Goal: Task Accomplishment & Management: Manage account settings

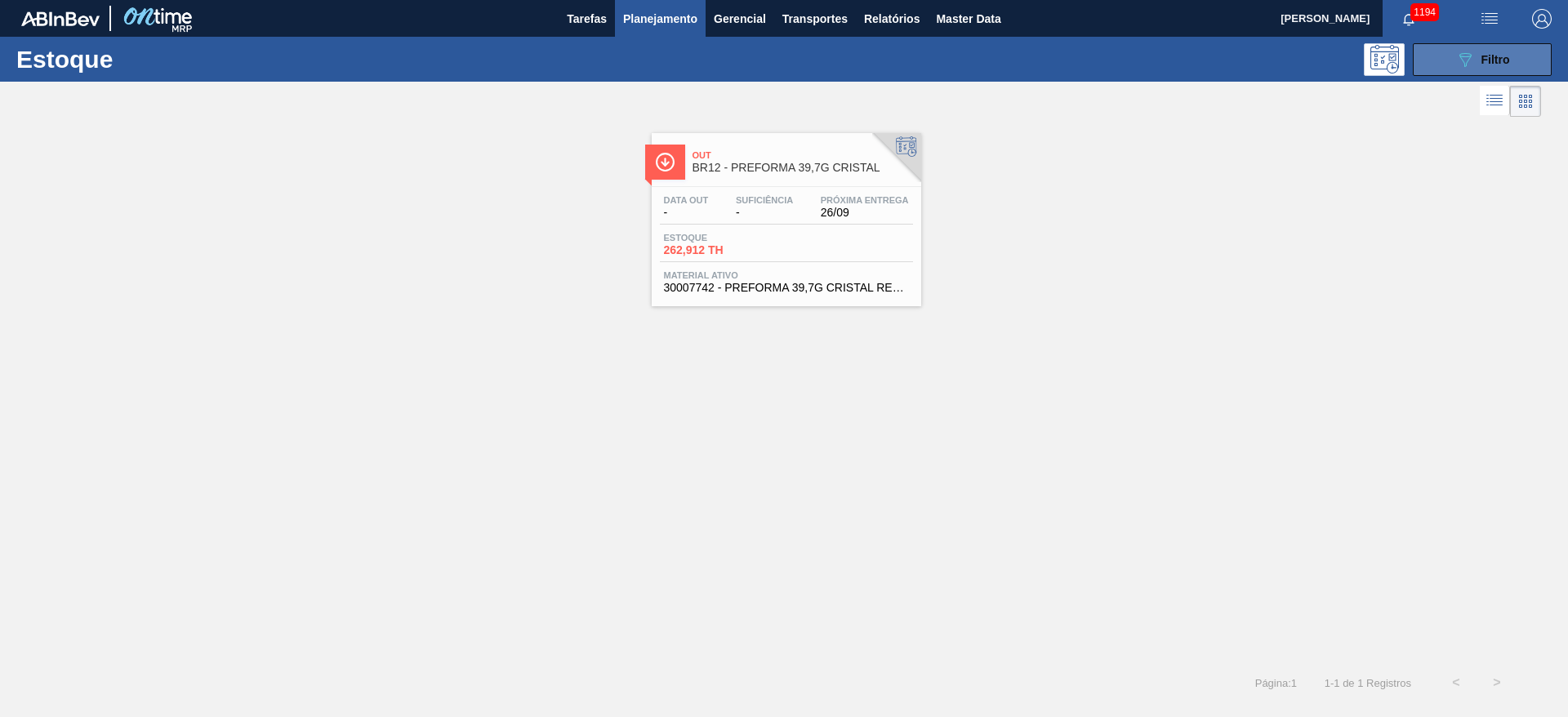
click at [1448, 63] on button "089F7B8B-B2A5-4AFE-B5C0-19BA573D28AC Filtro" at bounding box center [1482, 59] width 139 height 33
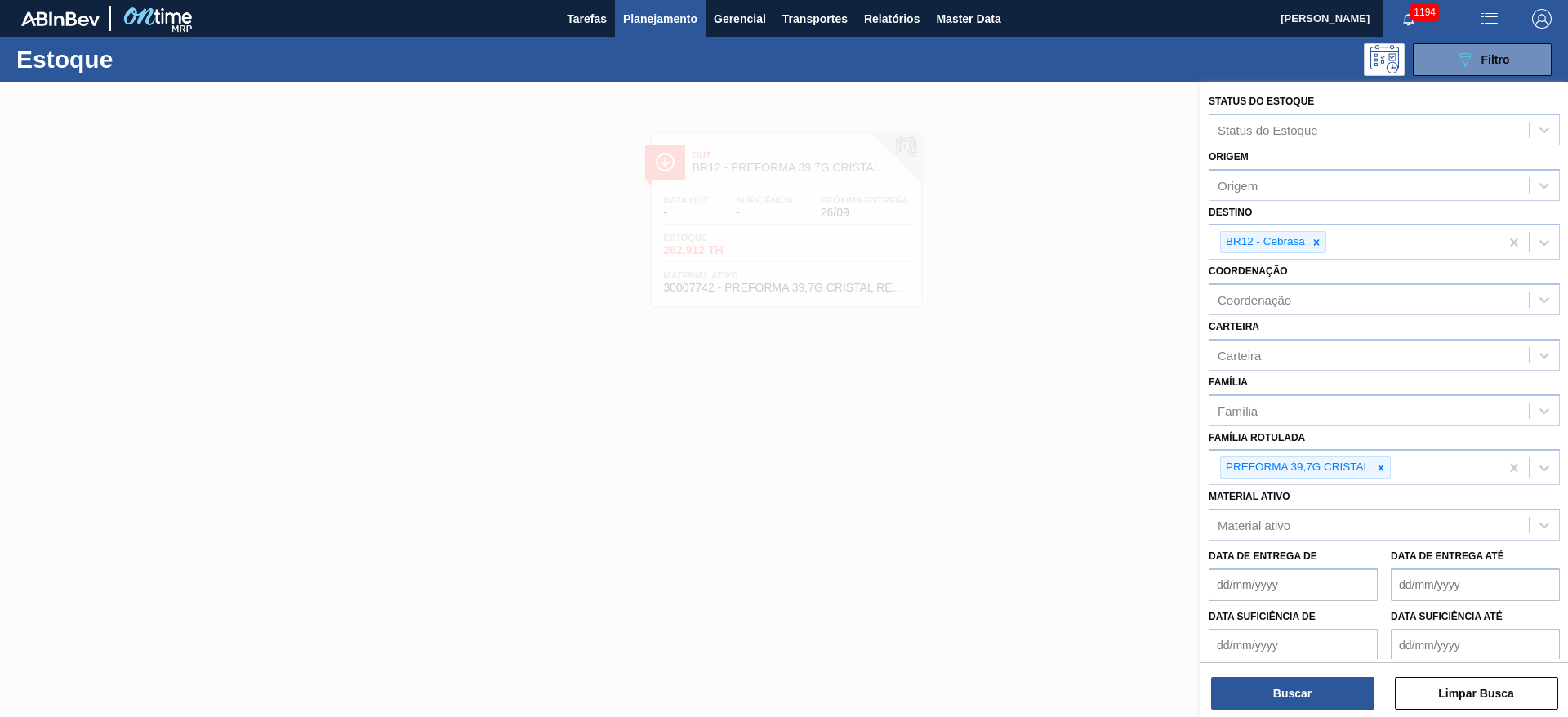
drag, startPoint x: 1379, startPoint y: 464, endPoint x: 1303, endPoint y: 322, distance: 161.1
click at [1378, 462] on icon at bounding box center [1381, 467] width 11 height 11
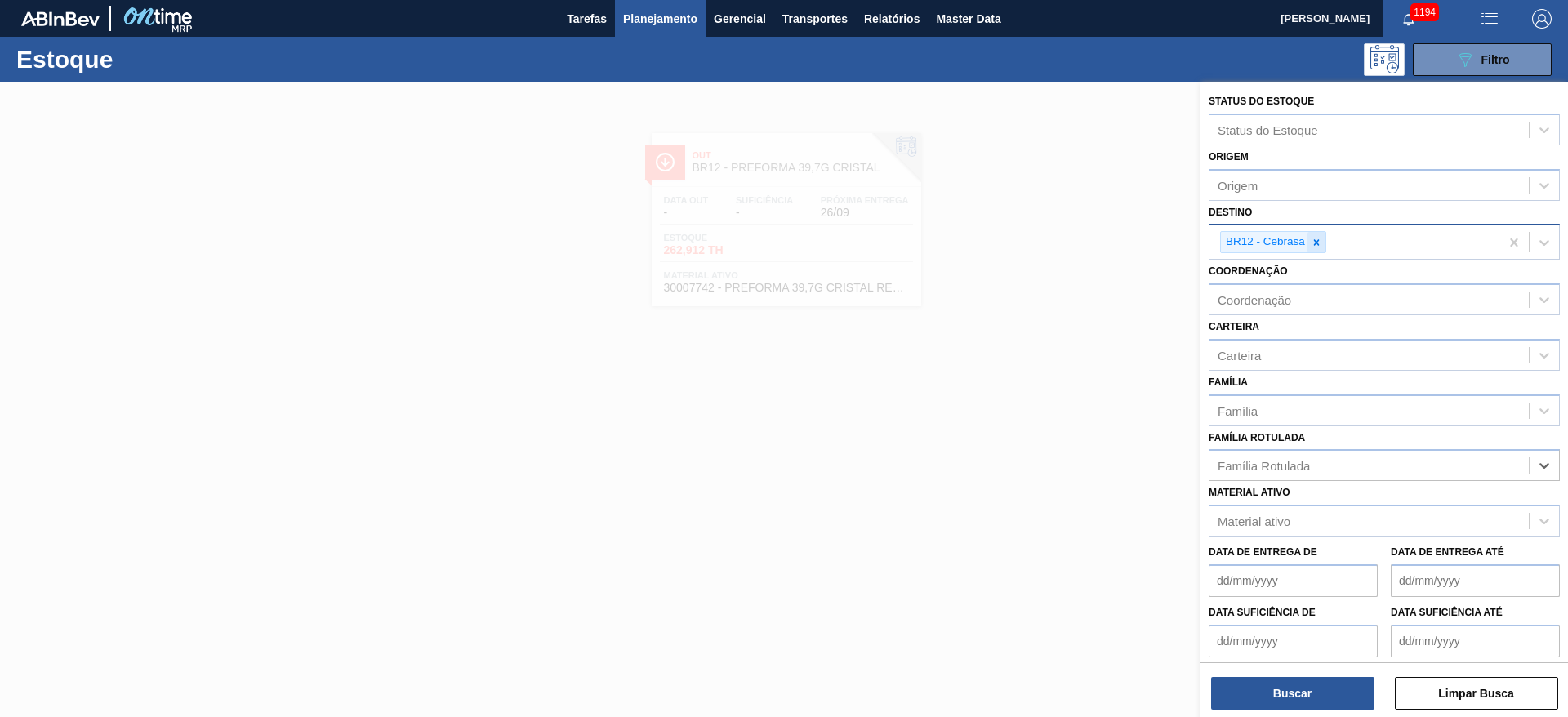
click at [1321, 237] on icon at bounding box center [1316, 242] width 11 height 11
click at [651, 18] on span "Planejamento" at bounding box center [660, 18] width 75 height 19
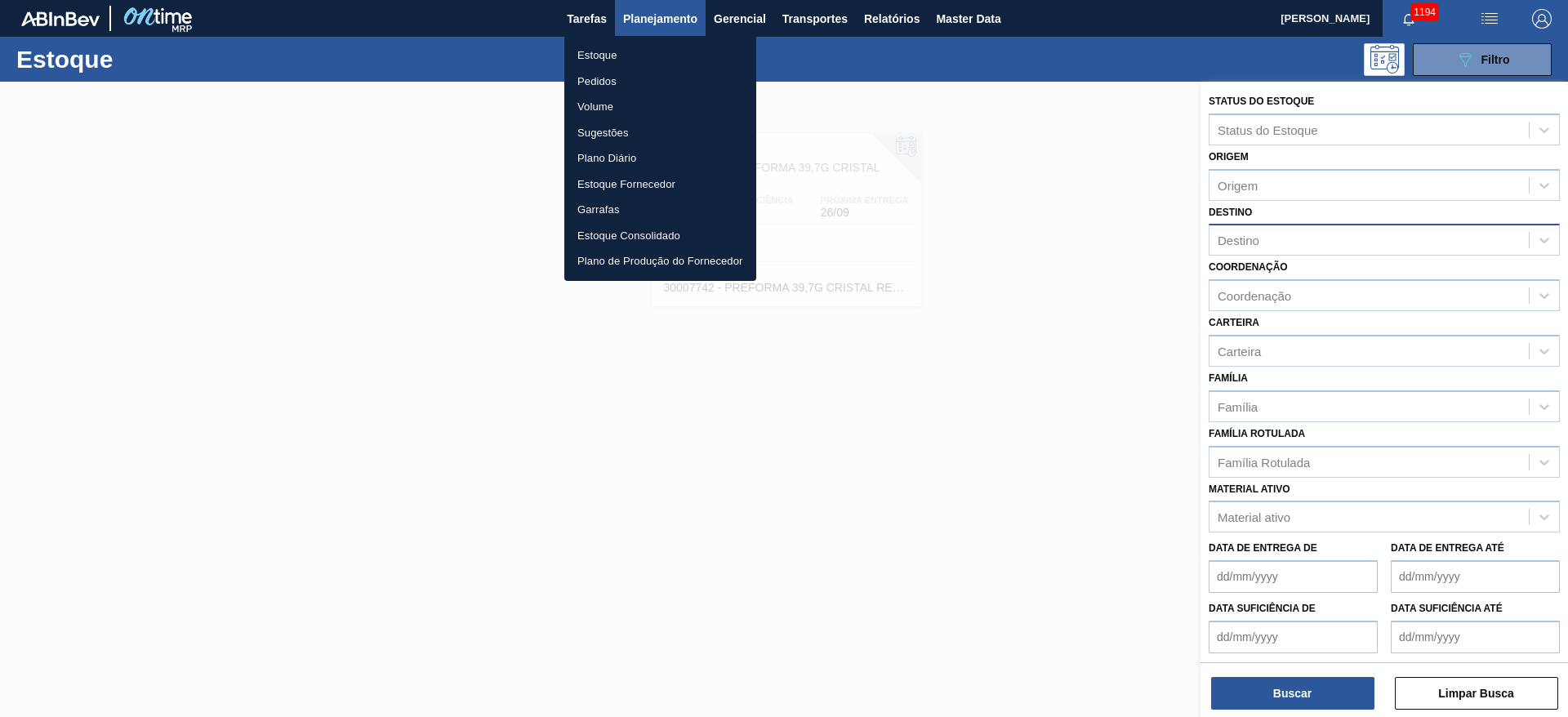
click at [598, 82] on li "Pedidos" at bounding box center [660, 82] width 192 height 26
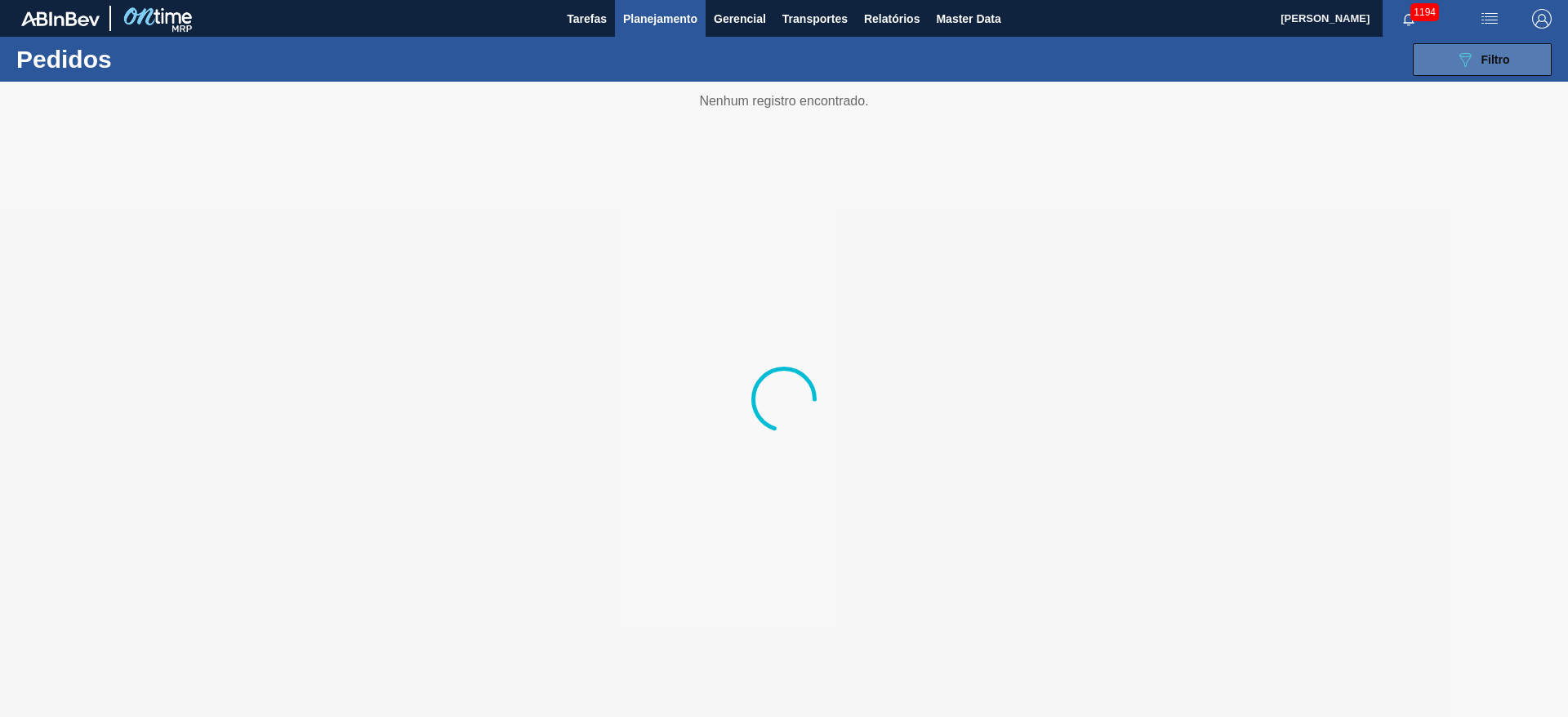
click at [1468, 57] on icon "089F7B8B-B2A5-4AFE-B5C0-19BA573D28AC" at bounding box center [1465, 60] width 19 height 19
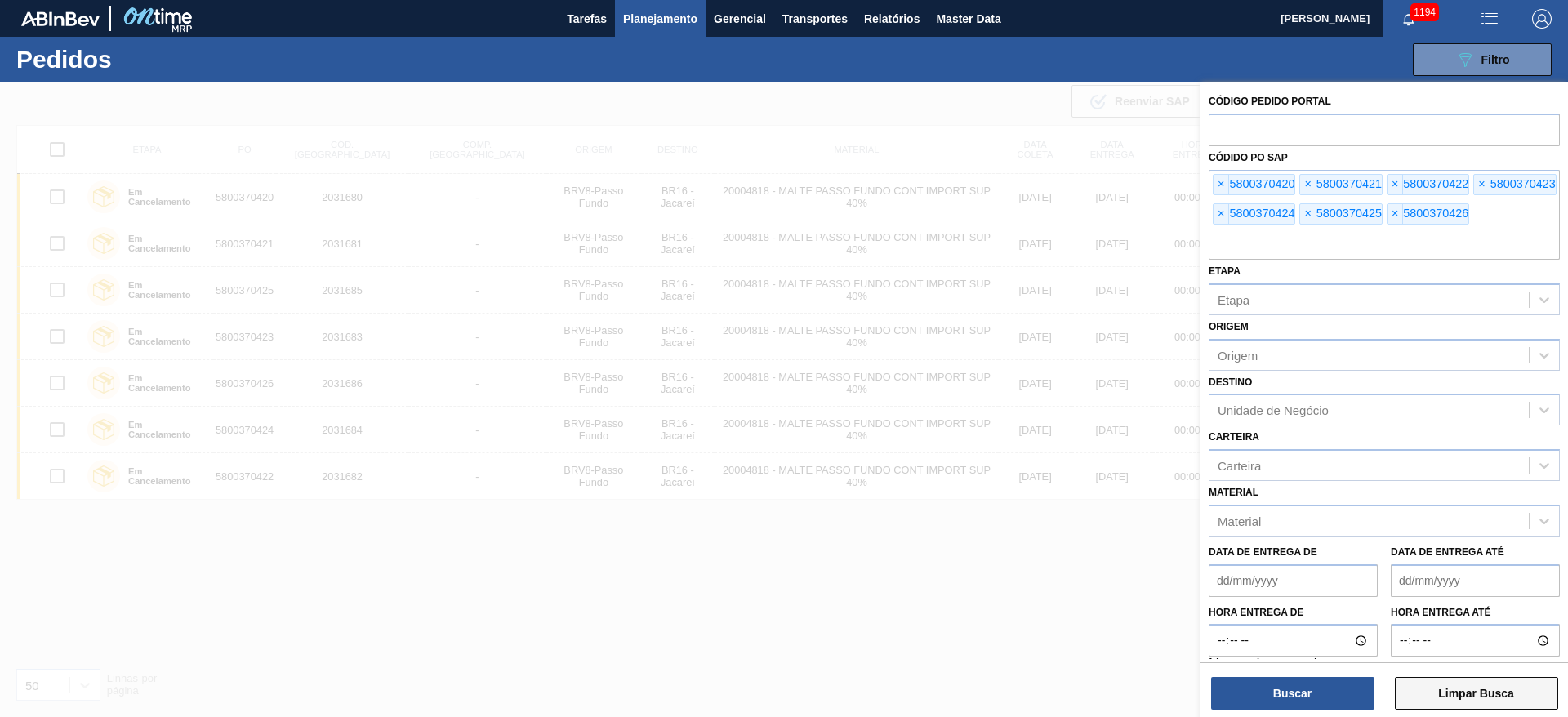
click at [1475, 693] on button "Limpar Busca" at bounding box center [1477, 692] width 163 height 33
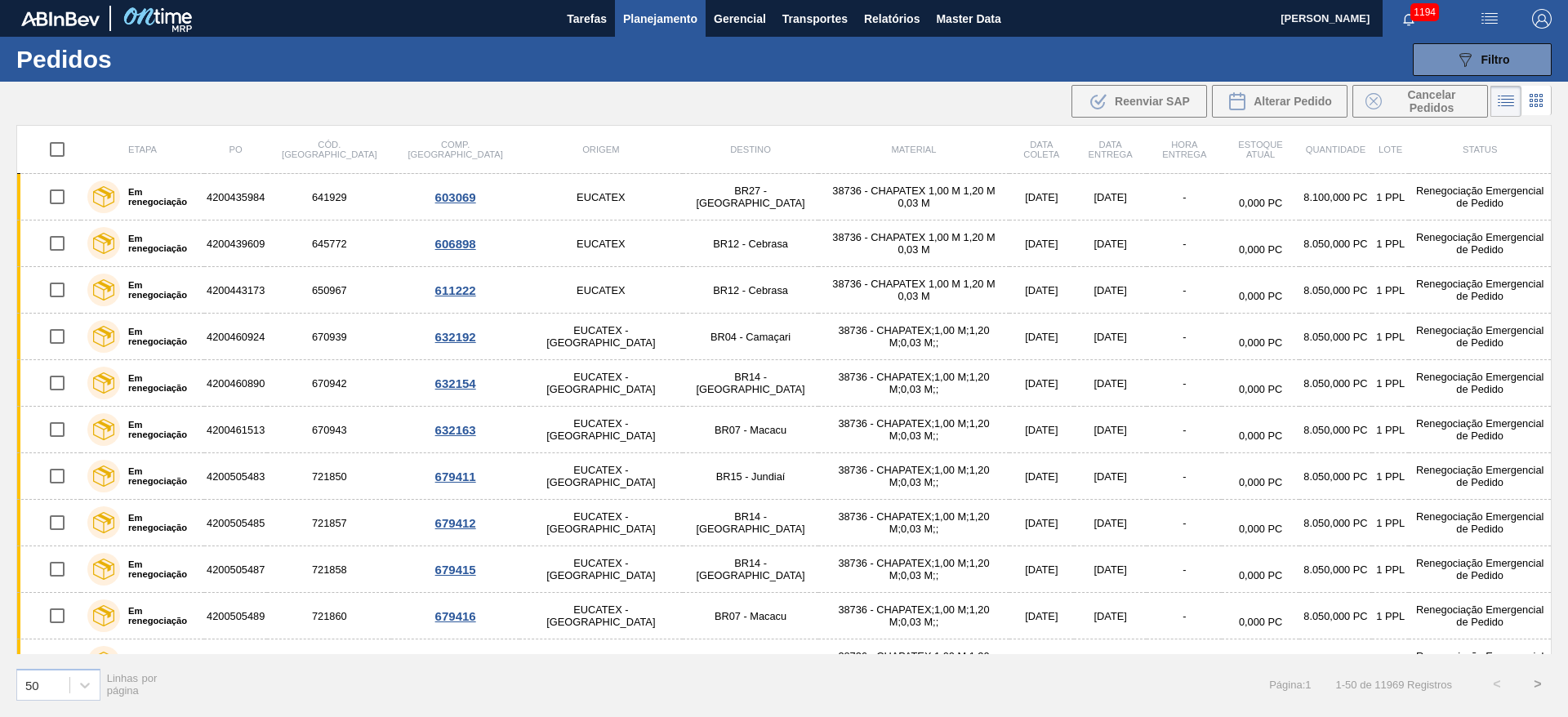
click at [669, 24] on span "Planejamento" at bounding box center [660, 18] width 75 height 19
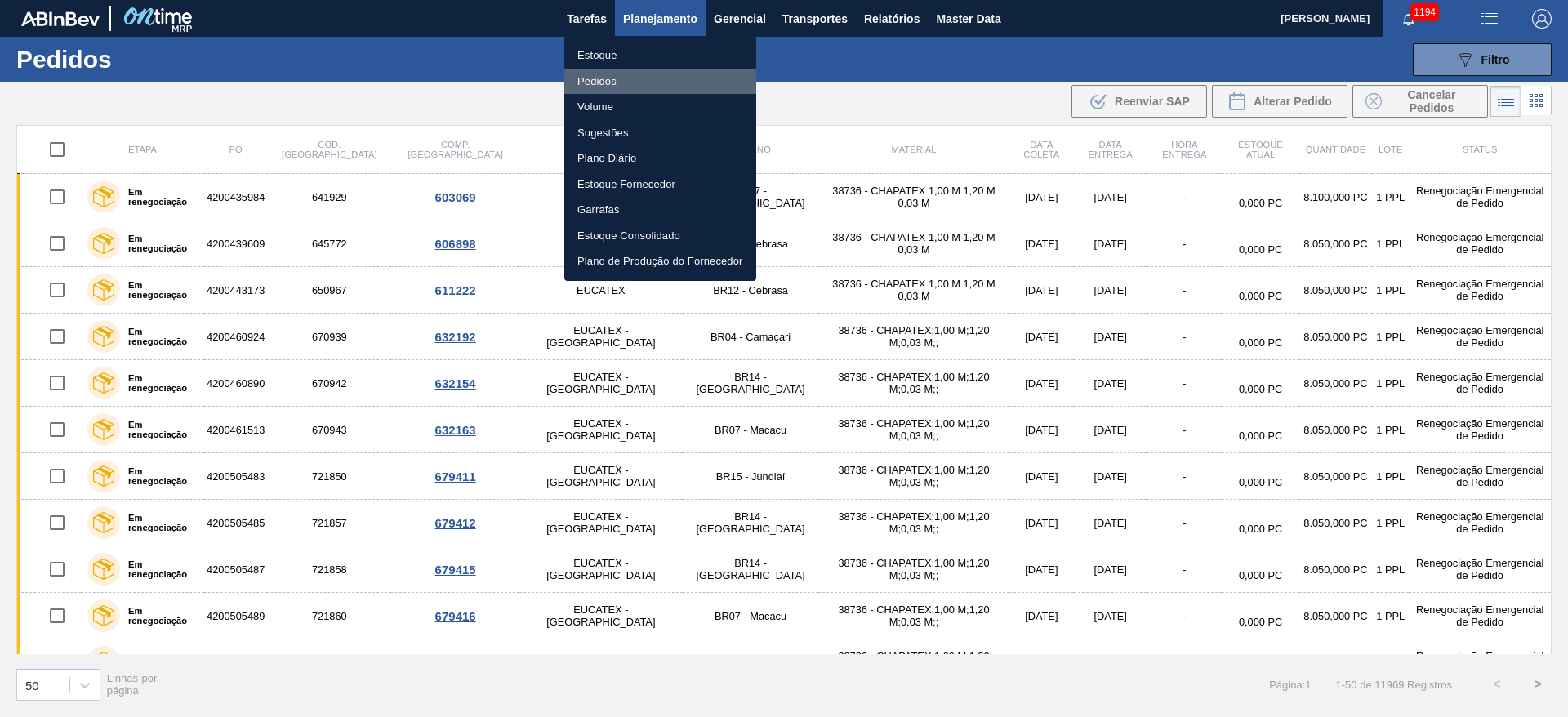
click at [640, 73] on li "Pedidos" at bounding box center [660, 82] width 192 height 26
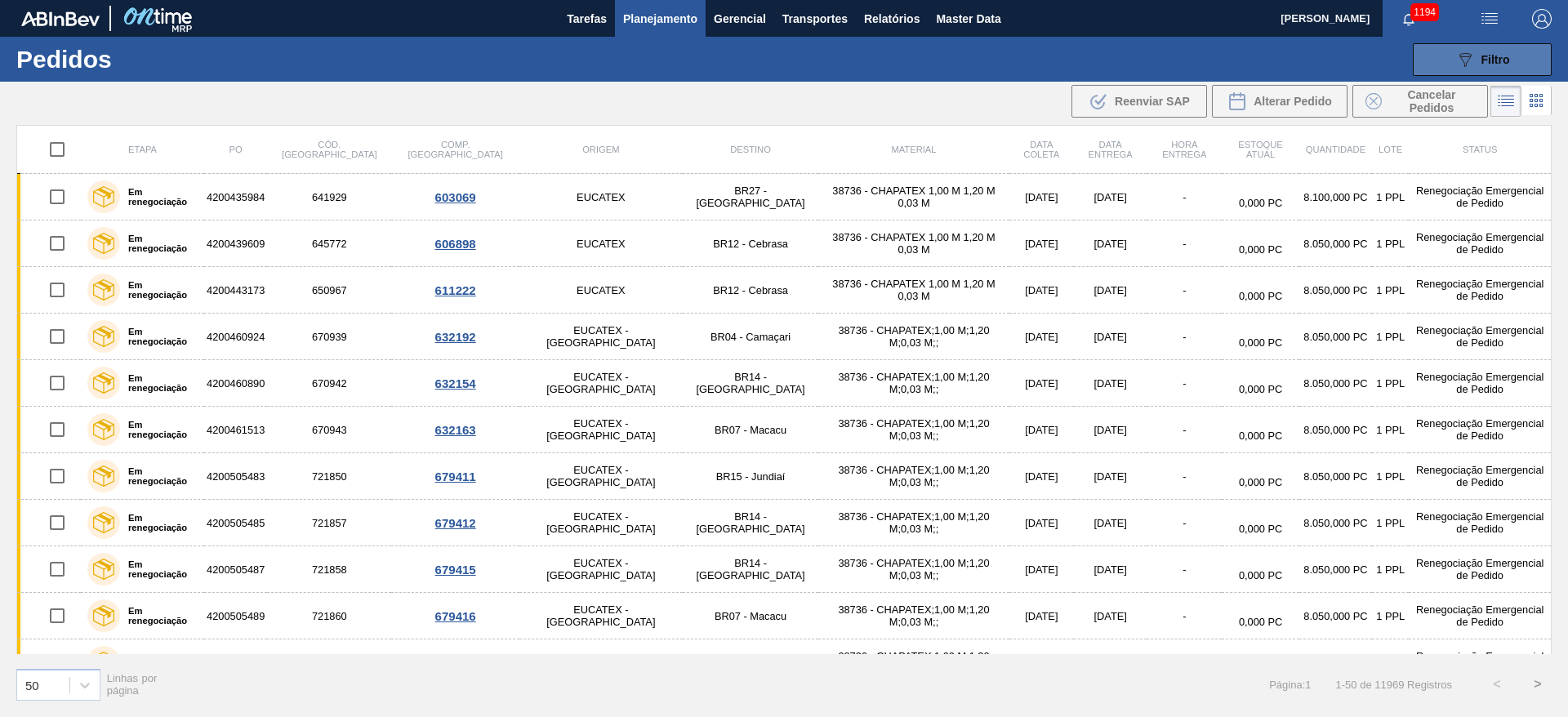
click at [1477, 69] on button "089F7B8B-B2A5-4AFE-B5C0-19BA573D28AC Filtro" at bounding box center [1482, 59] width 139 height 33
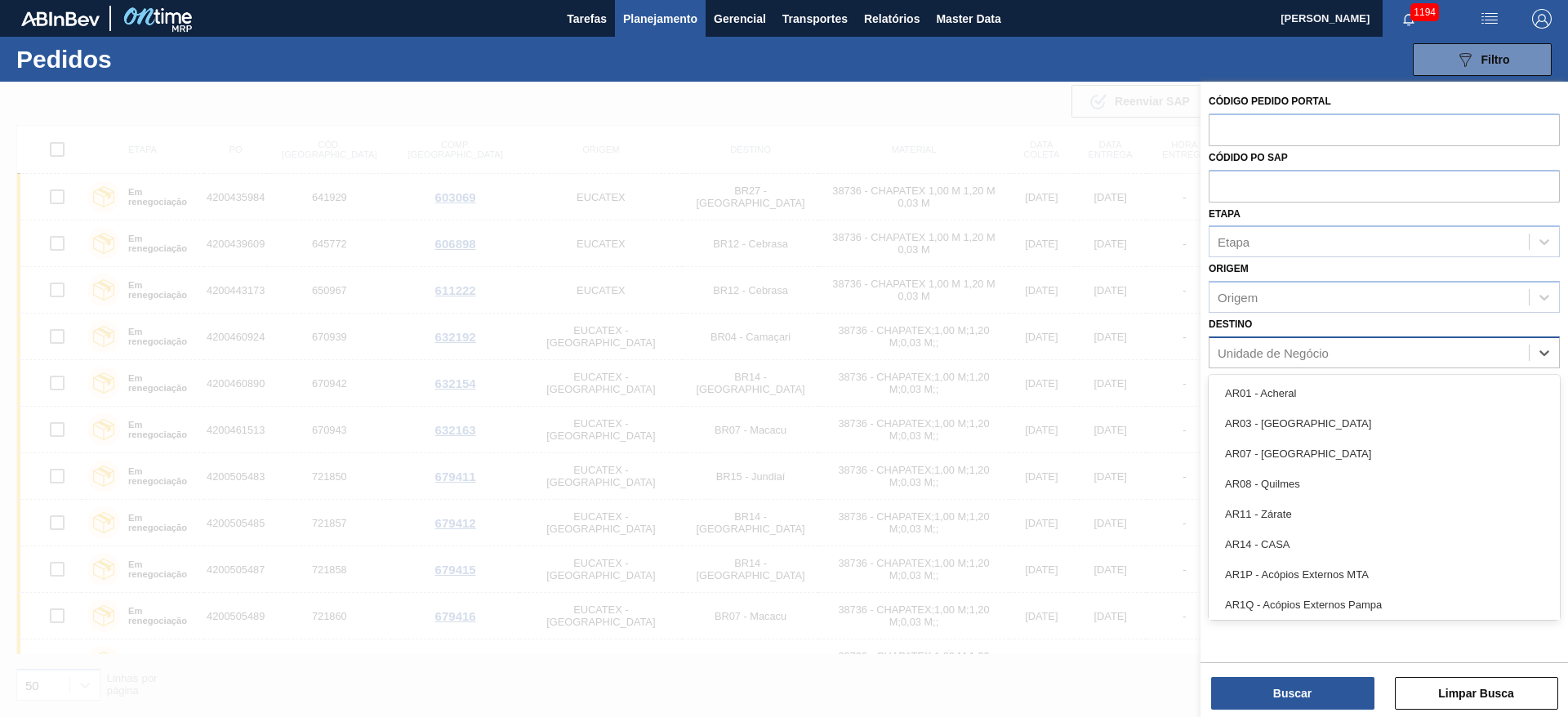
click at [1252, 347] on div "Unidade de Negócio" at bounding box center [1273, 352] width 111 height 14
type input "23"
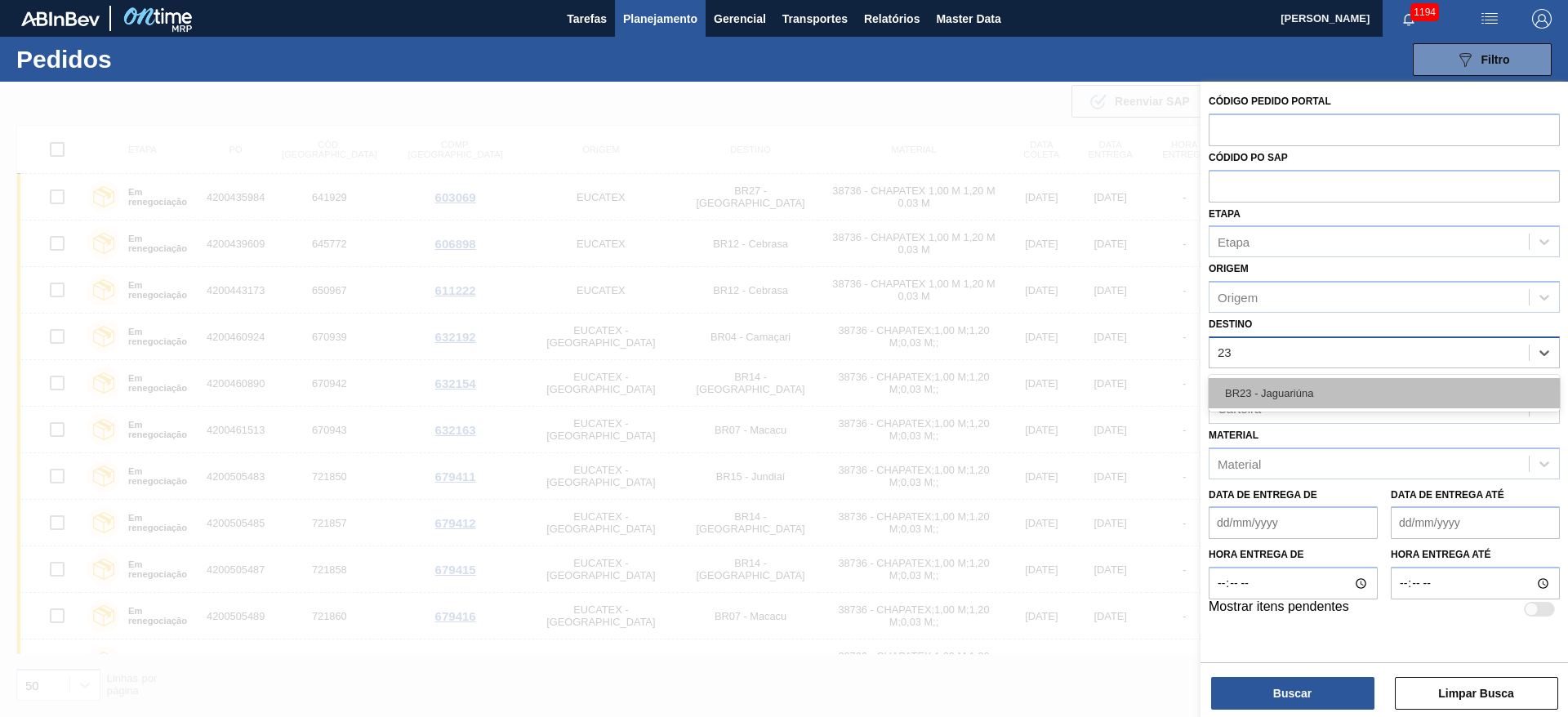
click at [1261, 392] on div "BR23 - Jaguariúna" at bounding box center [1384, 393] width 352 height 30
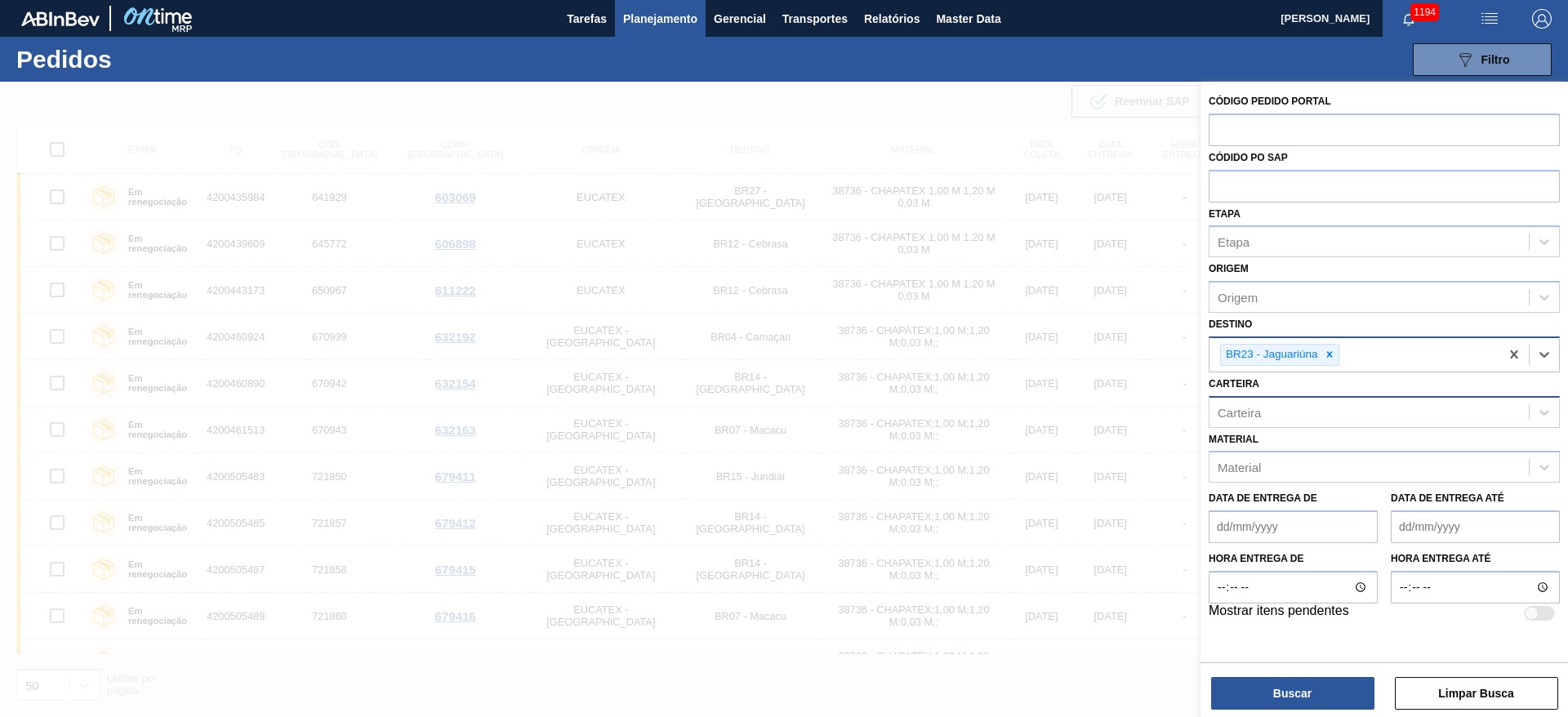
click at [1235, 420] on div "Carteira" at bounding box center [1368, 411] width 319 height 24
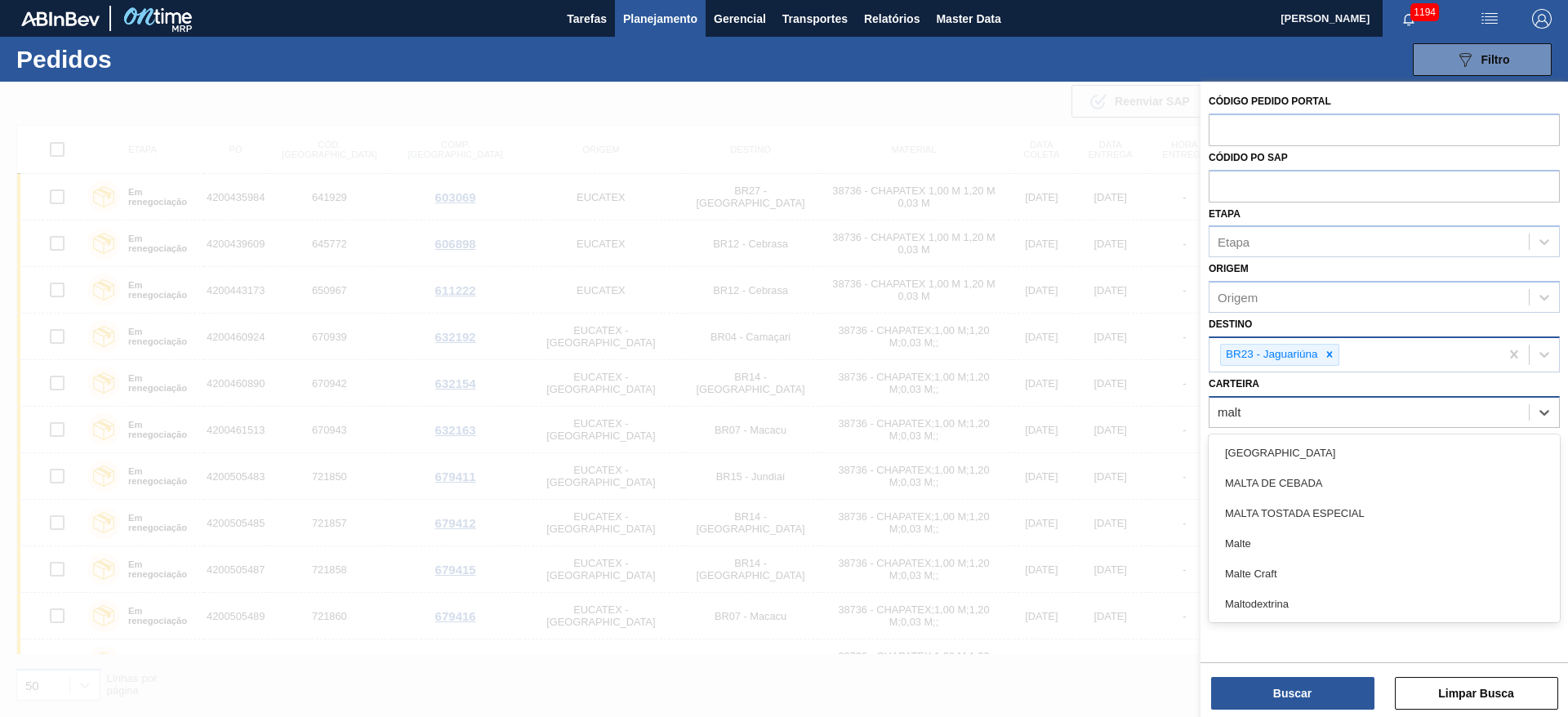
type input "malte"
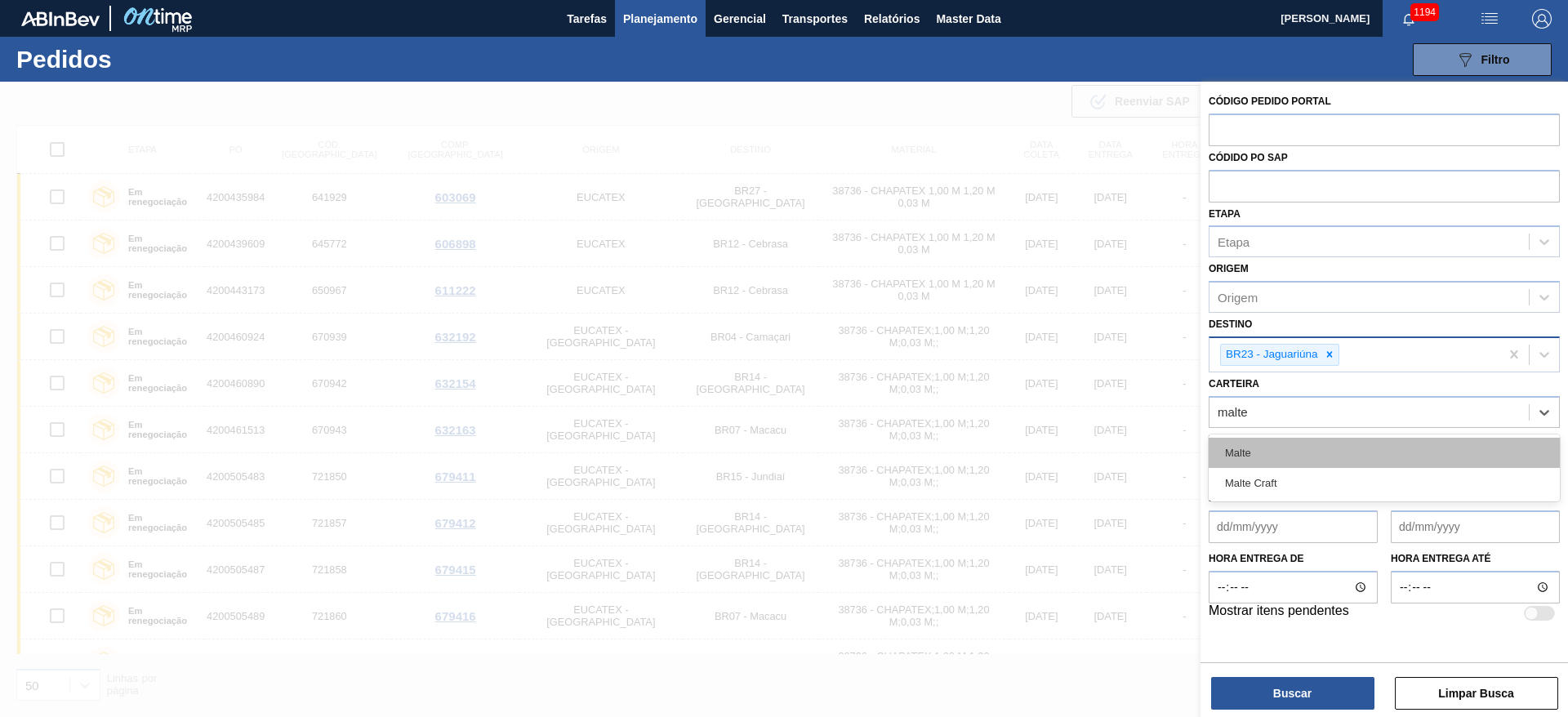
click at [1253, 444] on div "Malte" at bounding box center [1384, 453] width 352 height 30
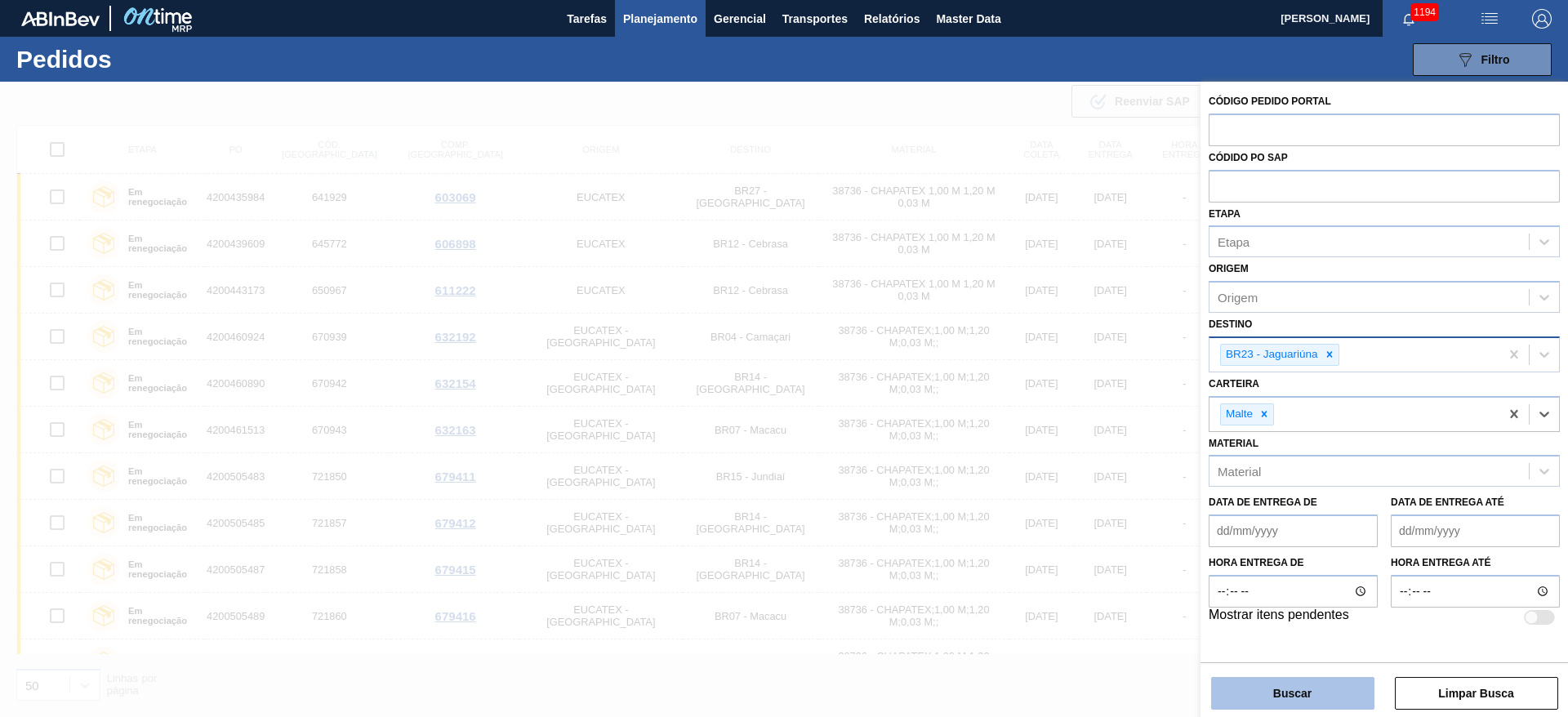
click at [1274, 699] on button "Buscar" at bounding box center [1293, 692] width 163 height 33
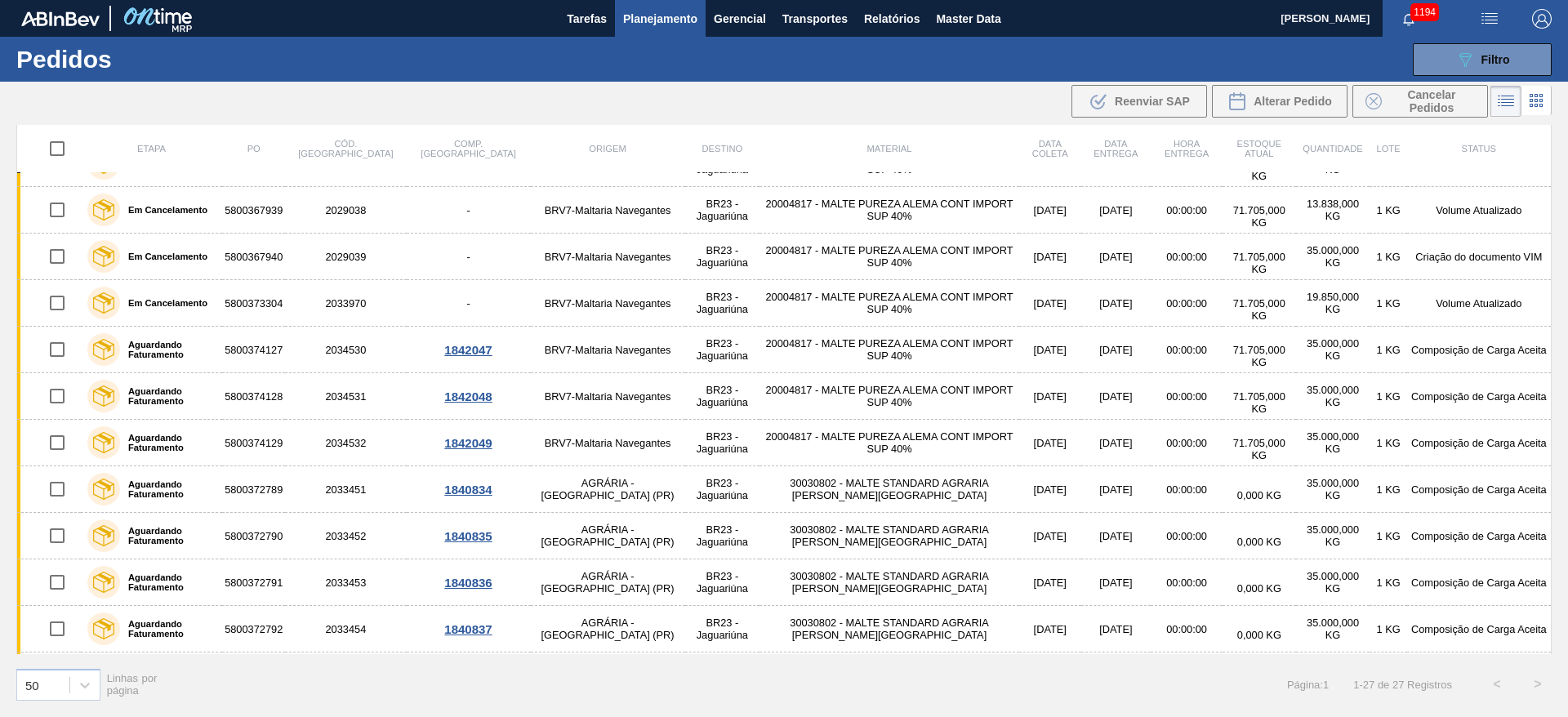
scroll to position [286, 0]
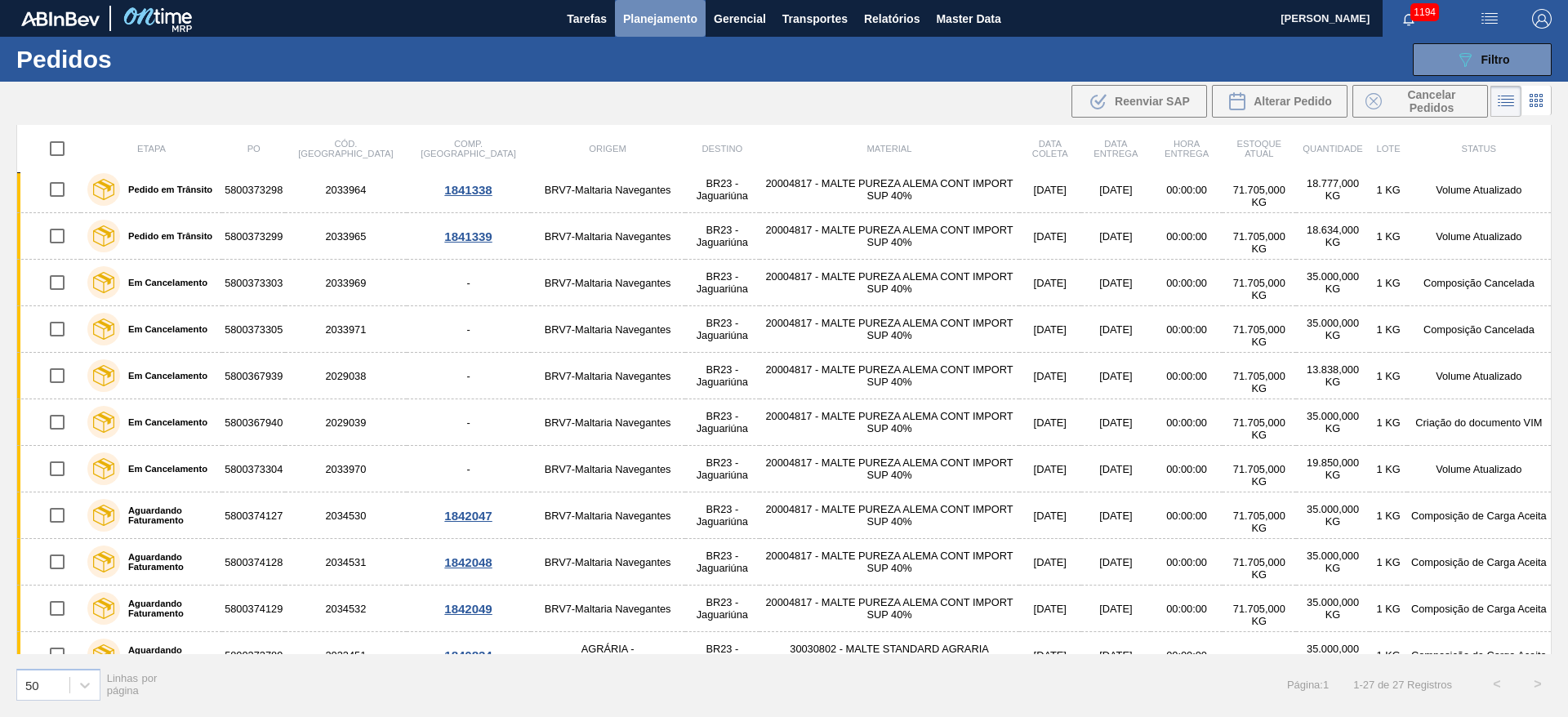
click at [648, 11] on span "Planejamento" at bounding box center [660, 18] width 75 height 19
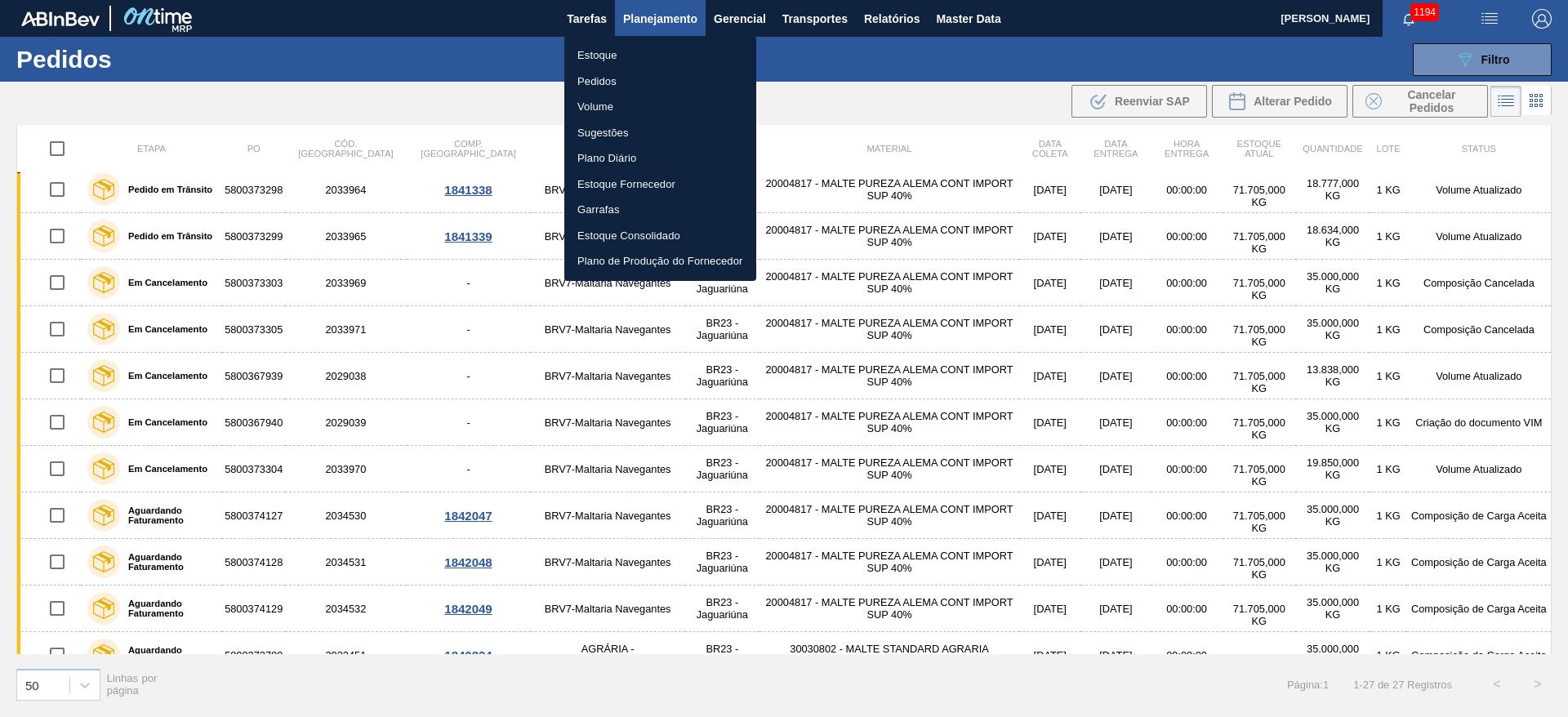
click at [602, 51] on li "Estoque" at bounding box center [660, 55] width 192 height 26
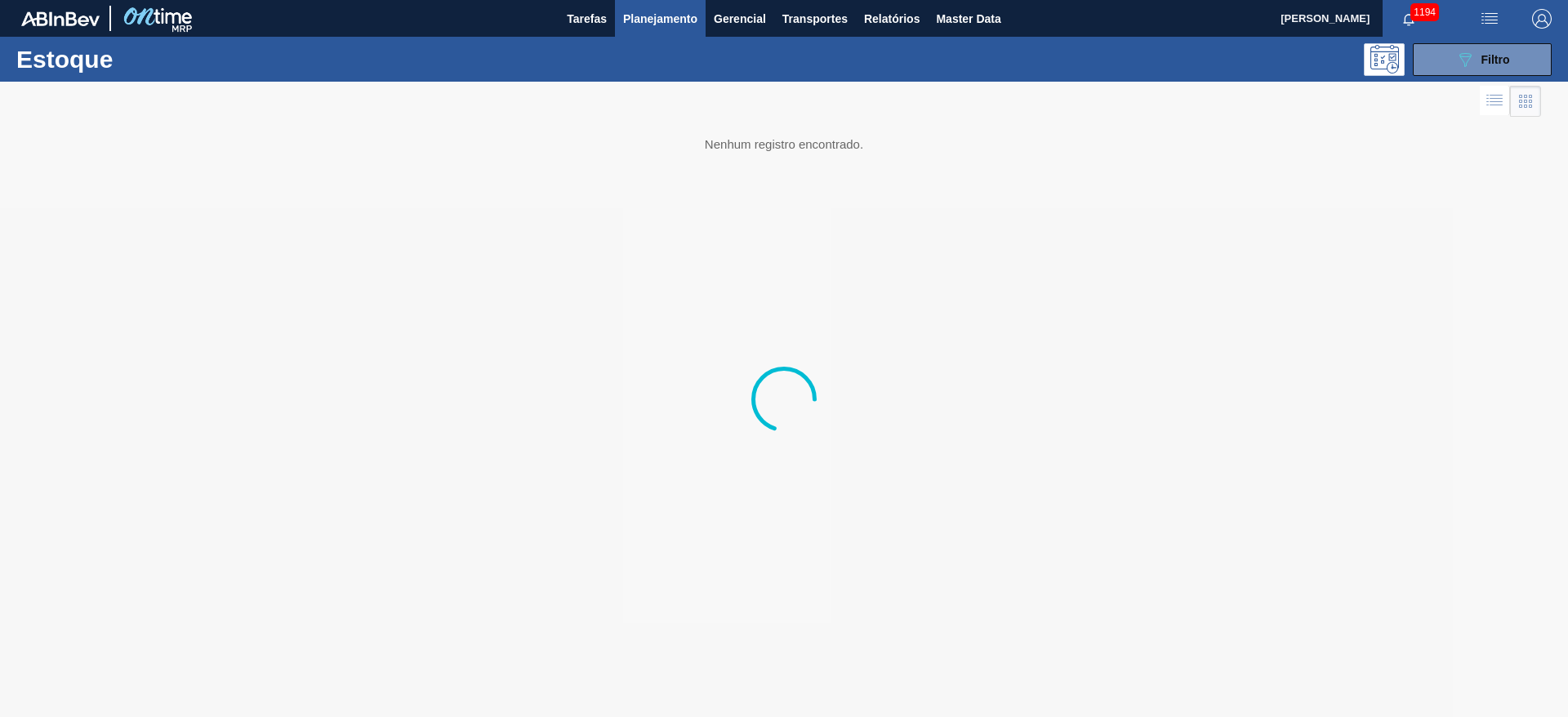
drag, startPoint x: 1475, startPoint y: 51, endPoint x: 1367, endPoint y: 129, distance: 133.2
click at [1476, 51] on div "089F7B8B-B2A5-4AFE-B5C0-19BA573D28AC Filtro" at bounding box center [1483, 60] width 54 height 19
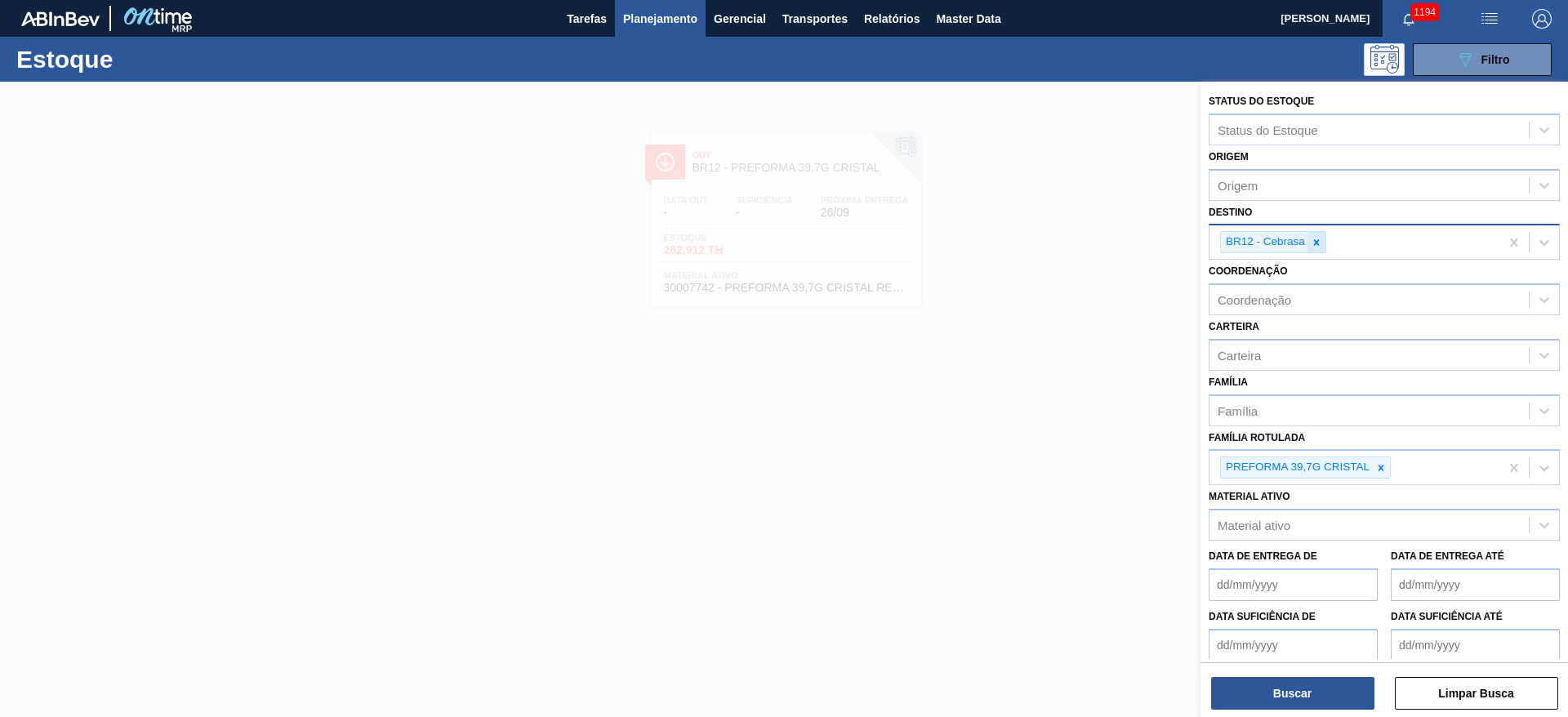
click at [1320, 241] on icon at bounding box center [1316, 242] width 11 height 11
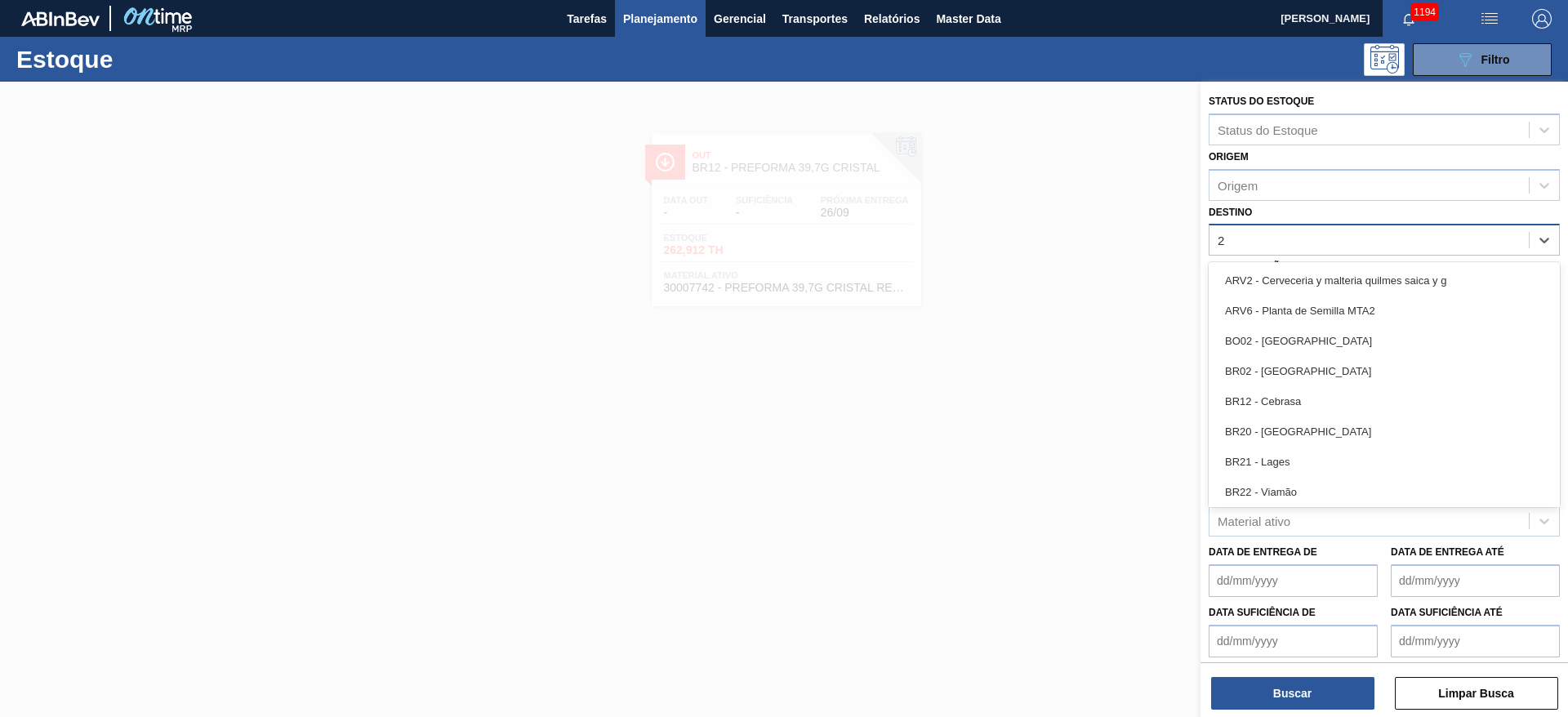
type input "23"
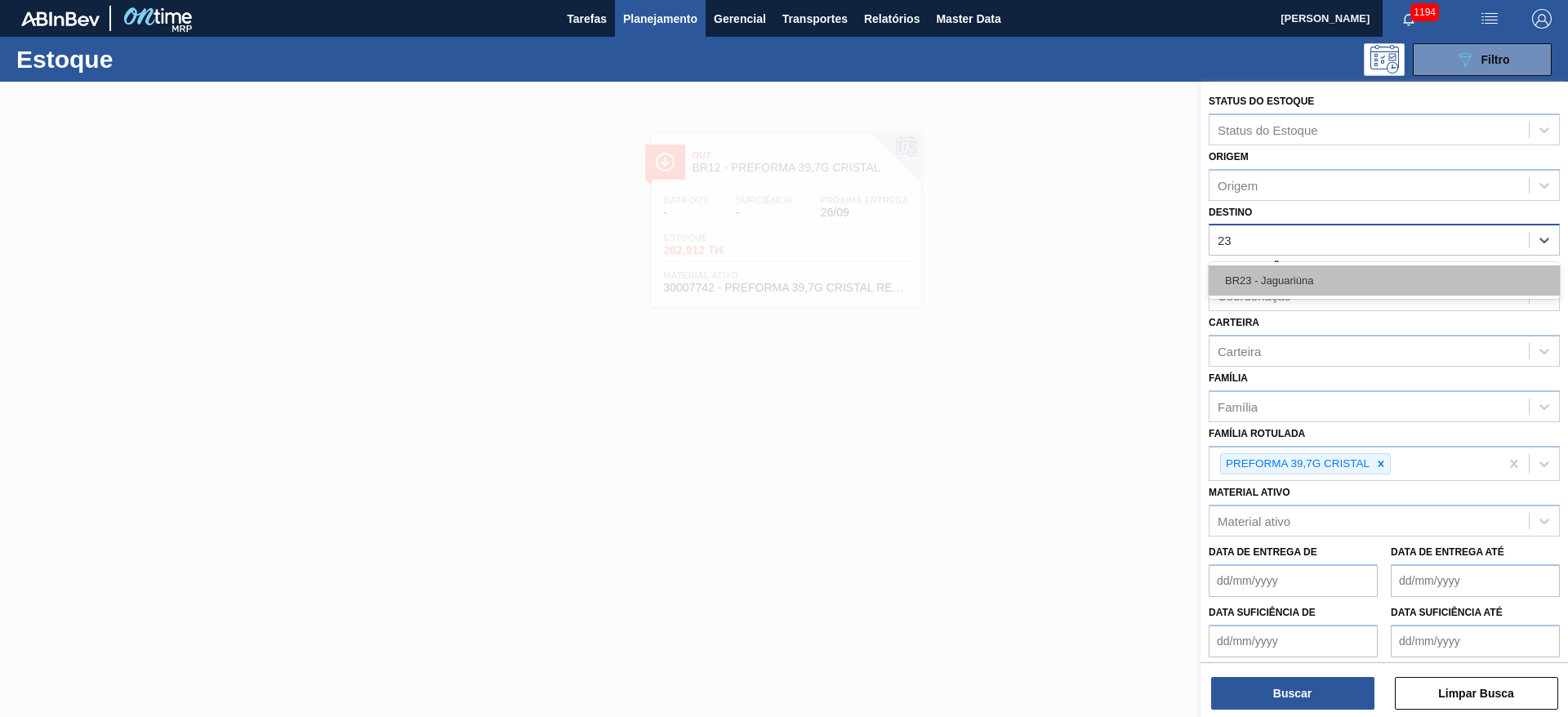
click at [1305, 279] on div "BR23 - Jaguariúna" at bounding box center [1384, 280] width 352 height 30
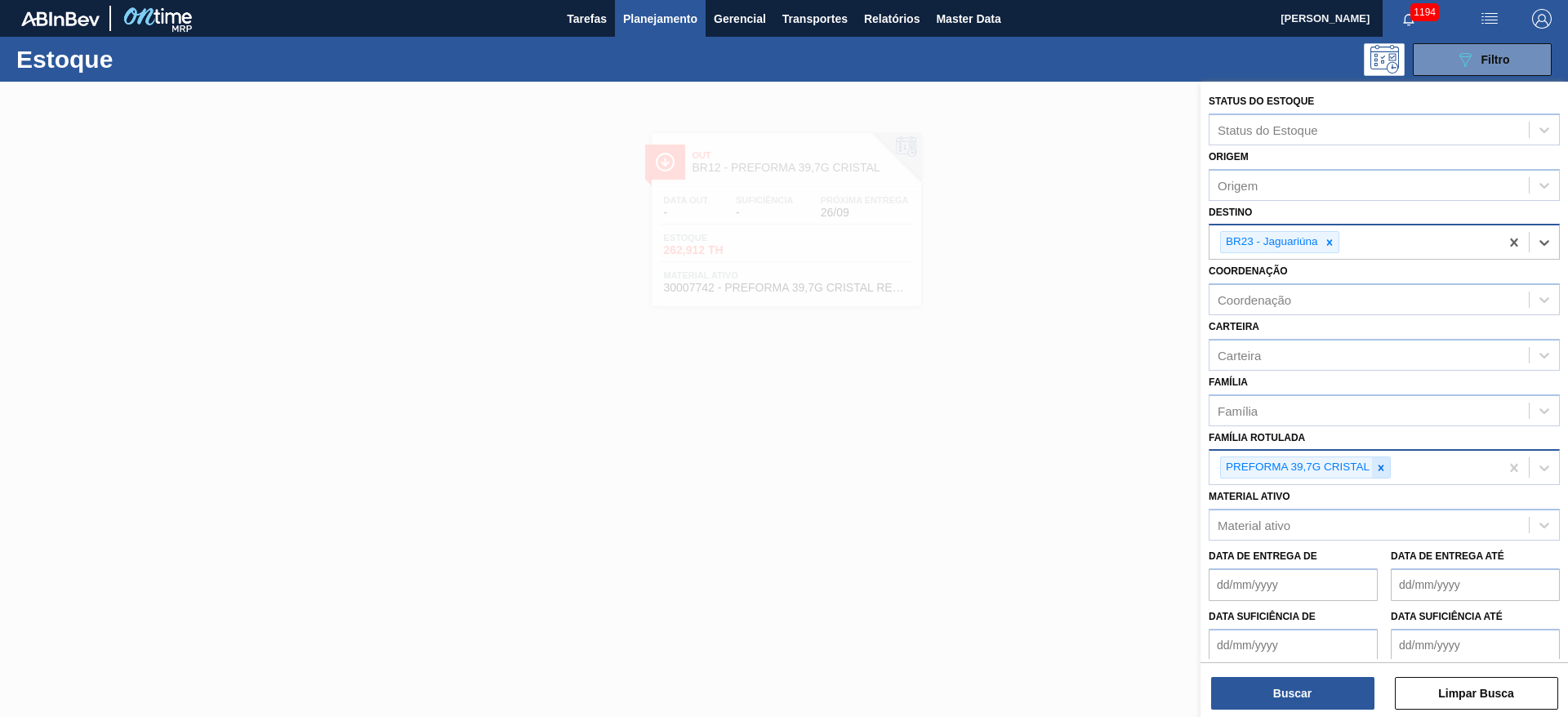
click at [1386, 469] on icon at bounding box center [1381, 467] width 11 height 11
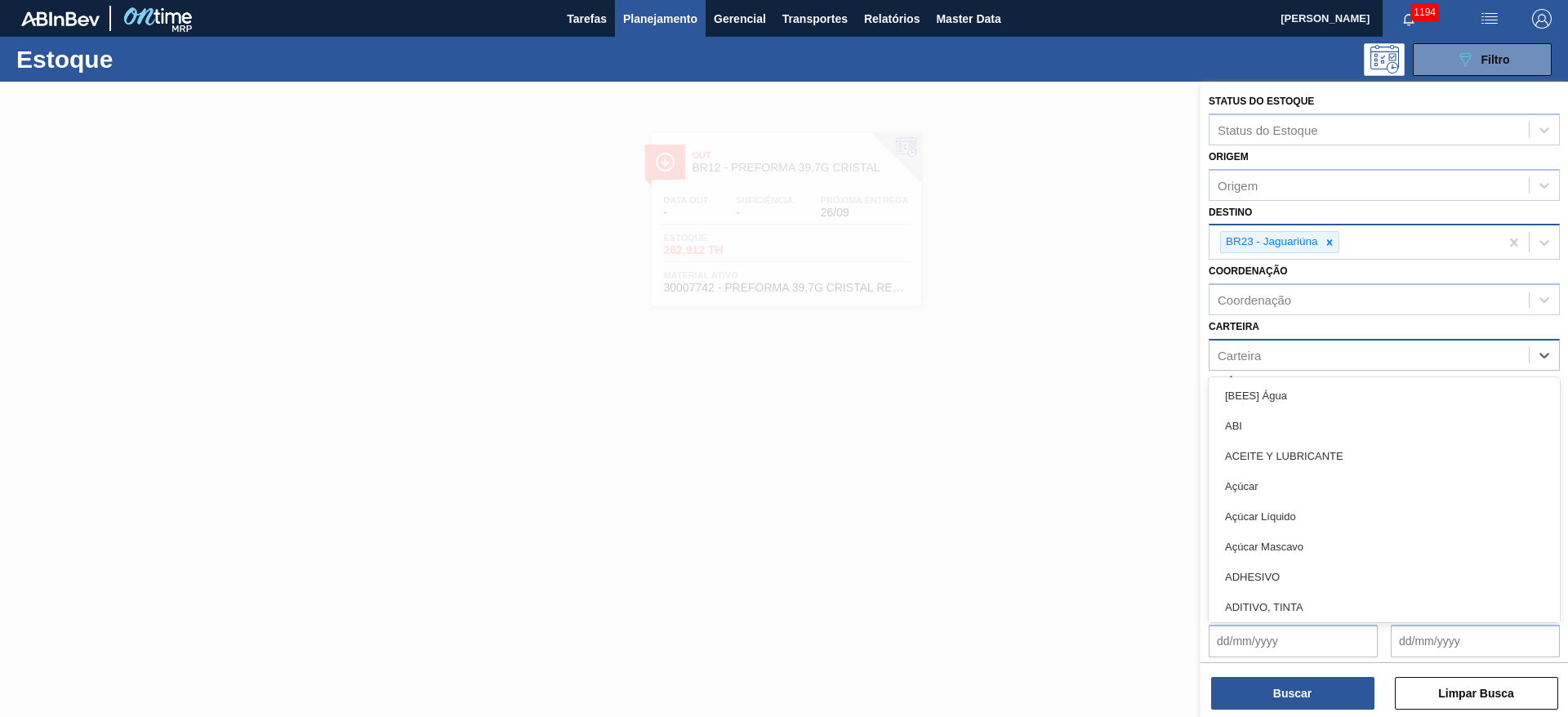
click at [1256, 350] on div "Carteira" at bounding box center [1238, 355] width 43 height 14
type input "malte"
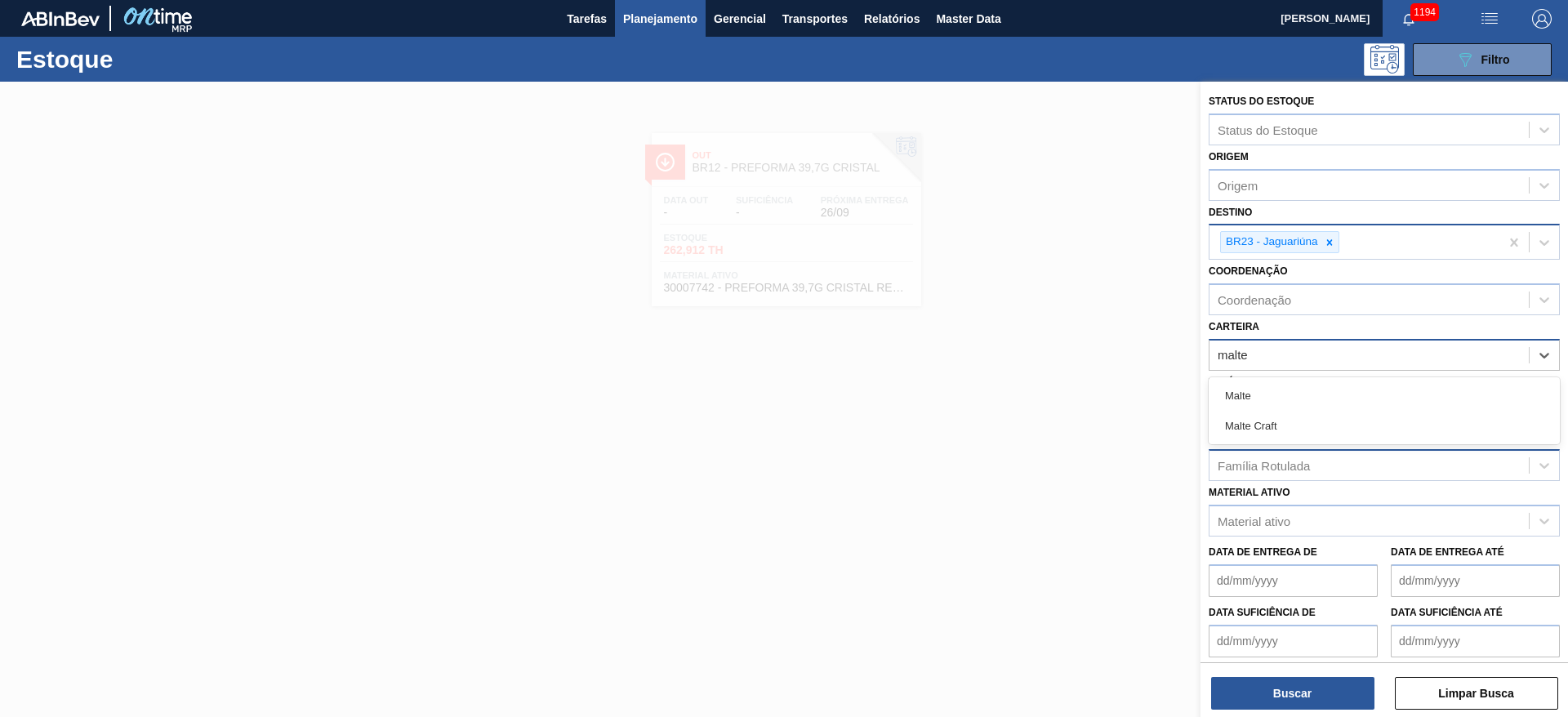
drag, startPoint x: 1231, startPoint y: 394, endPoint x: 1216, endPoint y: 444, distance: 52.2
click at [1231, 394] on div "Malte" at bounding box center [1384, 395] width 352 height 30
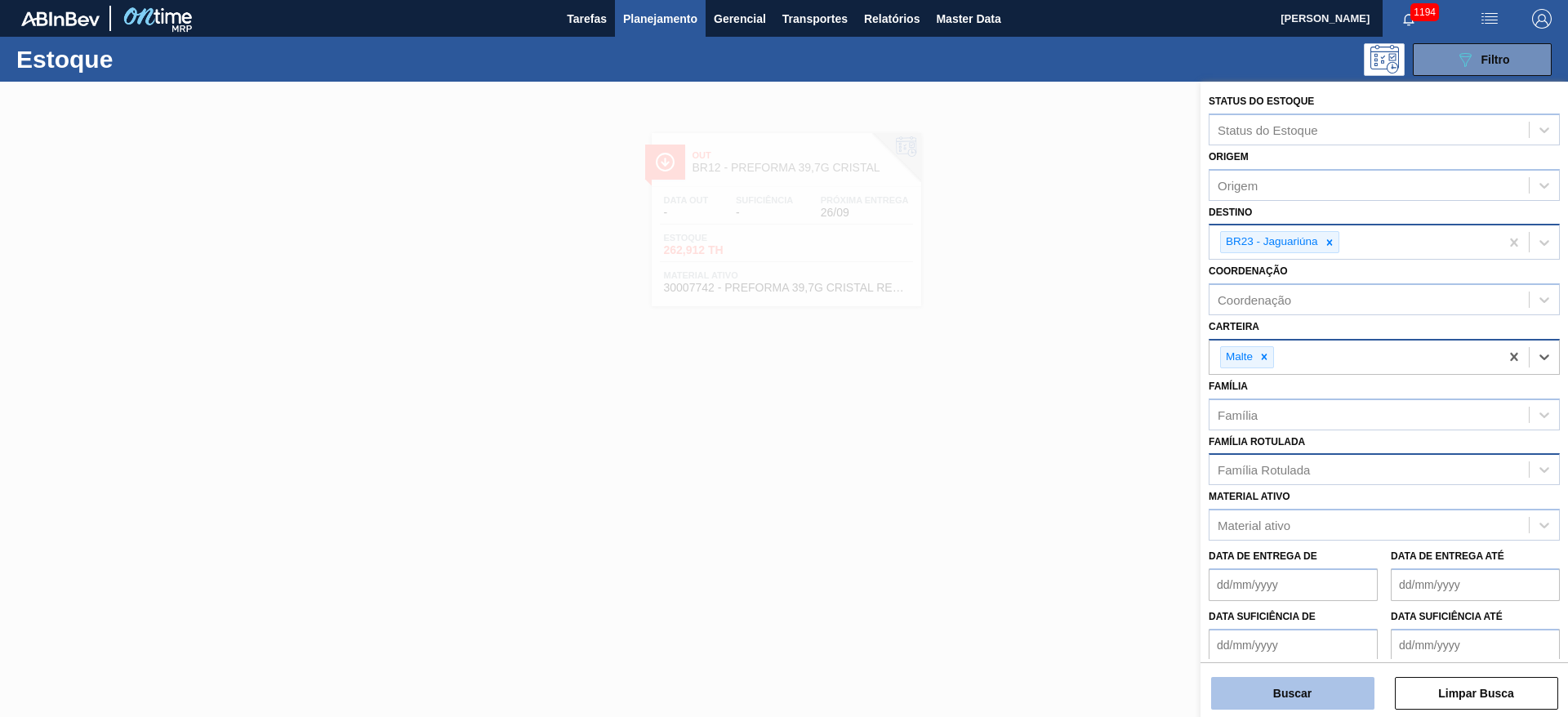
click at [1266, 685] on button "Buscar" at bounding box center [1293, 692] width 163 height 33
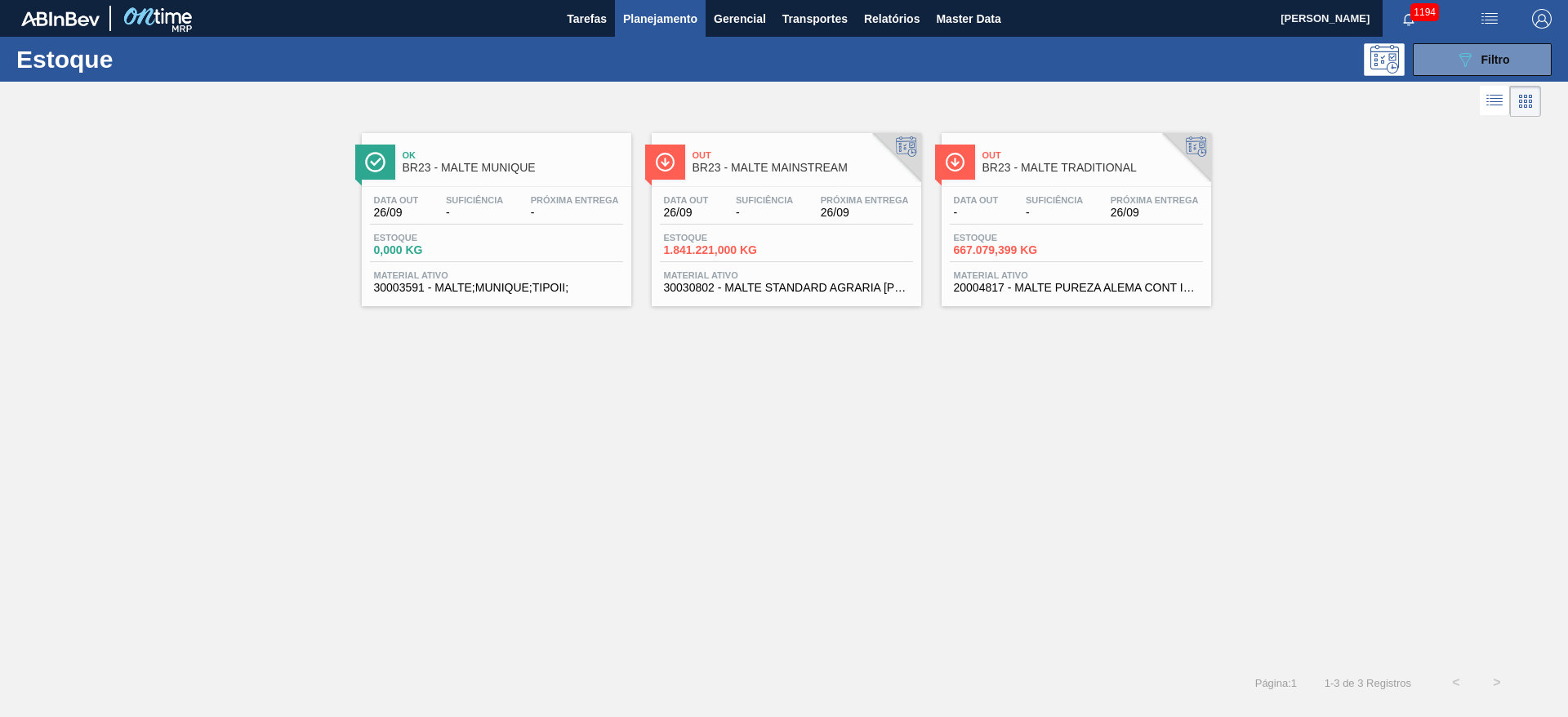
click at [1031, 215] on span "-" at bounding box center [1054, 213] width 57 height 12
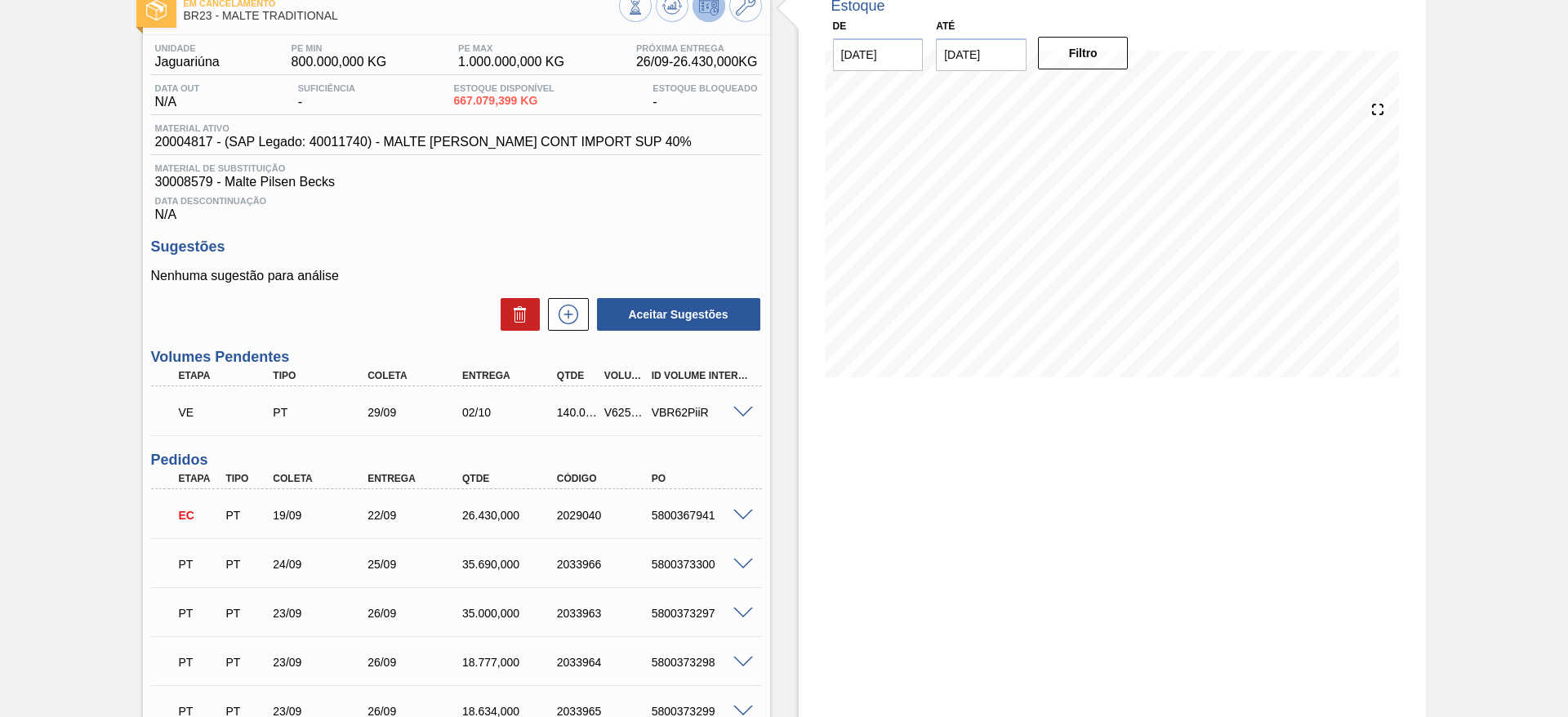
scroll to position [245, 0]
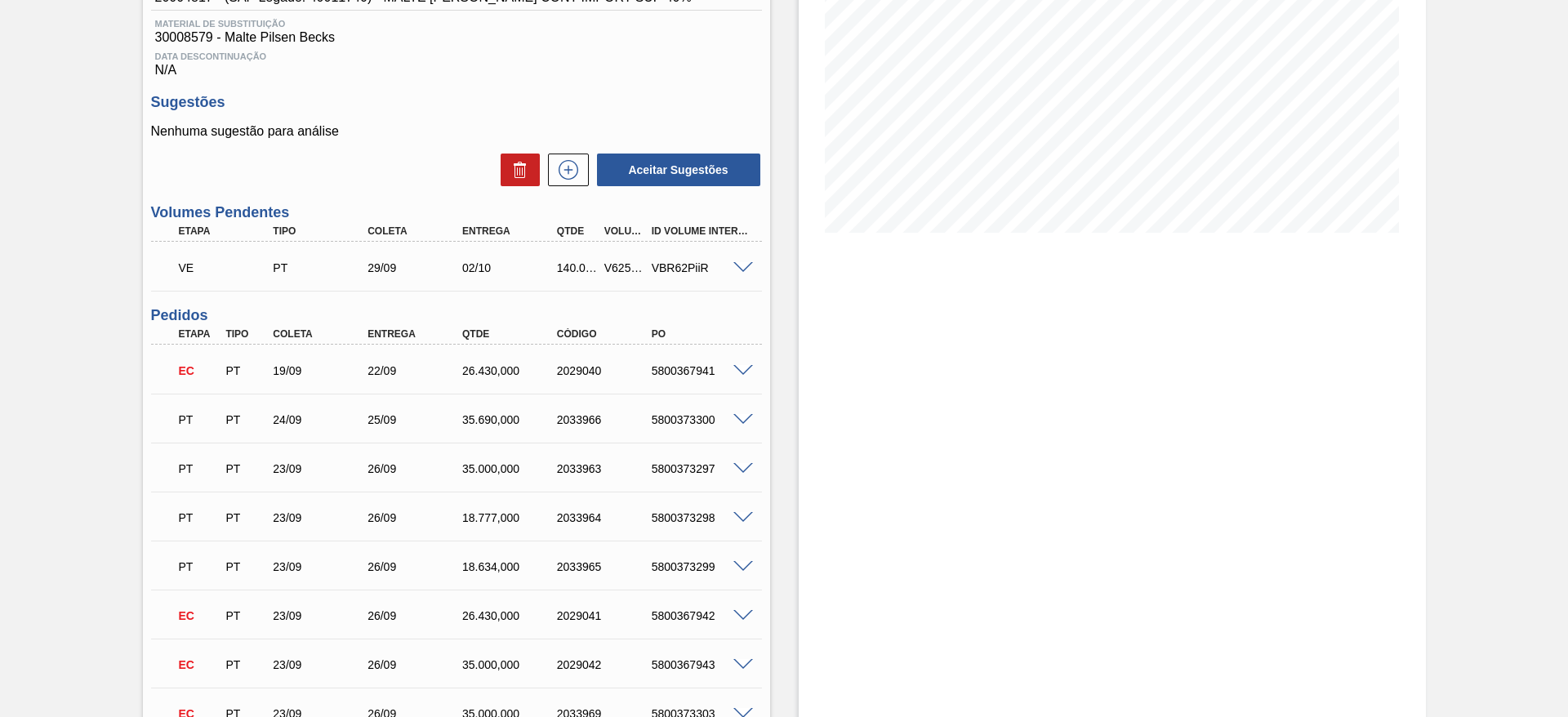
click at [744, 267] on span at bounding box center [743, 268] width 19 height 12
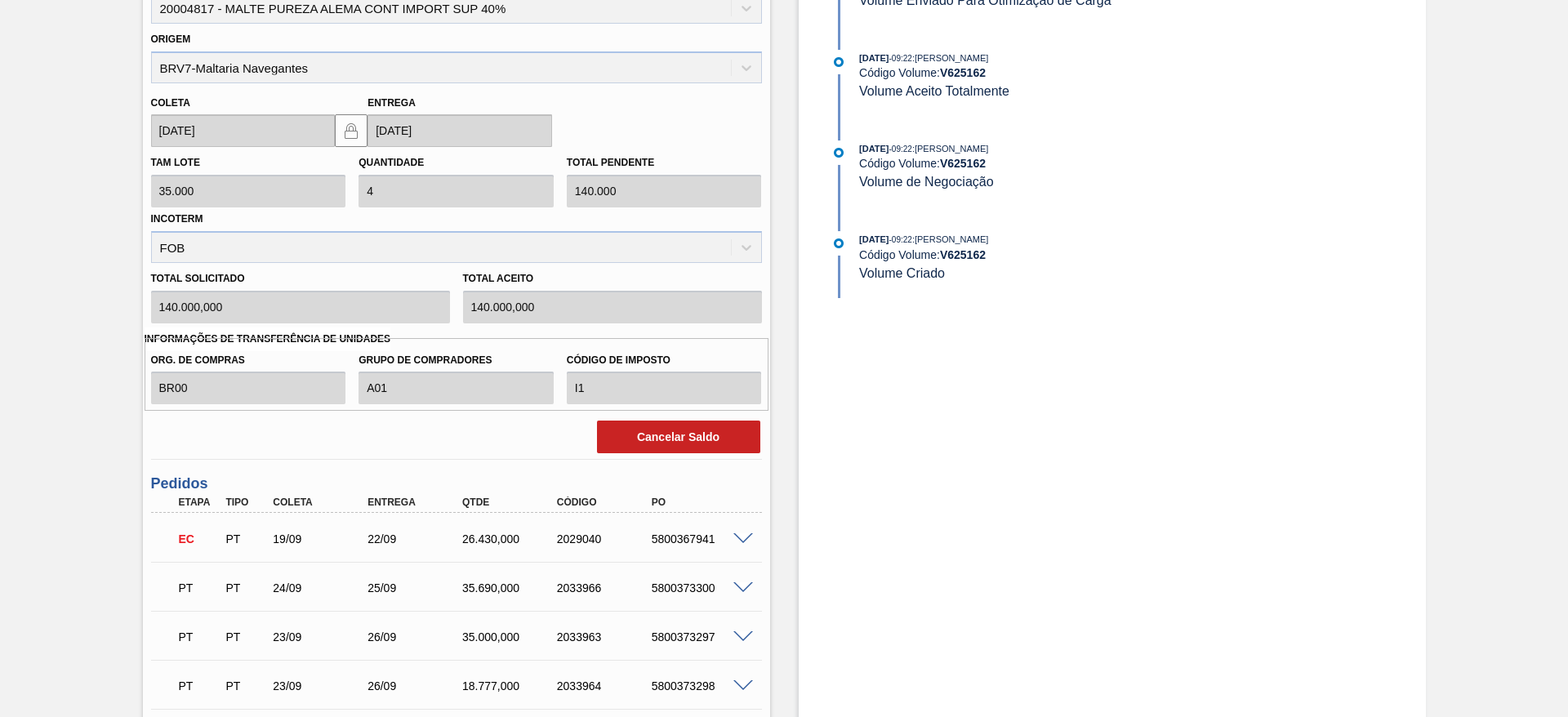
scroll to position [735, 0]
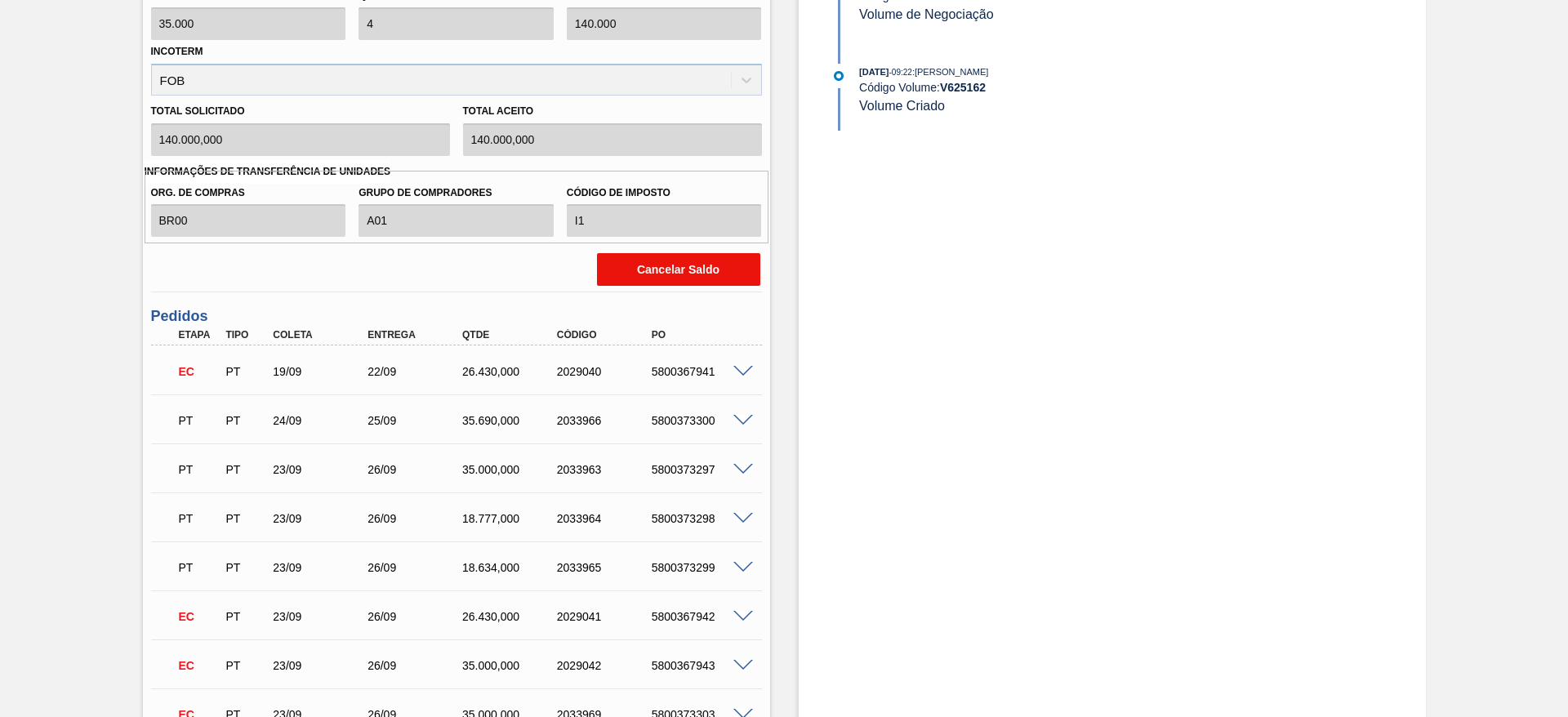
click at [672, 267] on button "Cancelar Saldo" at bounding box center [679, 269] width 163 height 33
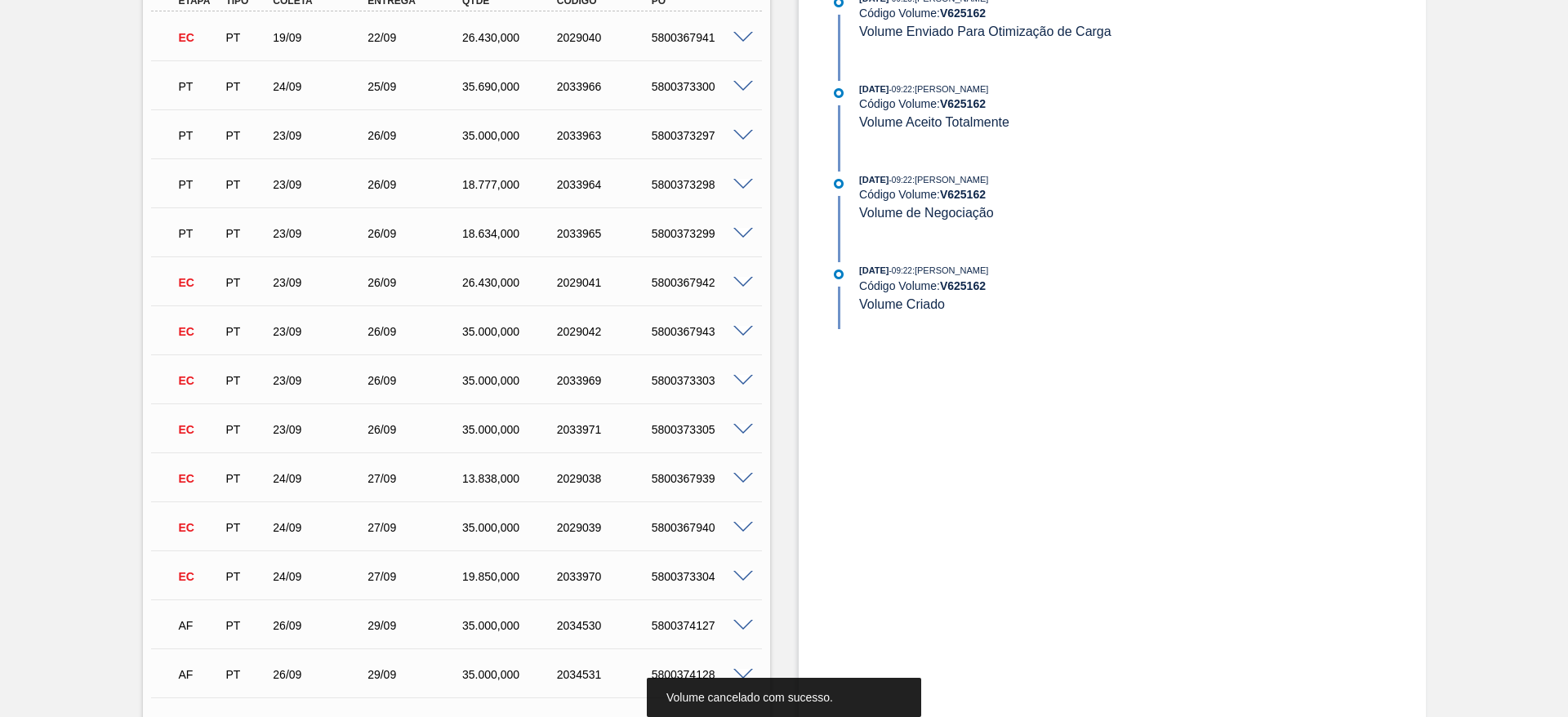
scroll to position [332, 0]
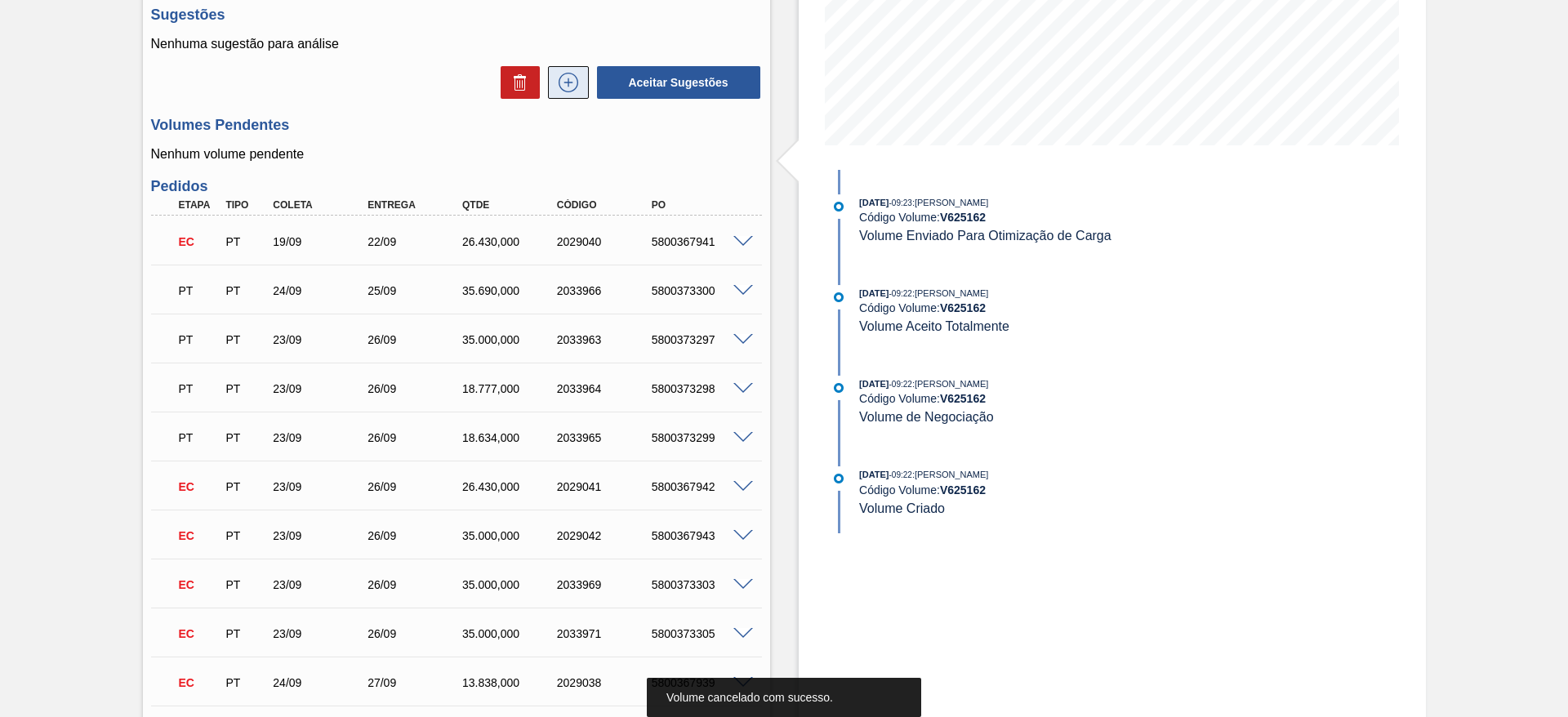
click at [566, 87] on icon at bounding box center [569, 83] width 26 height 19
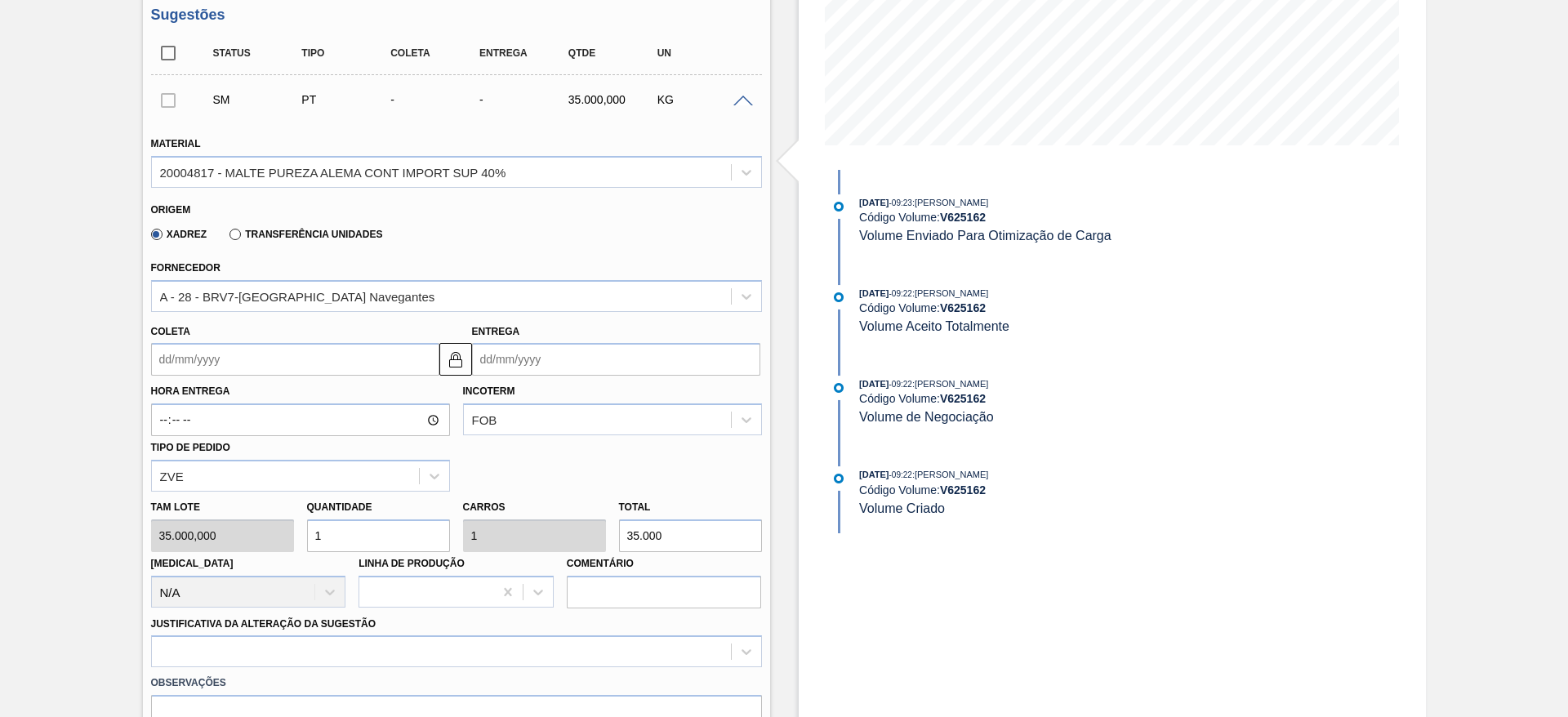
drag, startPoint x: 383, startPoint y: 527, endPoint x: 348, endPoint y: 536, distance: 36.1
click at [348, 536] on input "1" at bounding box center [378, 535] width 143 height 33
type input "0"
type input "4"
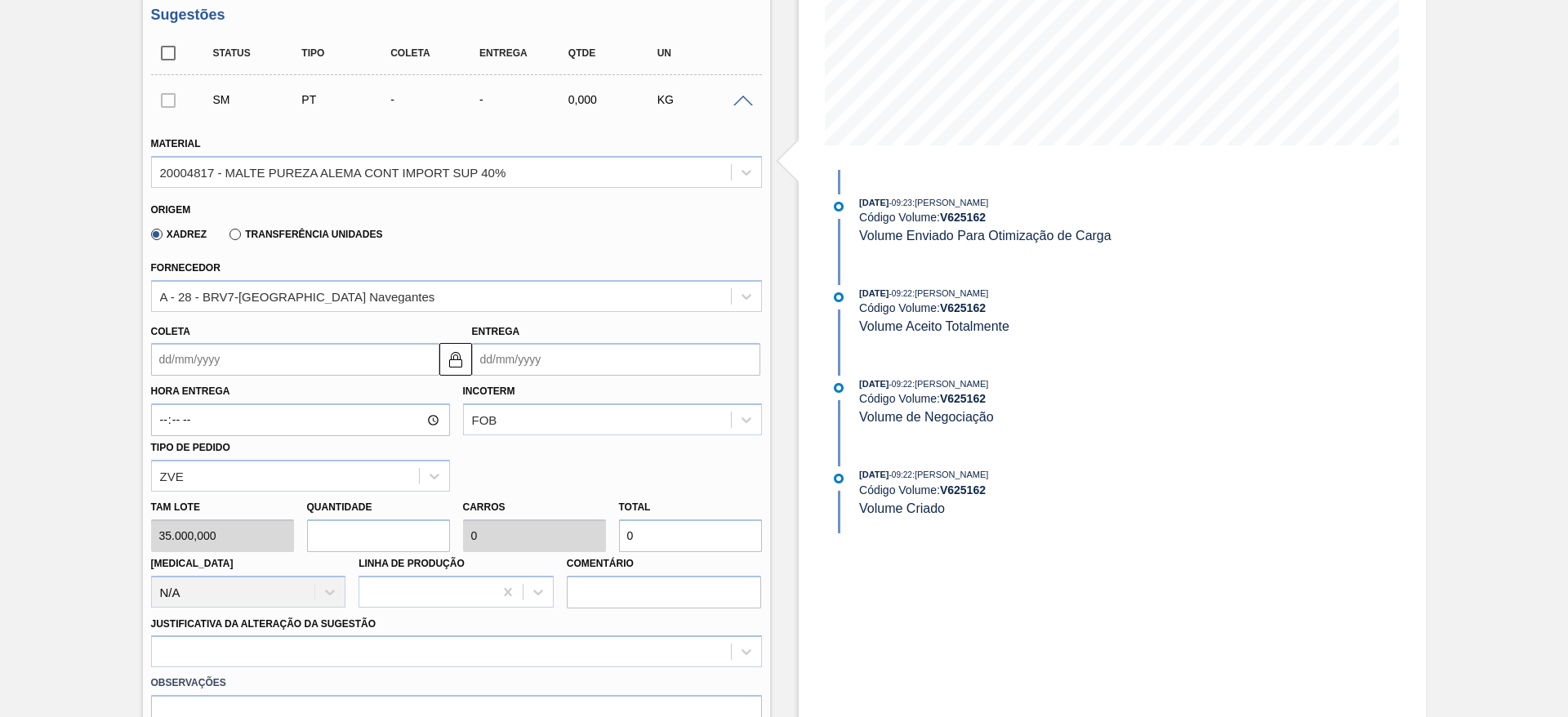
type input "4"
type input "140.000"
type input "4"
click at [165, 355] on input "Coleta" at bounding box center [295, 358] width 288 height 33
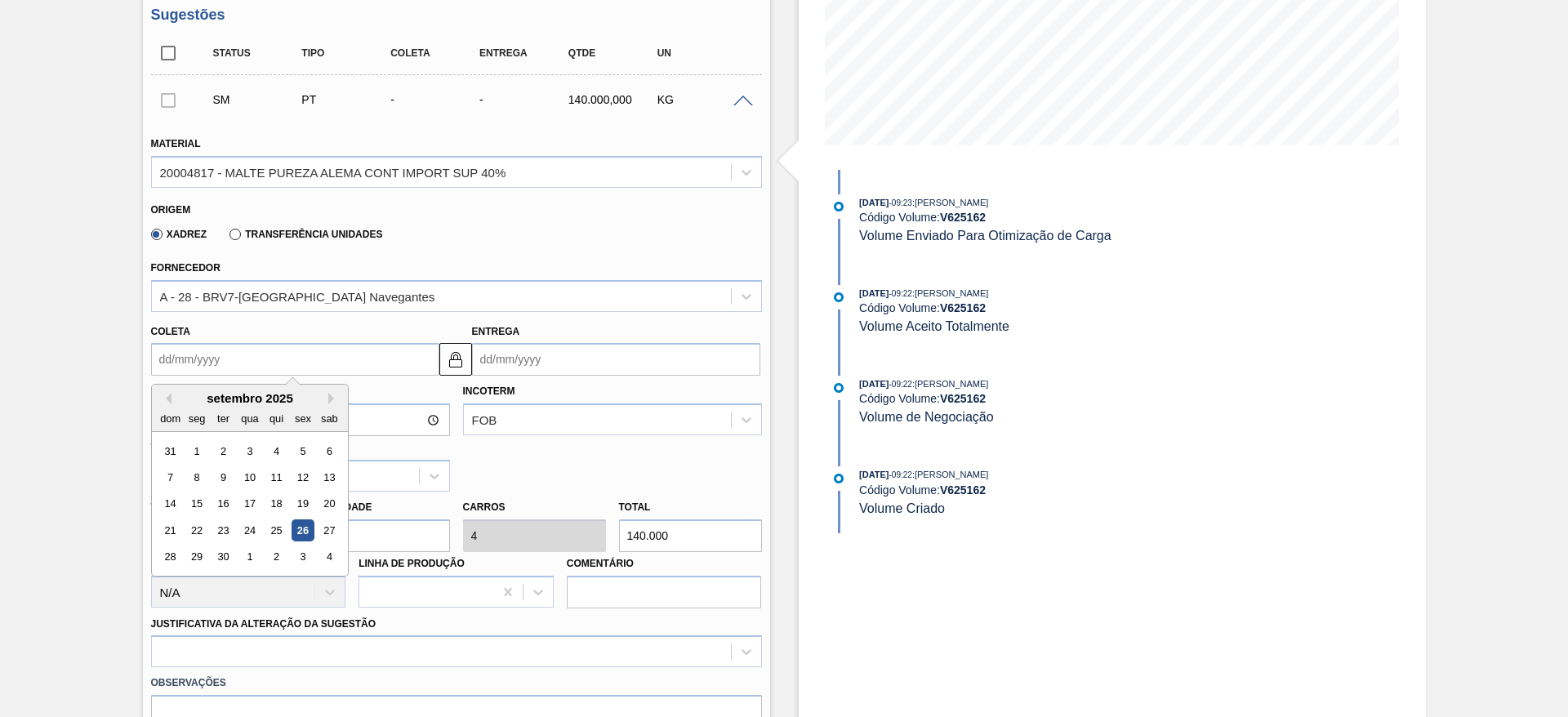
click at [224, 554] on div "30" at bounding box center [222, 557] width 22 height 22
type input "30/09/2025"
type input "[DATE]"
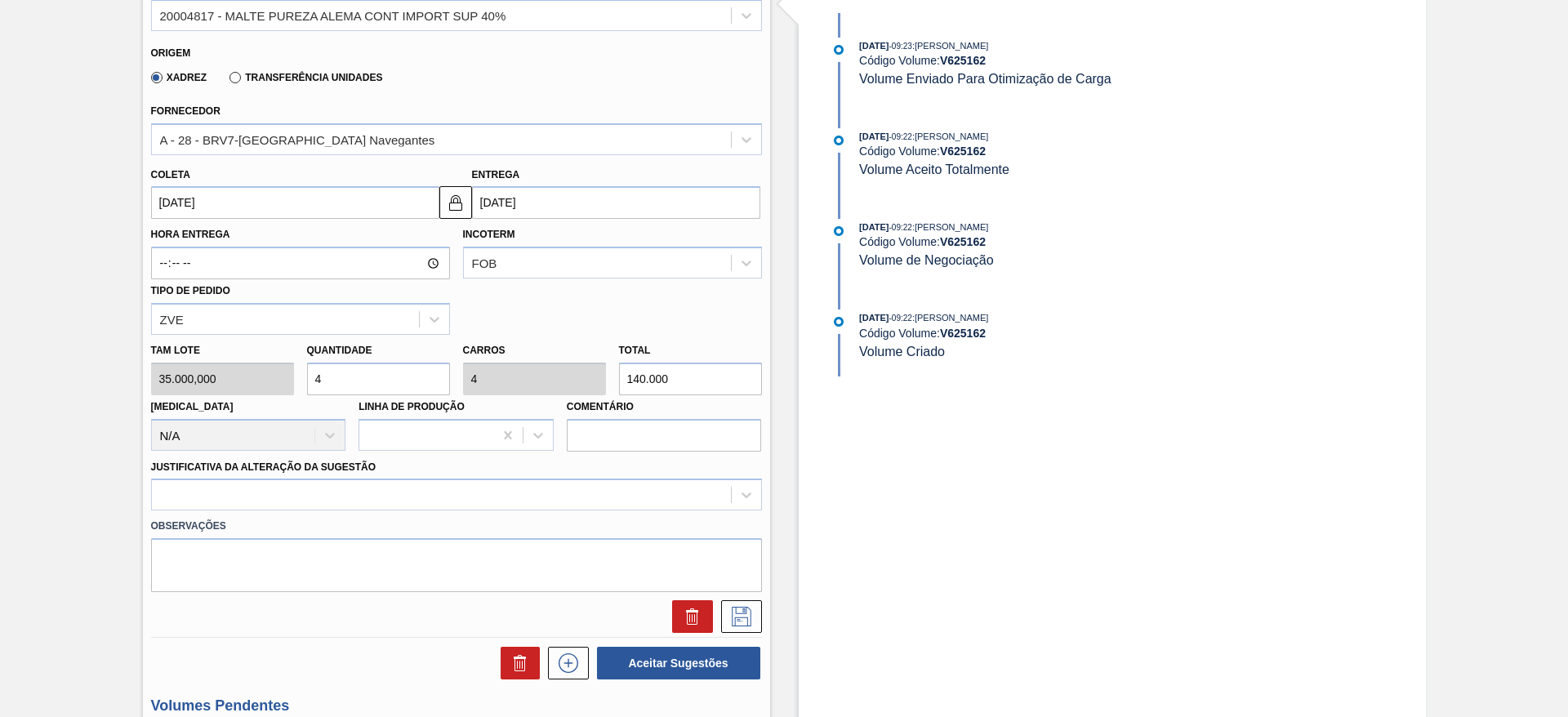
scroll to position [577, 0]
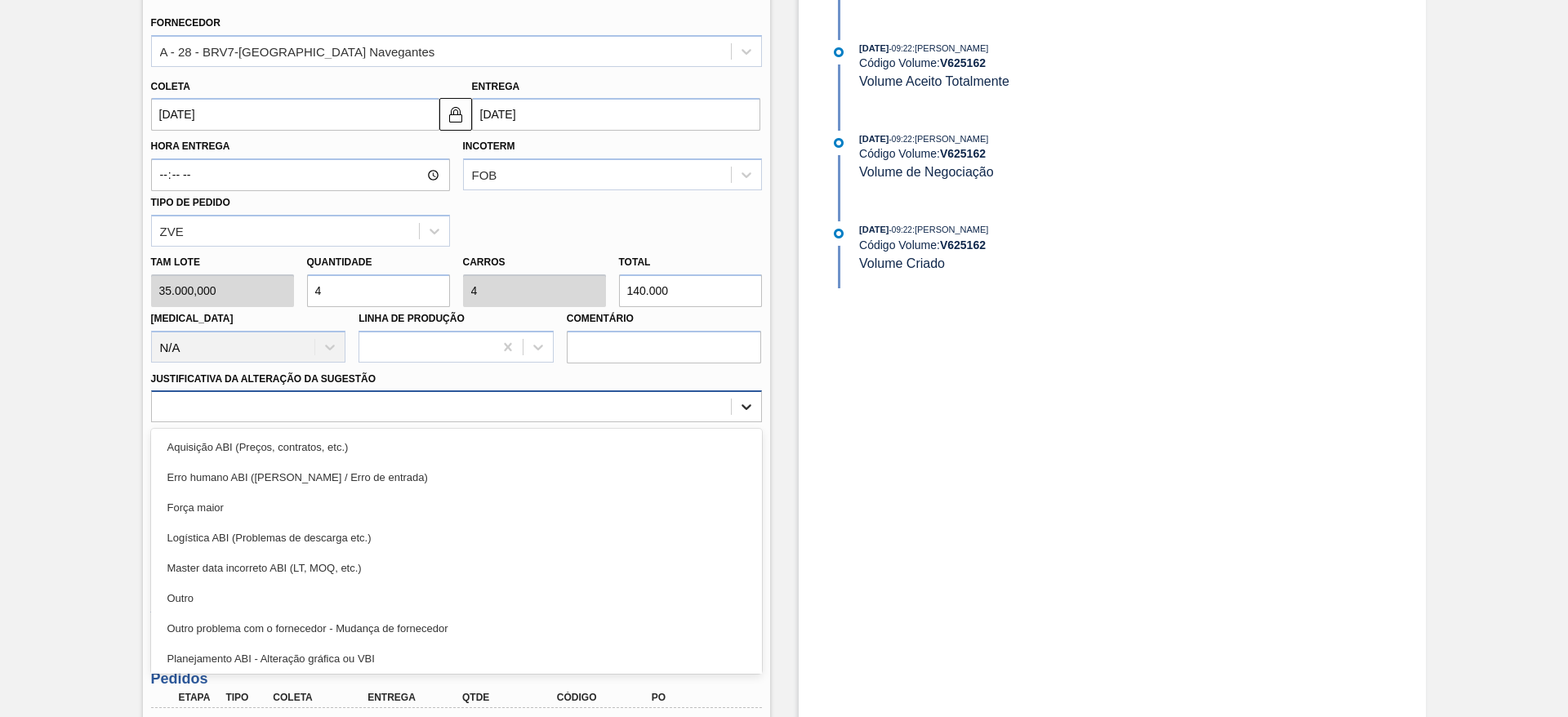
click at [744, 405] on icon at bounding box center [746, 406] width 17 height 17
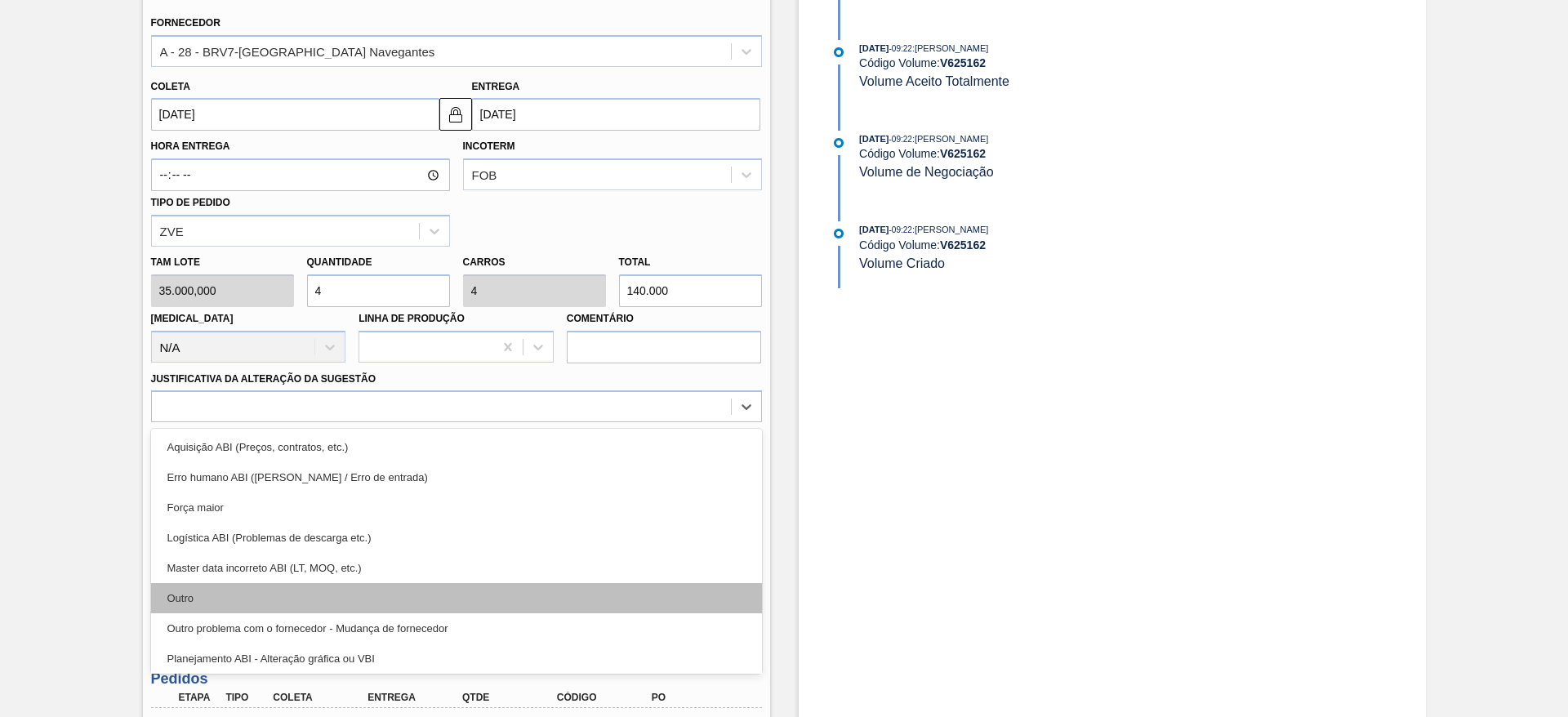
click at [214, 598] on div "Outro" at bounding box center [456, 598] width 611 height 30
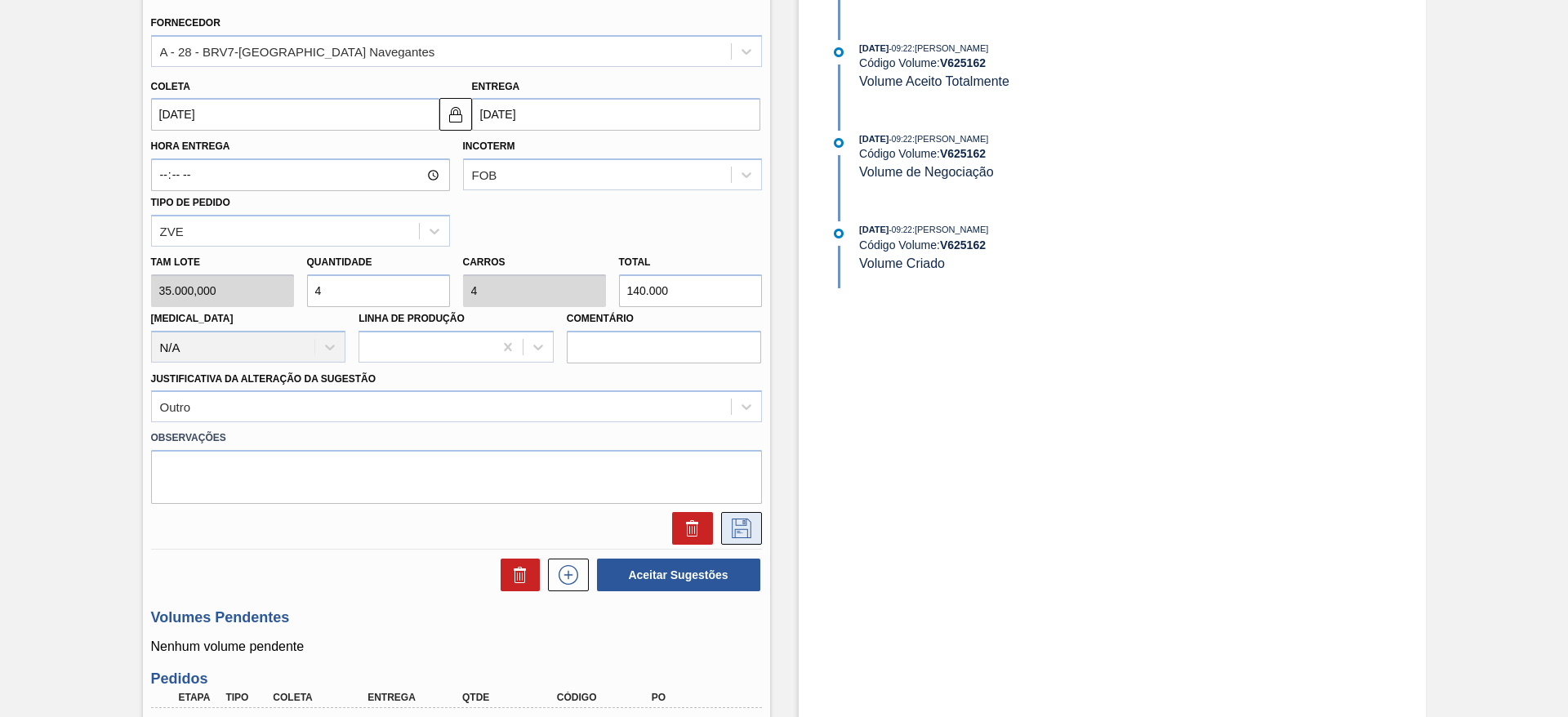
click at [744, 526] on icon at bounding box center [742, 528] width 26 height 19
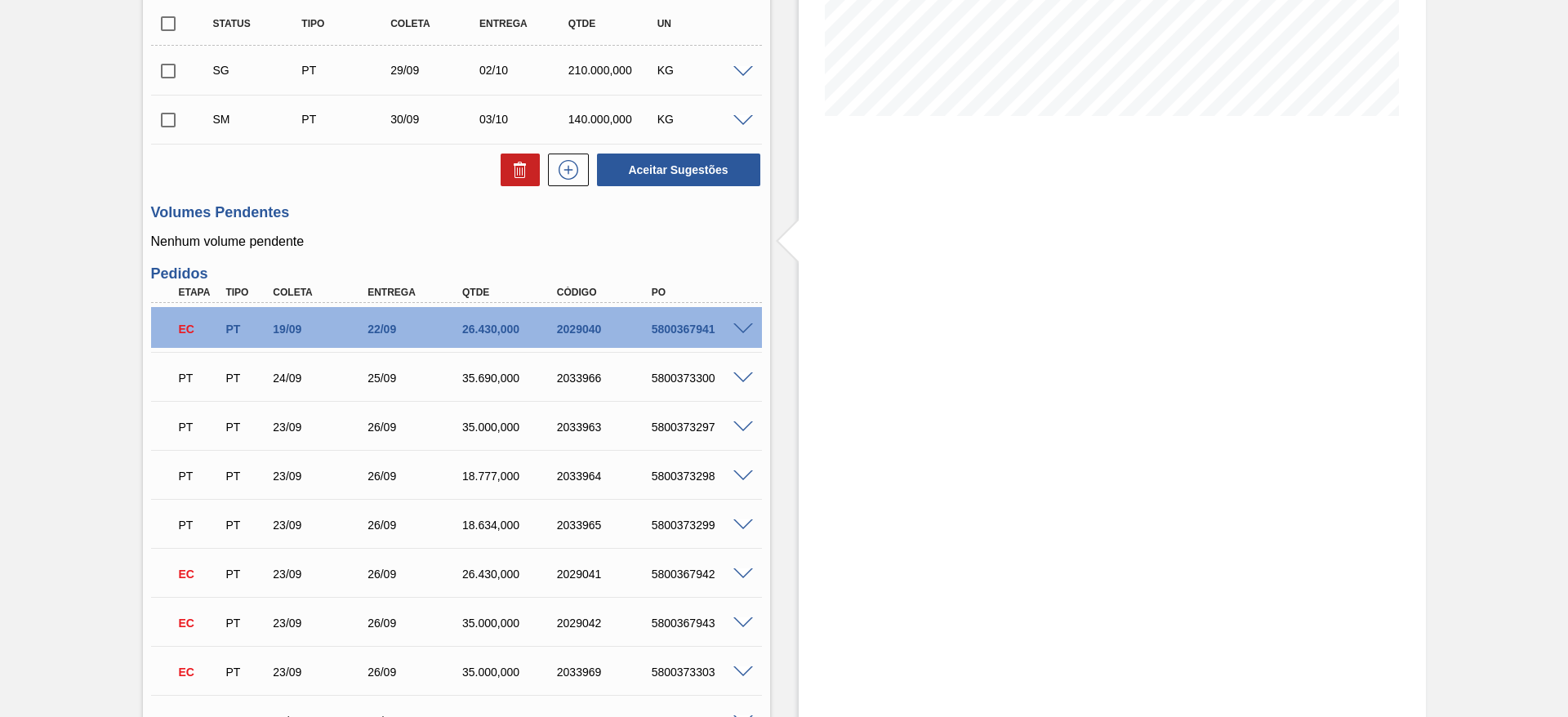
scroll to position [259, 0]
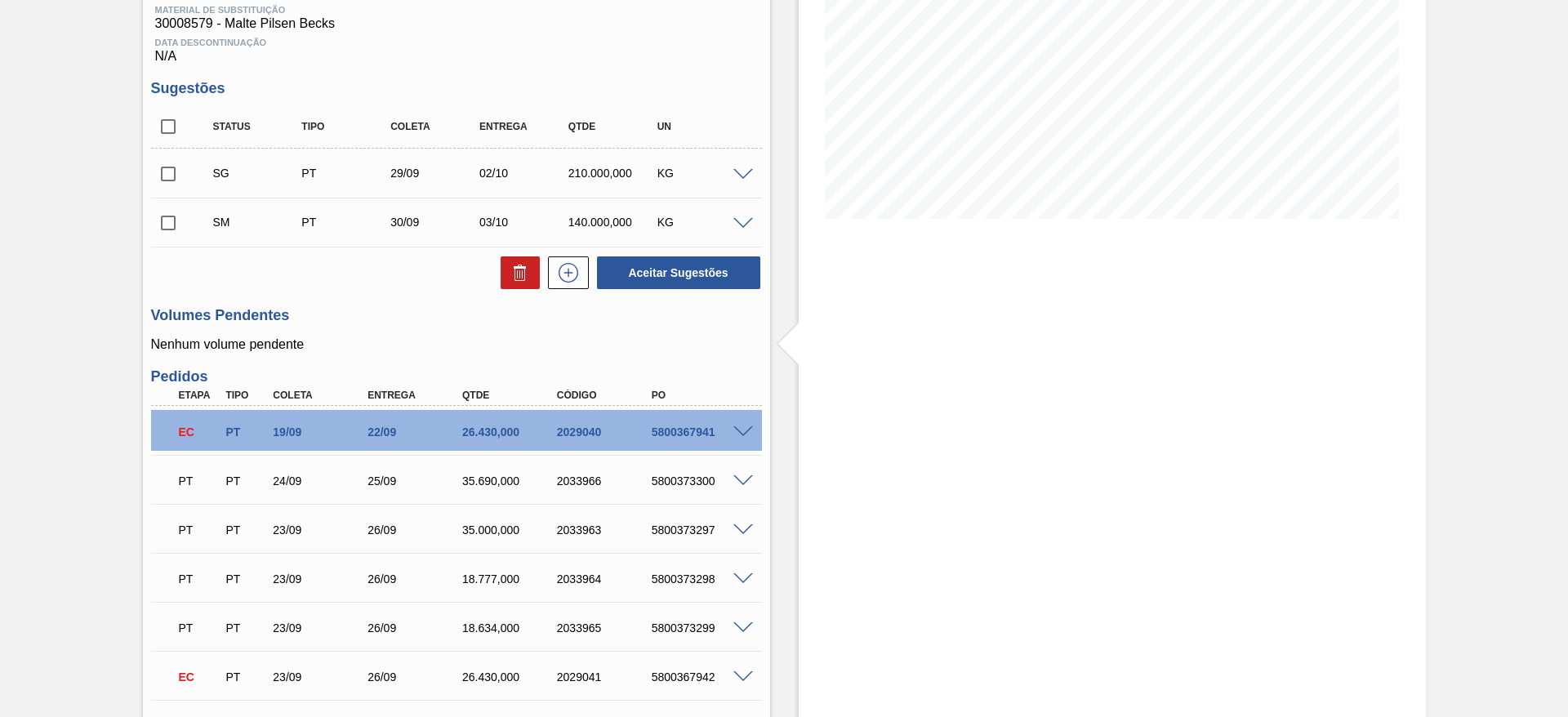
click at [166, 225] on input "checkbox" at bounding box center [168, 222] width 34 height 34
click at [704, 265] on button "Aceitar Sugestões" at bounding box center [679, 272] width 163 height 33
checkbox input "false"
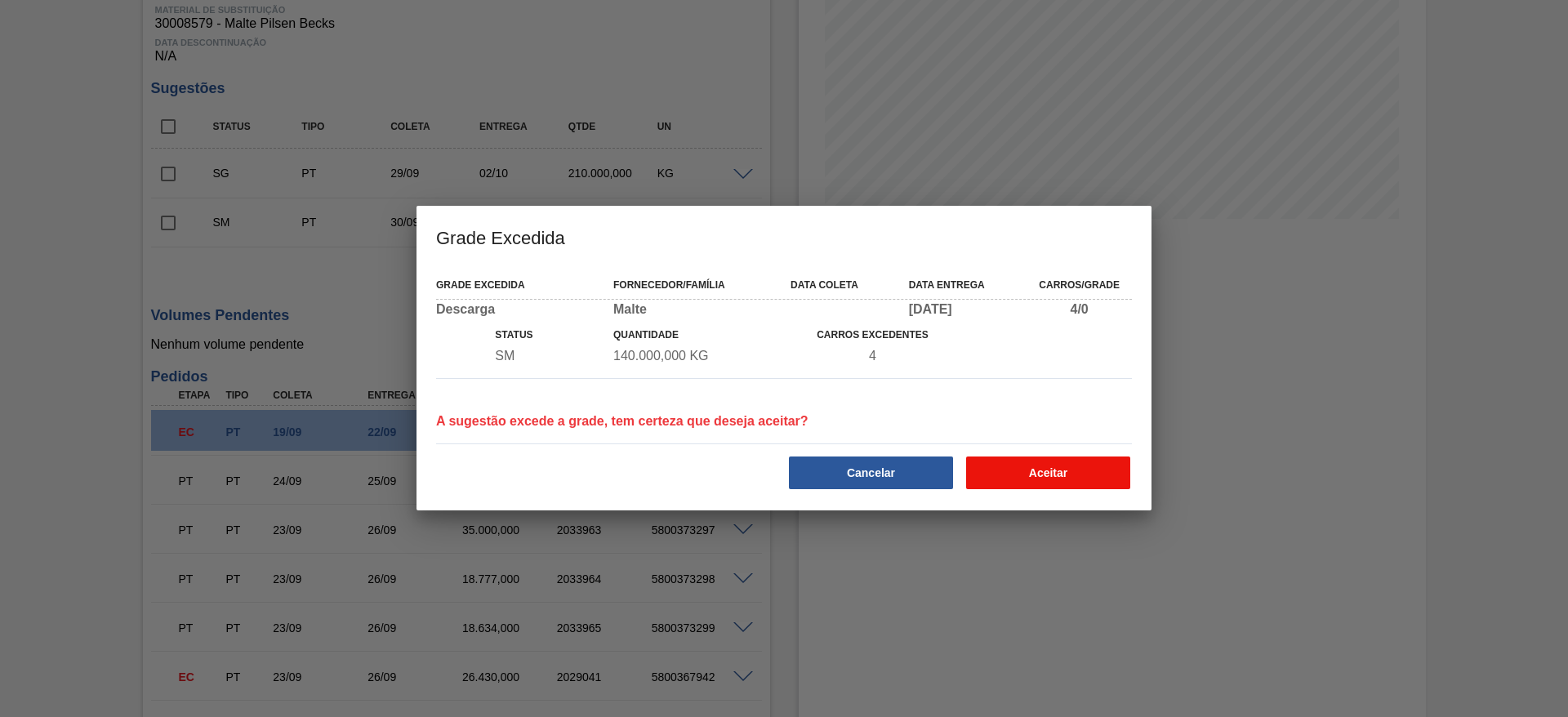
click at [1039, 474] on button "Aceitar" at bounding box center [1048, 472] width 164 height 33
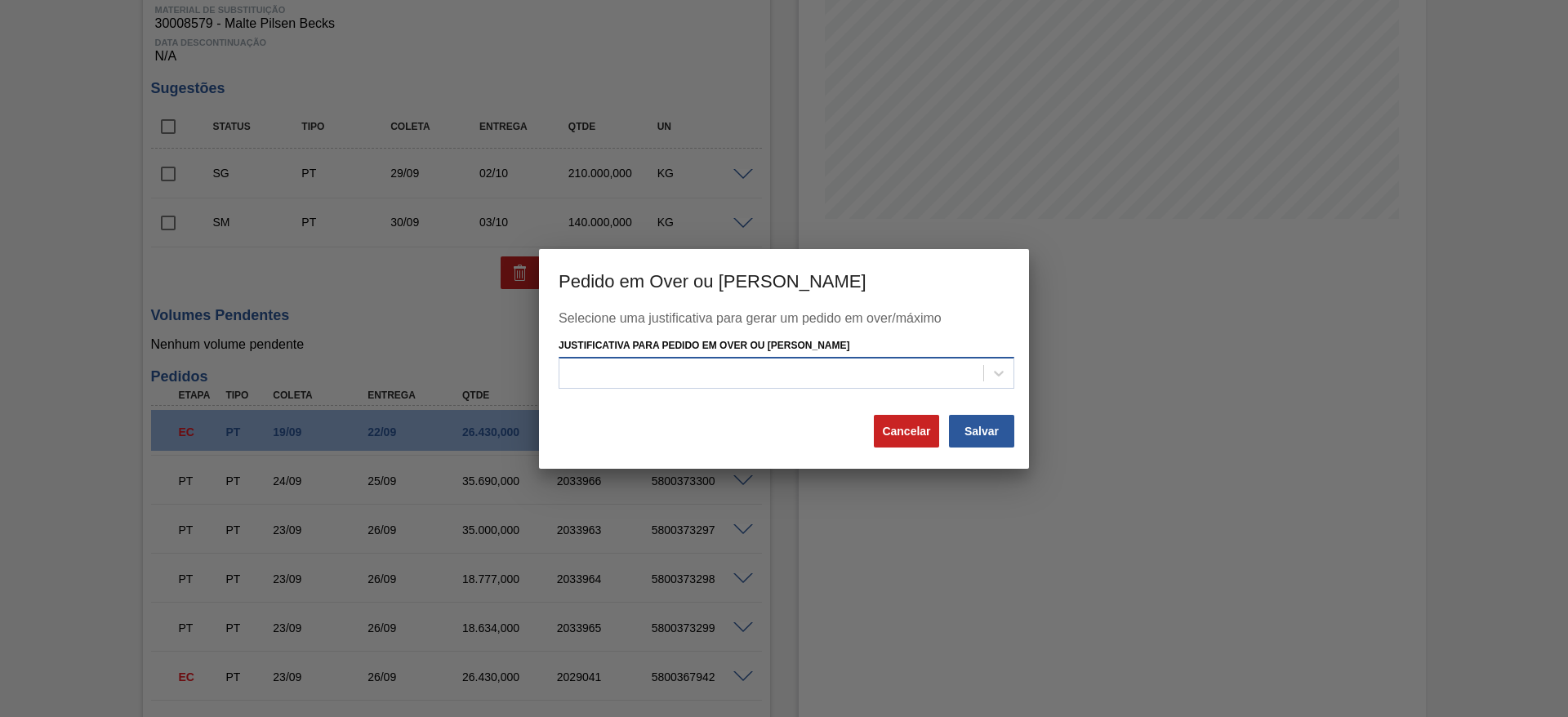
click at [615, 374] on div at bounding box center [771, 373] width 424 height 24
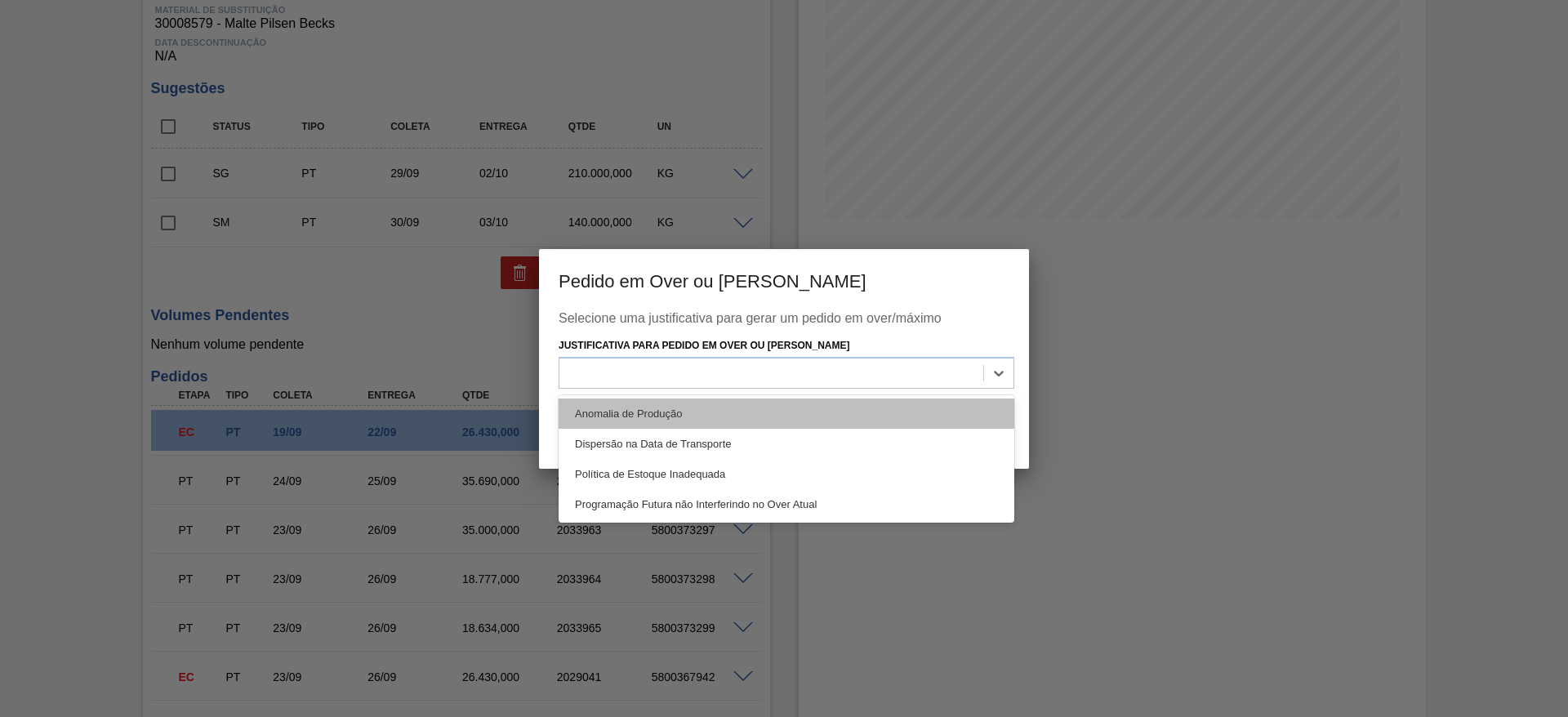
click at [606, 411] on div "Anomalia de Produção" at bounding box center [787, 413] width 455 height 30
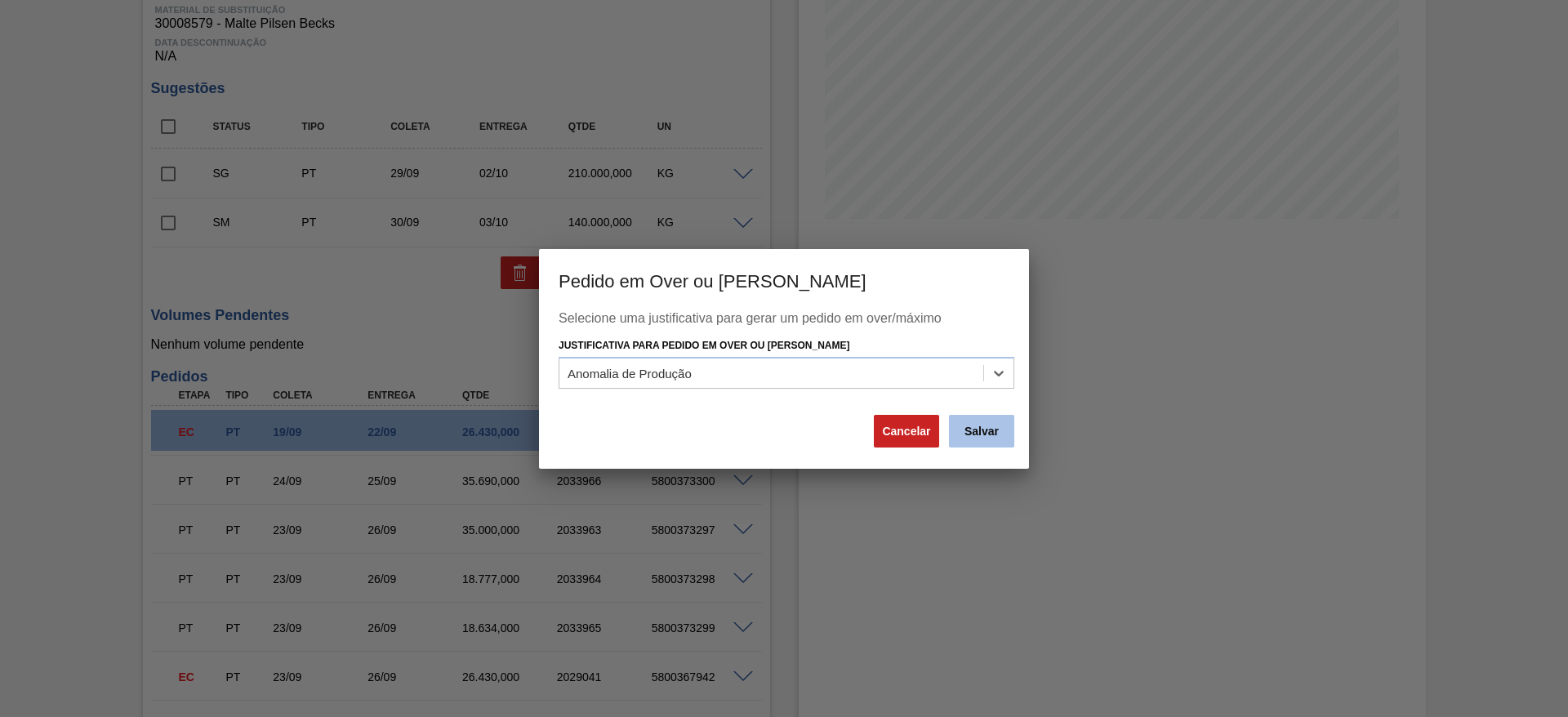
click at [991, 430] on button "Salvar" at bounding box center [982, 431] width 65 height 33
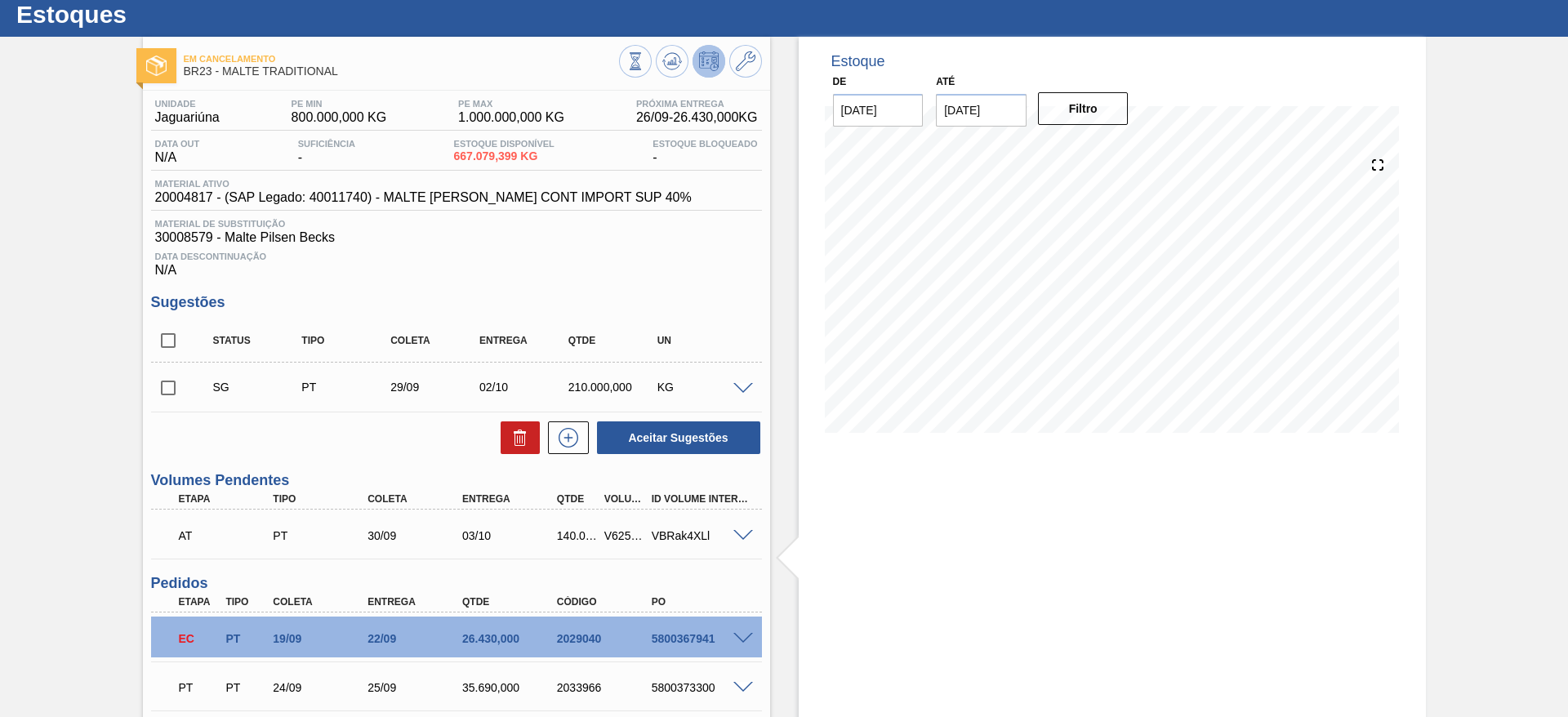
scroll to position [0, 0]
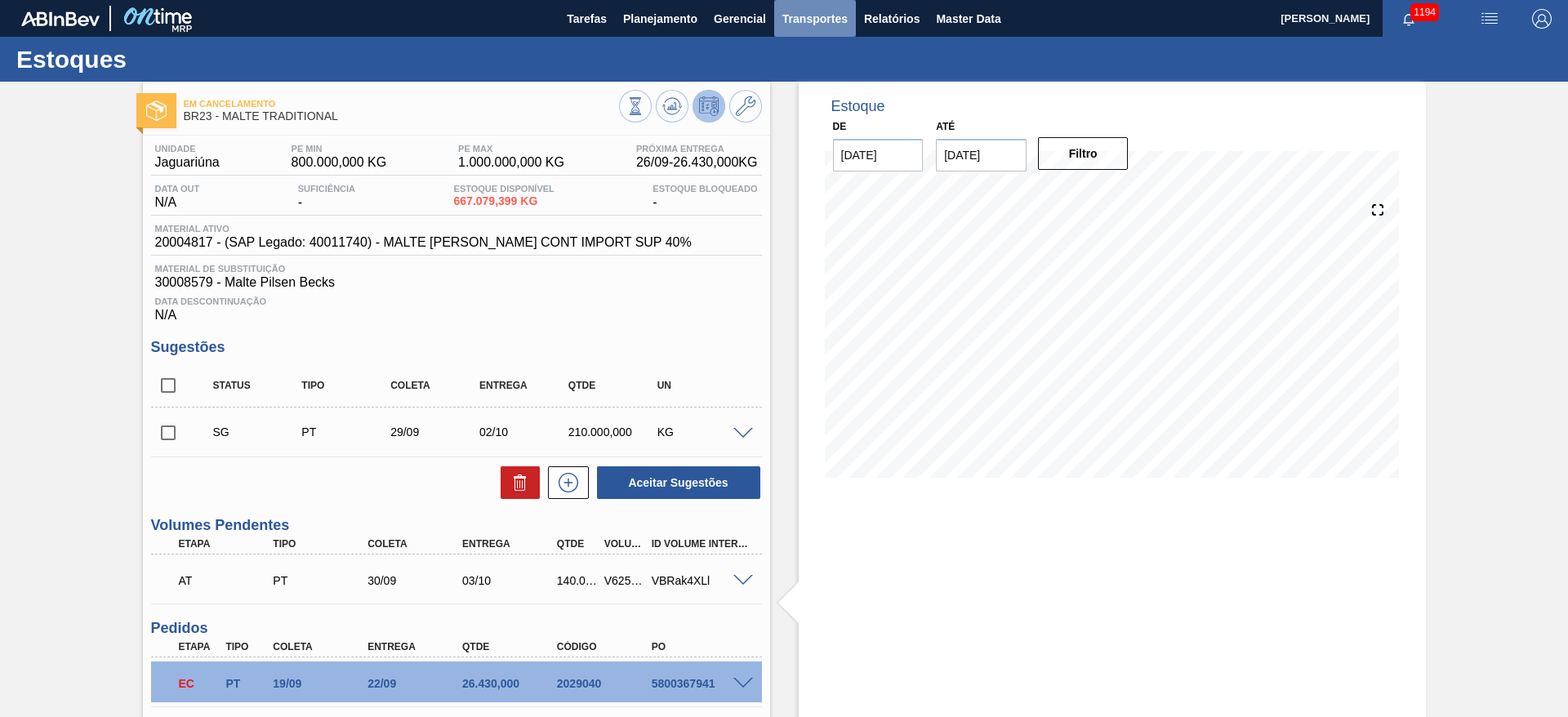
click at [815, 21] on span "Transportes" at bounding box center [815, 18] width 65 height 19
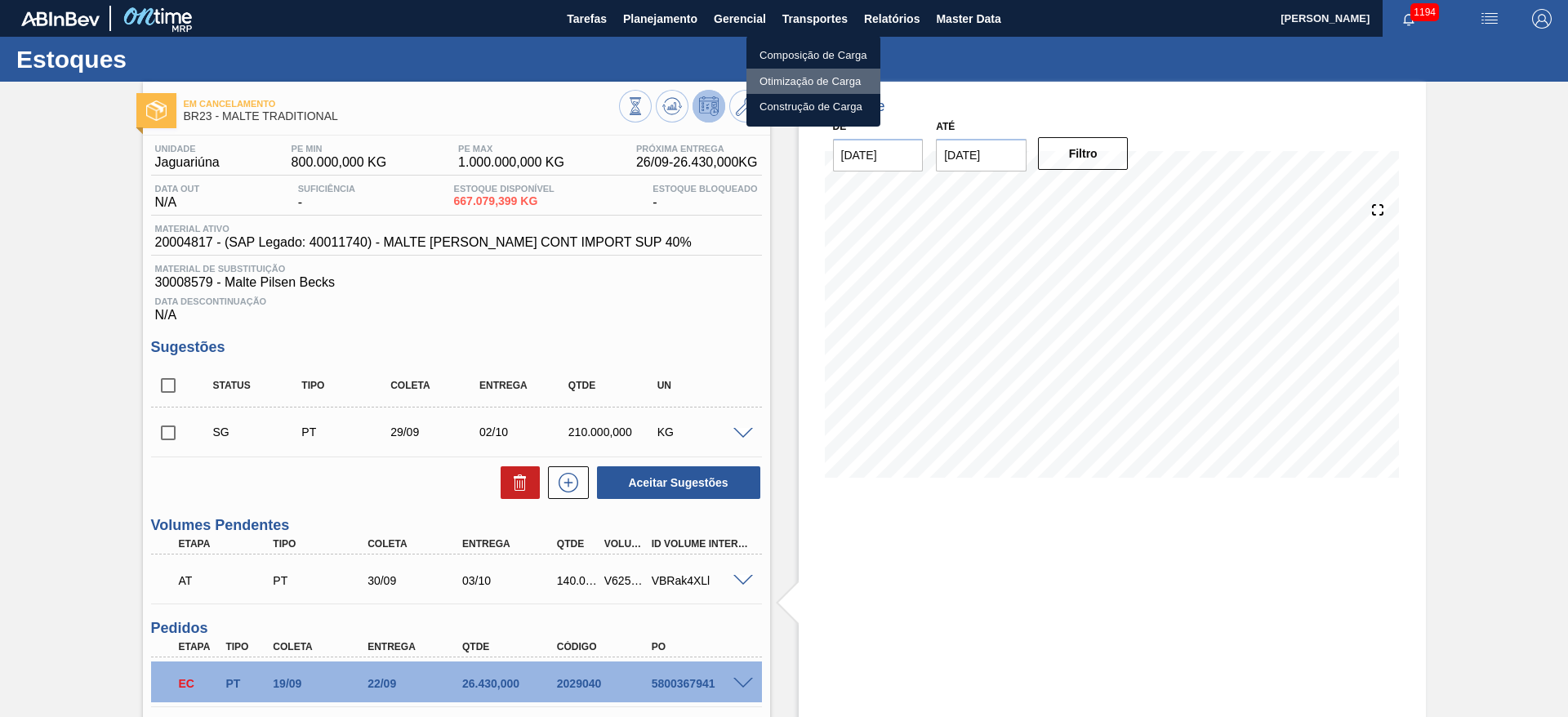
click at [780, 79] on li "Otimização de Carga" at bounding box center [813, 82] width 134 height 26
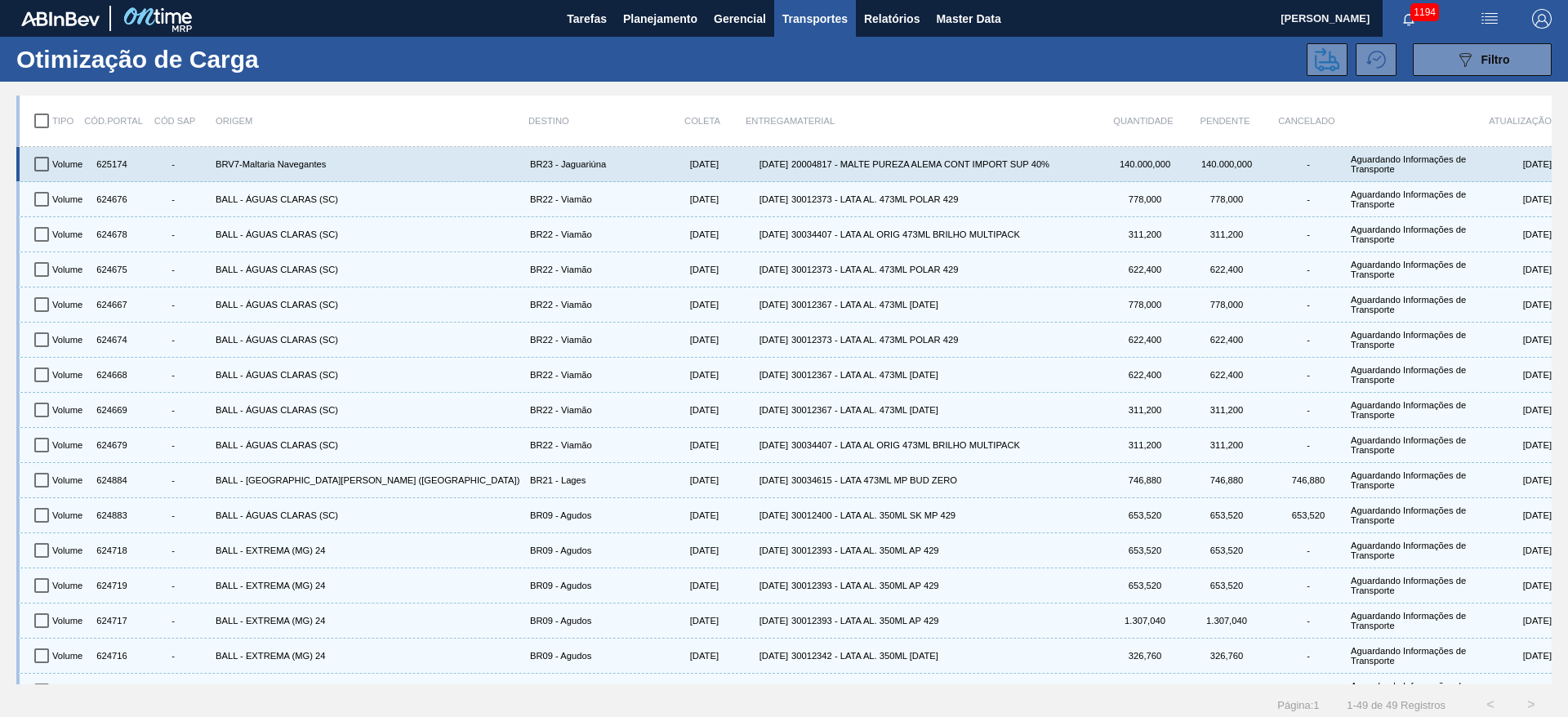
click at [36, 160] on input "checkbox" at bounding box center [41, 163] width 34 height 34
checkbox input "true"
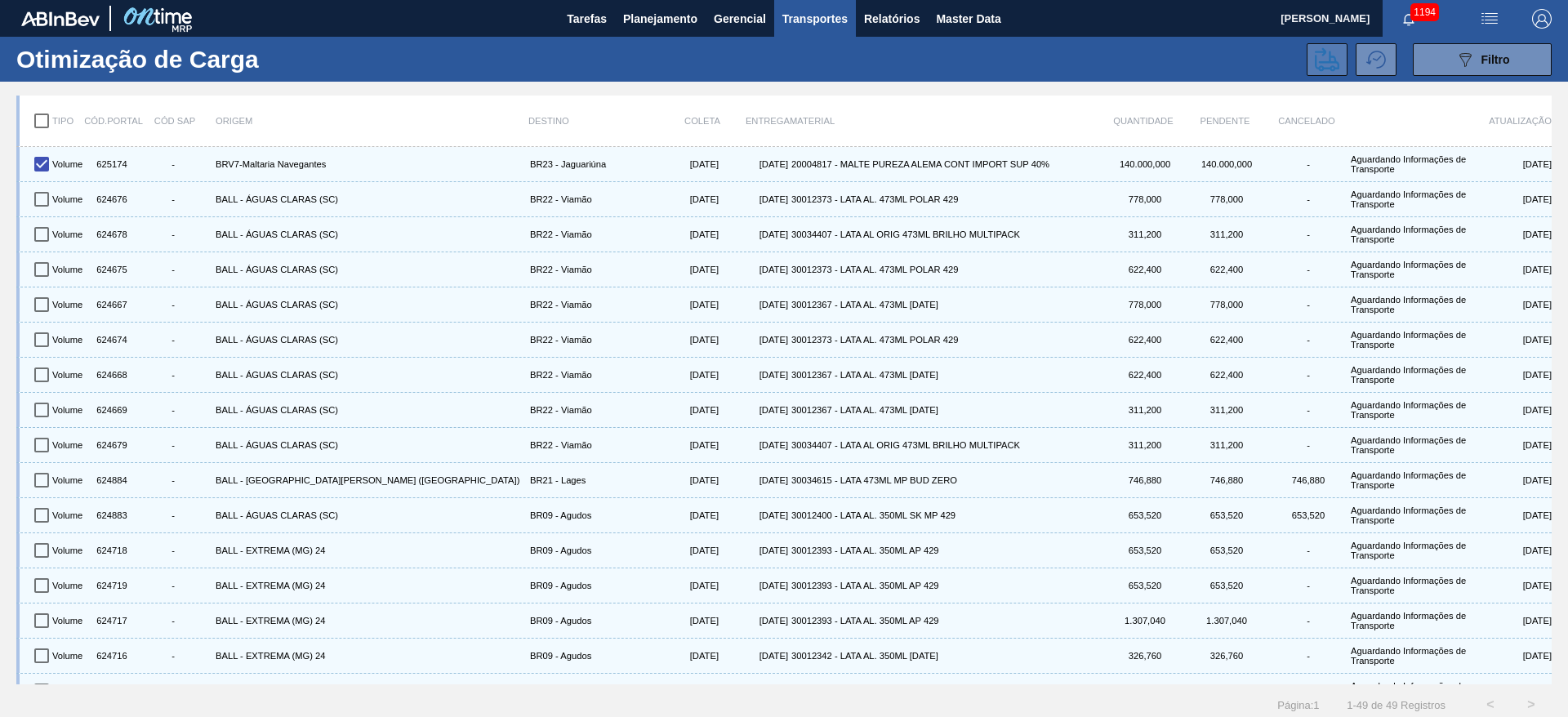
click at [1332, 50] on icon at bounding box center [1327, 60] width 25 height 25
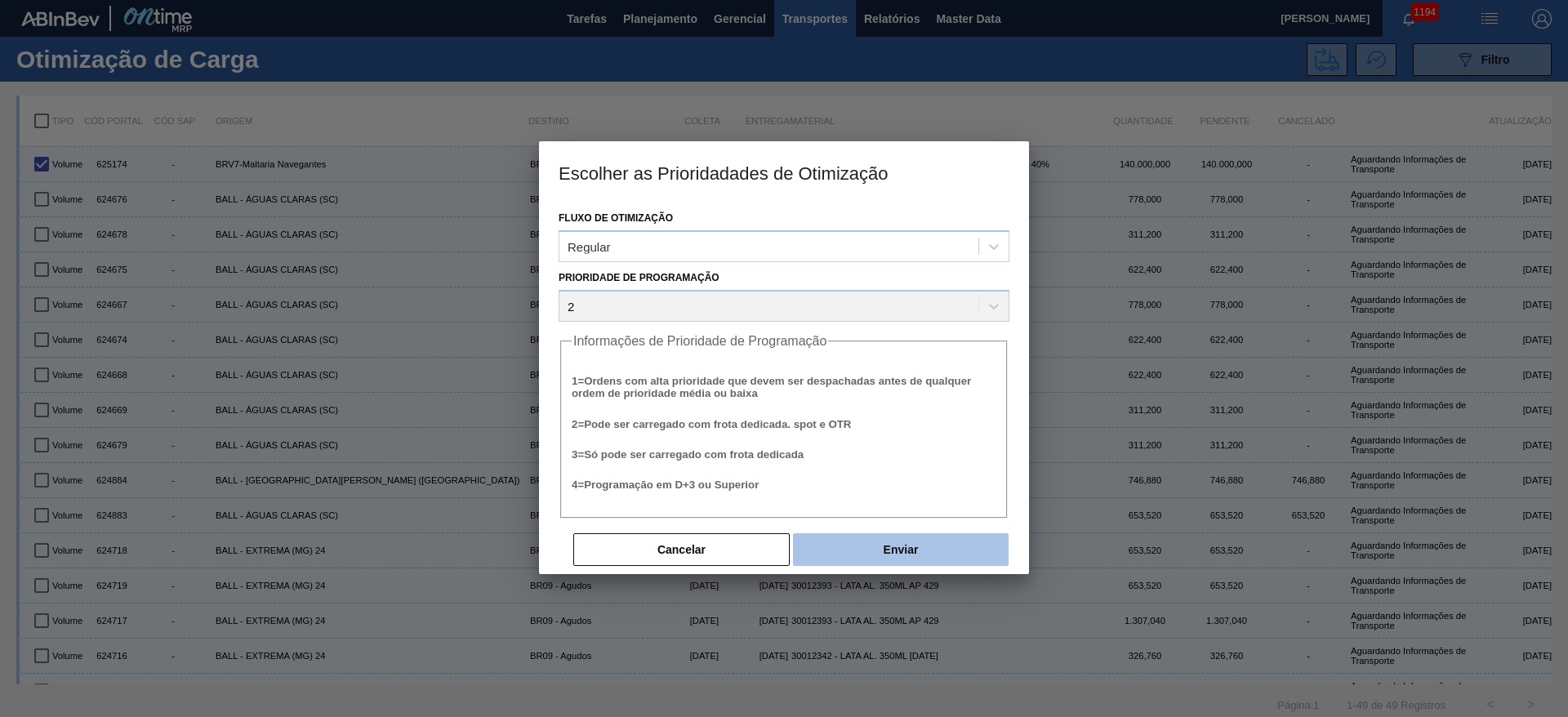
click at [860, 555] on button "Enviar" at bounding box center [900, 549] width 215 height 33
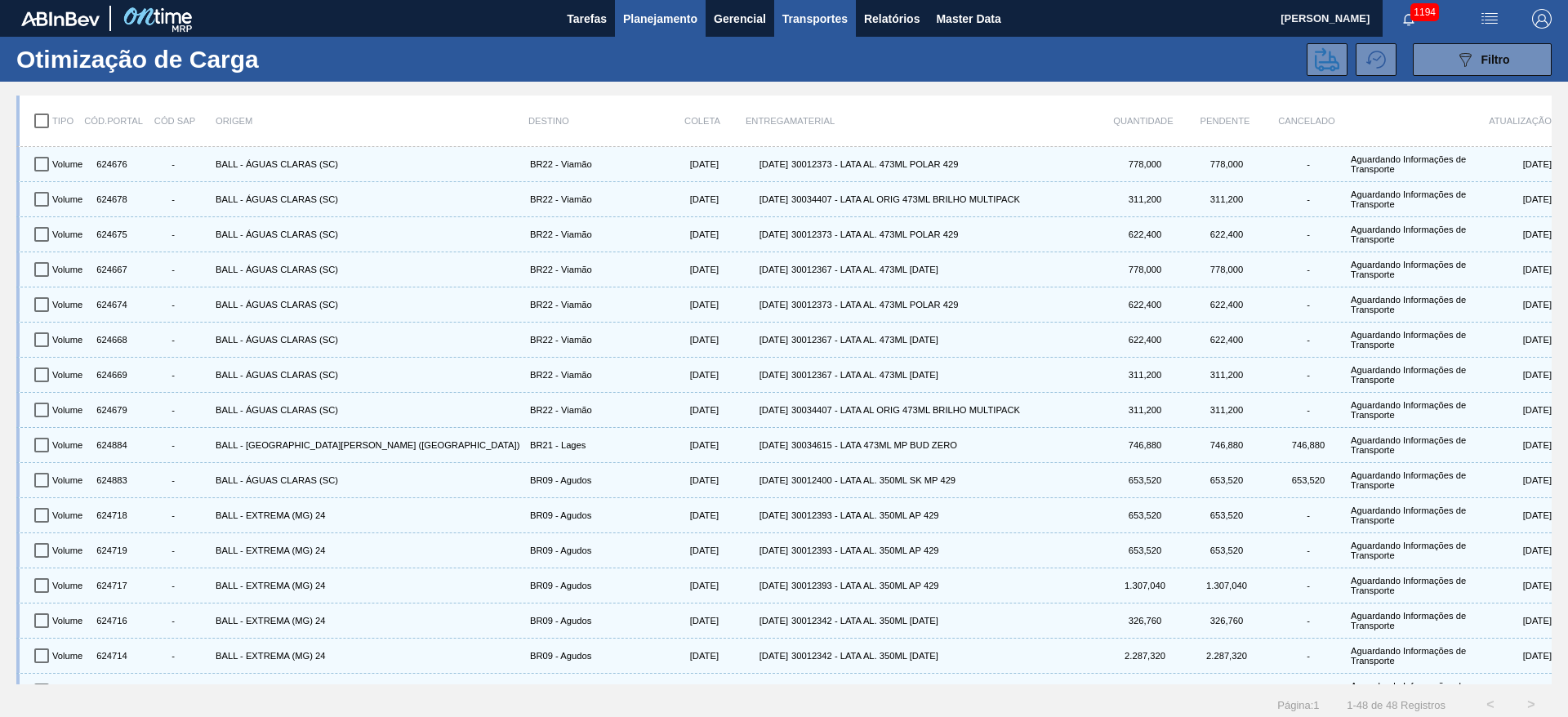
click at [650, 18] on span "Planejamento" at bounding box center [660, 18] width 75 height 19
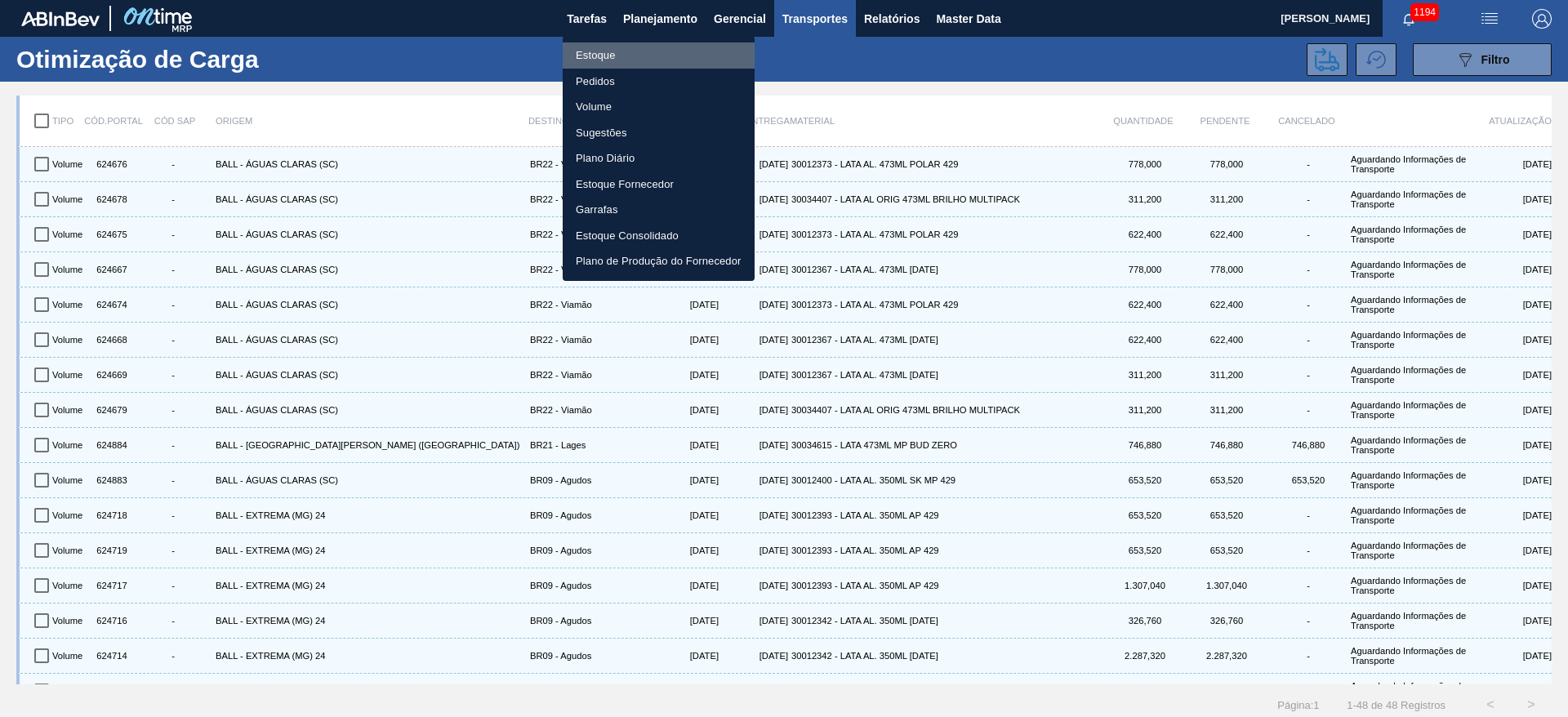
click at [596, 63] on li "Estoque" at bounding box center [658, 55] width 192 height 26
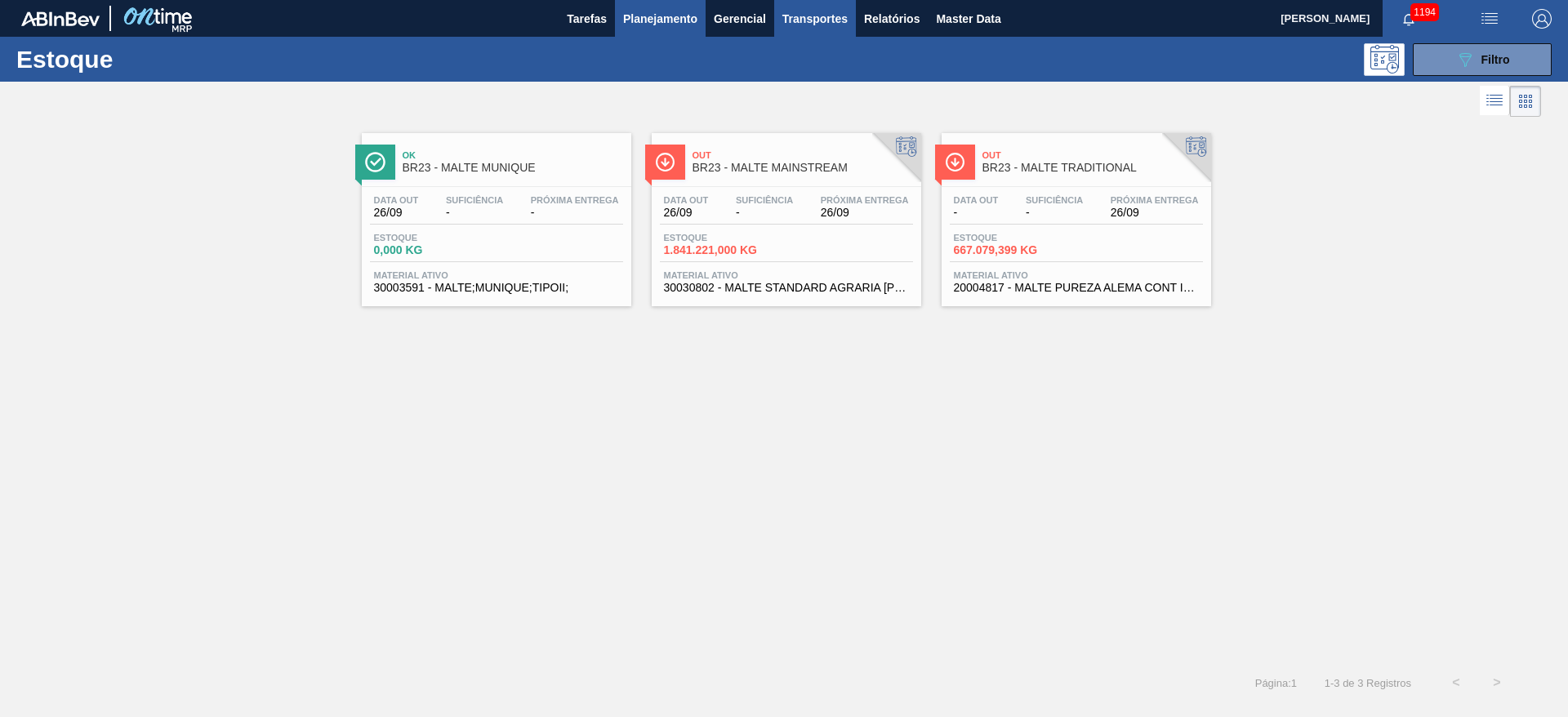
click at [810, 18] on span "Transportes" at bounding box center [815, 18] width 65 height 19
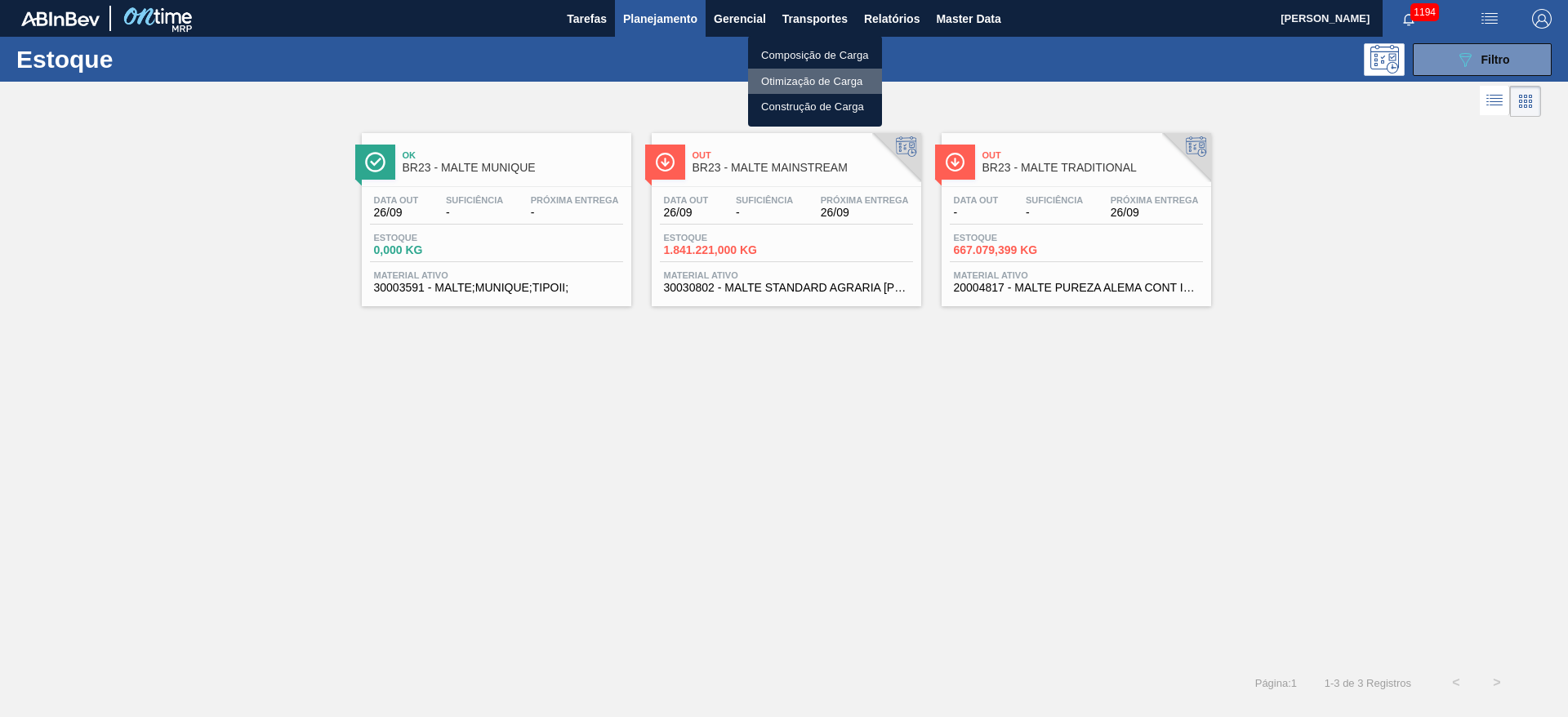
click at [781, 83] on li "Otimização de Carga" at bounding box center [815, 82] width 134 height 26
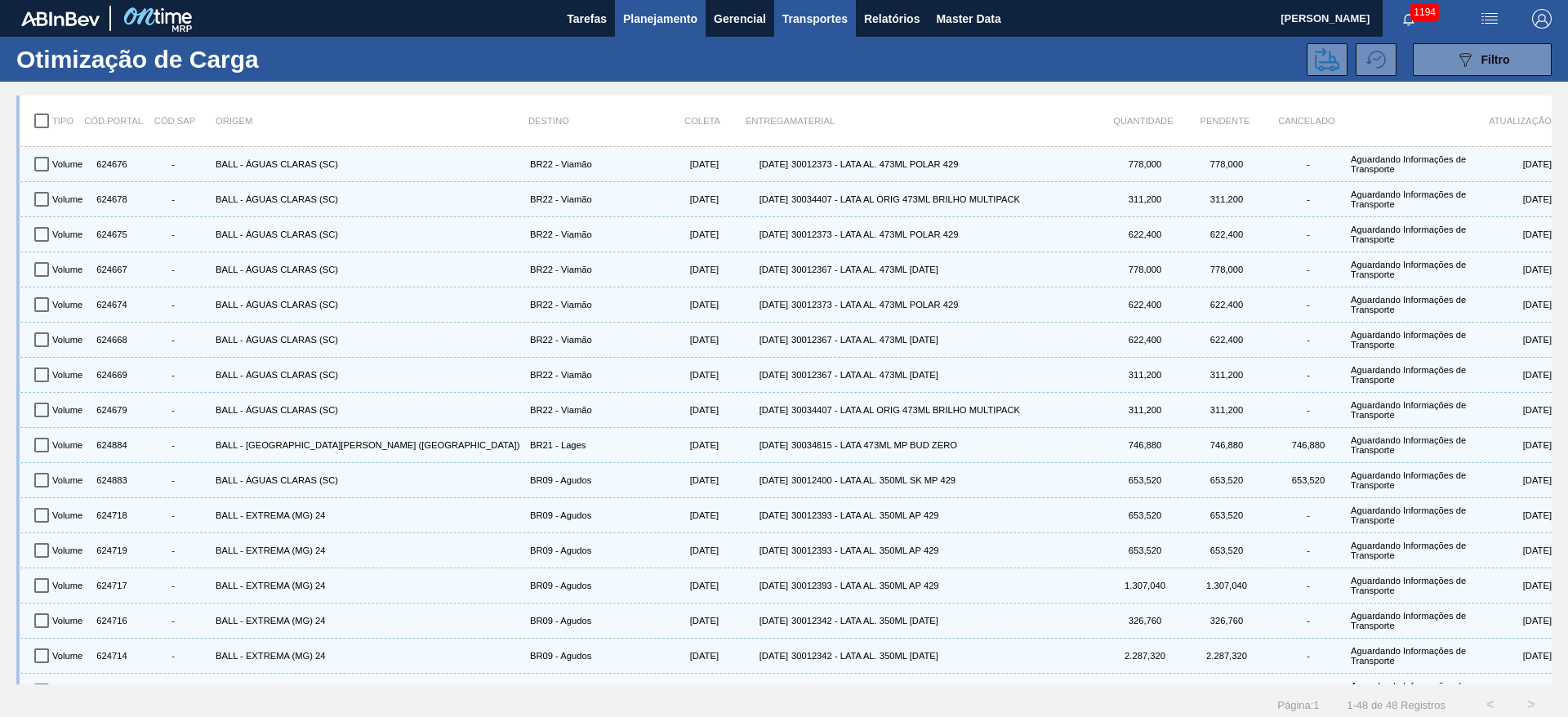
click at [671, 18] on span "Planejamento" at bounding box center [660, 18] width 75 height 19
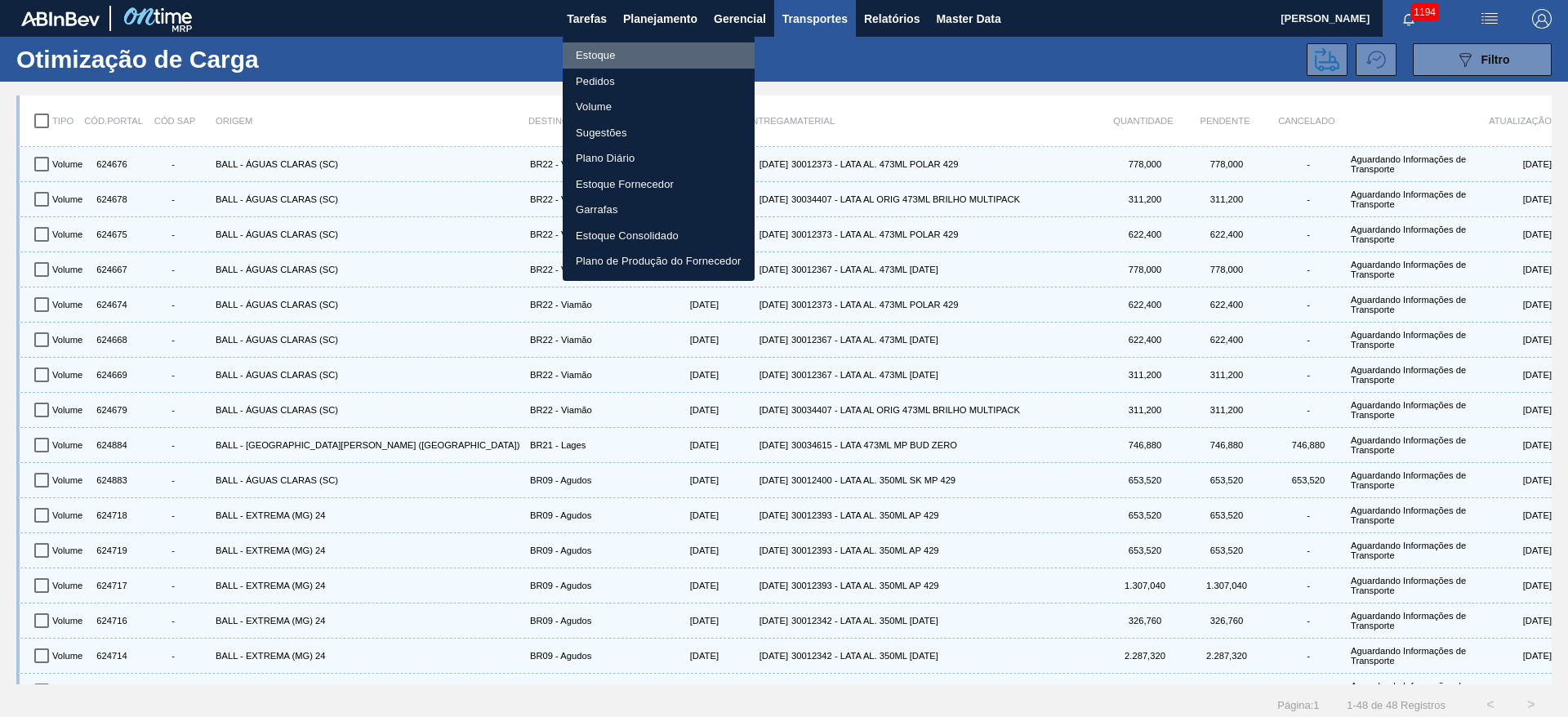
click at [605, 62] on li "Estoque" at bounding box center [658, 55] width 192 height 26
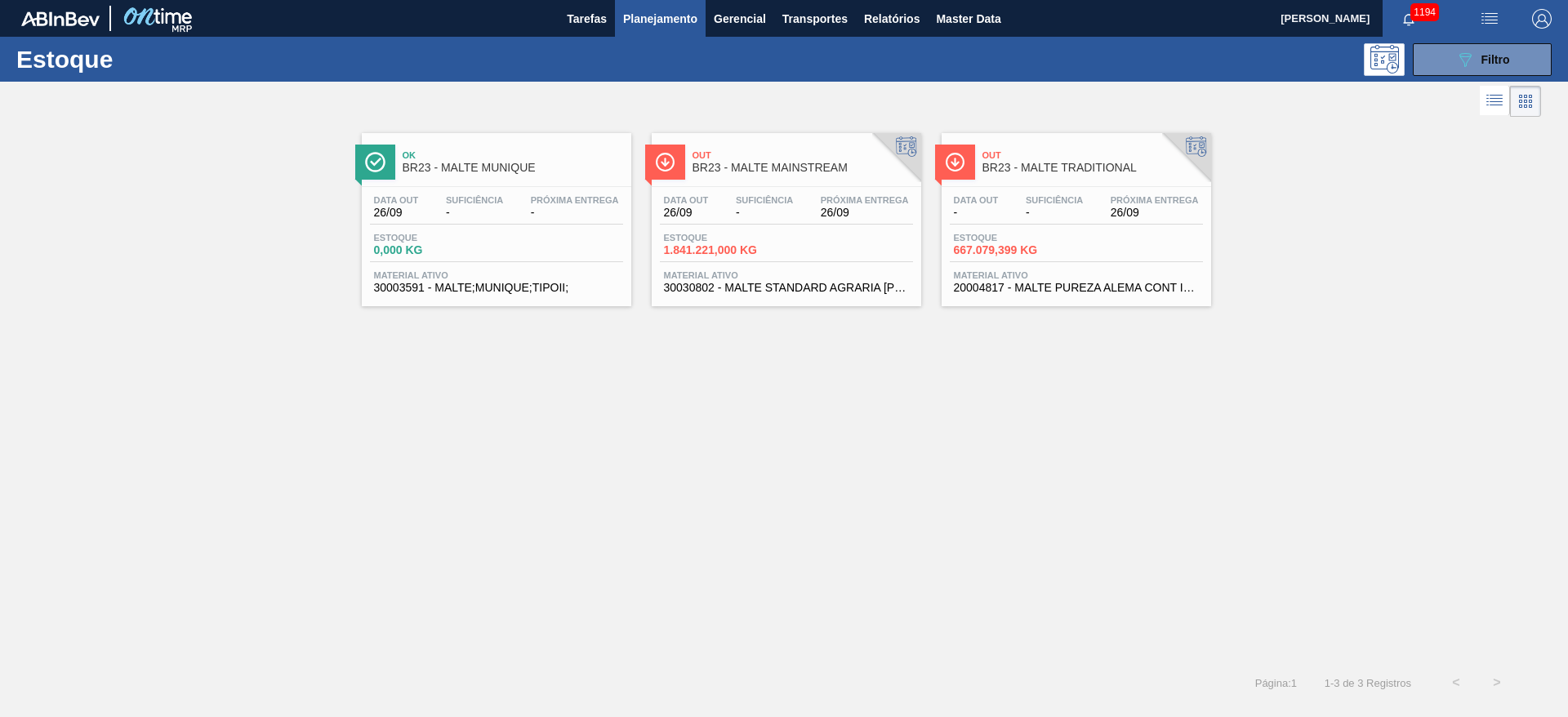
click at [1089, 229] on div "Data out - Suficiência - Próxima Entrega 26/09 Estoque 667.079,399 KG Material …" at bounding box center [1076, 243] width 270 height 111
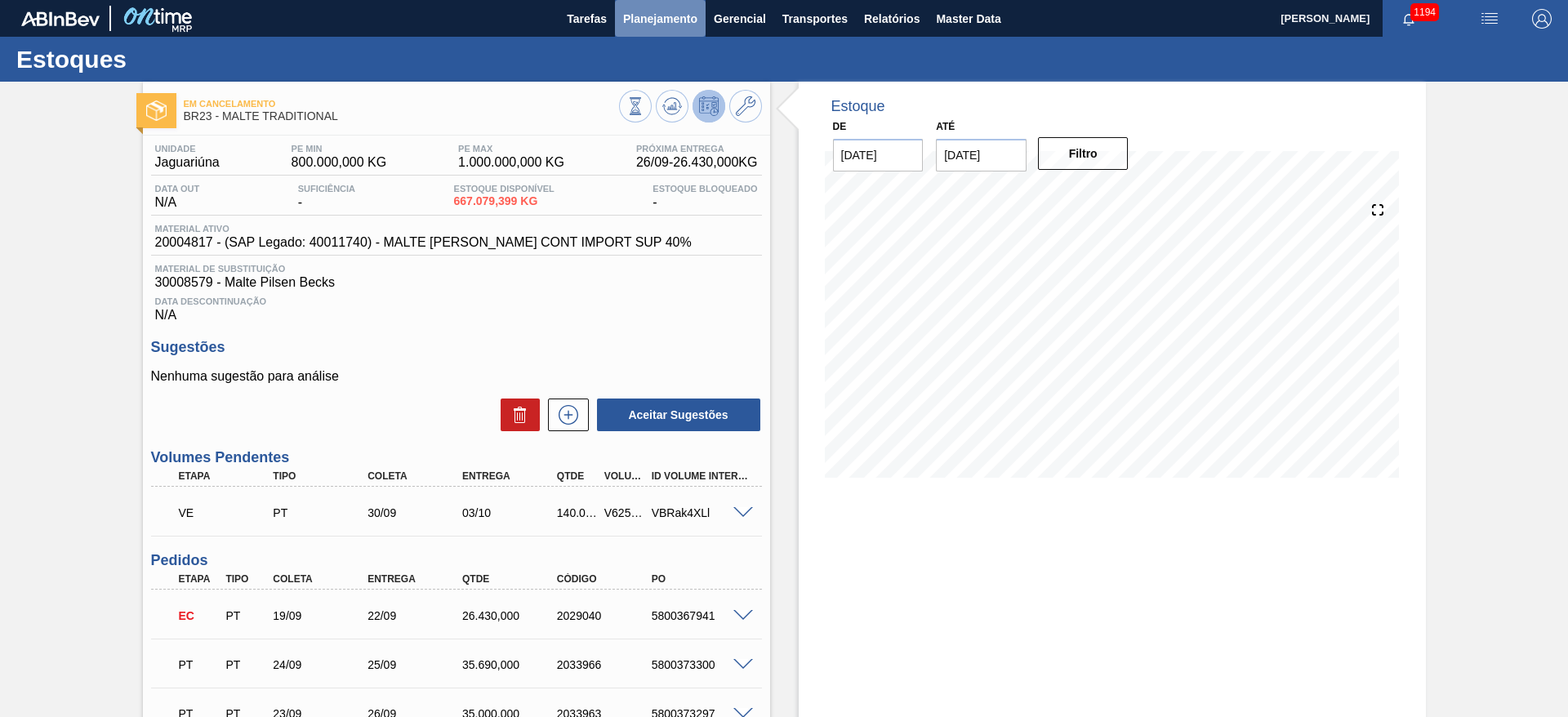
click at [650, 22] on span "Planejamento" at bounding box center [660, 18] width 75 height 19
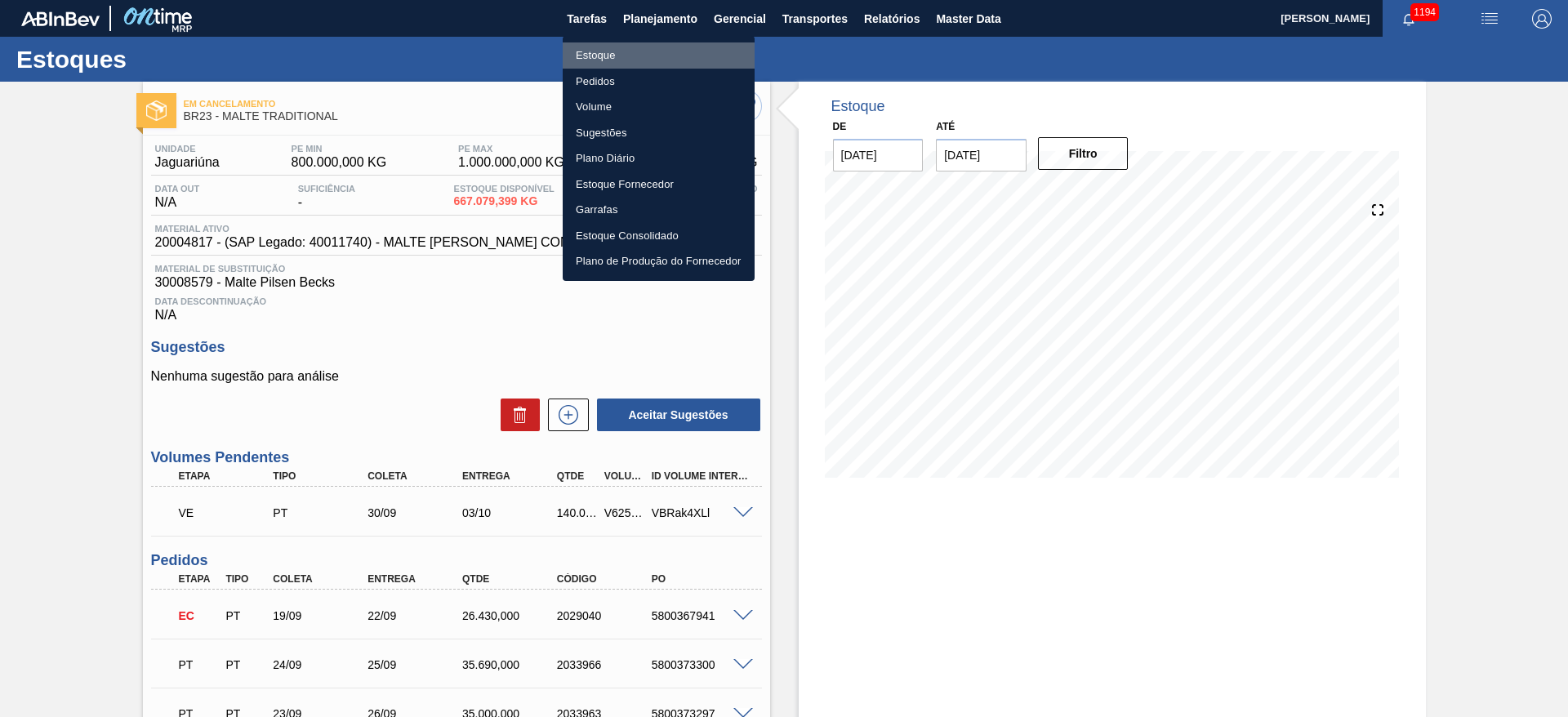
click at [598, 55] on li "Estoque" at bounding box center [658, 55] width 192 height 26
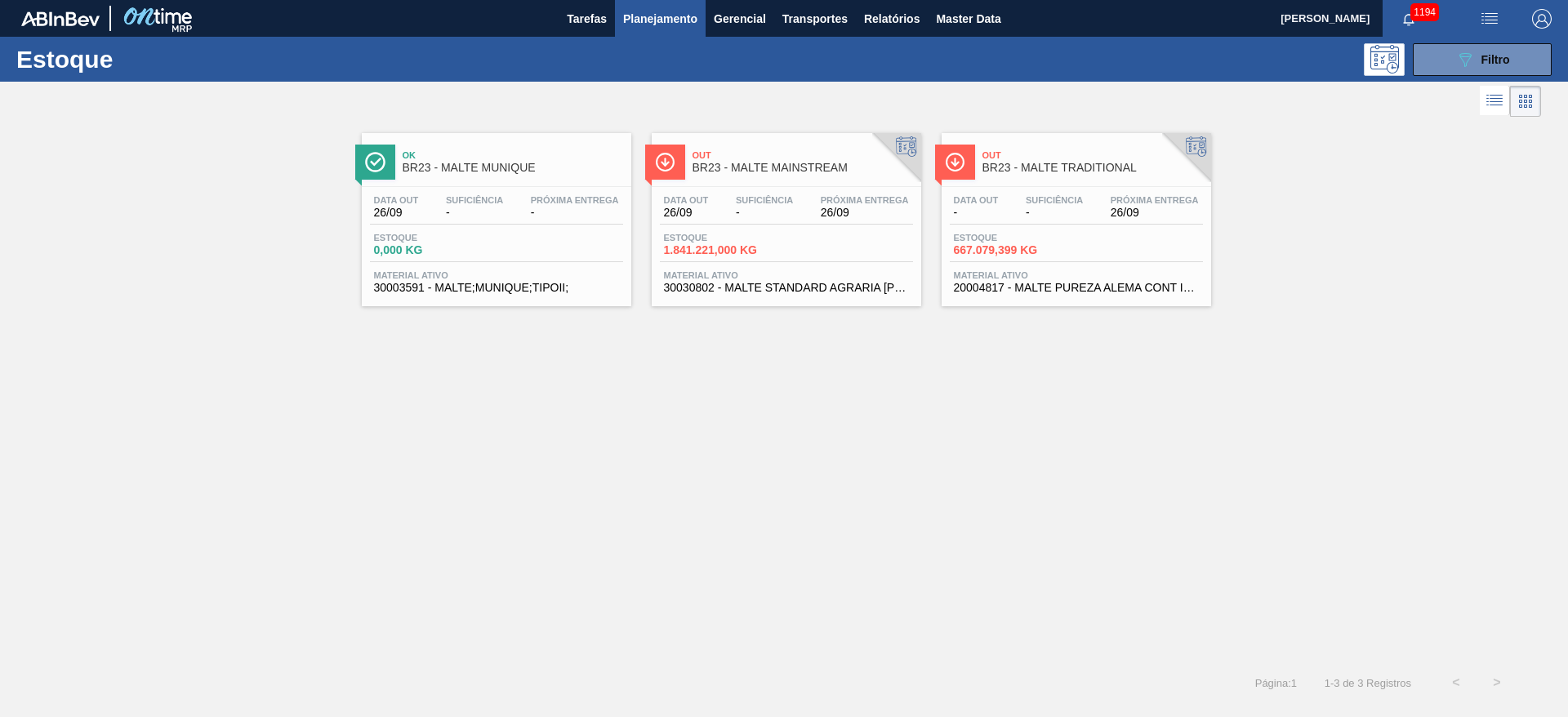
click at [805, 239] on div "Estoque 1.841.221,000 KG" at bounding box center [787, 247] width 253 height 29
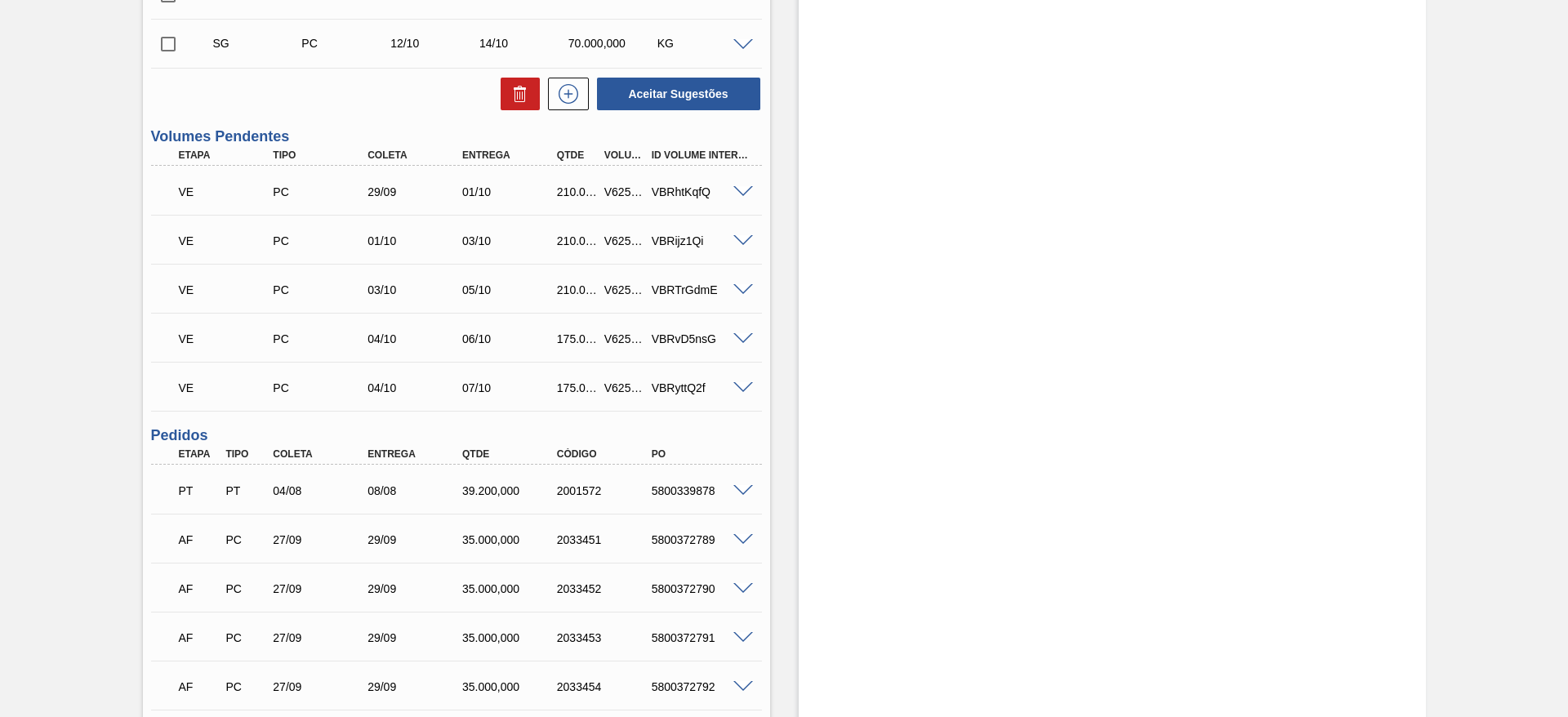
scroll to position [858, 0]
click at [744, 185] on span at bounding box center [743, 192] width 19 height 12
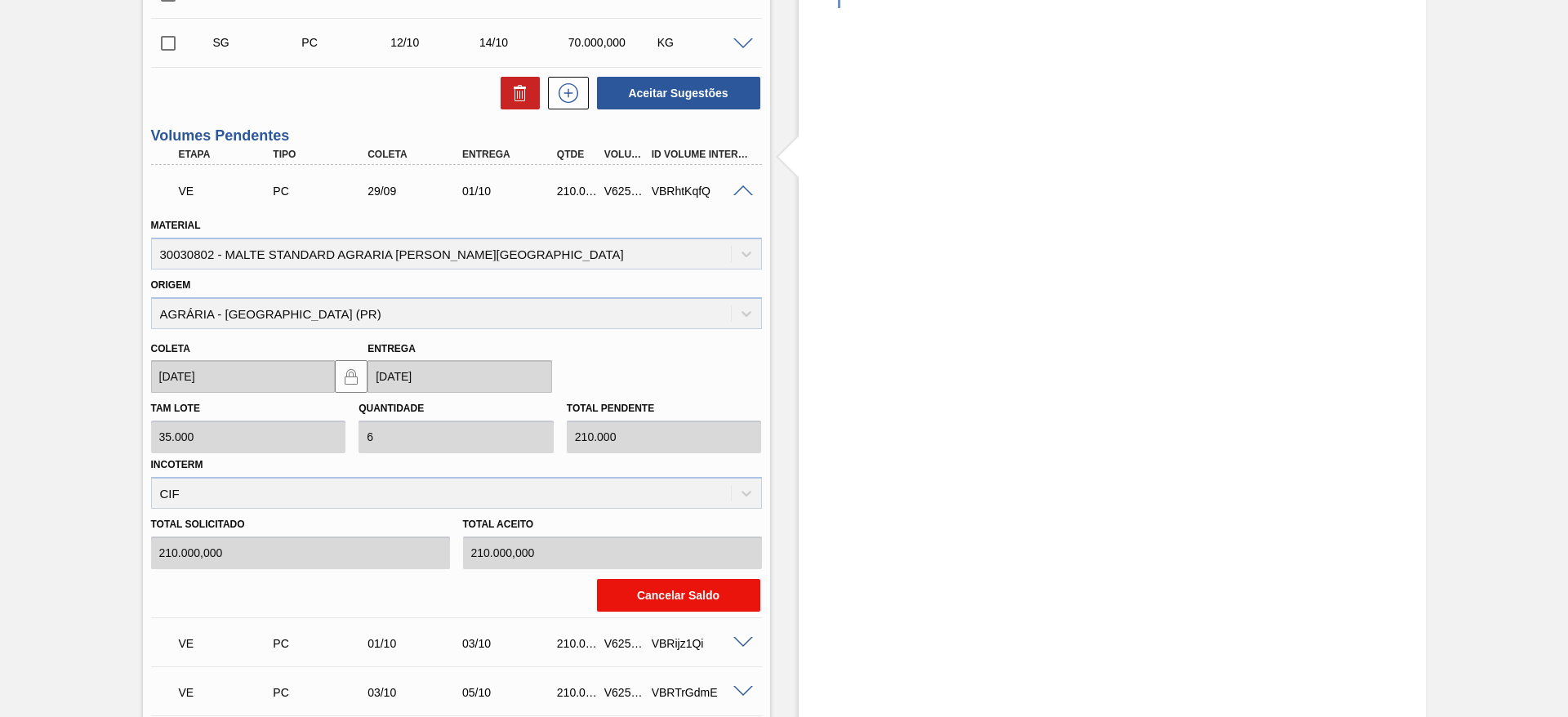
click at [683, 579] on button "Cancelar Saldo" at bounding box center [679, 595] width 163 height 33
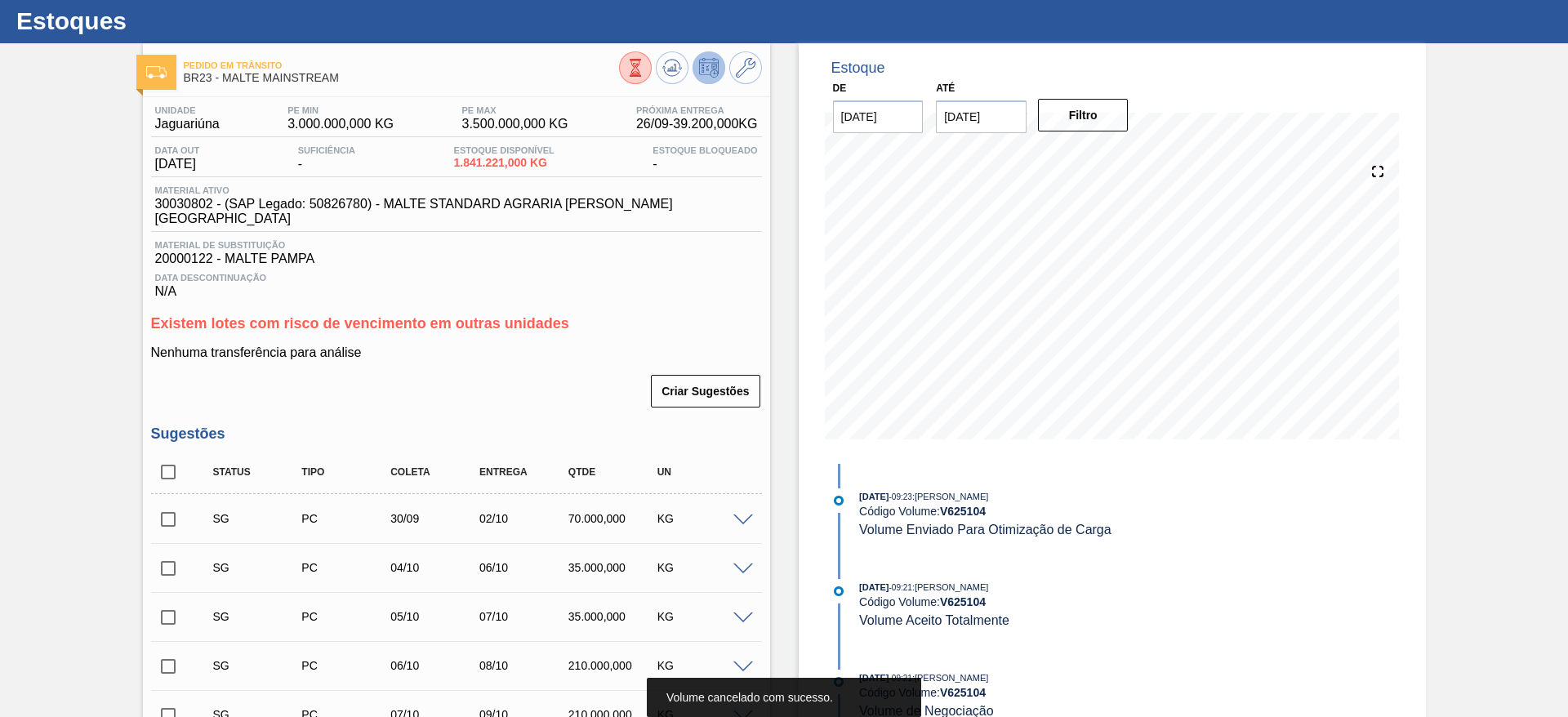
scroll to position [0, 0]
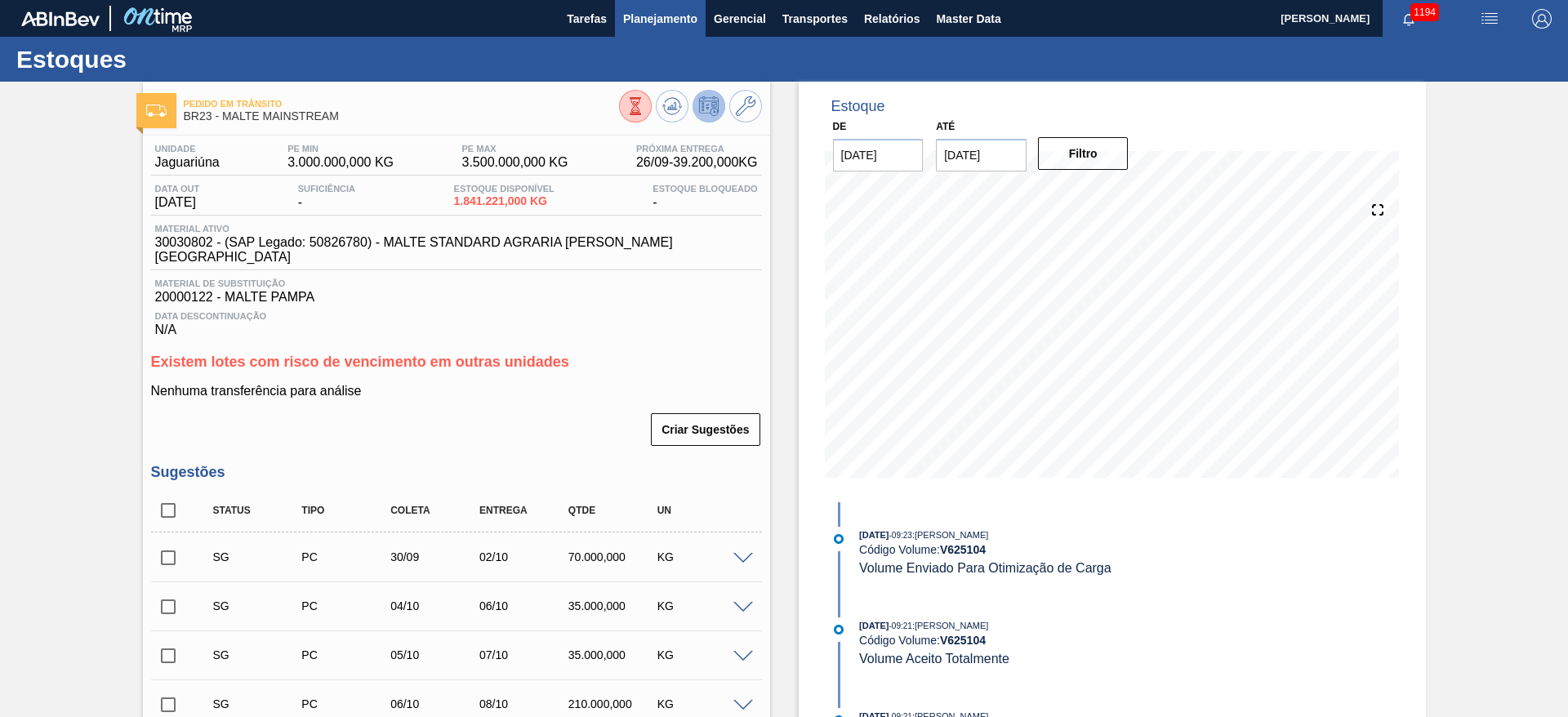
click at [645, 33] on button "Planejamento" at bounding box center [660, 18] width 91 height 37
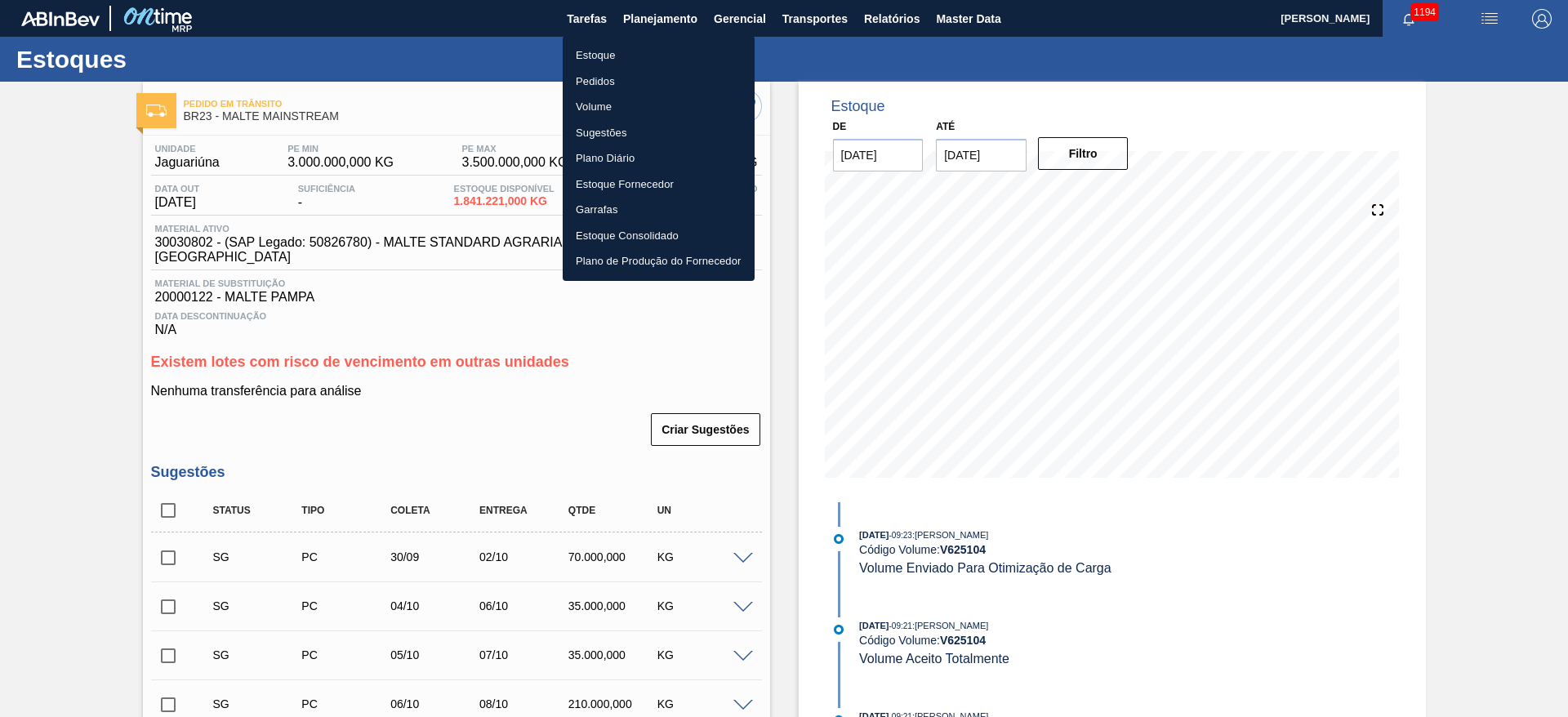
click at [592, 52] on li "Estoque" at bounding box center [658, 55] width 192 height 26
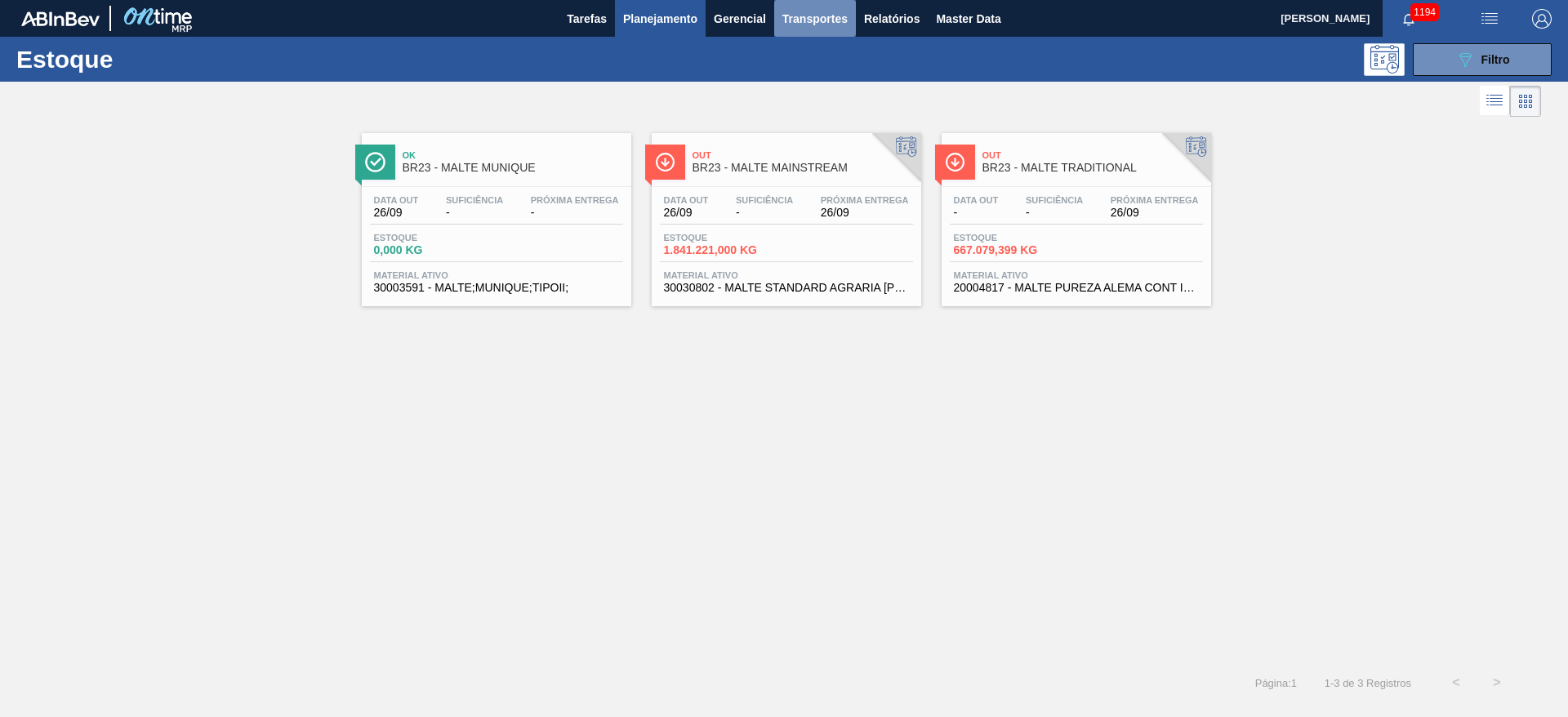
click at [797, 26] on span "Transportes" at bounding box center [815, 18] width 65 height 19
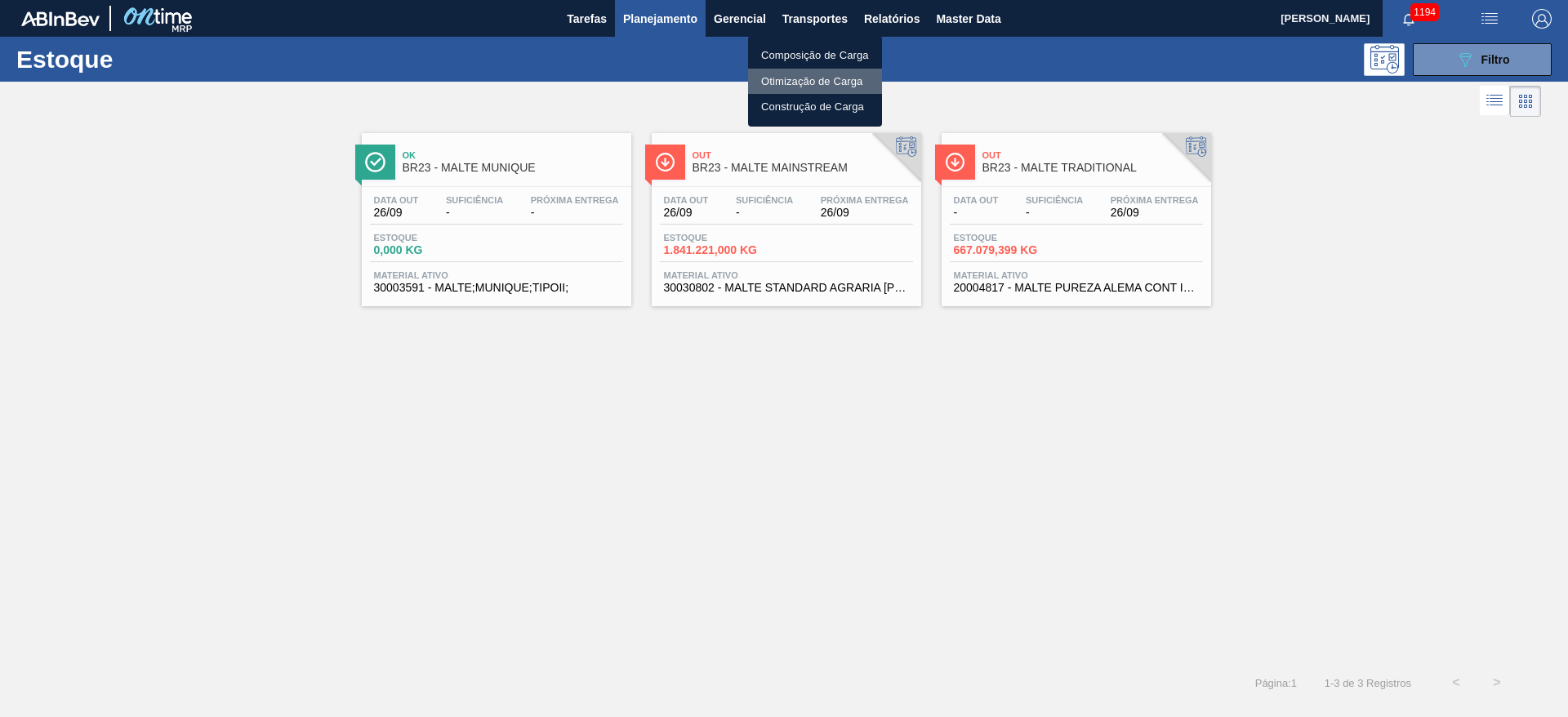
click at [771, 76] on li "Otimização de Carga" at bounding box center [815, 82] width 134 height 26
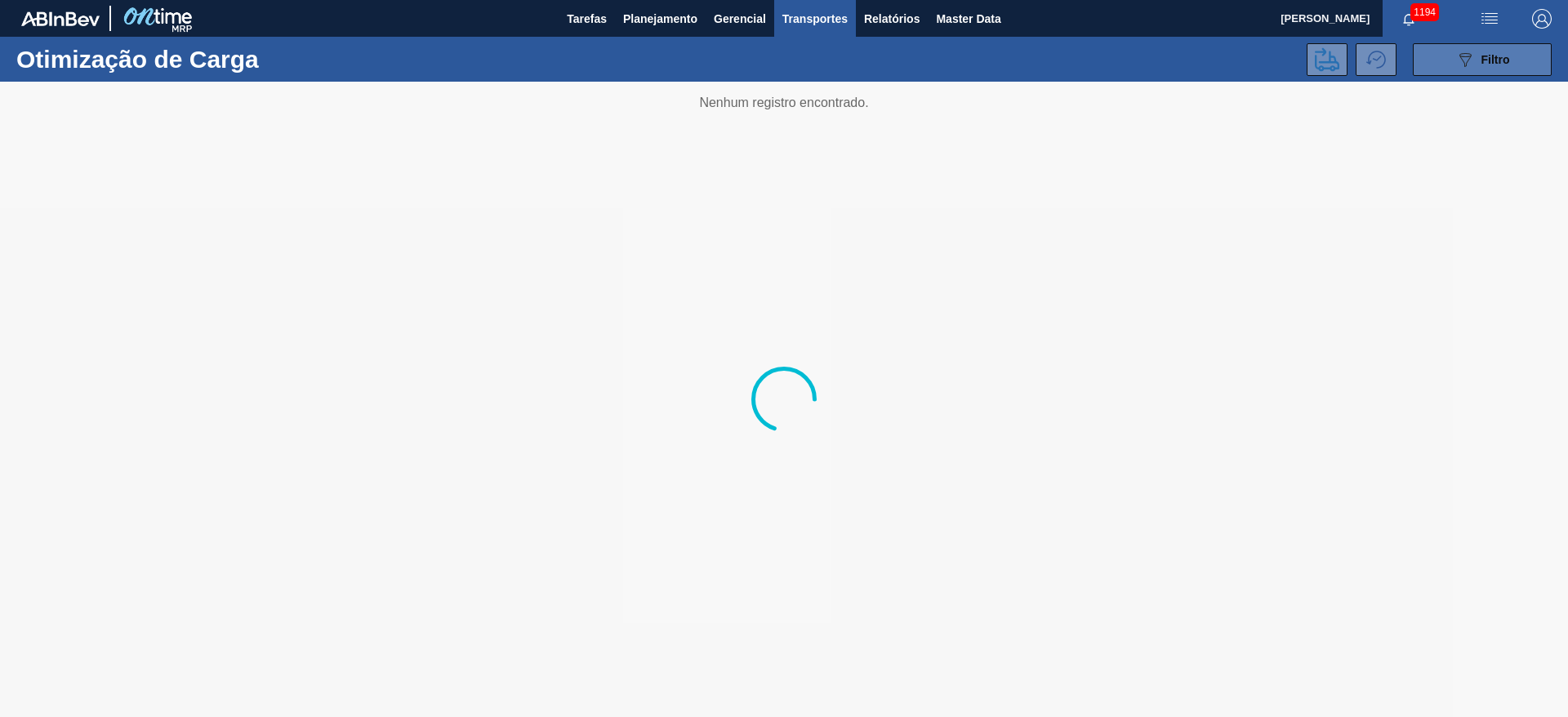
click at [1493, 60] on span "Filtro" at bounding box center [1496, 59] width 29 height 13
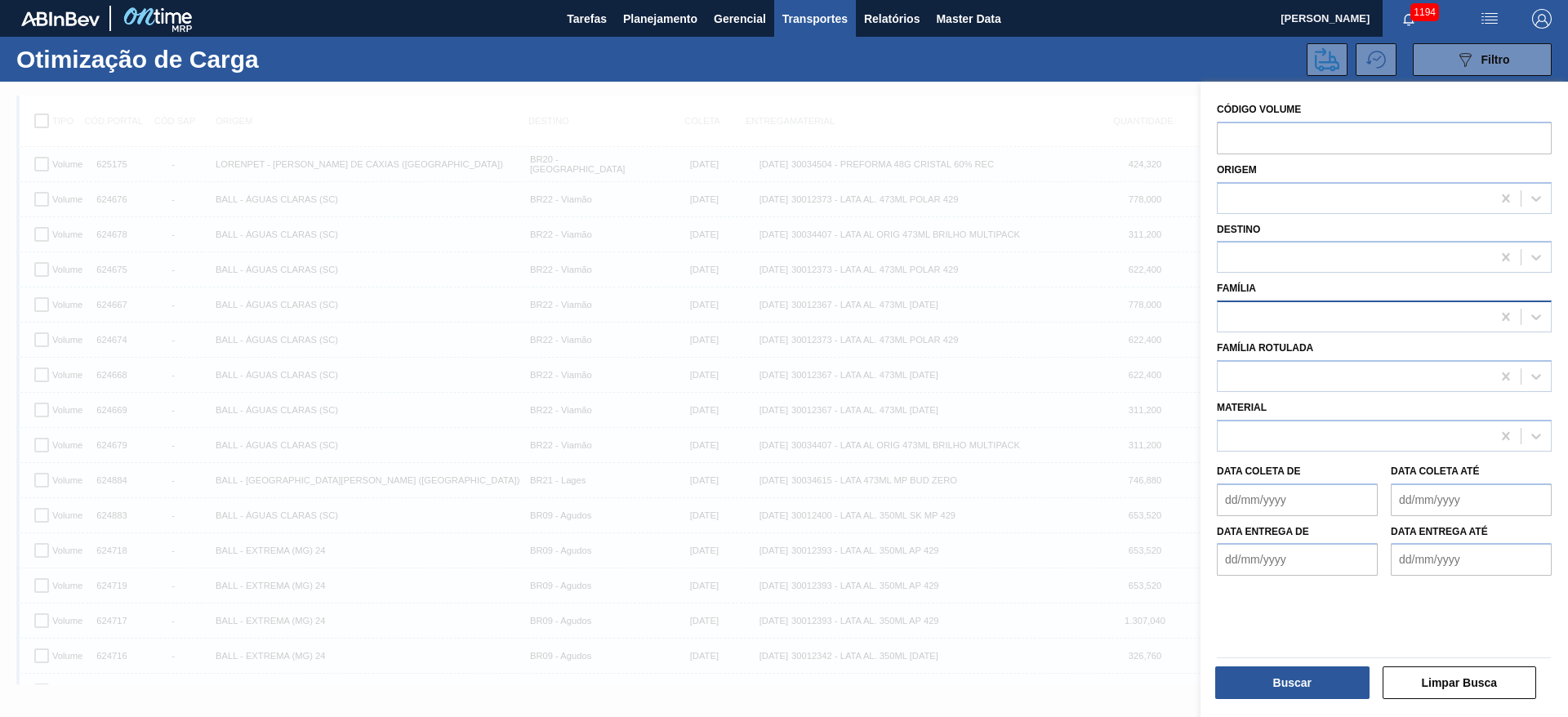
click at [1264, 308] on div at bounding box center [1354, 317] width 273 height 24
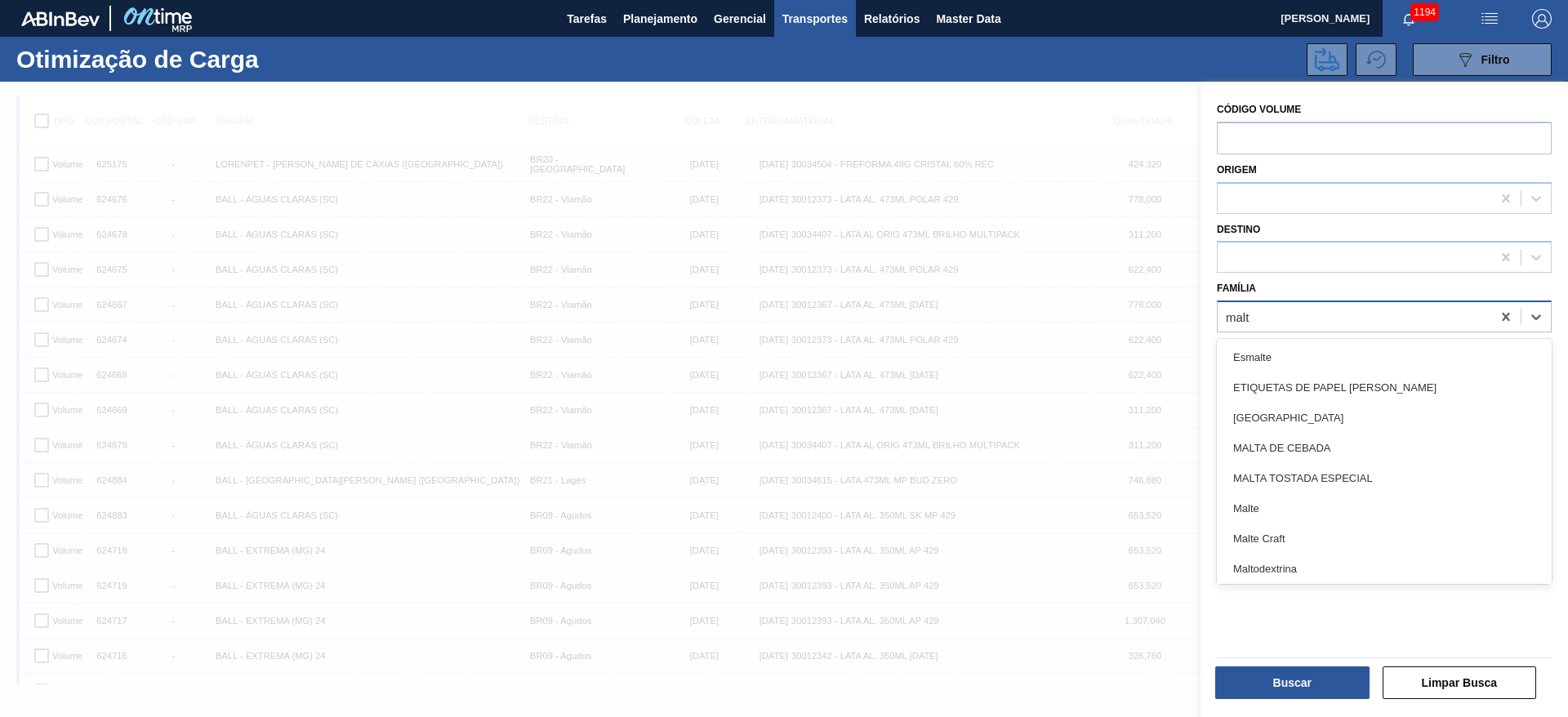
type input "malte"
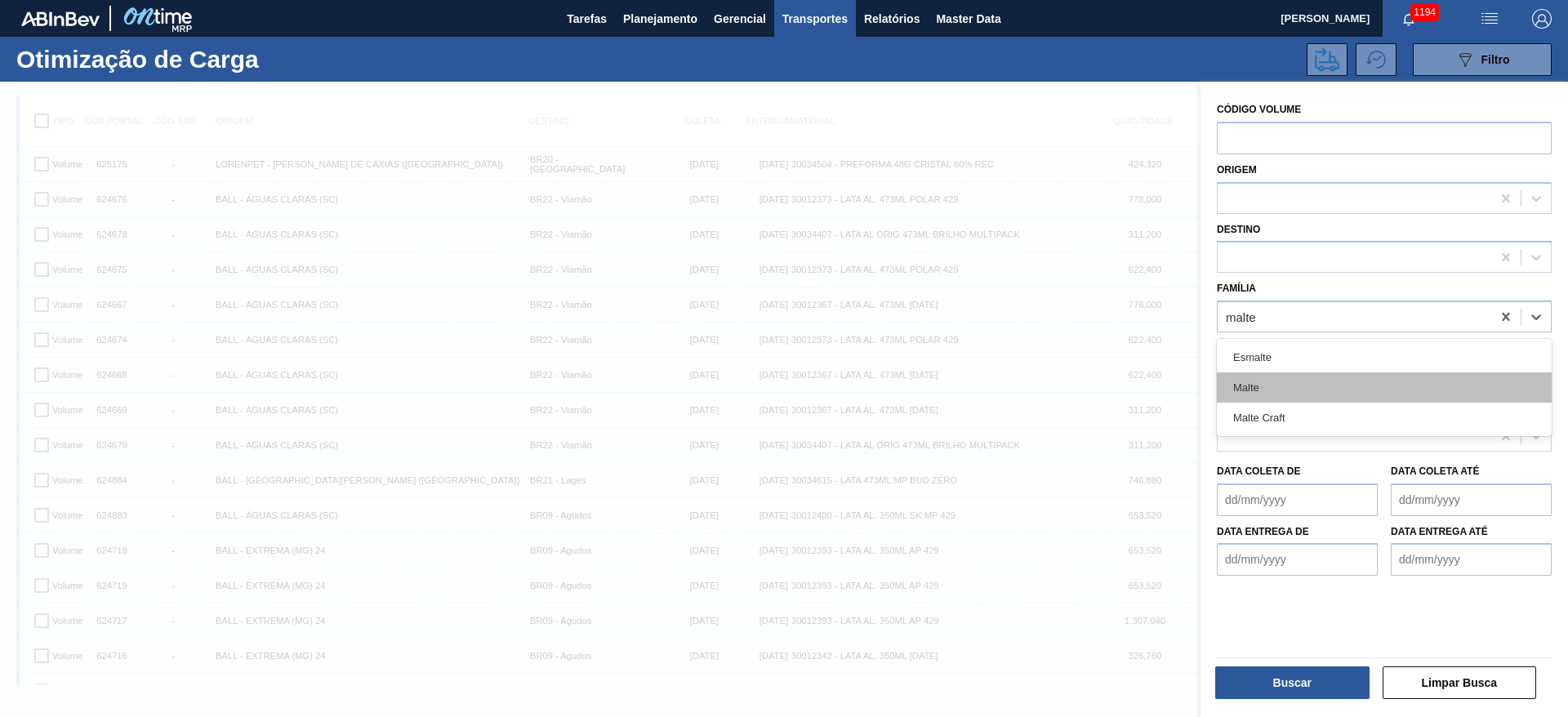
click at [1257, 390] on div "Malte" at bounding box center [1383, 387] width 335 height 30
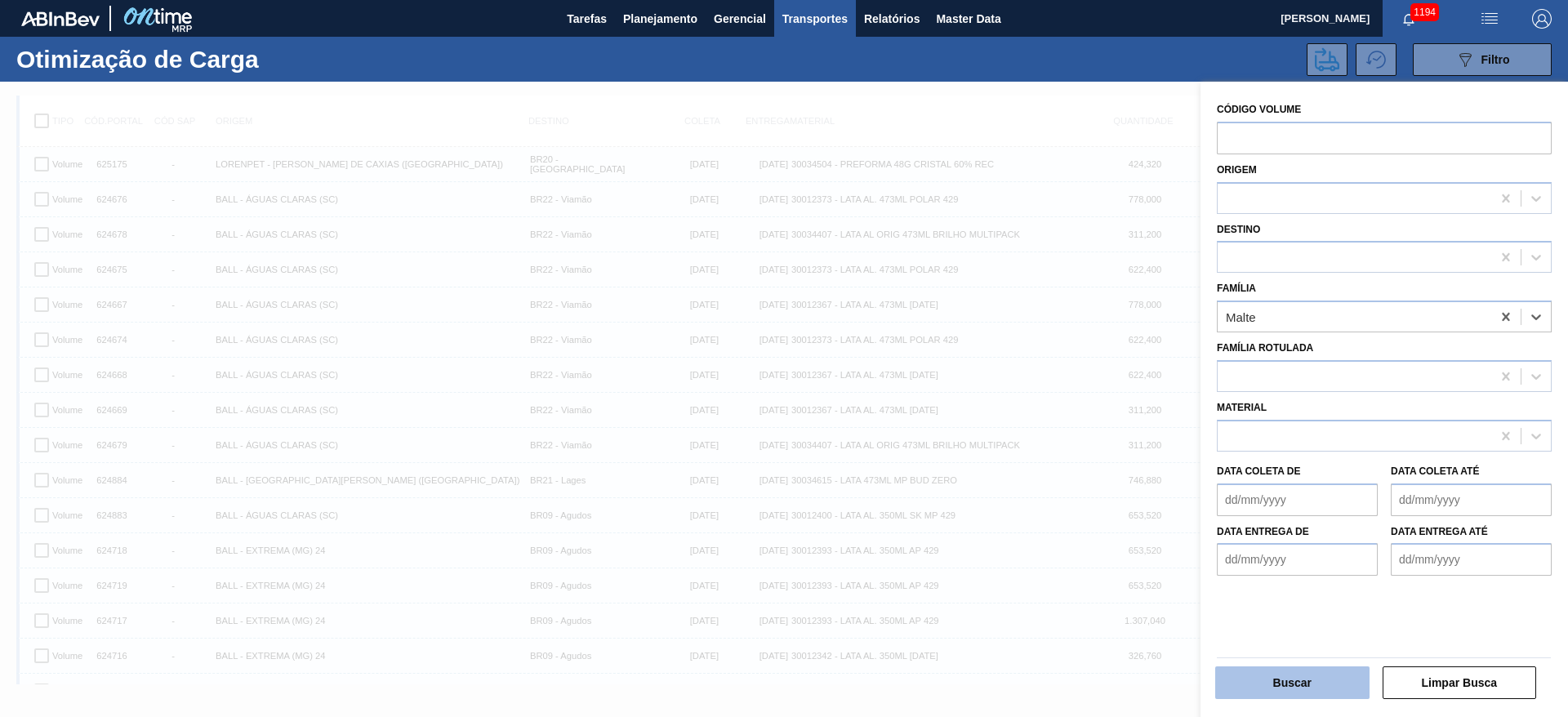
click at [1267, 681] on button "Buscar" at bounding box center [1293, 682] width 155 height 33
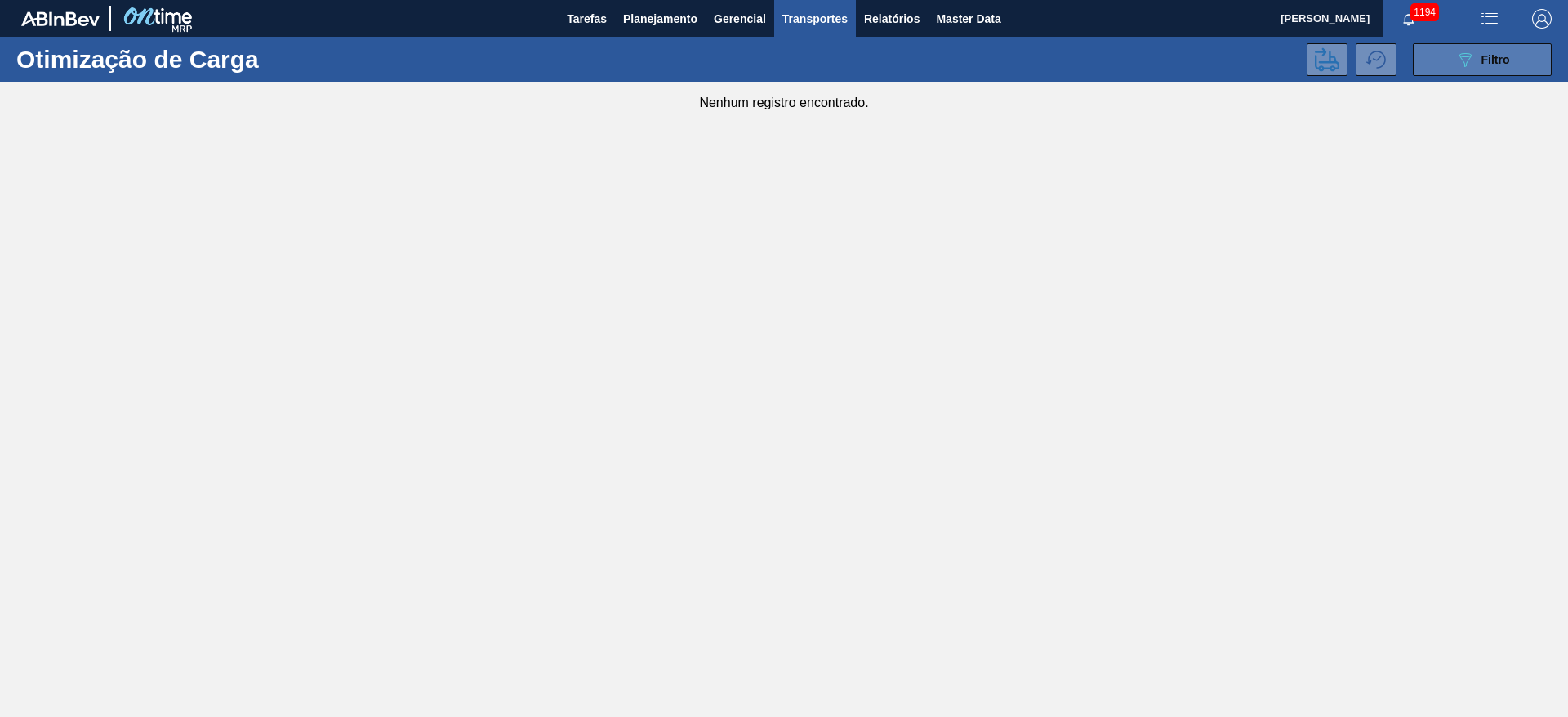
click at [1463, 54] on icon "089F7B8B-B2A5-4AFE-B5C0-19BA573D28AC" at bounding box center [1465, 60] width 19 height 19
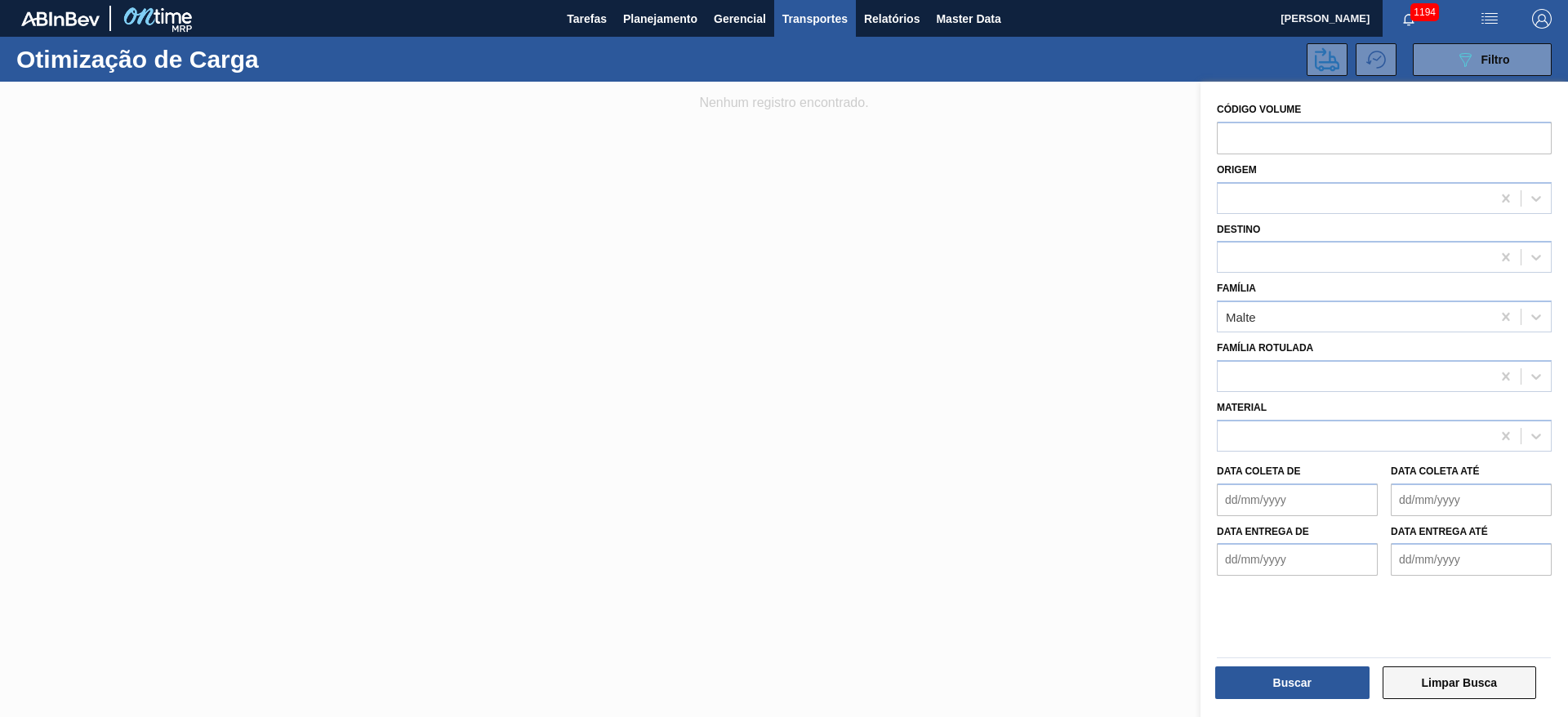
click at [1472, 685] on button "Limpar Busca" at bounding box center [1460, 682] width 155 height 33
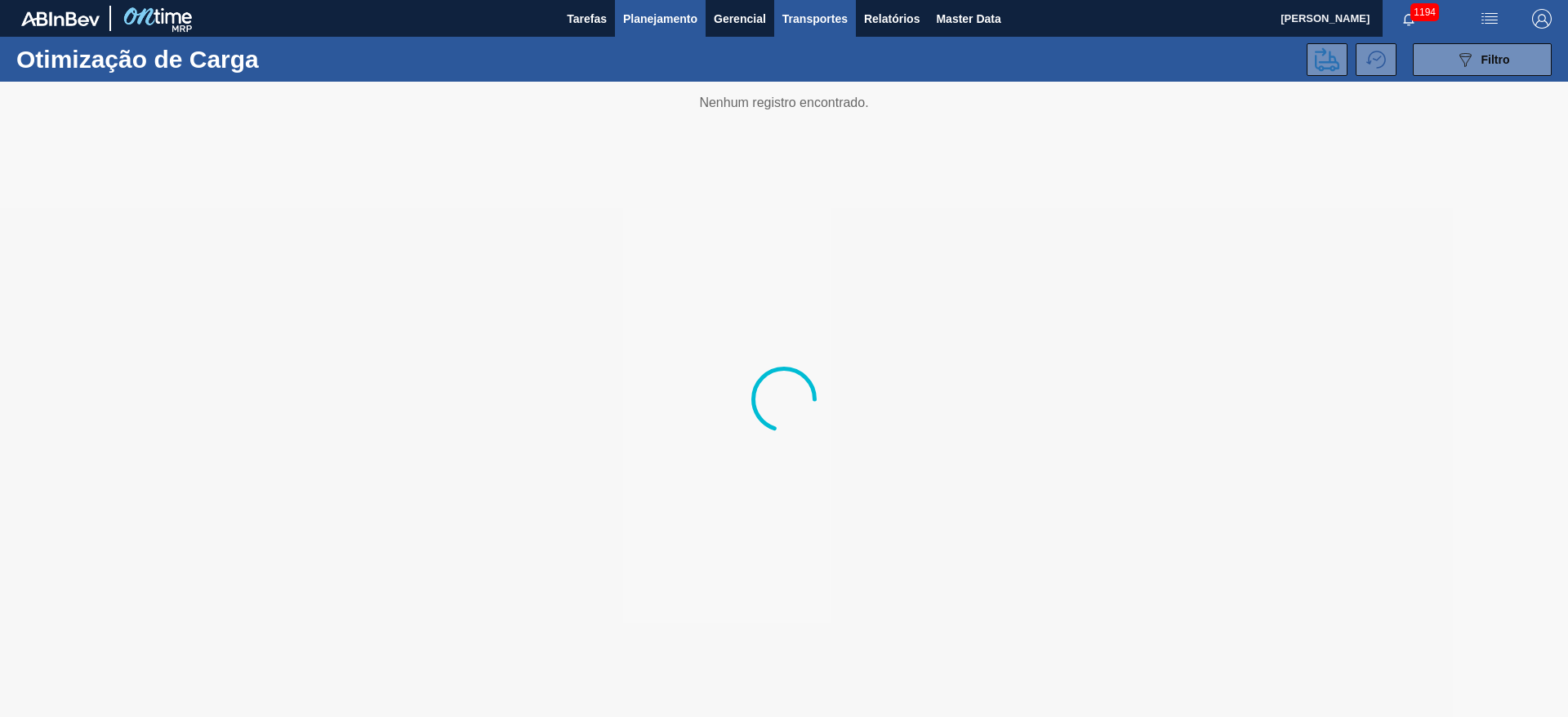
click at [665, 21] on span "Planejamento" at bounding box center [660, 18] width 75 height 19
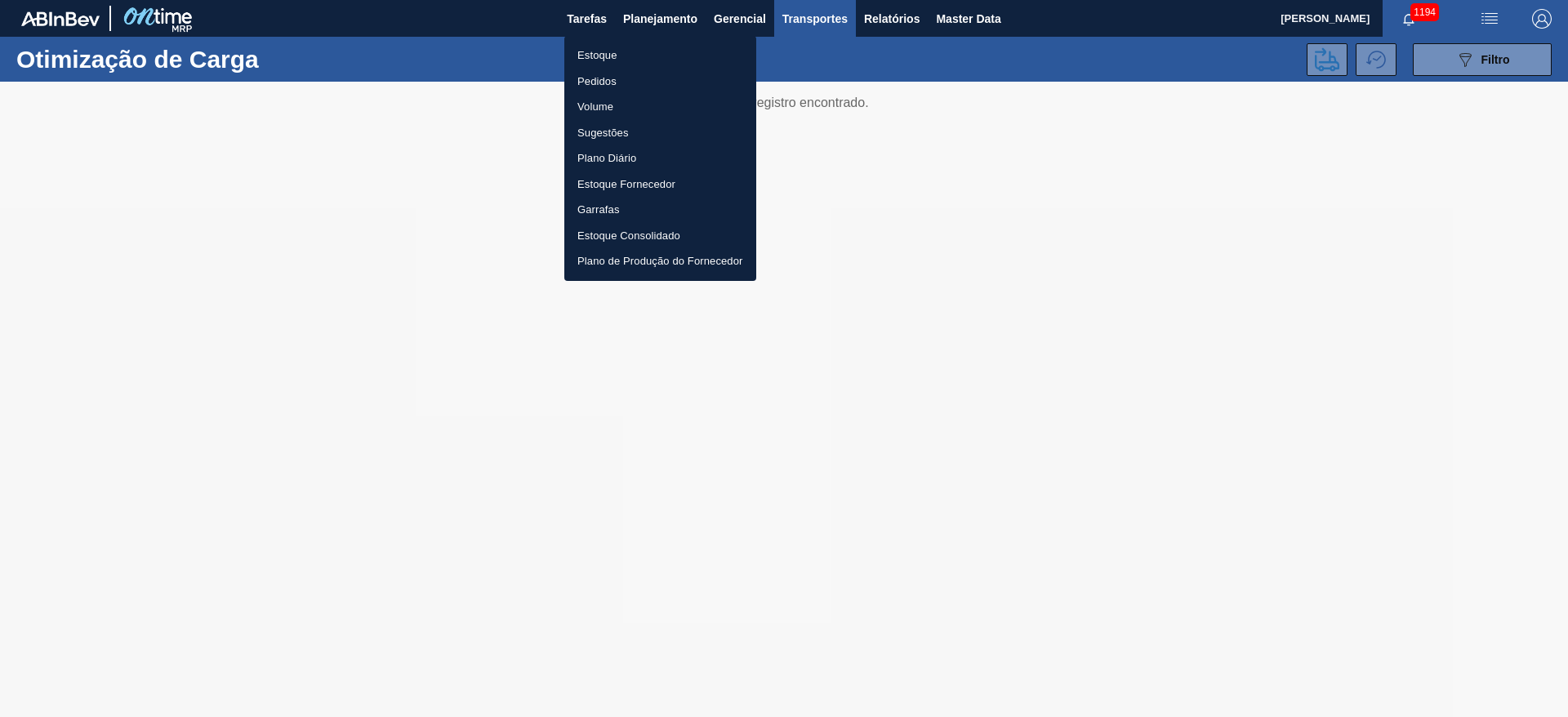
click at [597, 59] on li "Estoque" at bounding box center [660, 55] width 192 height 26
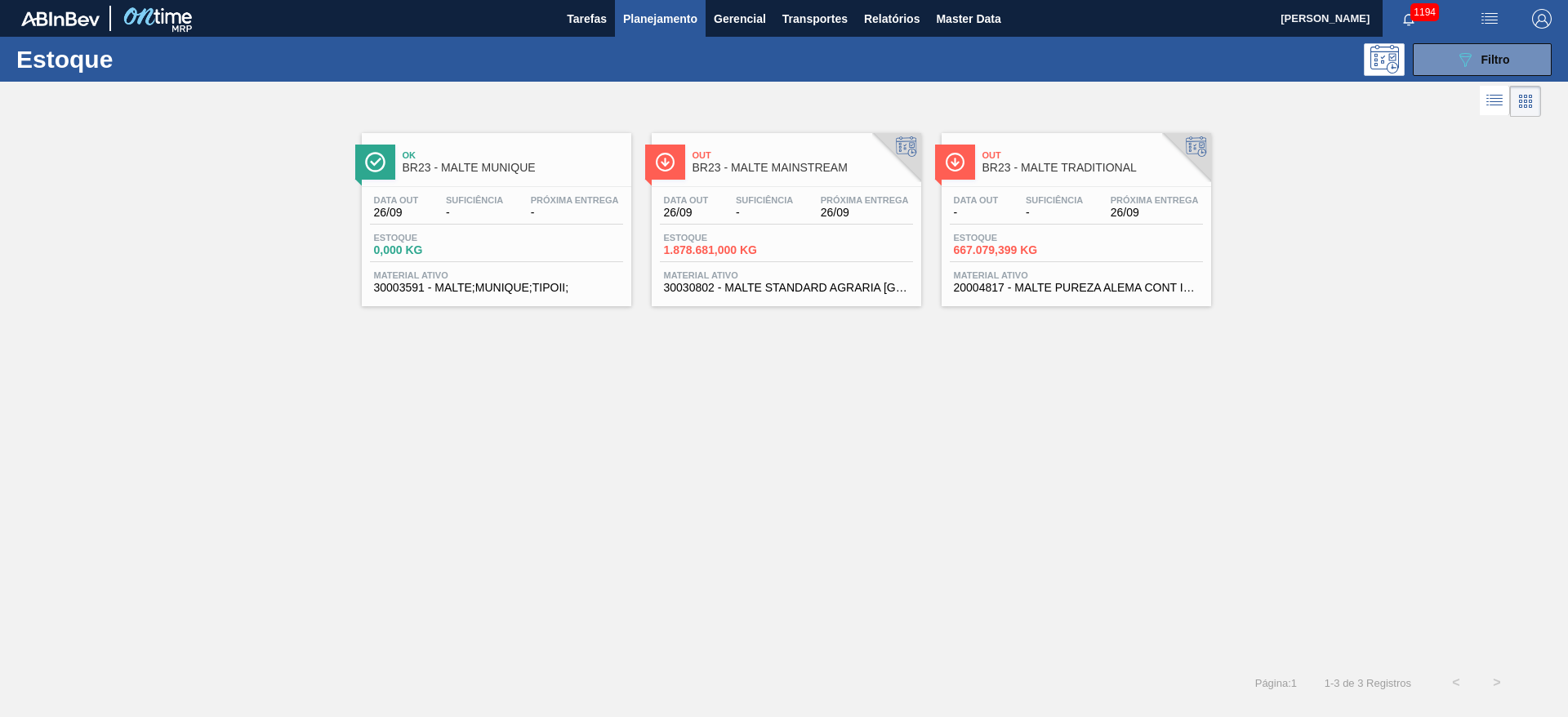
click at [592, 465] on div "Ok BR23 - MALTE MUNIQUE Data out 26/09 Suficiência - Próxima Entrega - Estoque …" at bounding box center [784, 392] width 1568 height 541
click at [817, 215] on div "Próxima Entrega 26/09" at bounding box center [865, 206] width 97 height 24
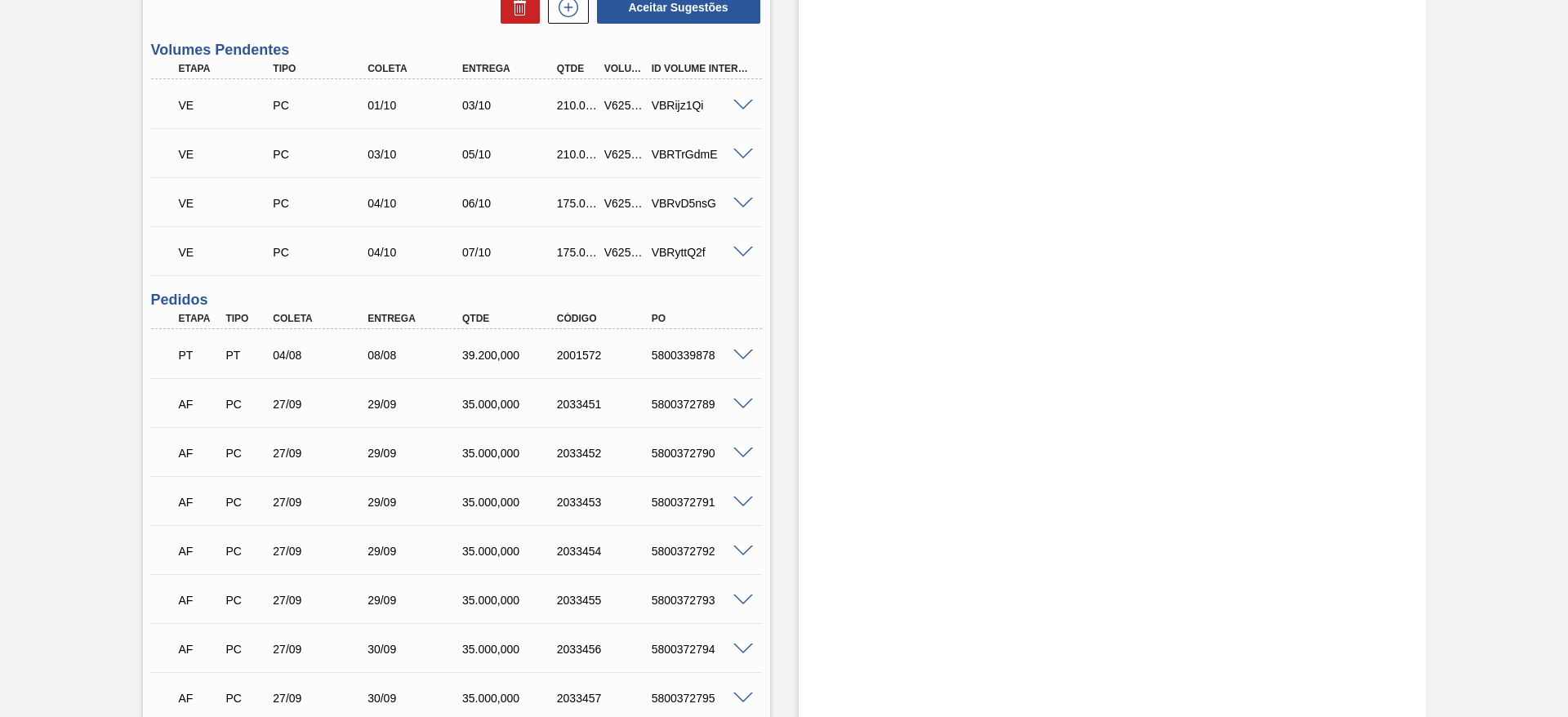
scroll to position [772, 0]
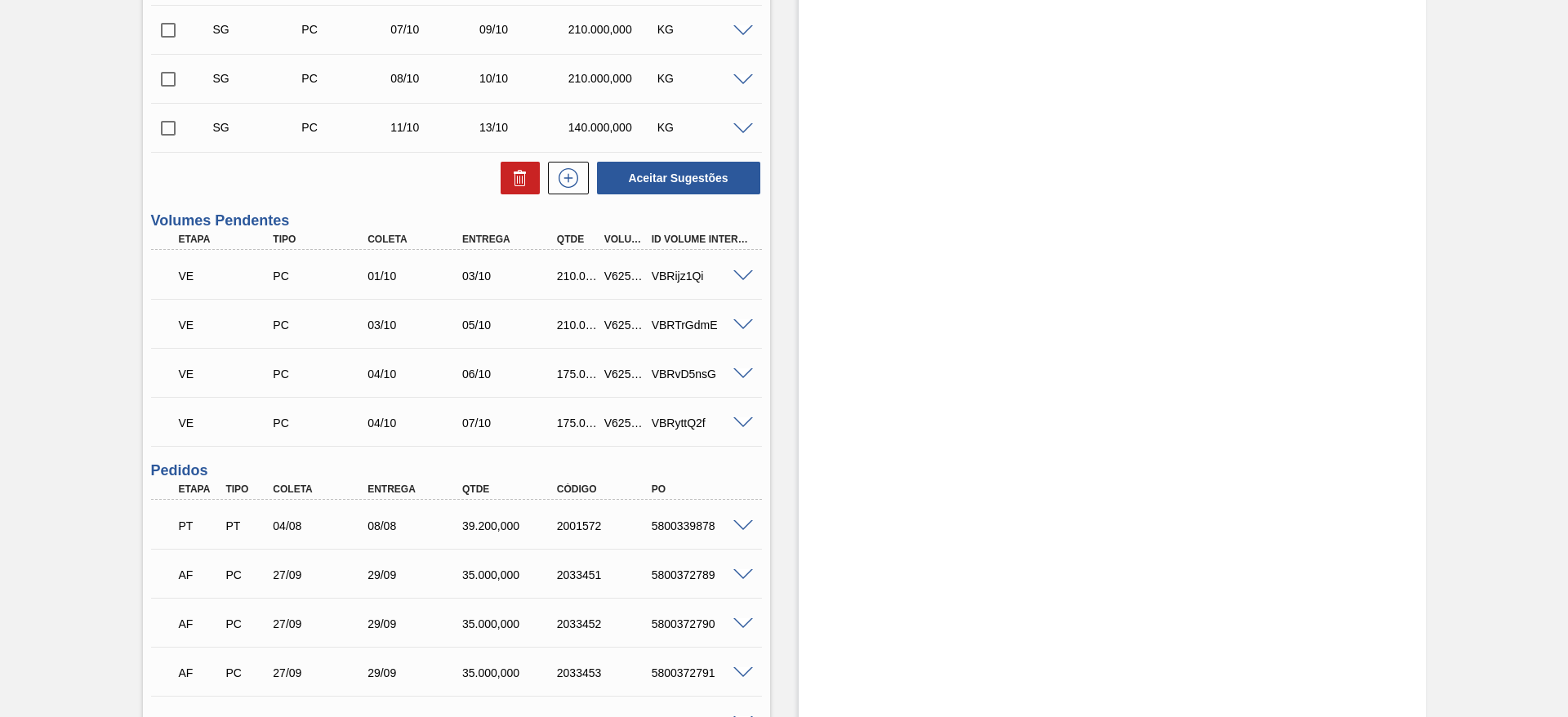
click at [738, 368] on span at bounding box center [743, 374] width 19 height 12
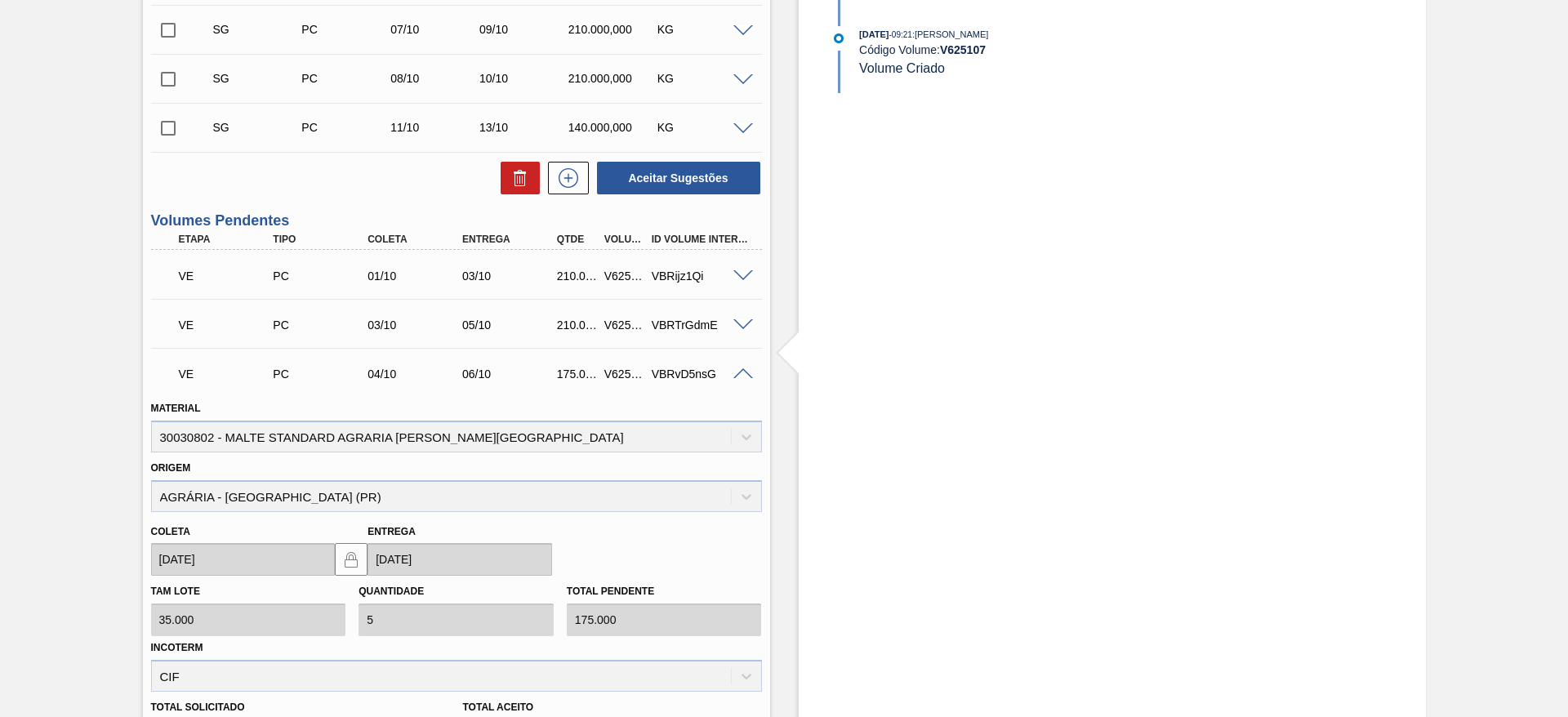
click at [738, 368] on span at bounding box center [743, 374] width 19 height 12
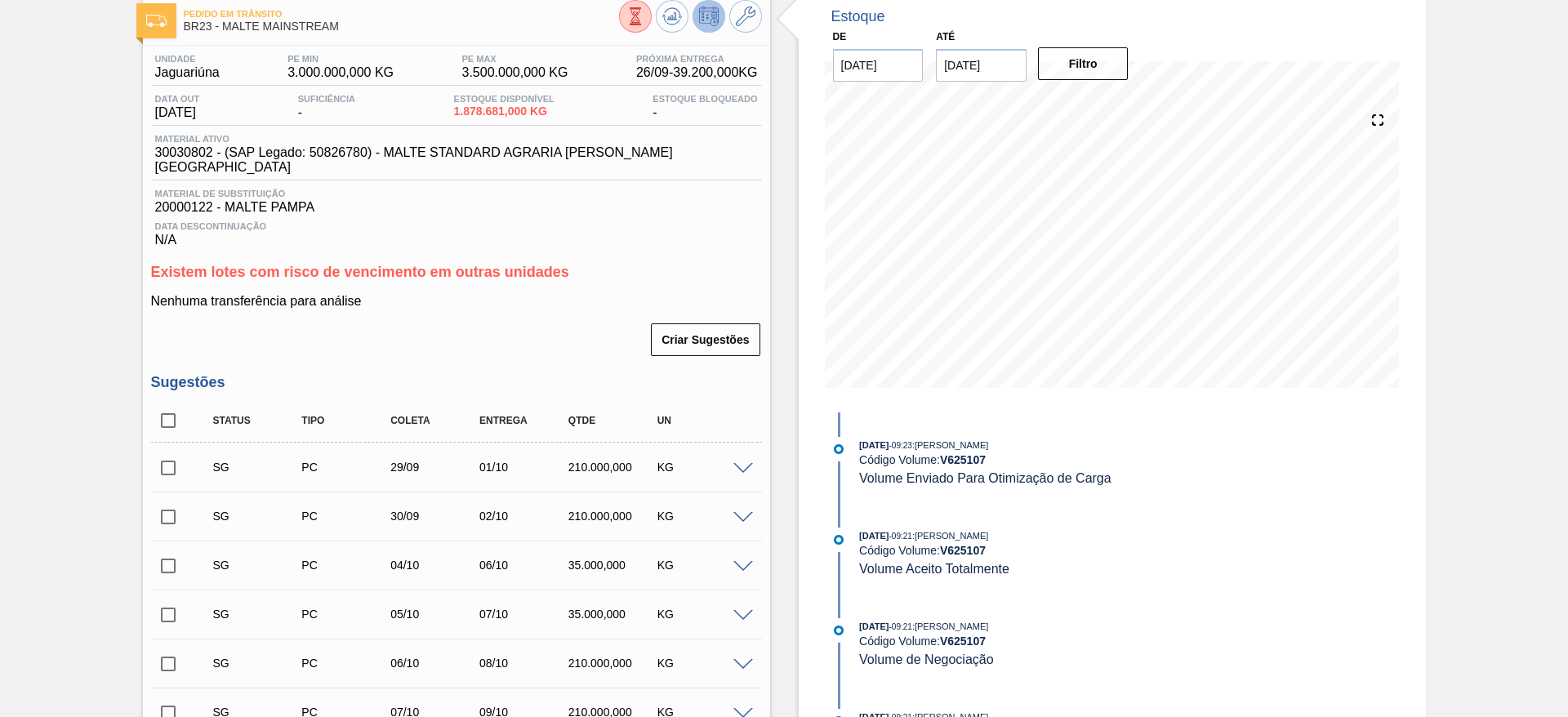
scroll to position [0, 0]
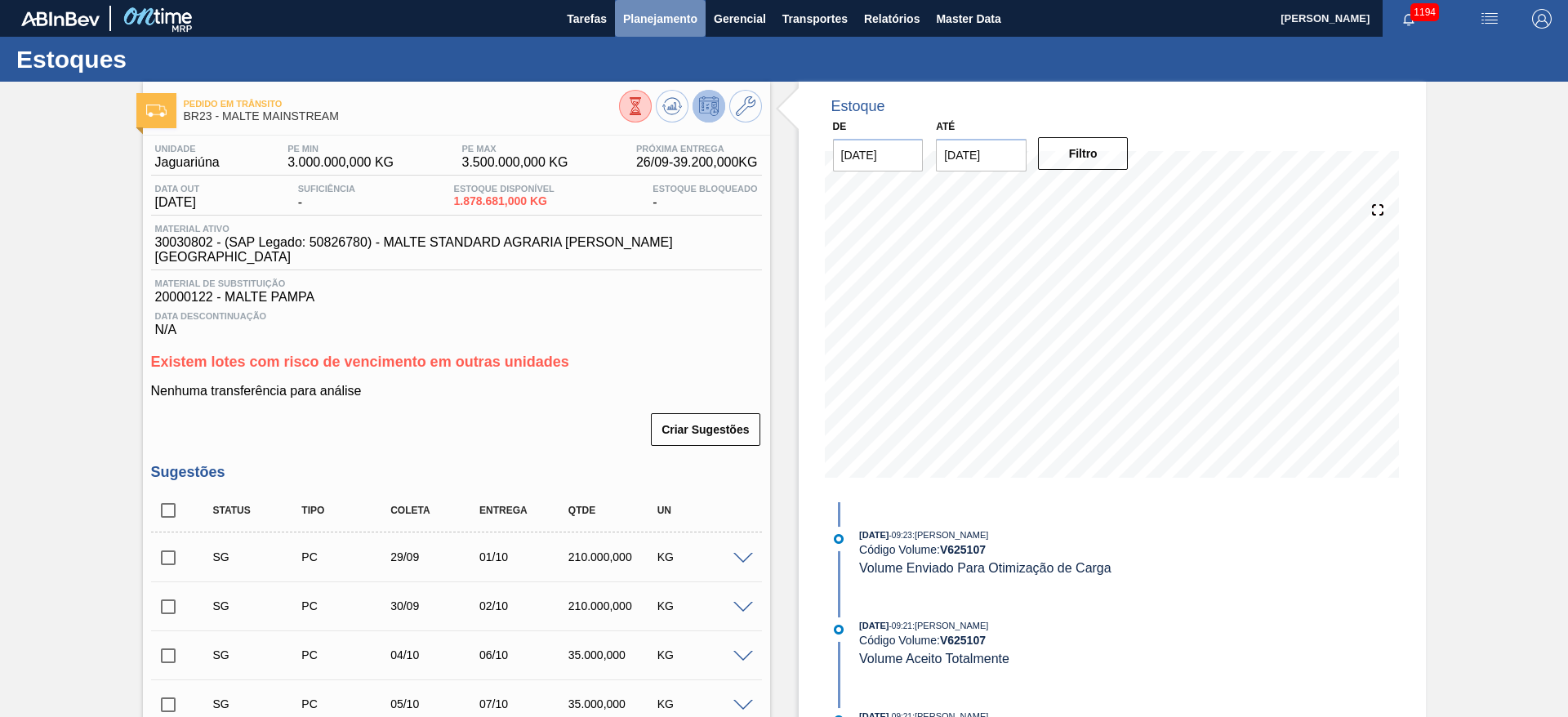
click at [660, 18] on span "Planejamento" at bounding box center [660, 18] width 75 height 19
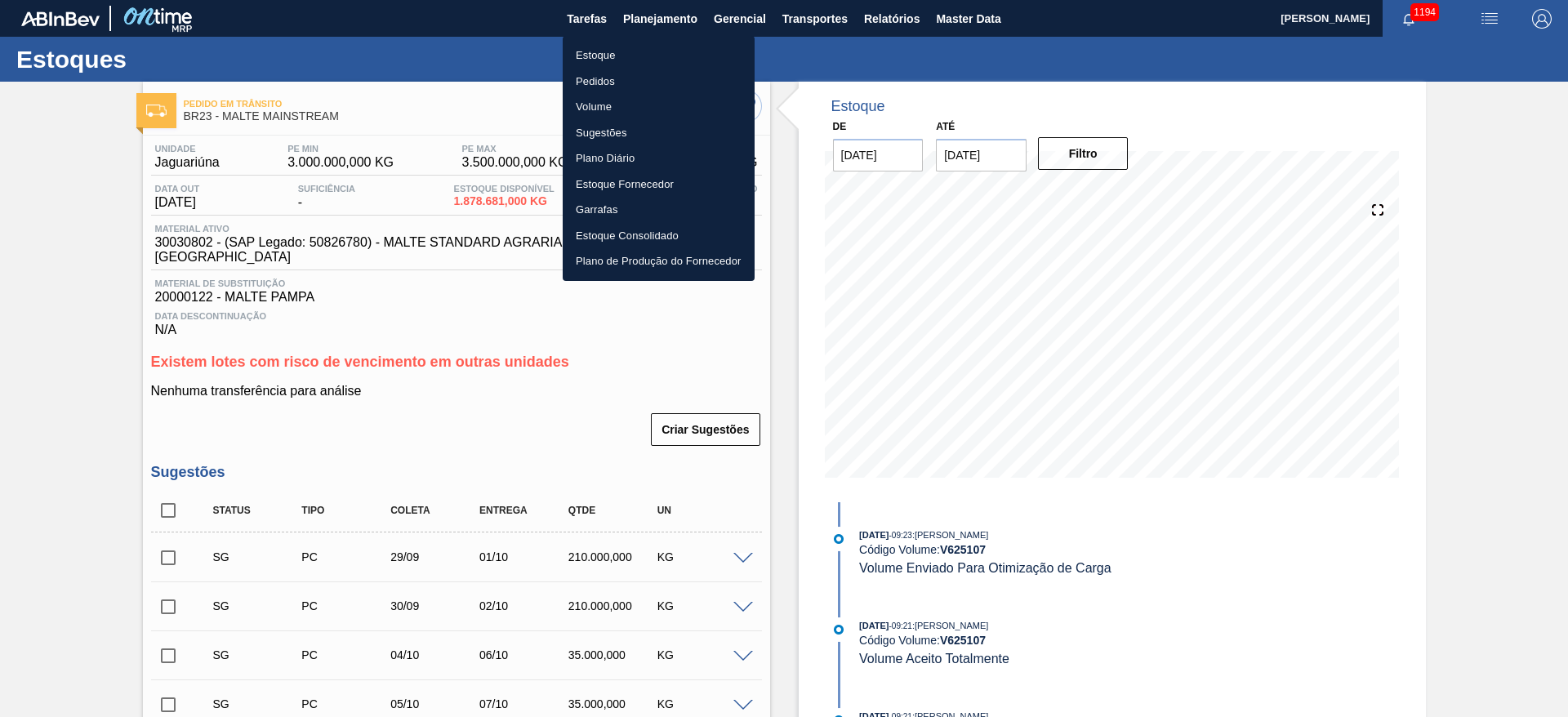
click at [578, 58] on li "Estoque" at bounding box center [658, 55] width 192 height 26
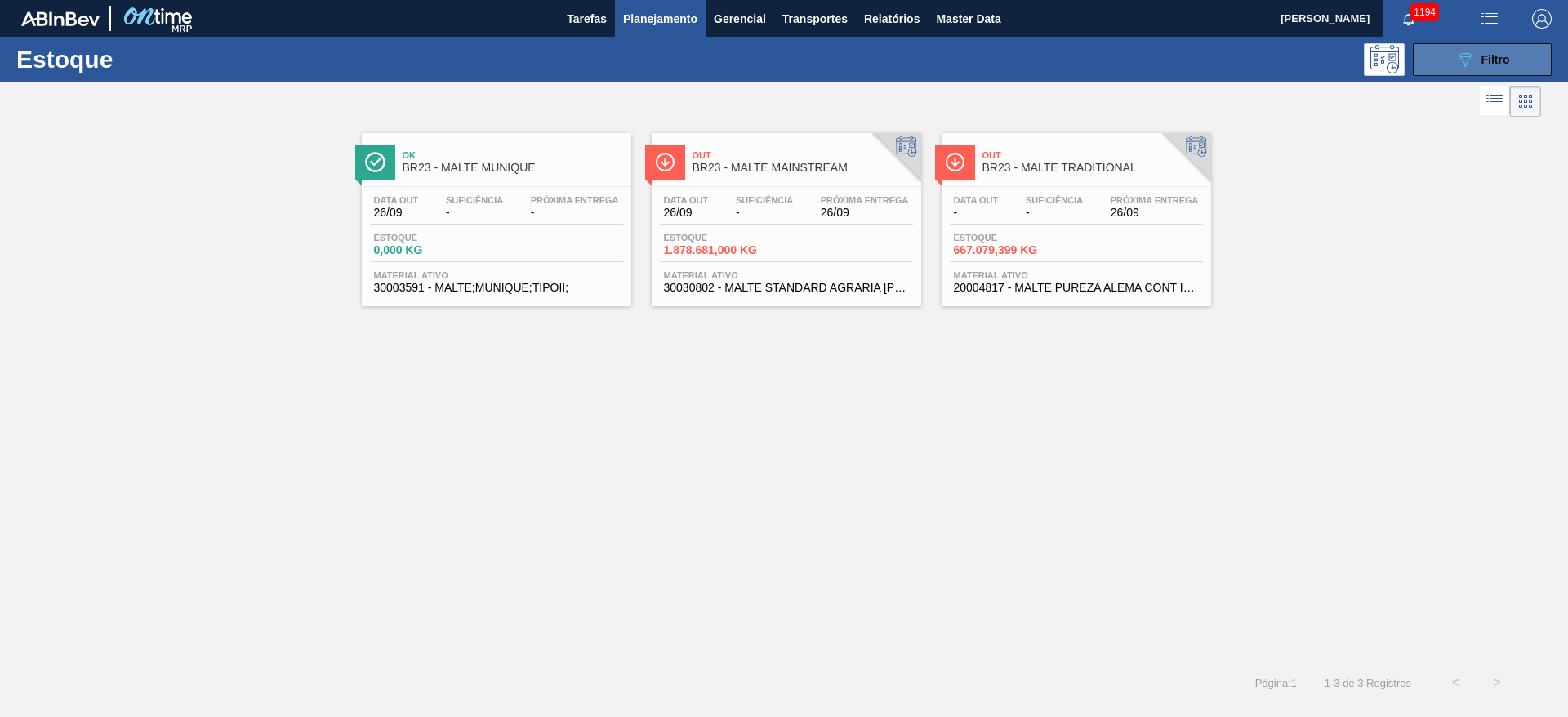
click at [1477, 54] on div "089F7B8B-B2A5-4AFE-B5C0-19BA573D28AC Filtro" at bounding box center [1483, 60] width 54 height 19
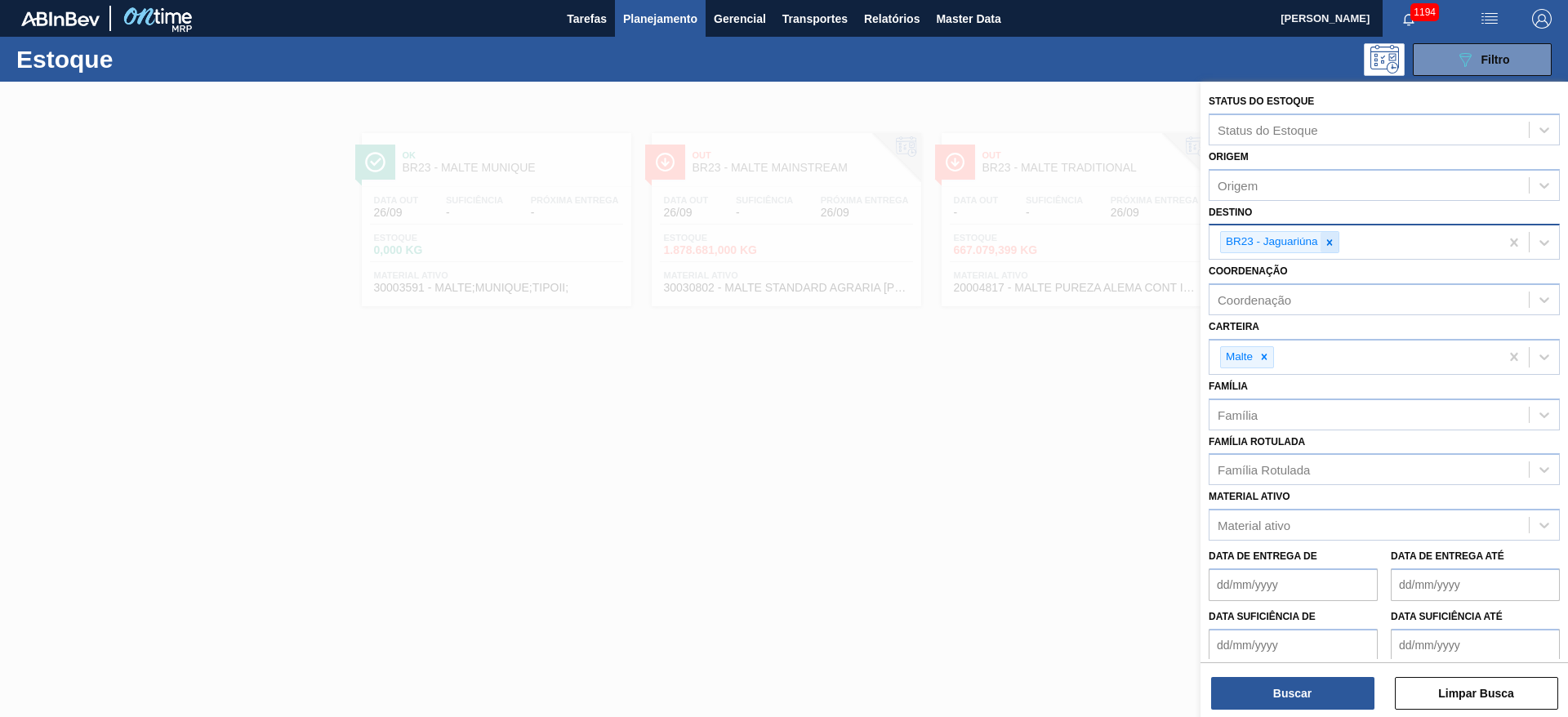
click at [1329, 244] on icon at bounding box center [1329, 242] width 11 height 11
type input "10"
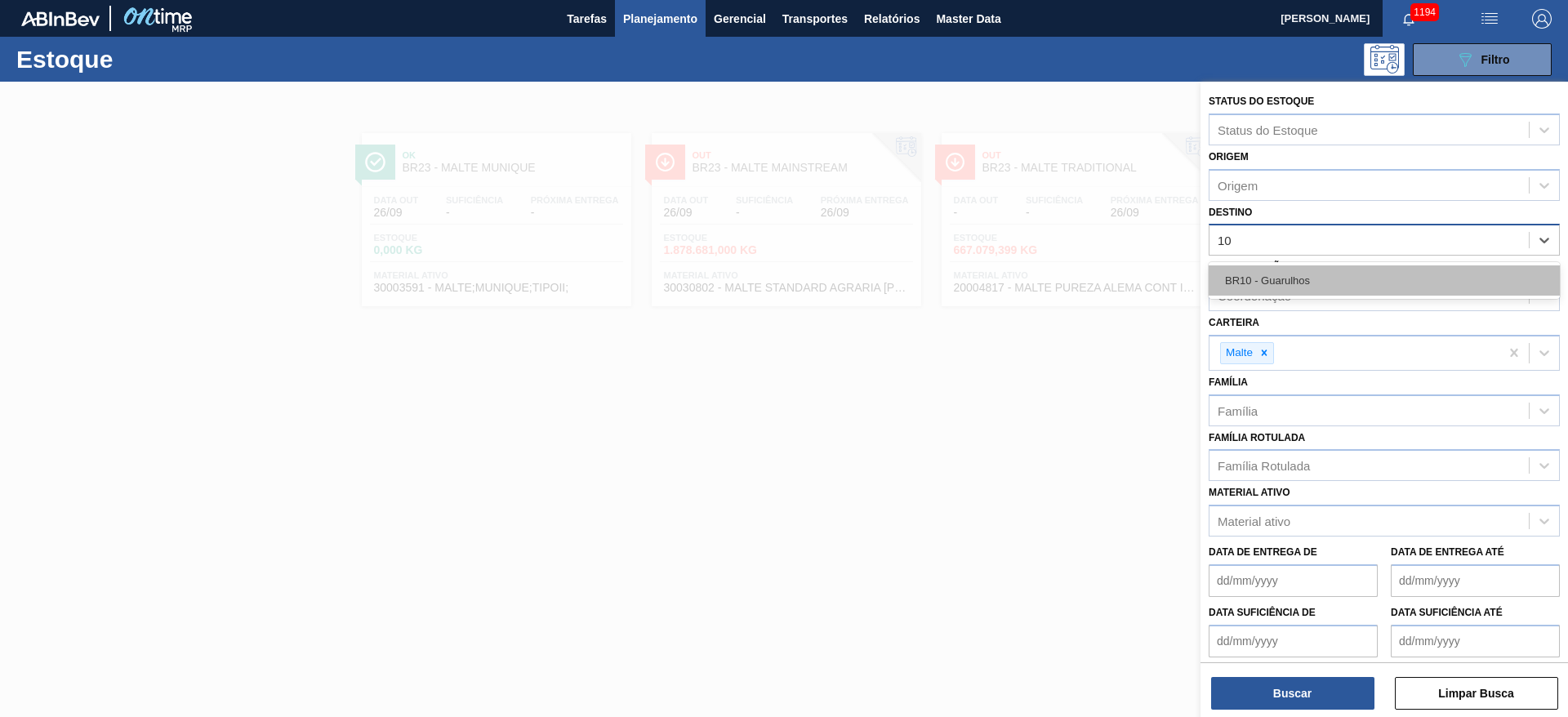
click at [1280, 282] on div "BR10 - Guarulhos" at bounding box center [1384, 280] width 352 height 30
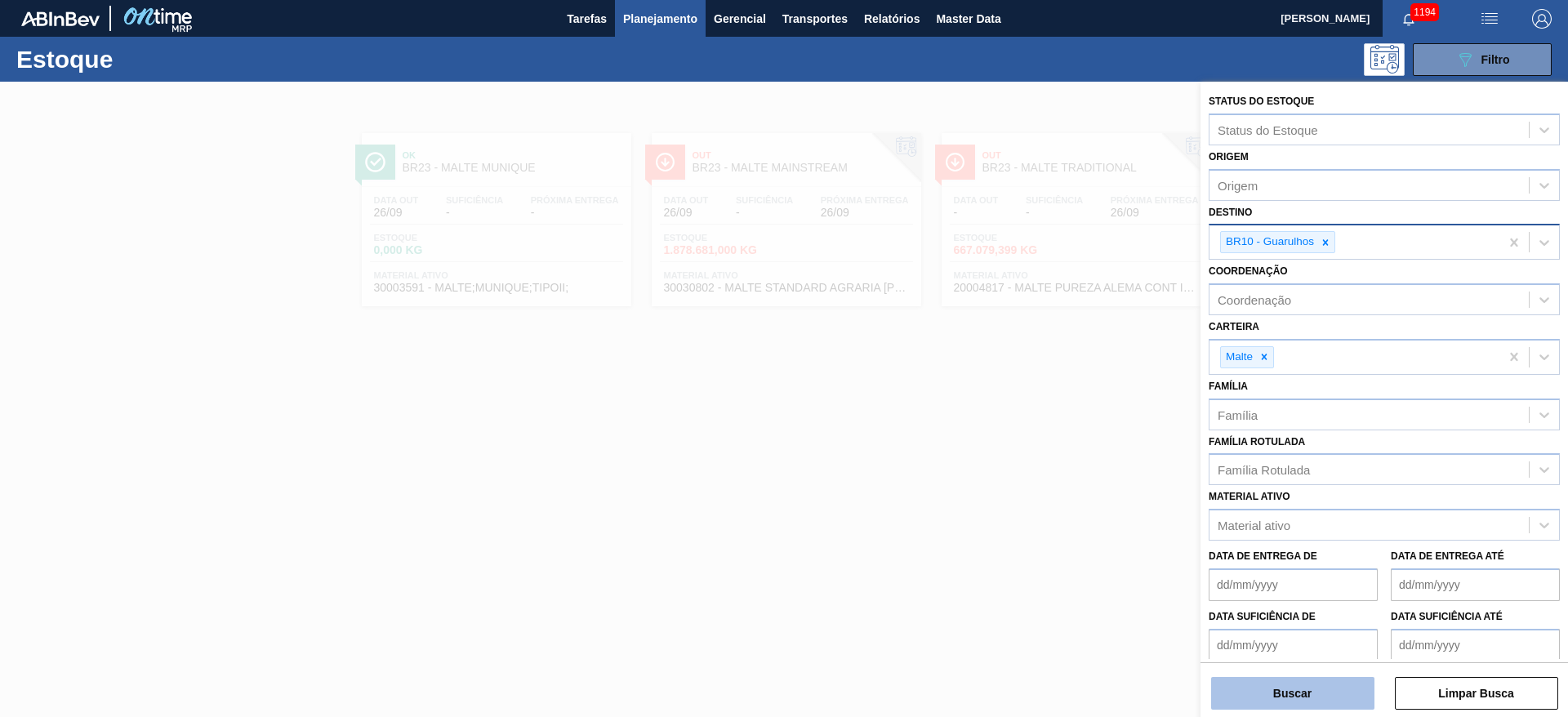
click at [1263, 691] on button "Buscar" at bounding box center [1293, 692] width 163 height 33
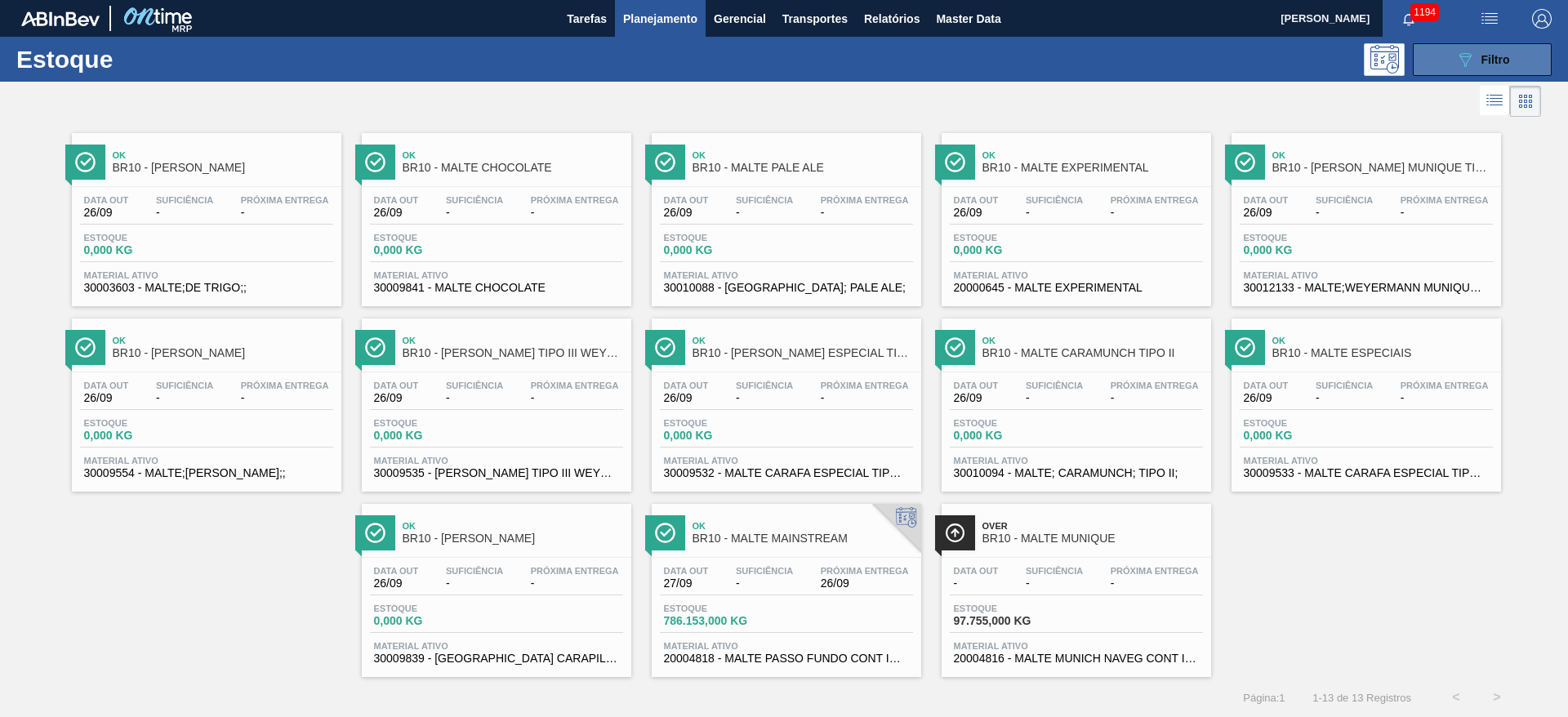
click at [1486, 54] on span "Filtro" at bounding box center [1496, 59] width 29 height 13
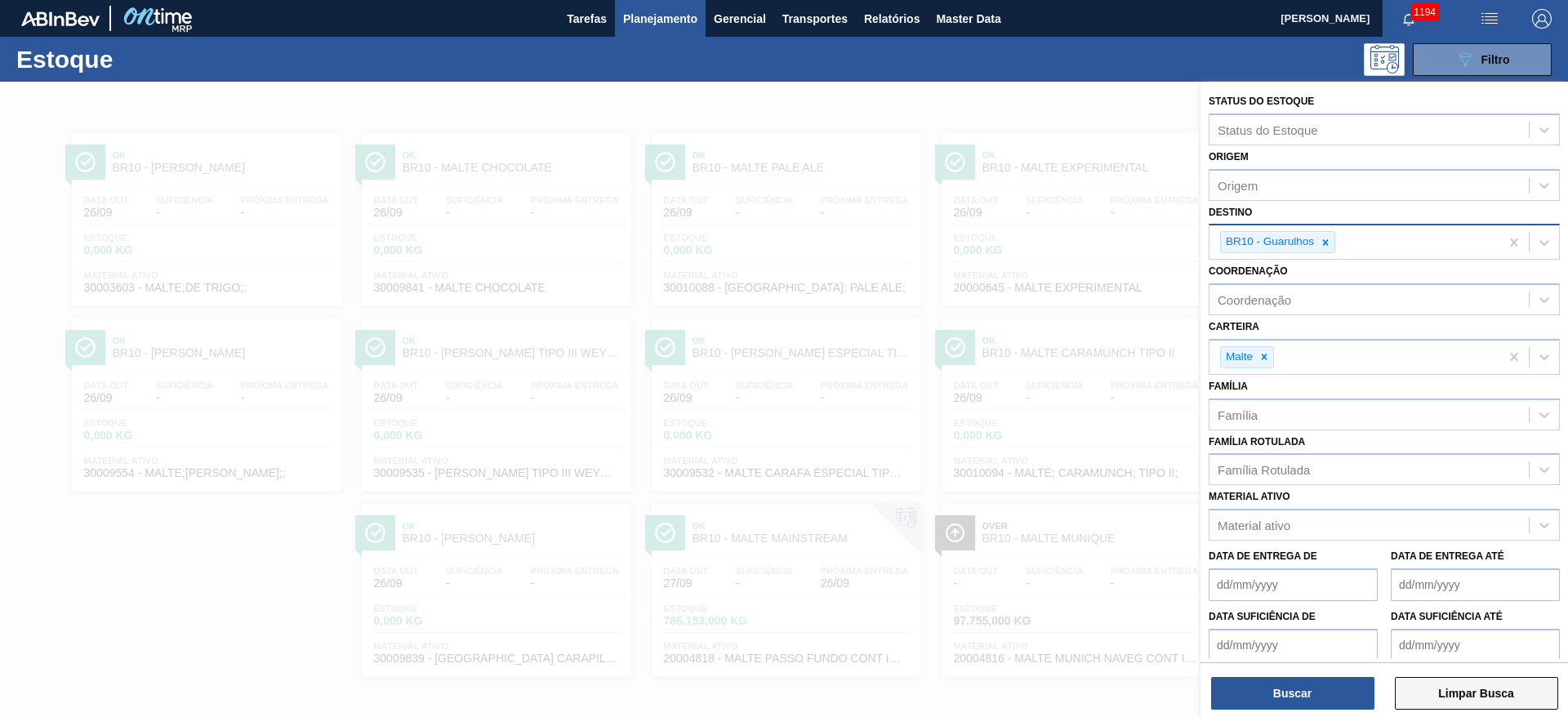
click at [1455, 698] on button "Limpar Busca" at bounding box center [1477, 692] width 163 height 33
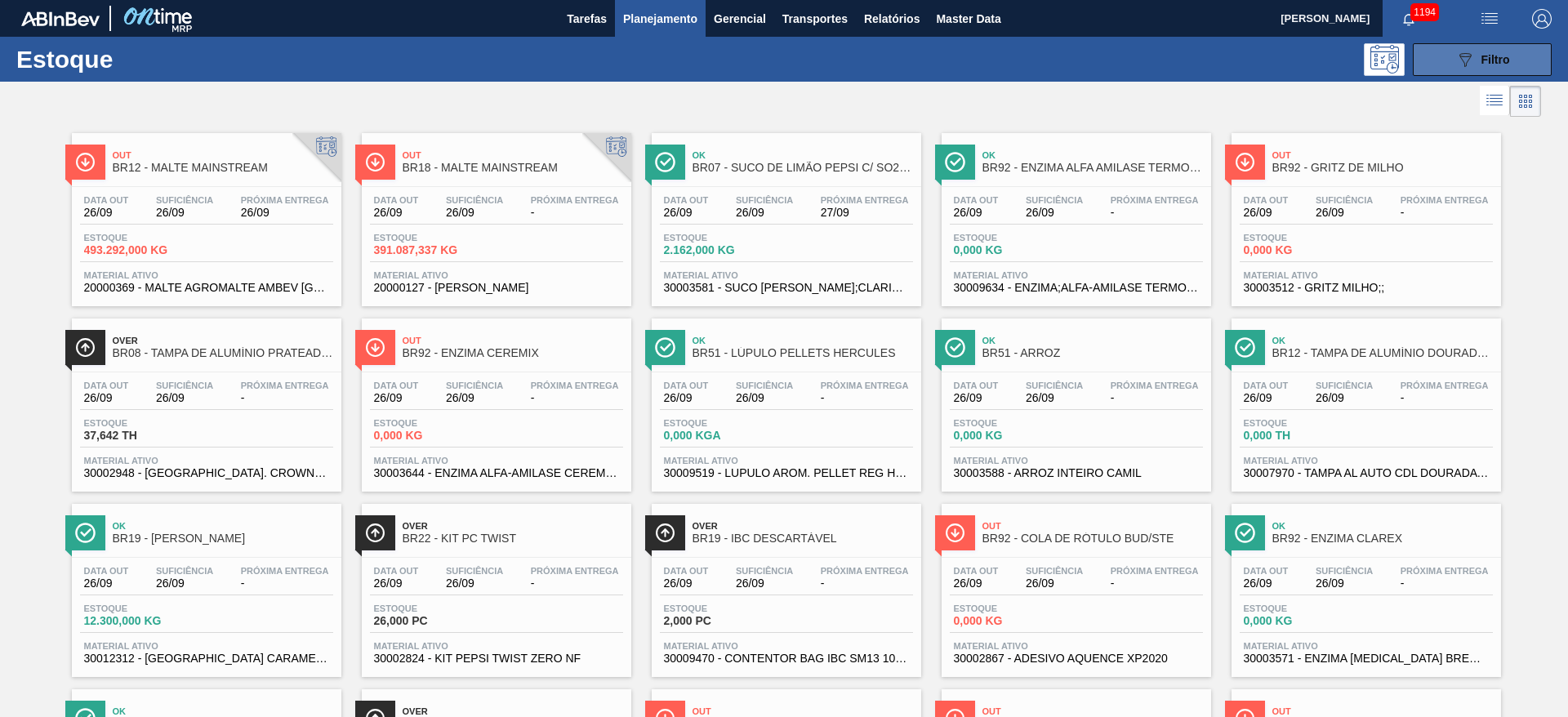
click at [1477, 69] on button "089F7B8B-B2A5-4AFE-B5C0-19BA573D28AC Filtro" at bounding box center [1482, 59] width 139 height 33
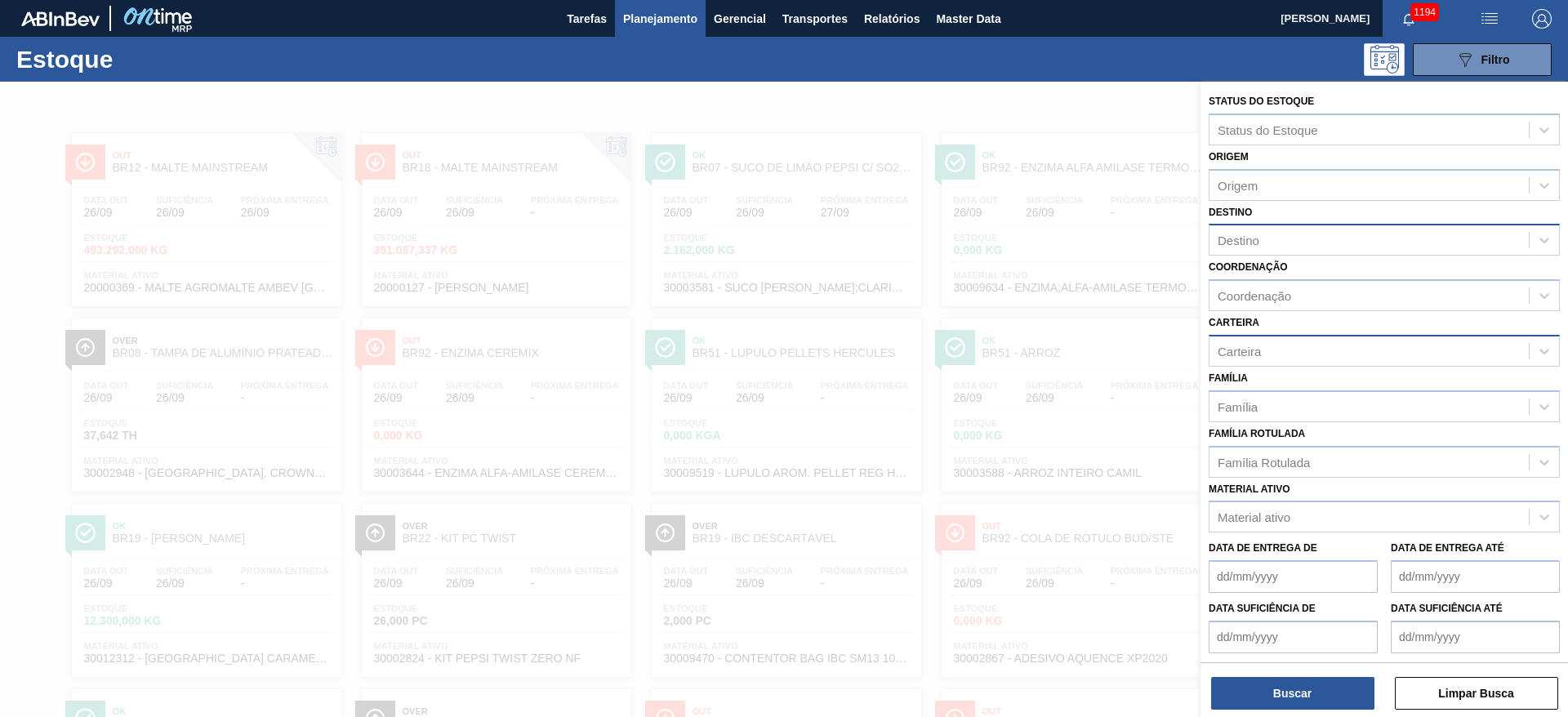
click at [1268, 351] on div "Carteira" at bounding box center [1368, 351] width 319 height 24
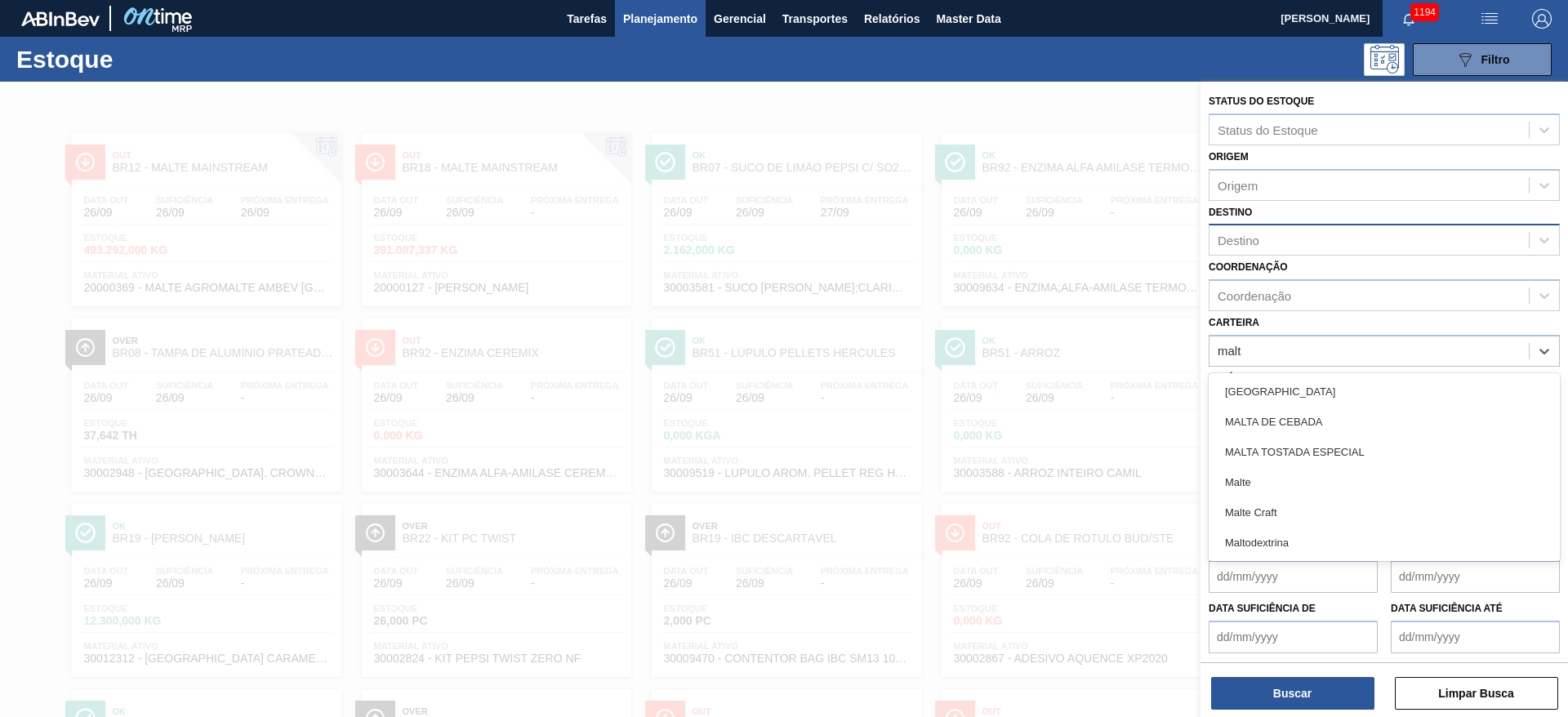
type input "malte"
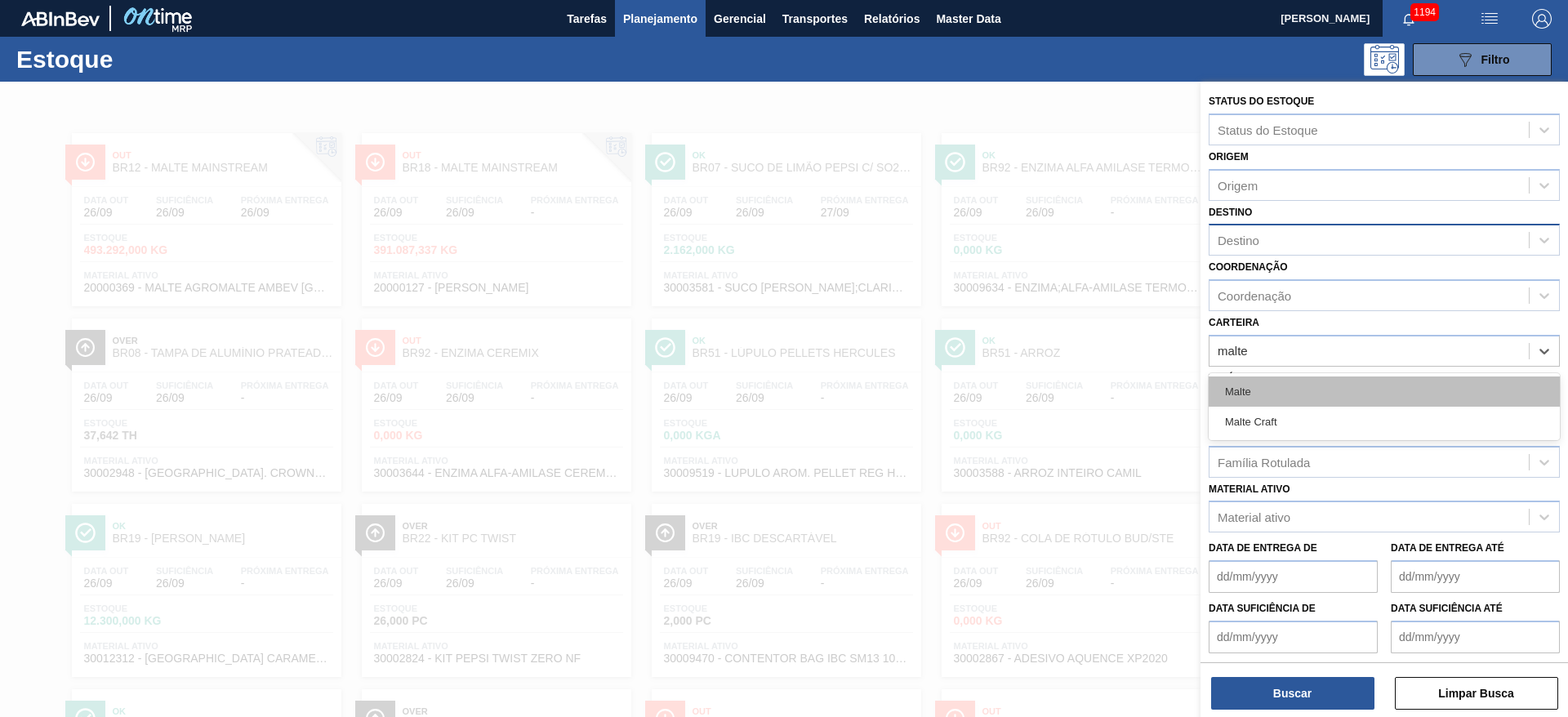
click at [1253, 392] on div "Malte" at bounding box center [1384, 391] width 352 height 30
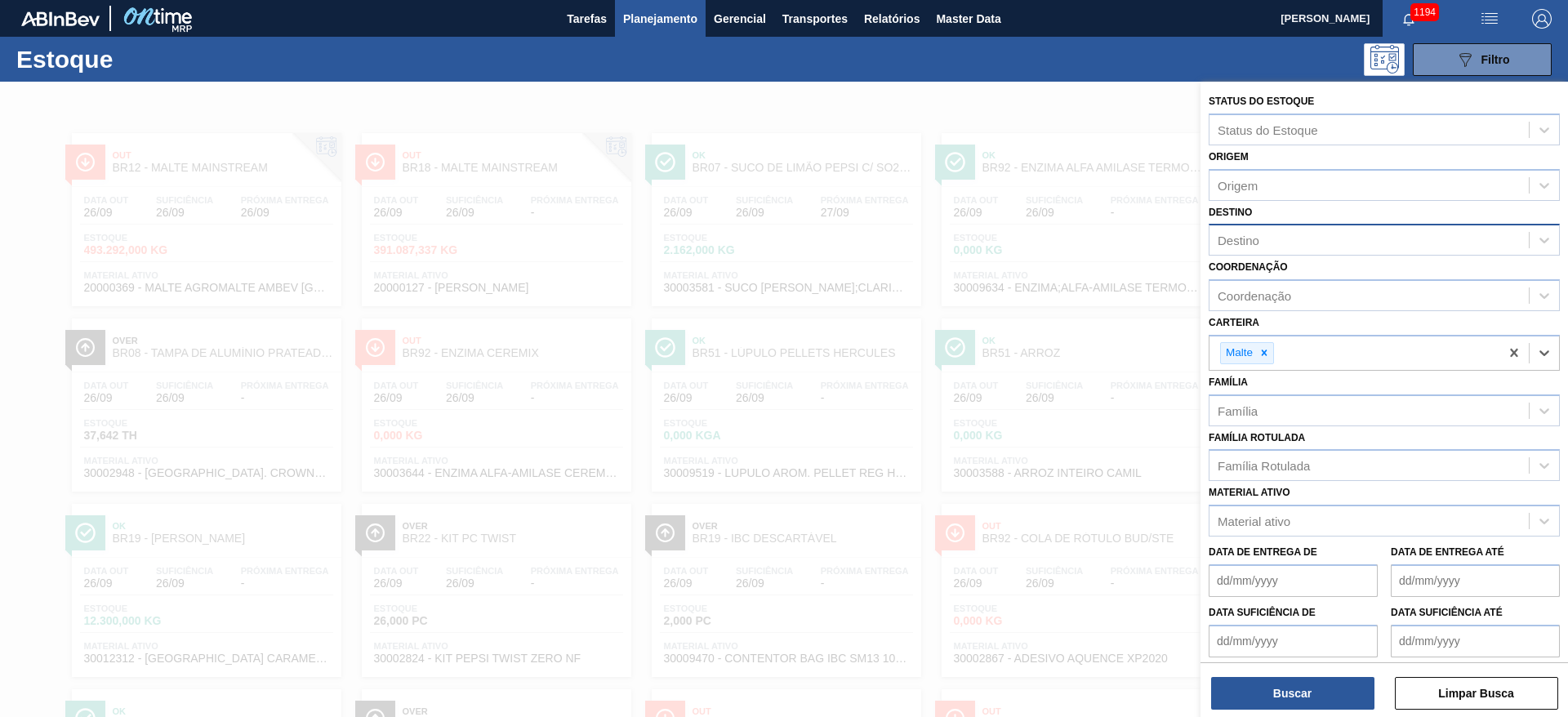
click at [1254, 240] on div "Destino" at bounding box center [1238, 241] width 41 height 14
type input "09"
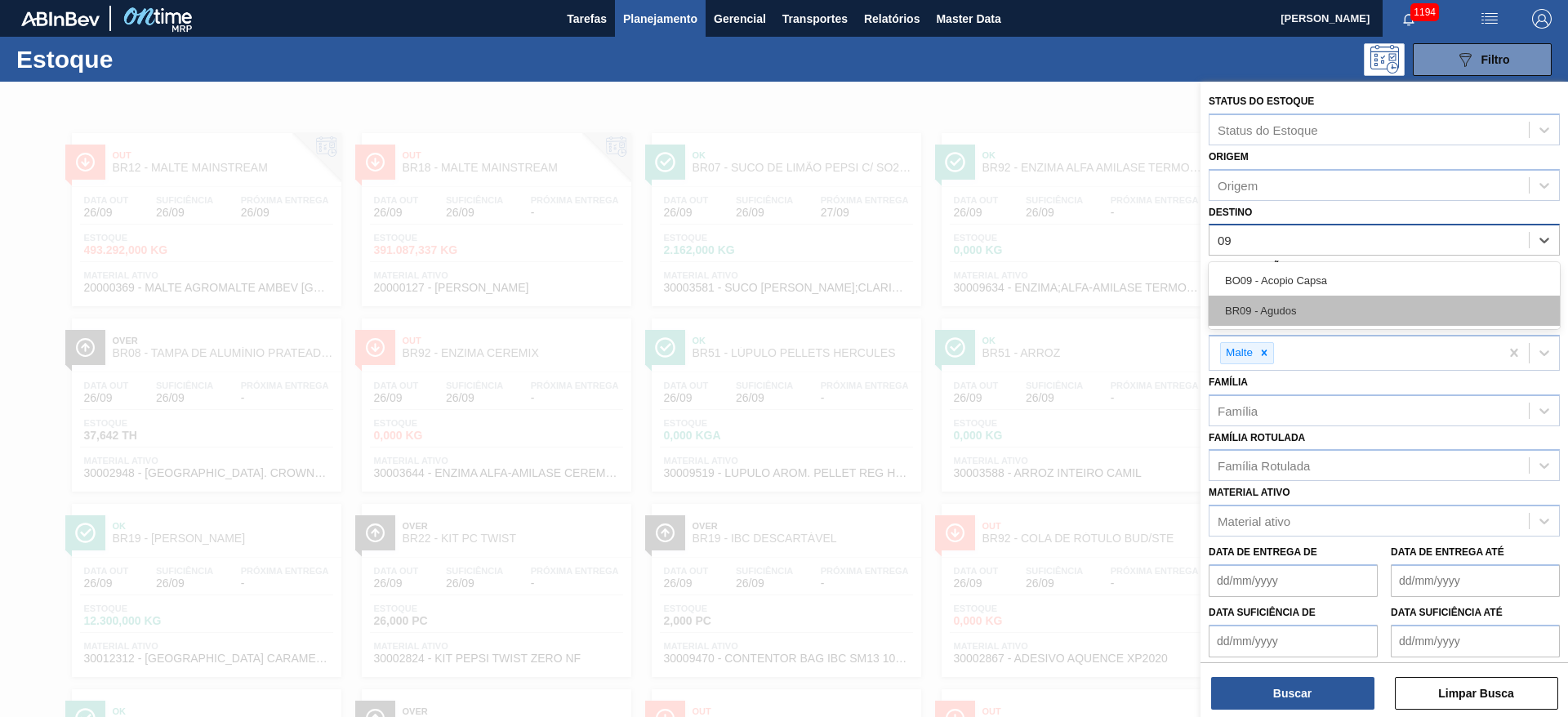
click at [1260, 306] on div "BR09 - Agudos" at bounding box center [1384, 310] width 352 height 30
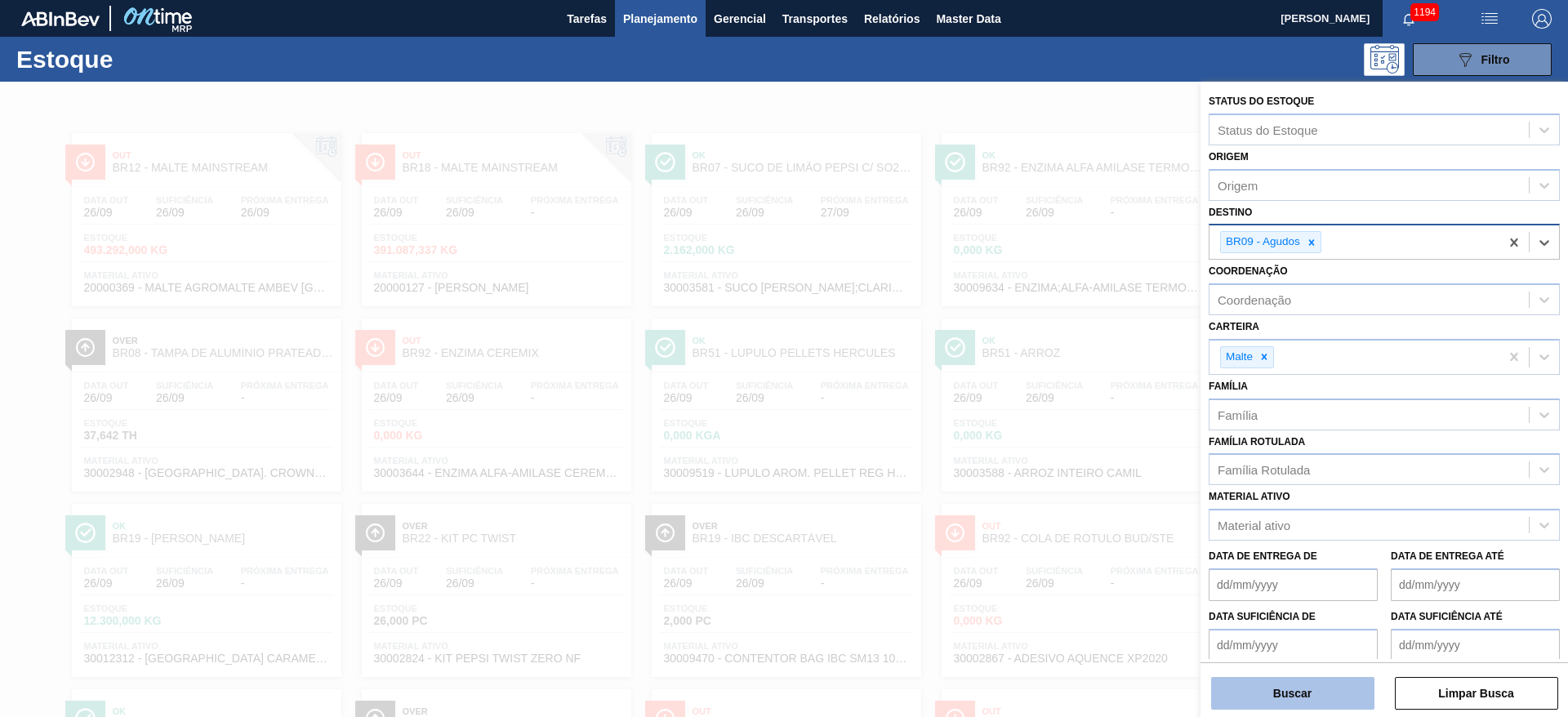
click at [1273, 686] on button "Buscar" at bounding box center [1293, 692] width 163 height 33
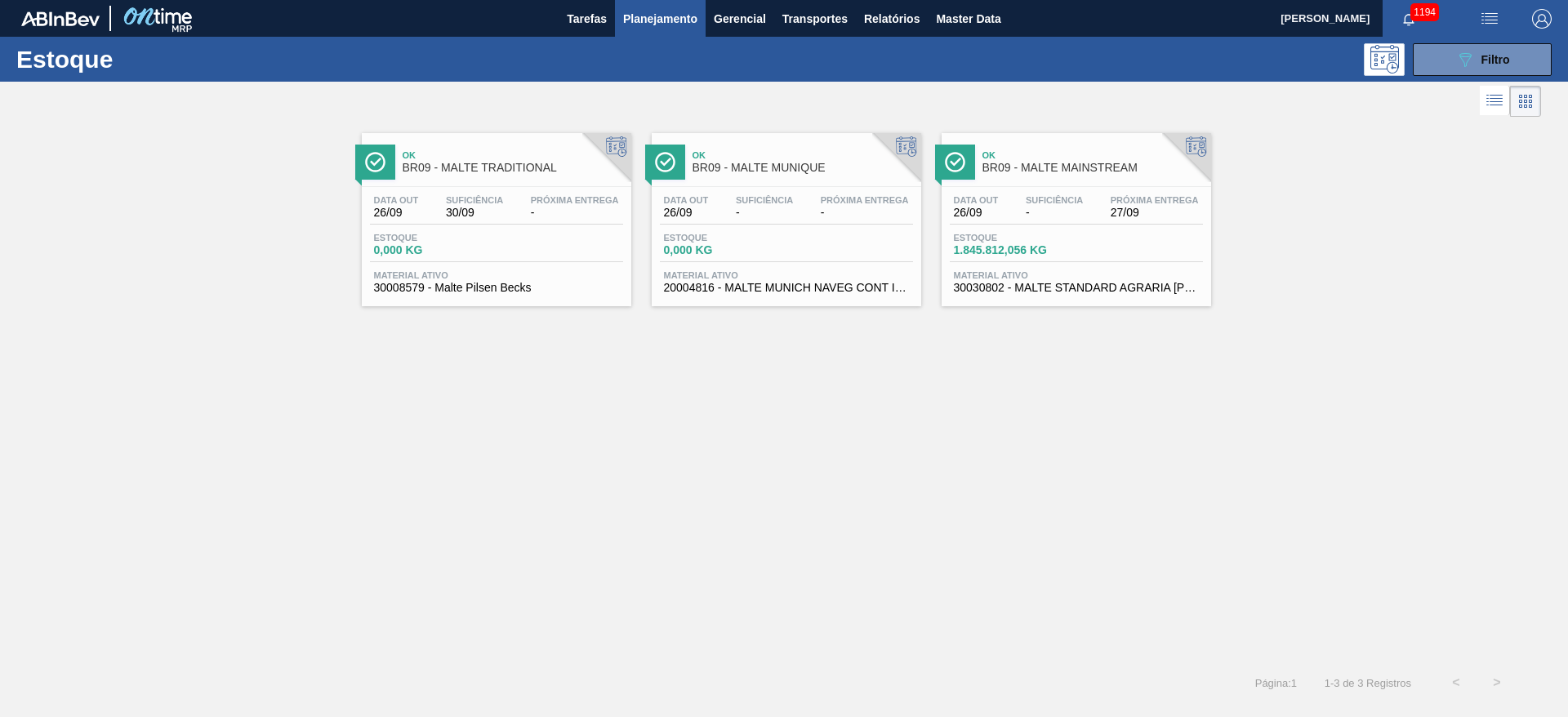
click at [1013, 226] on div "Data out 26/09 Suficiência - Próxima Entrega 27/09 Estoque 1.845.812,056 KG Mat…" at bounding box center [1076, 243] width 270 height 111
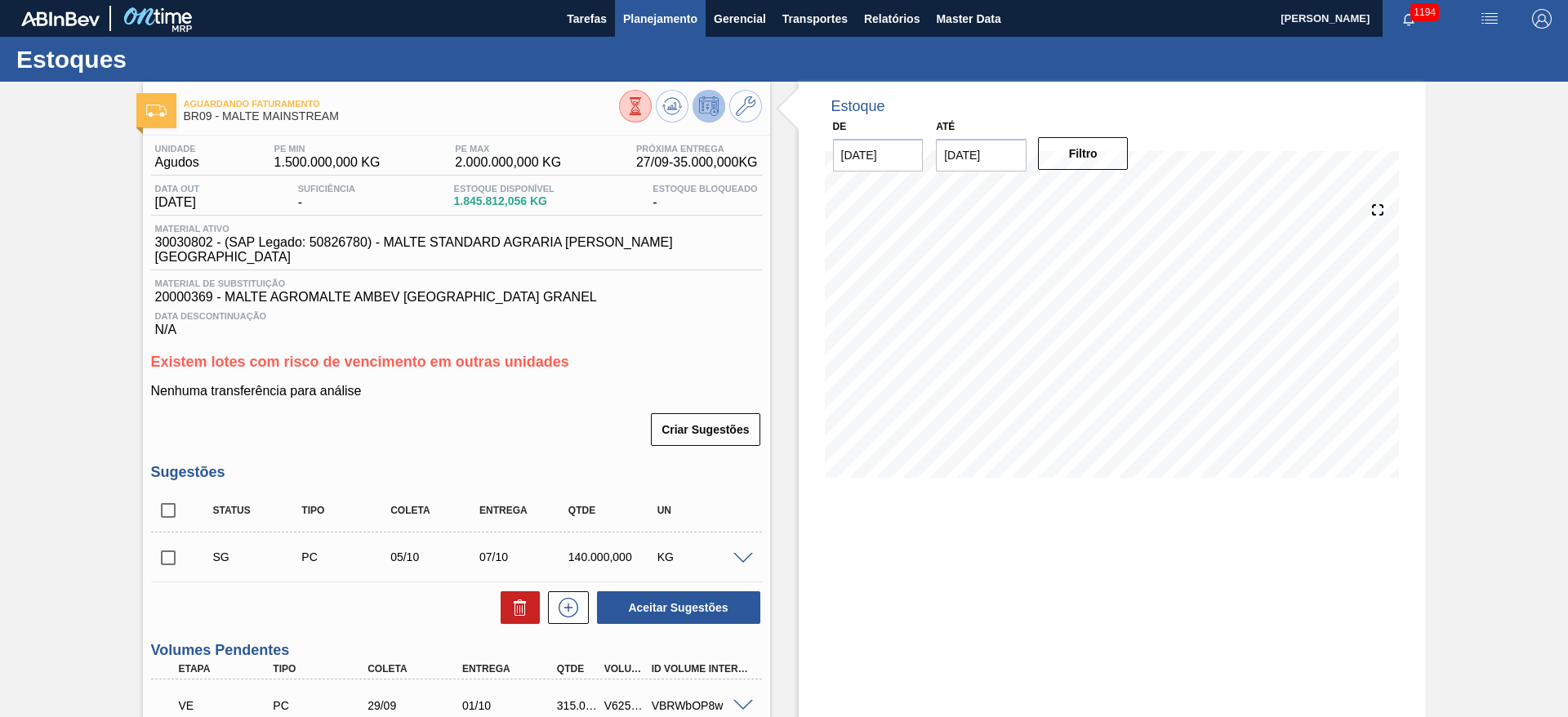
click at [676, 13] on span "Planejamento" at bounding box center [660, 18] width 75 height 19
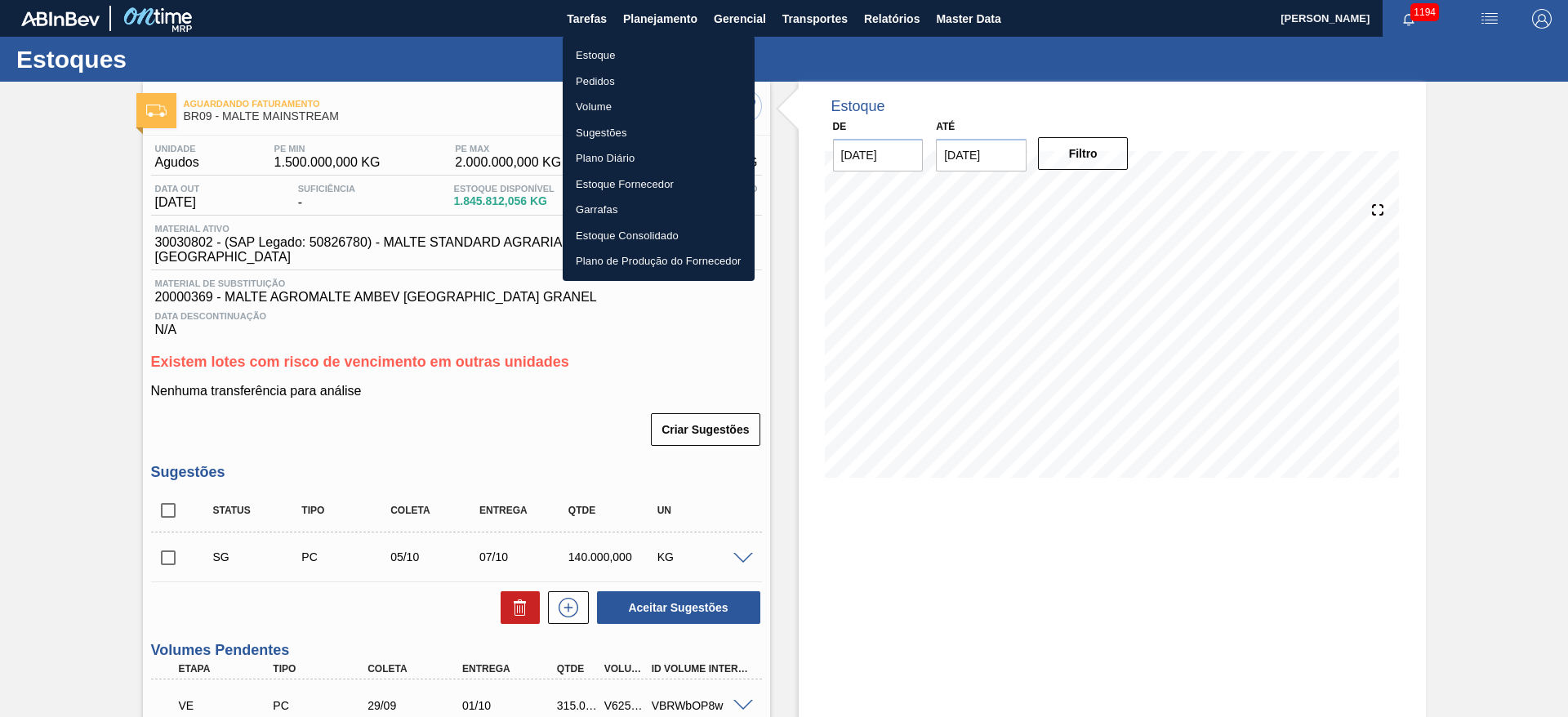
click at [617, 49] on li "Estoque" at bounding box center [658, 55] width 192 height 26
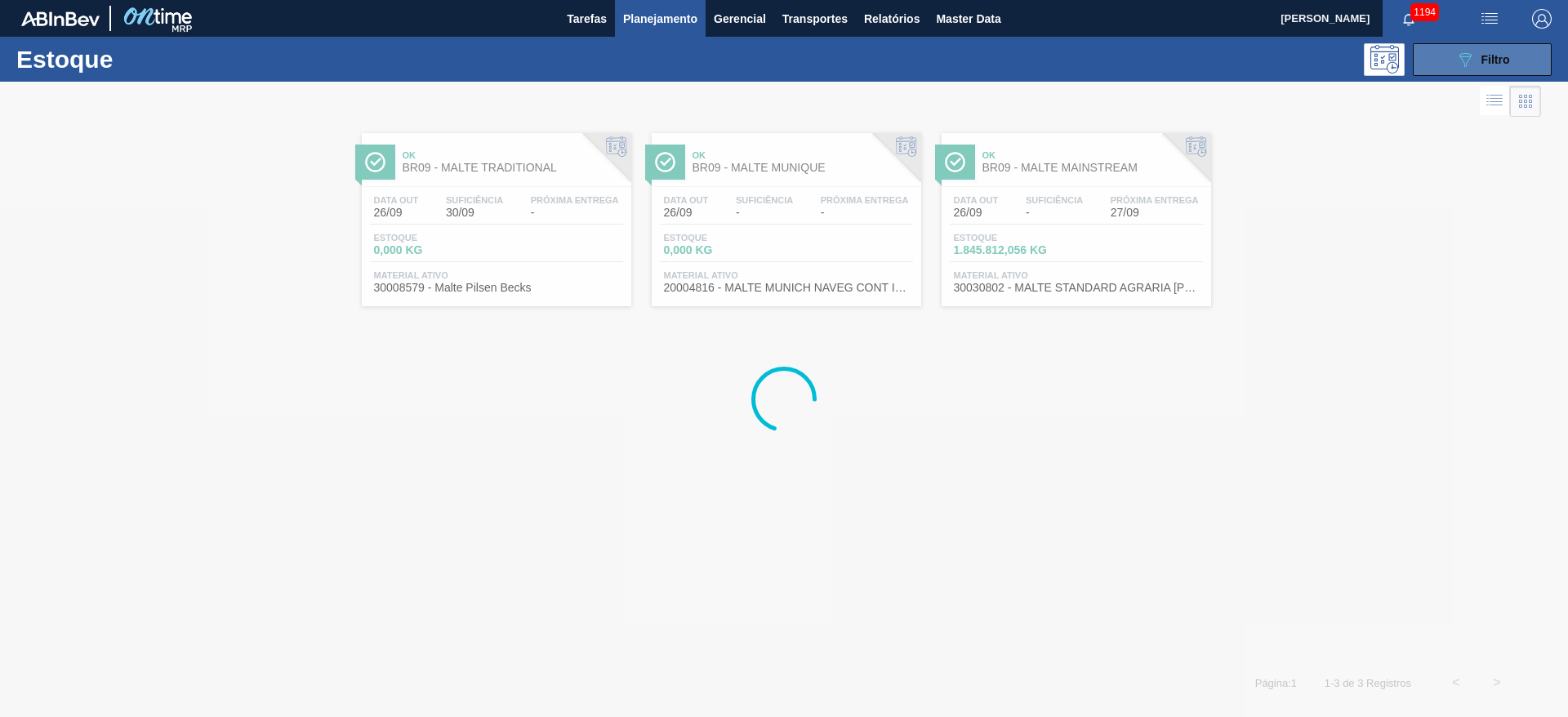
click at [1465, 47] on button "089F7B8B-B2A5-4AFE-B5C0-19BA573D28AC Filtro" at bounding box center [1482, 59] width 139 height 33
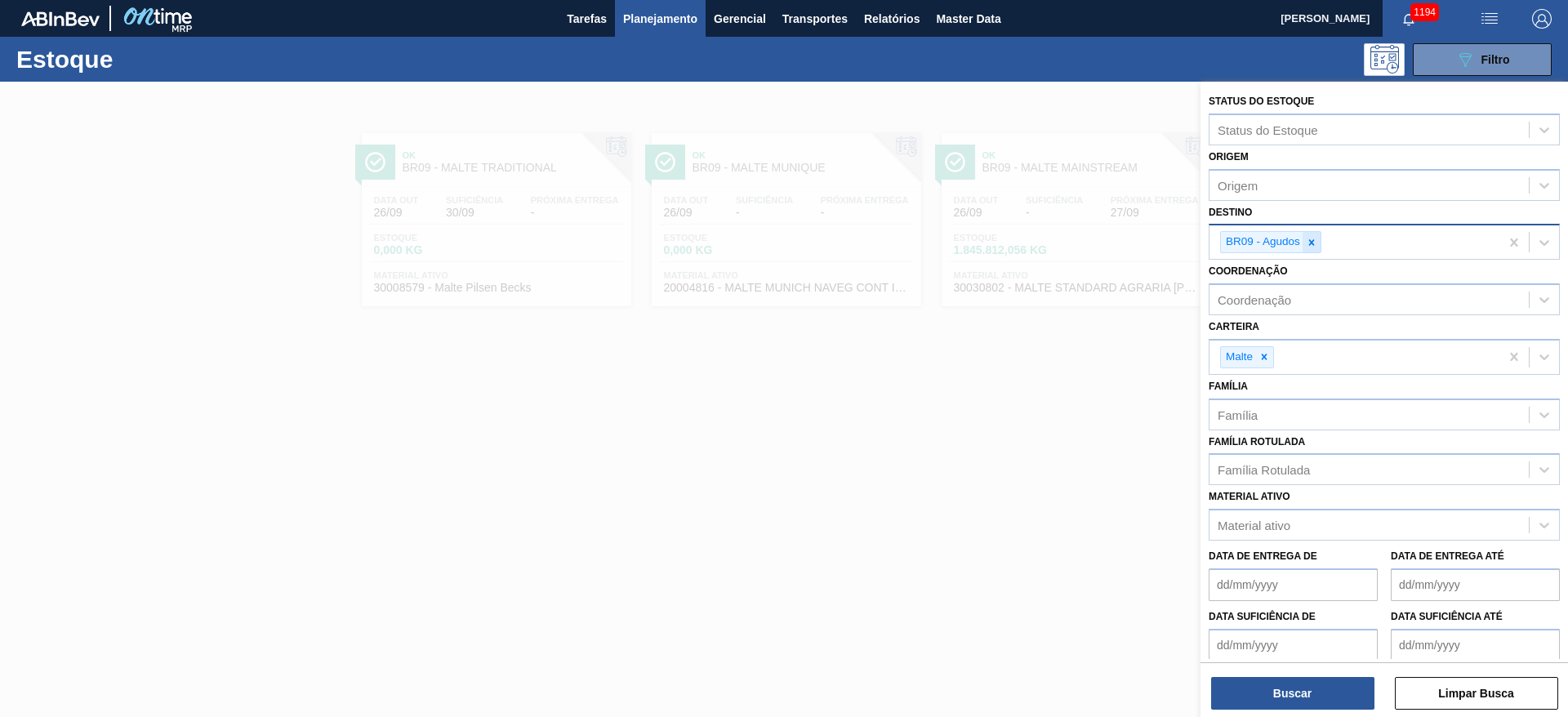
click at [1314, 239] on icon at bounding box center [1311, 242] width 11 height 11
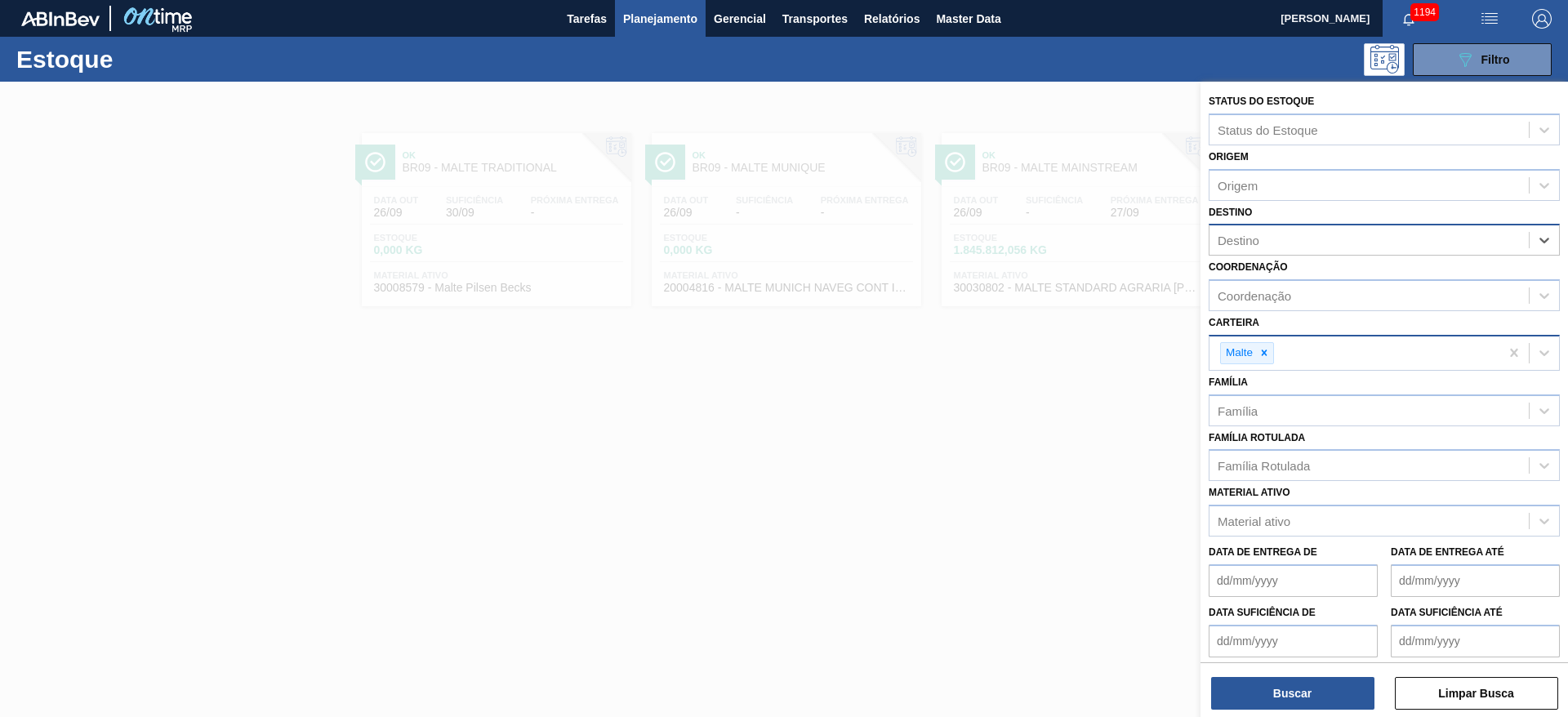
drag, startPoint x: 1263, startPoint y: 351, endPoint x: 1262, endPoint y: 363, distance: 12.0
click at [1263, 351] on icon at bounding box center [1264, 352] width 11 height 11
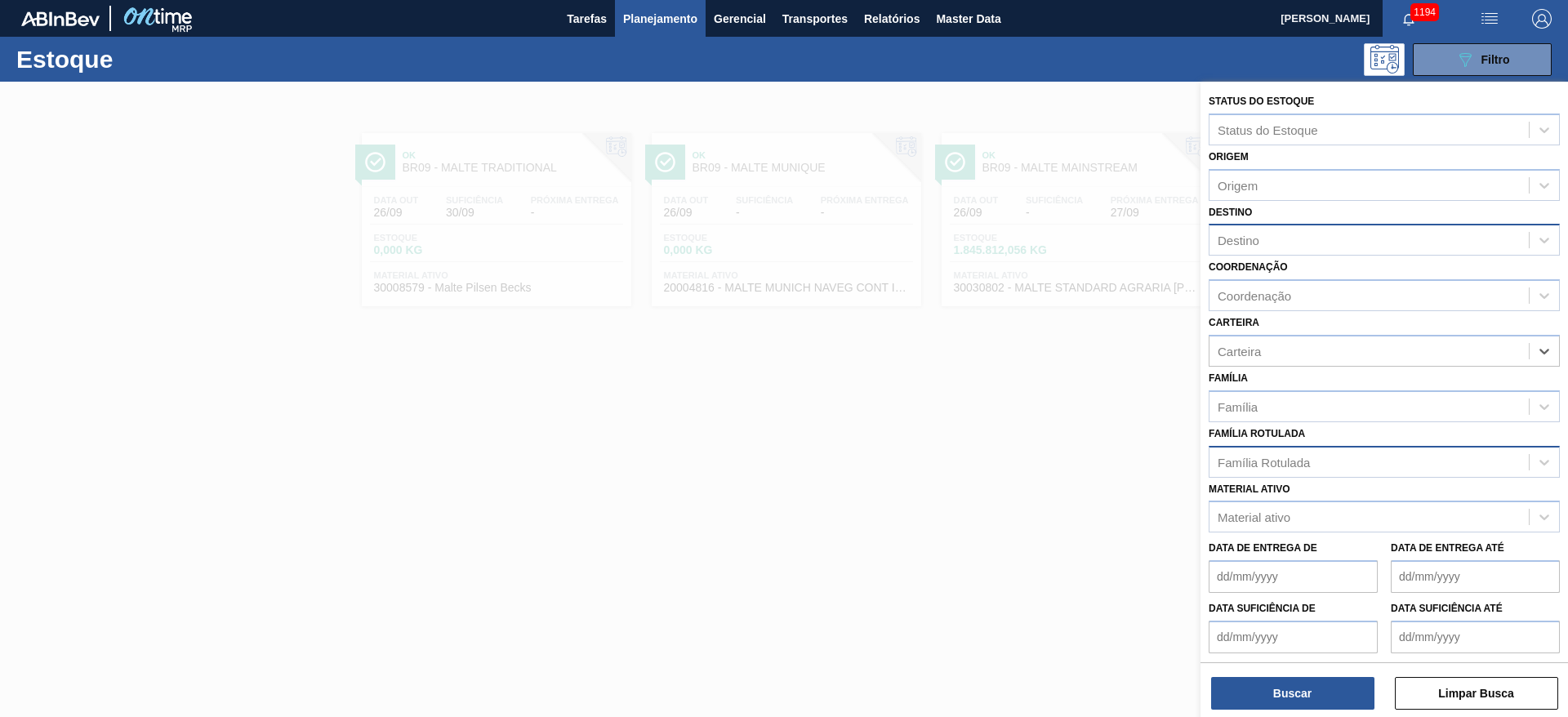
click at [1262, 463] on div "Família Rotulada" at bounding box center [1263, 462] width 92 height 14
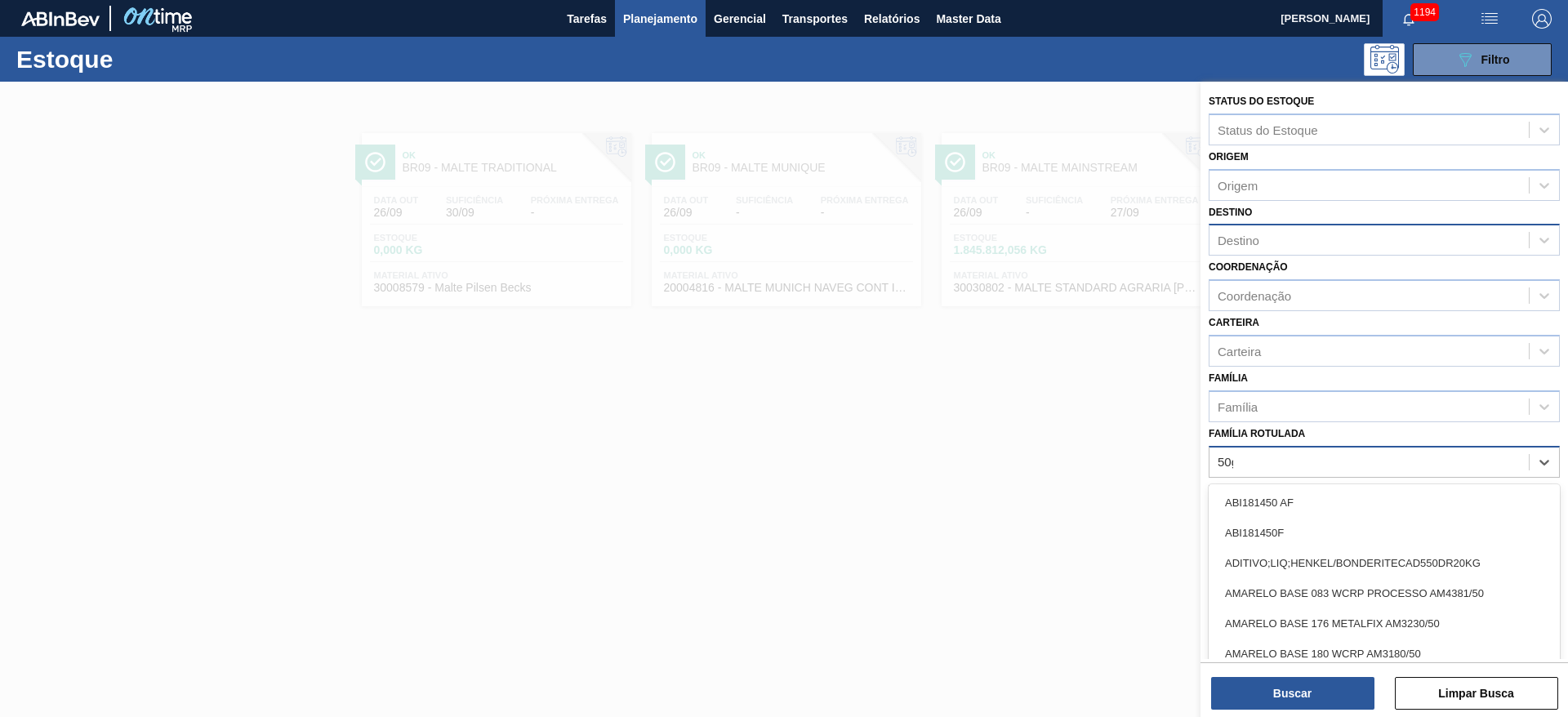
type Rotulada "50g"
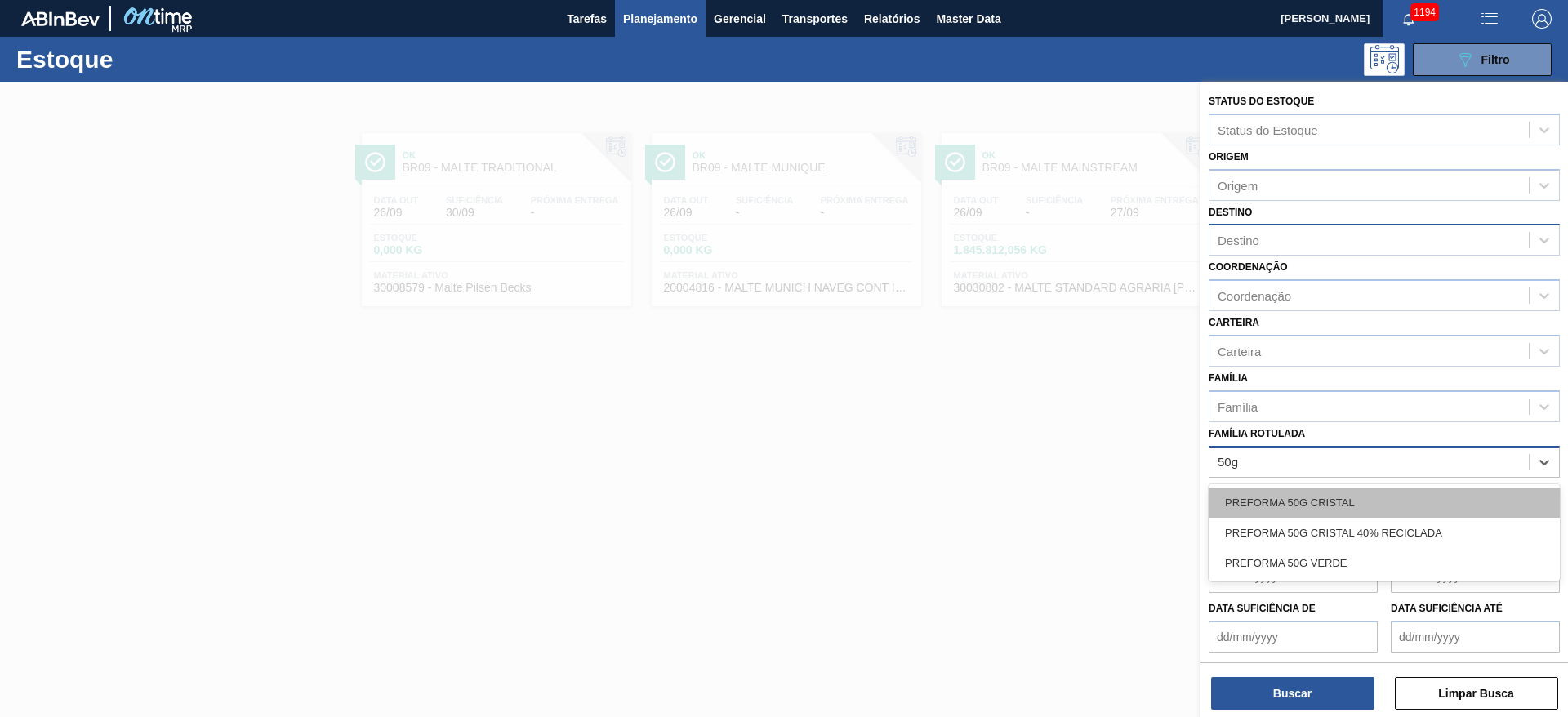
click at [1262, 496] on div "PREFORMA 50G CRISTAL" at bounding box center [1384, 503] width 352 height 30
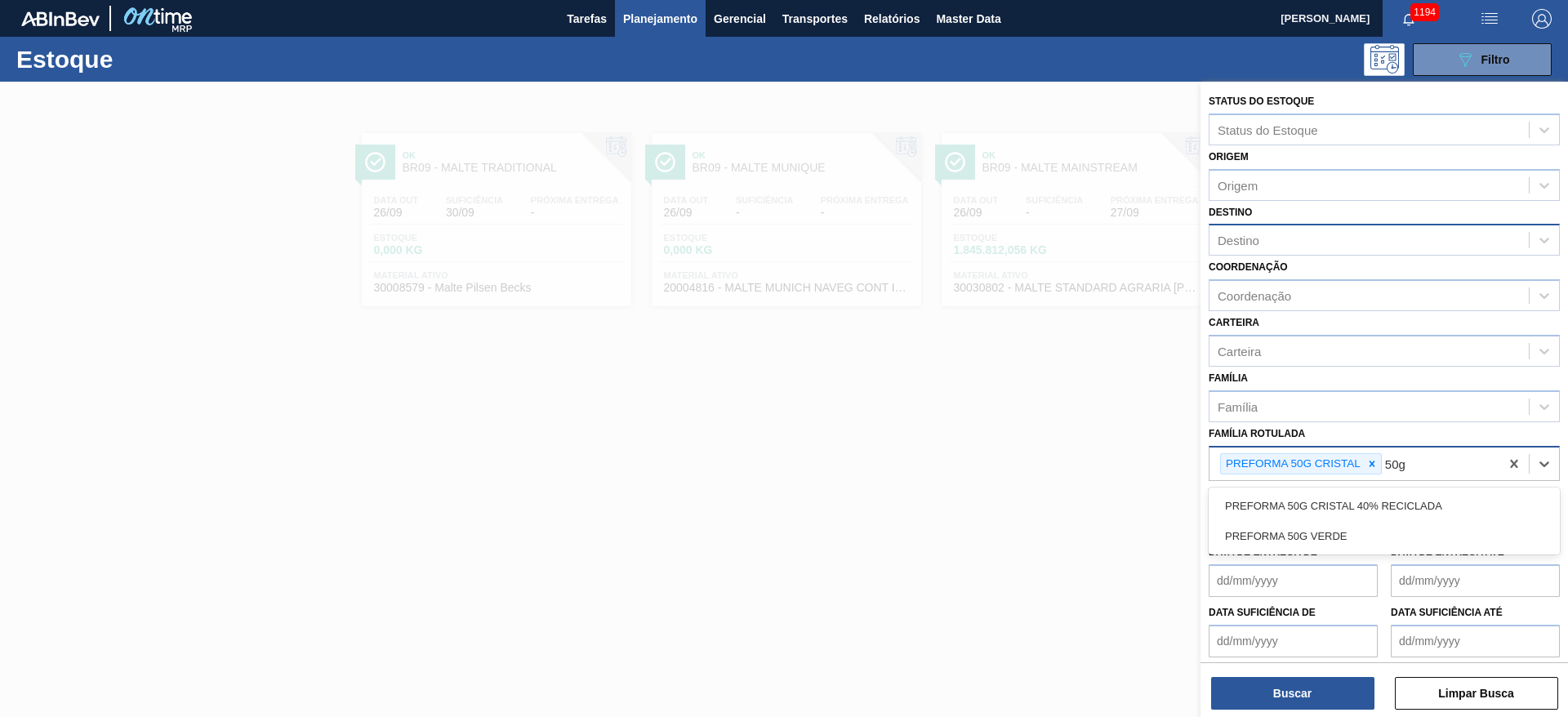
type Rotulada "50g v"
click at [1289, 516] on div "PREFORMA 50G VERDE" at bounding box center [1384, 505] width 352 height 30
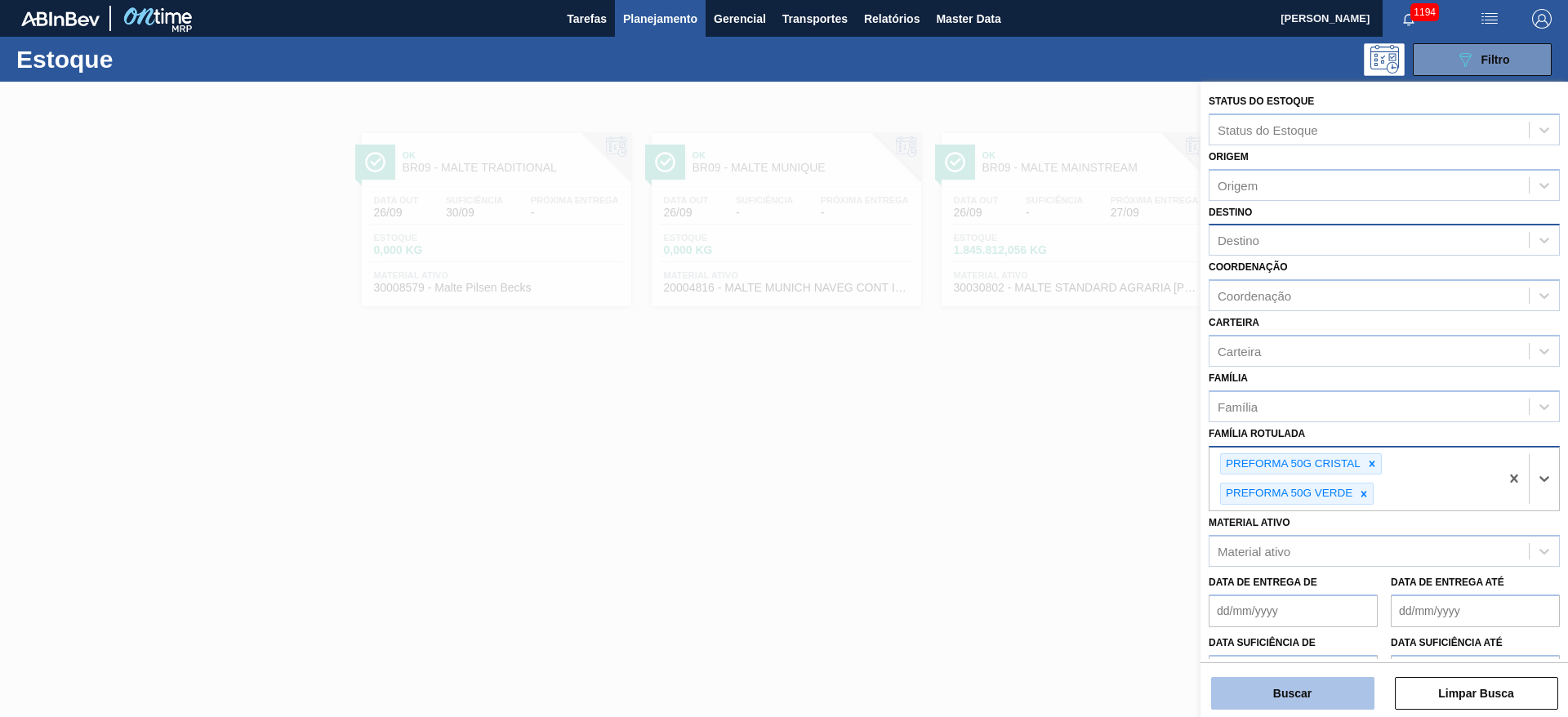
click at [1252, 691] on button "Buscar" at bounding box center [1293, 692] width 163 height 33
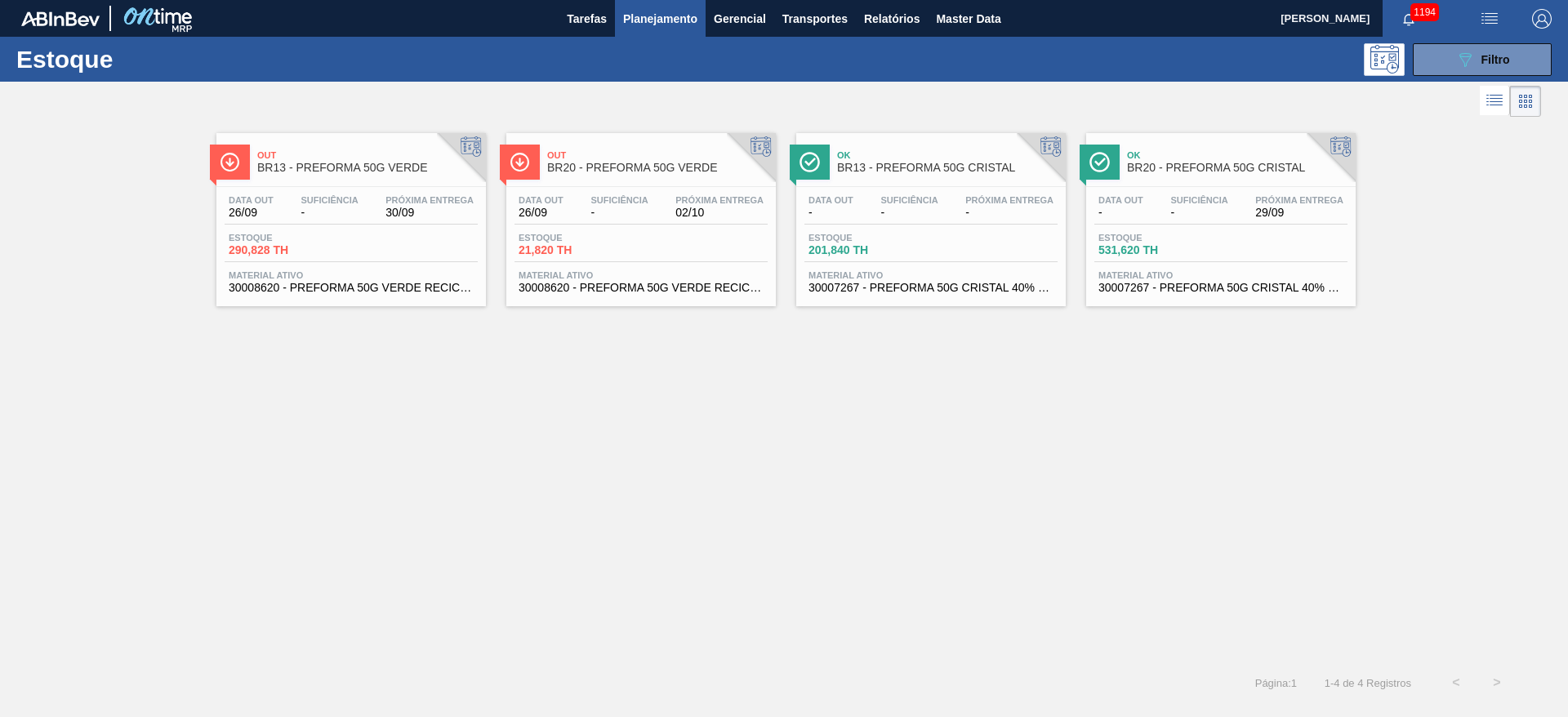
click at [650, 24] on span "Planejamento" at bounding box center [660, 18] width 75 height 19
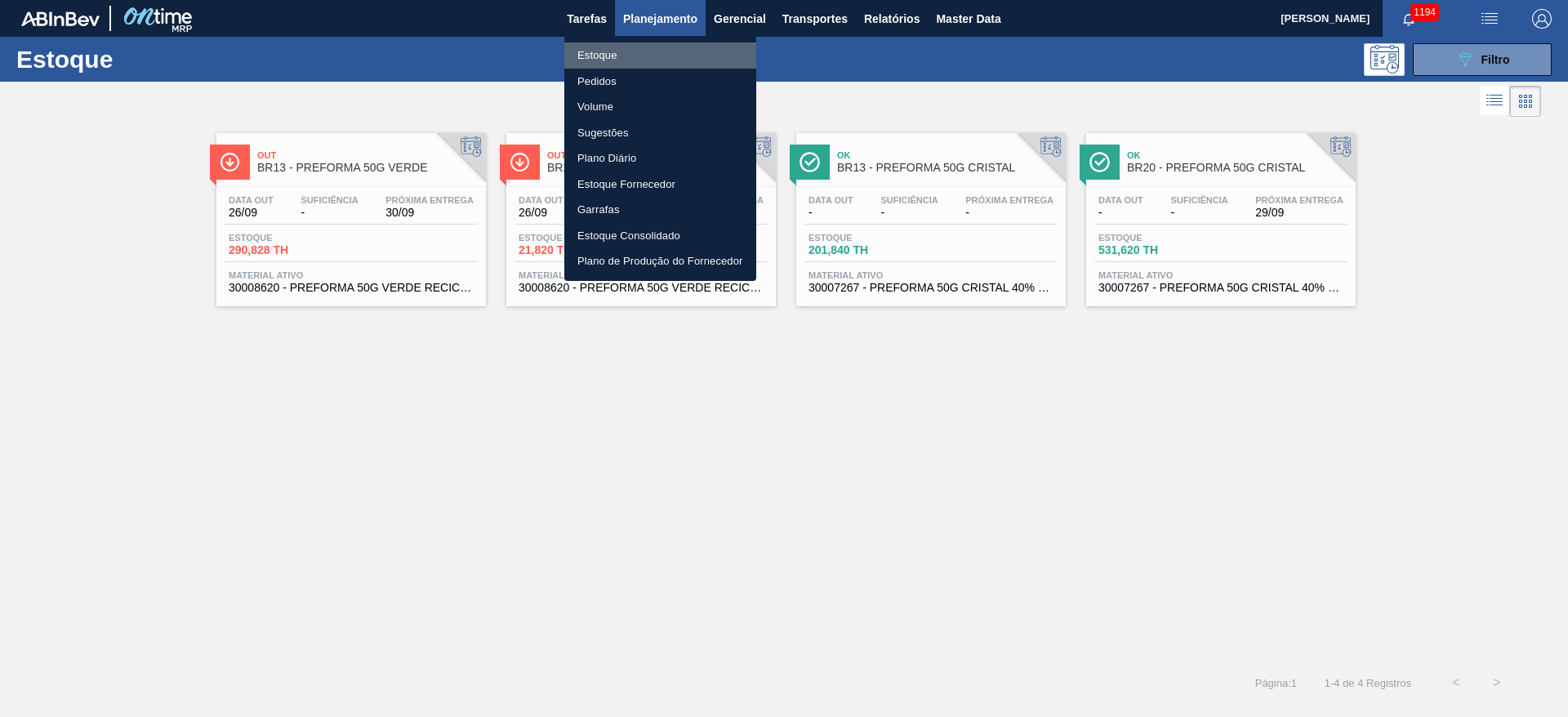
click at [592, 54] on li "Estoque" at bounding box center [660, 55] width 192 height 26
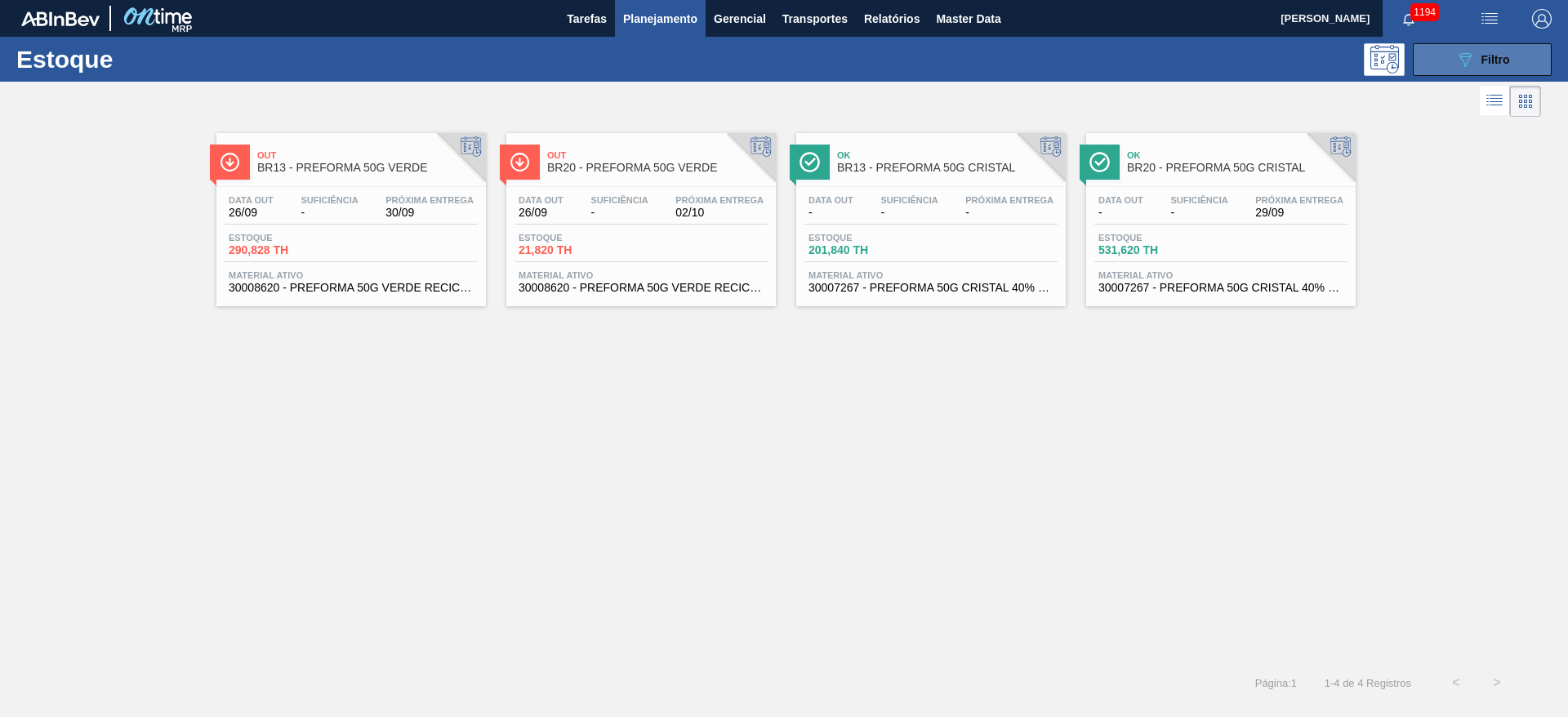
click at [1454, 58] on button "089F7B8B-B2A5-4AFE-B5C0-19BA573D28AC Filtro" at bounding box center [1482, 59] width 139 height 33
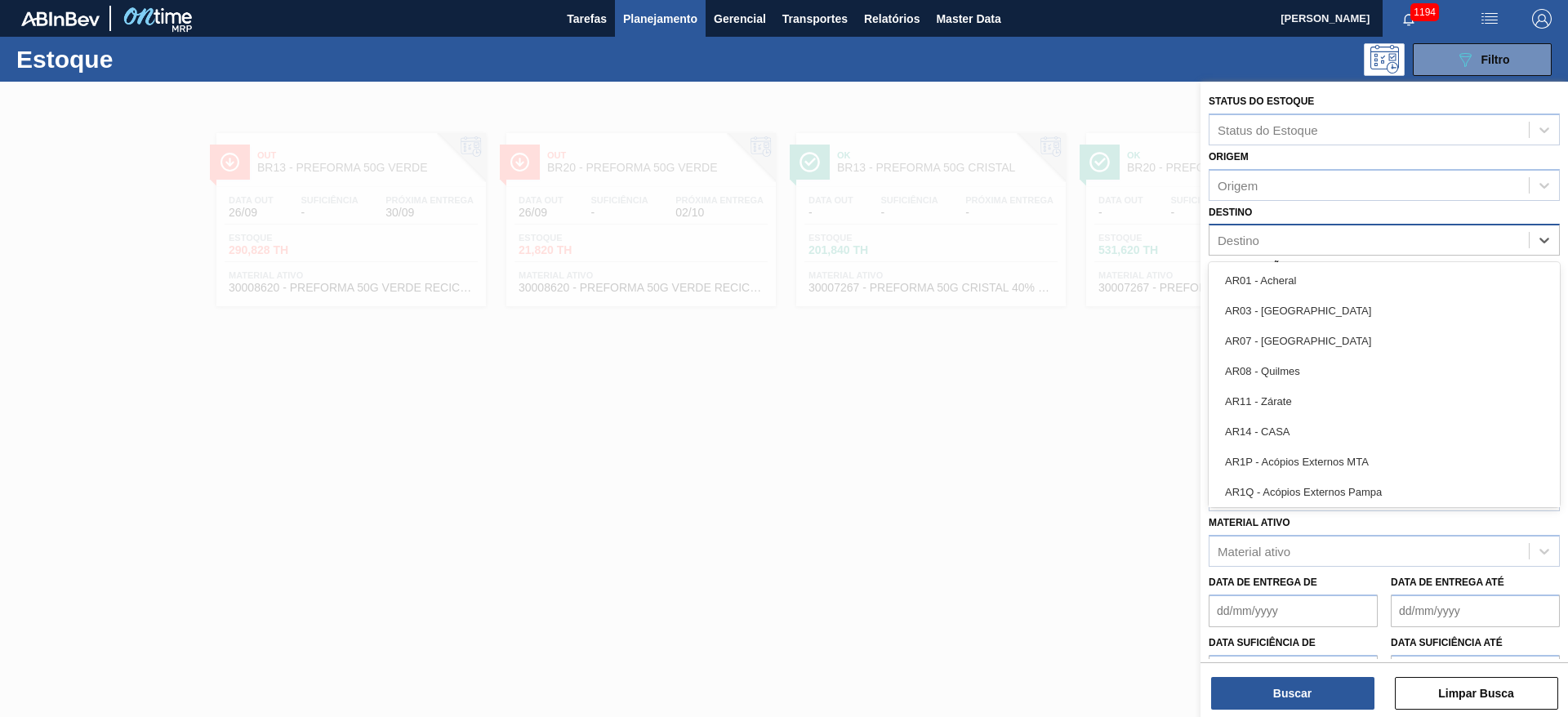
click at [1264, 236] on div "Destino" at bounding box center [1368, 240] width 319 height 24
type input "11"
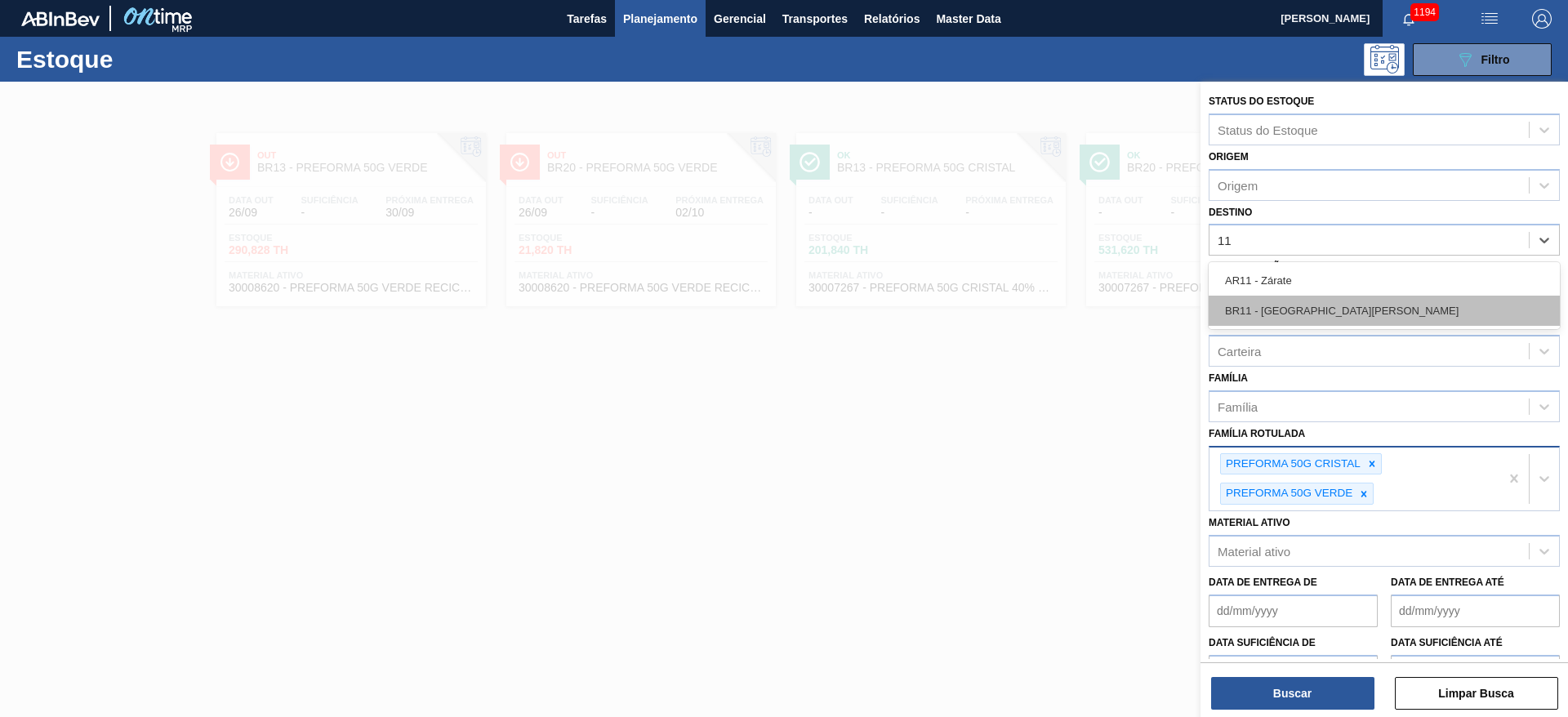
click at [1323, 308] on div "BR11 - São Luís" at bounding box center [1384, 310] width 352 height 30
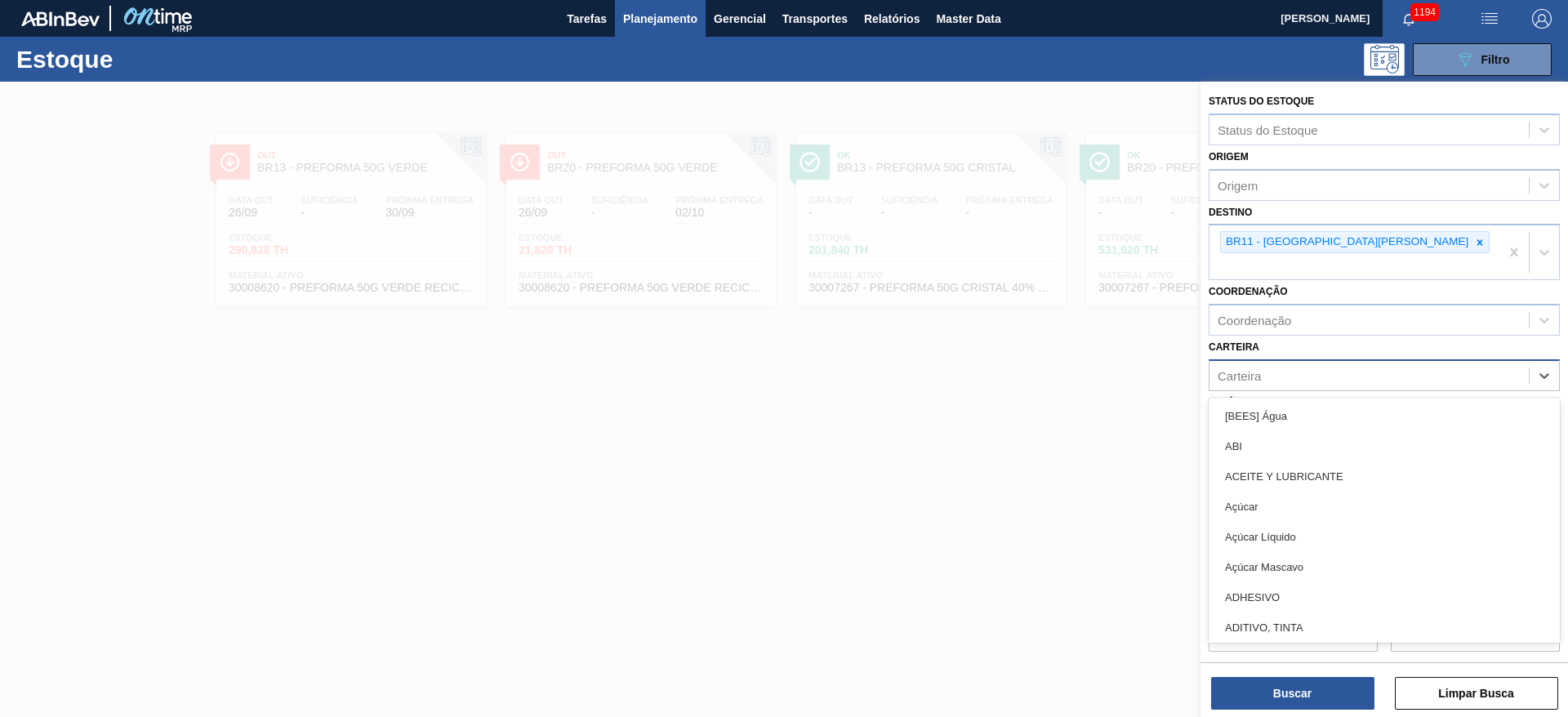
click at [1273, 363] on div "Carteira" at bounding box center [1368, 374] width 319 height 24
type input "malte"
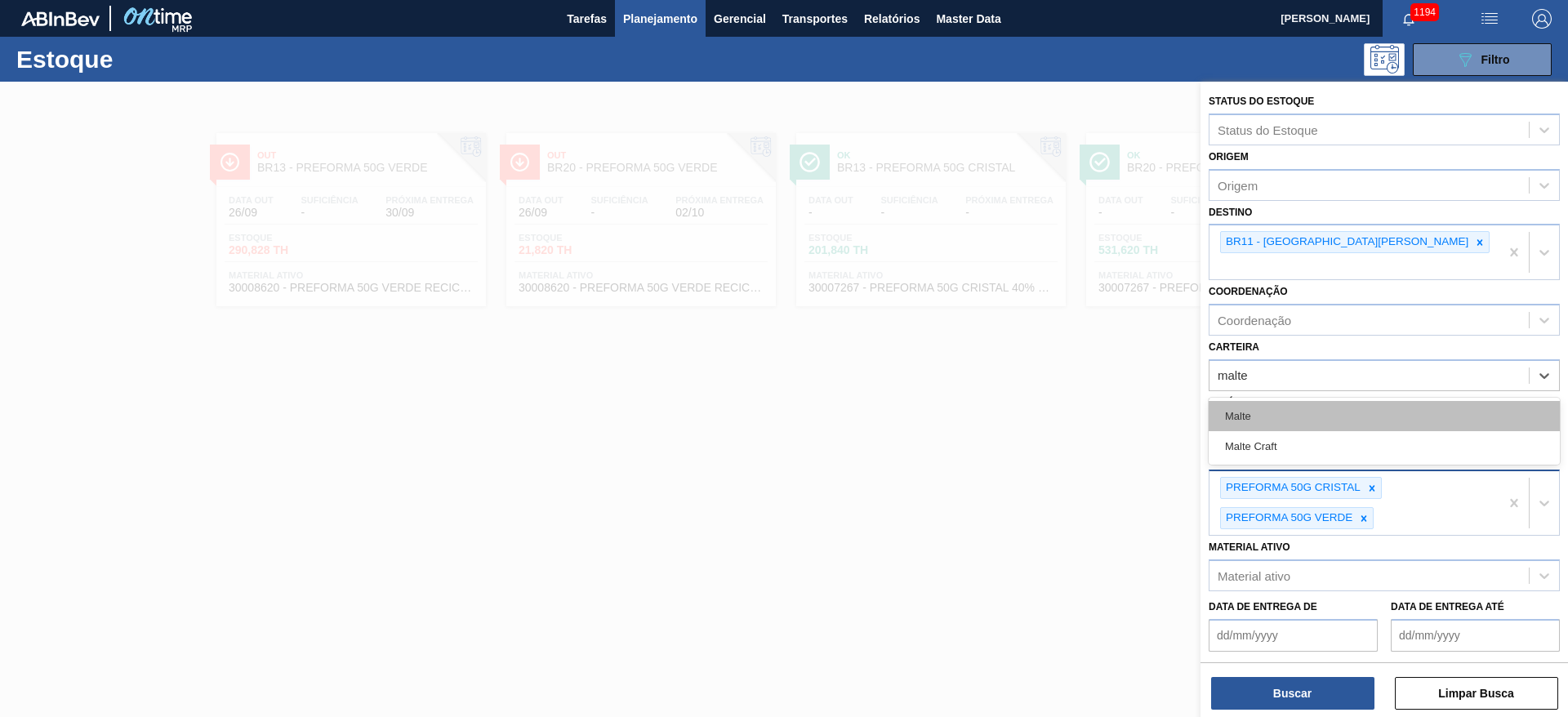
click at [1259, 401] on div "Malte" at bounding box center [1384, 416] width 352 height 30
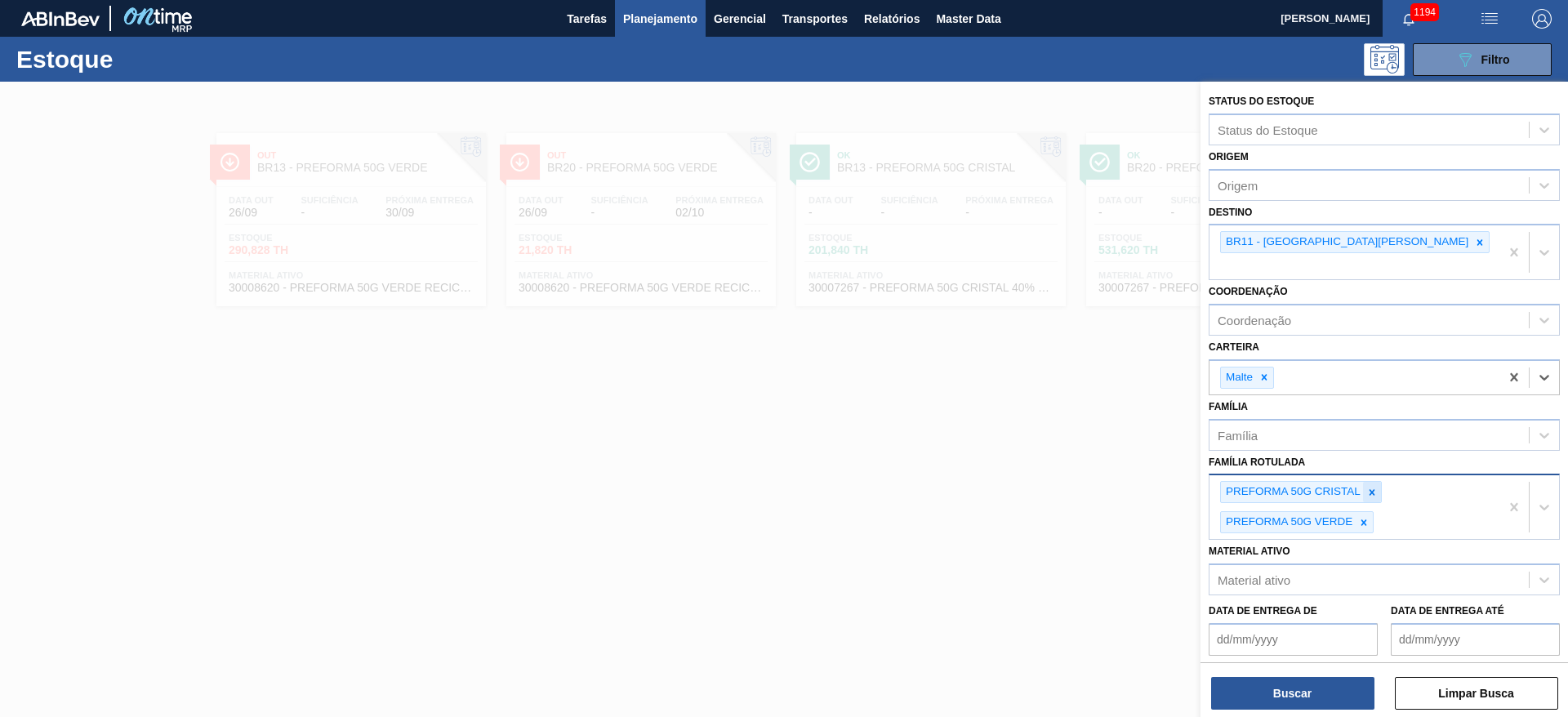
click at [1372, 487] on icon at bounding box center [1372, 492] width 11 height 11
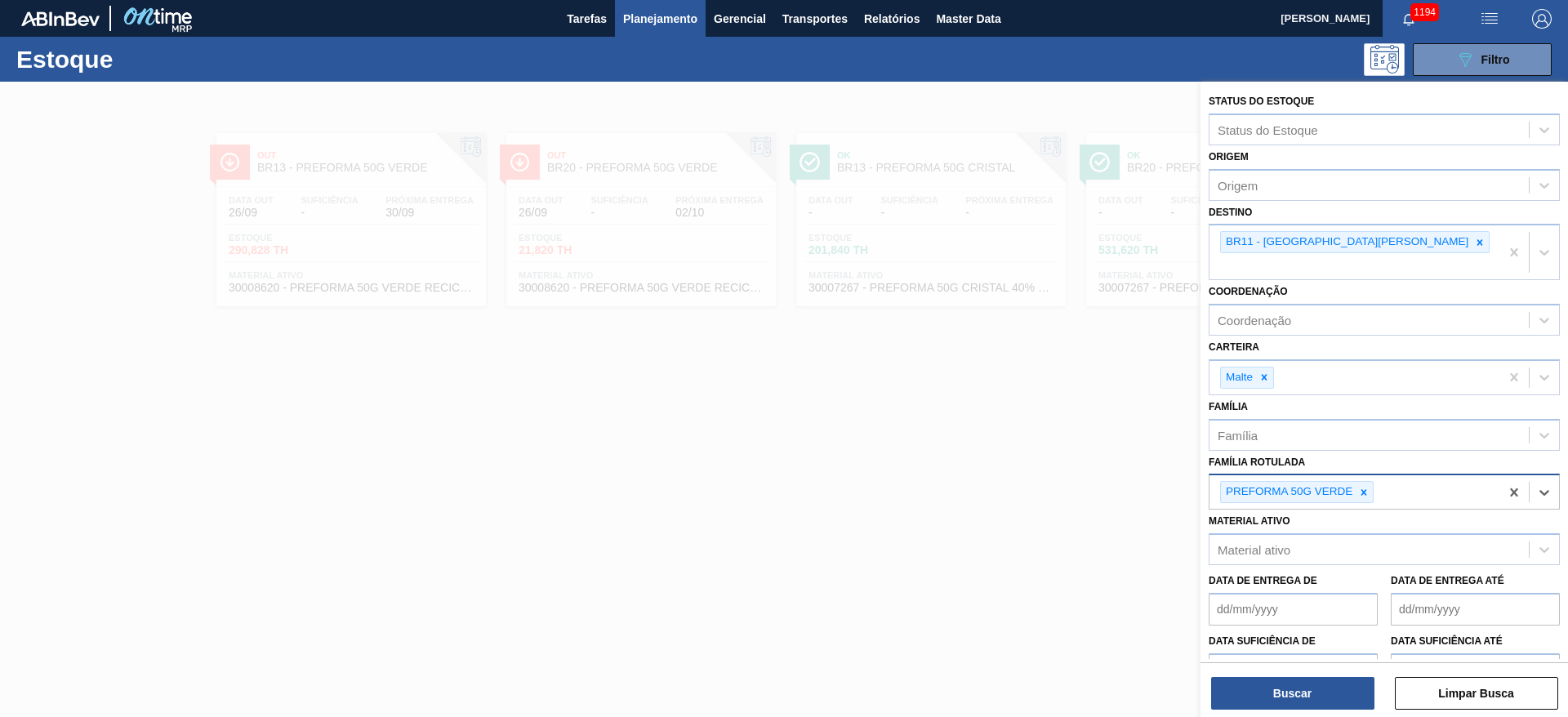
click at [1364, 487] on icon at bounding box center [1363, 492] width 11 height 11
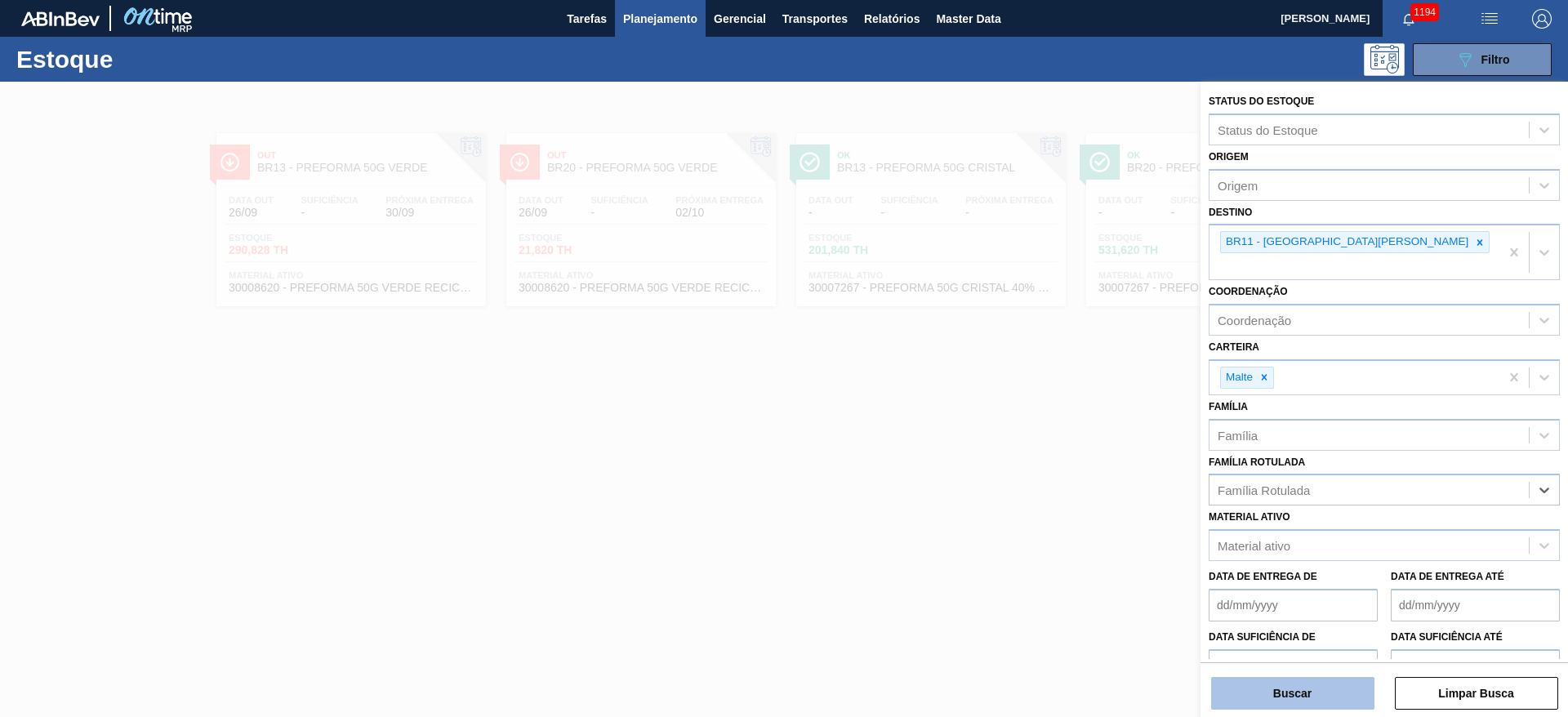
click at [1318, 687] on button "Buscar" at bounding box center [1293, 692] width 163 height 33
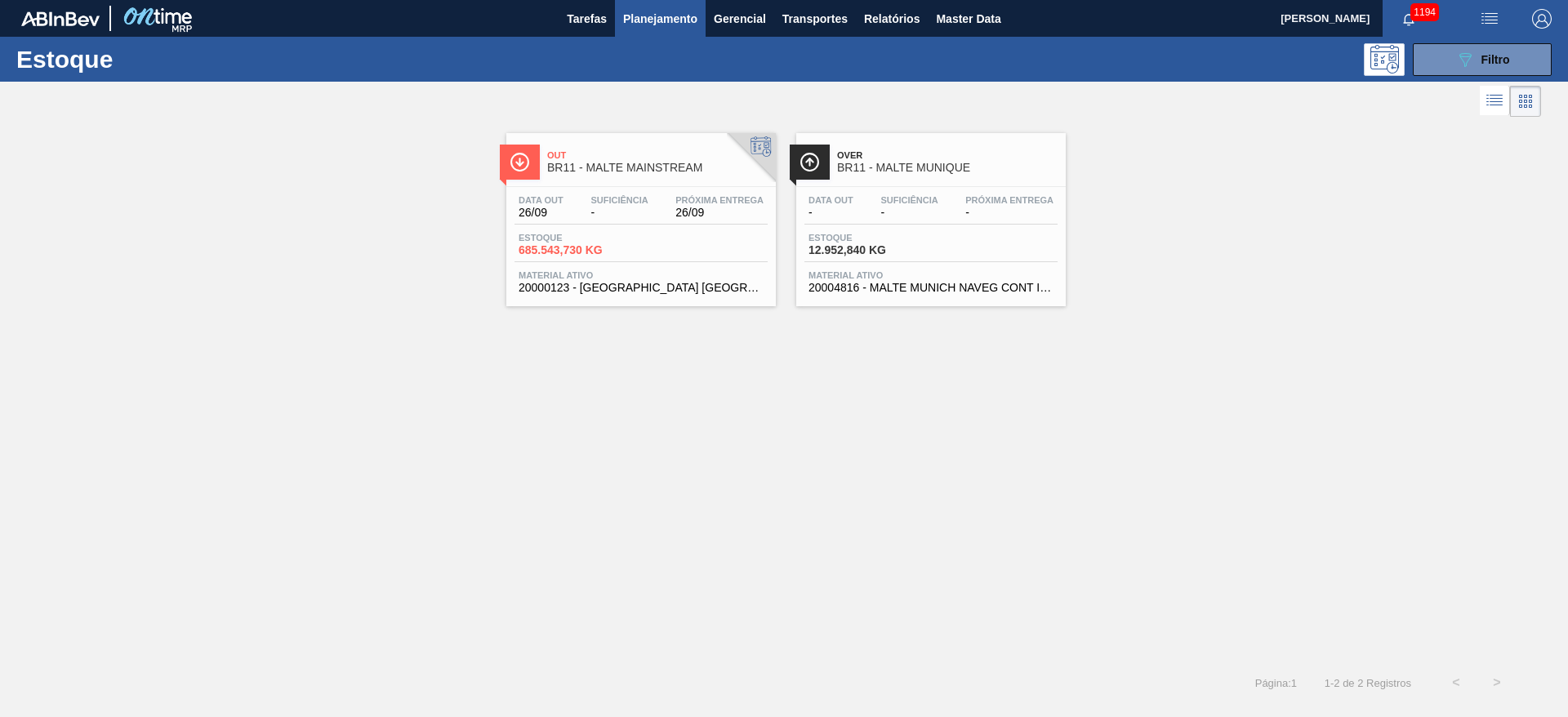
click at [610, 219] on div "Data out 26/09 Suficiência - Próxima Entrega 26/09" at bounding box center [641, 209] width 253 height 29
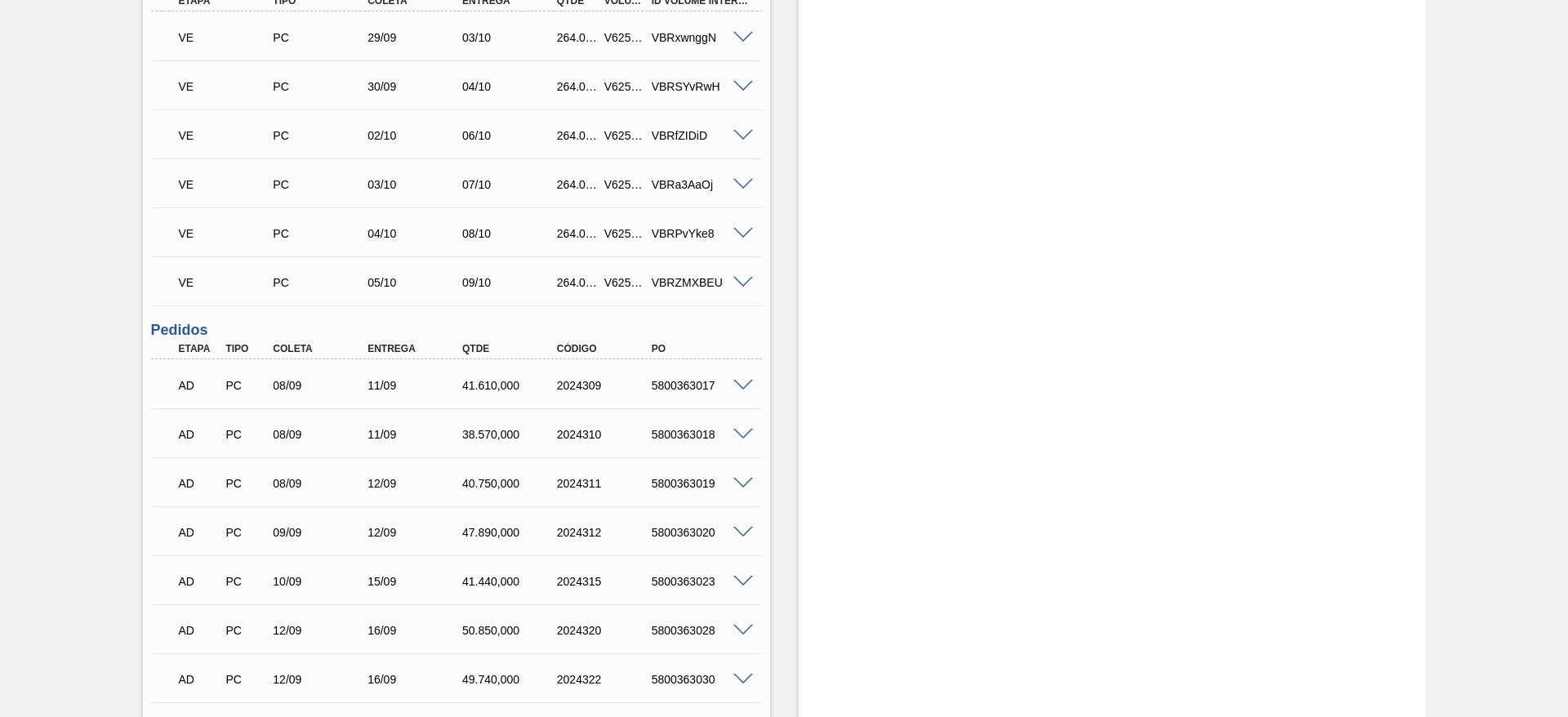
scroll to position [245, 0]
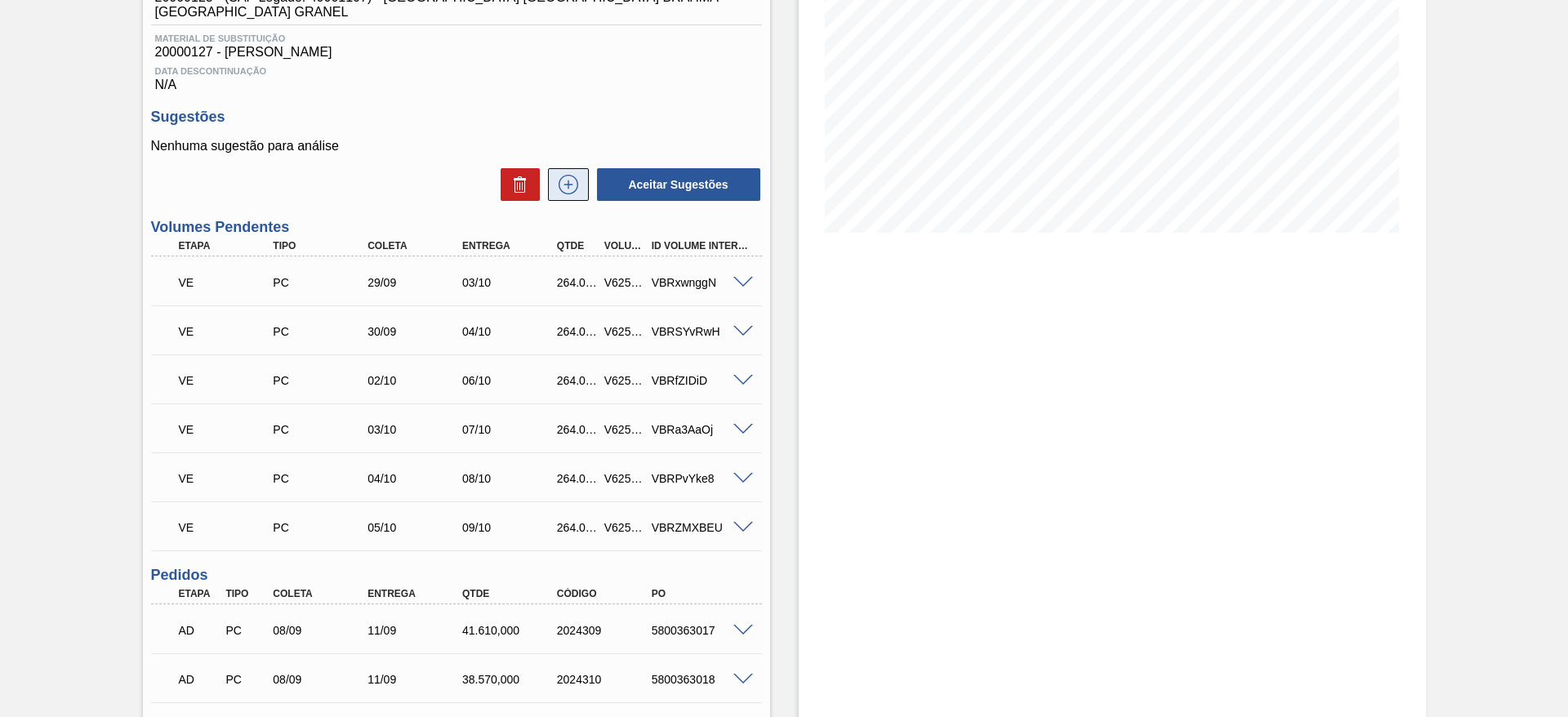
click at [566, 175] on icon at bounding box center [569, 185] width 26 height 19
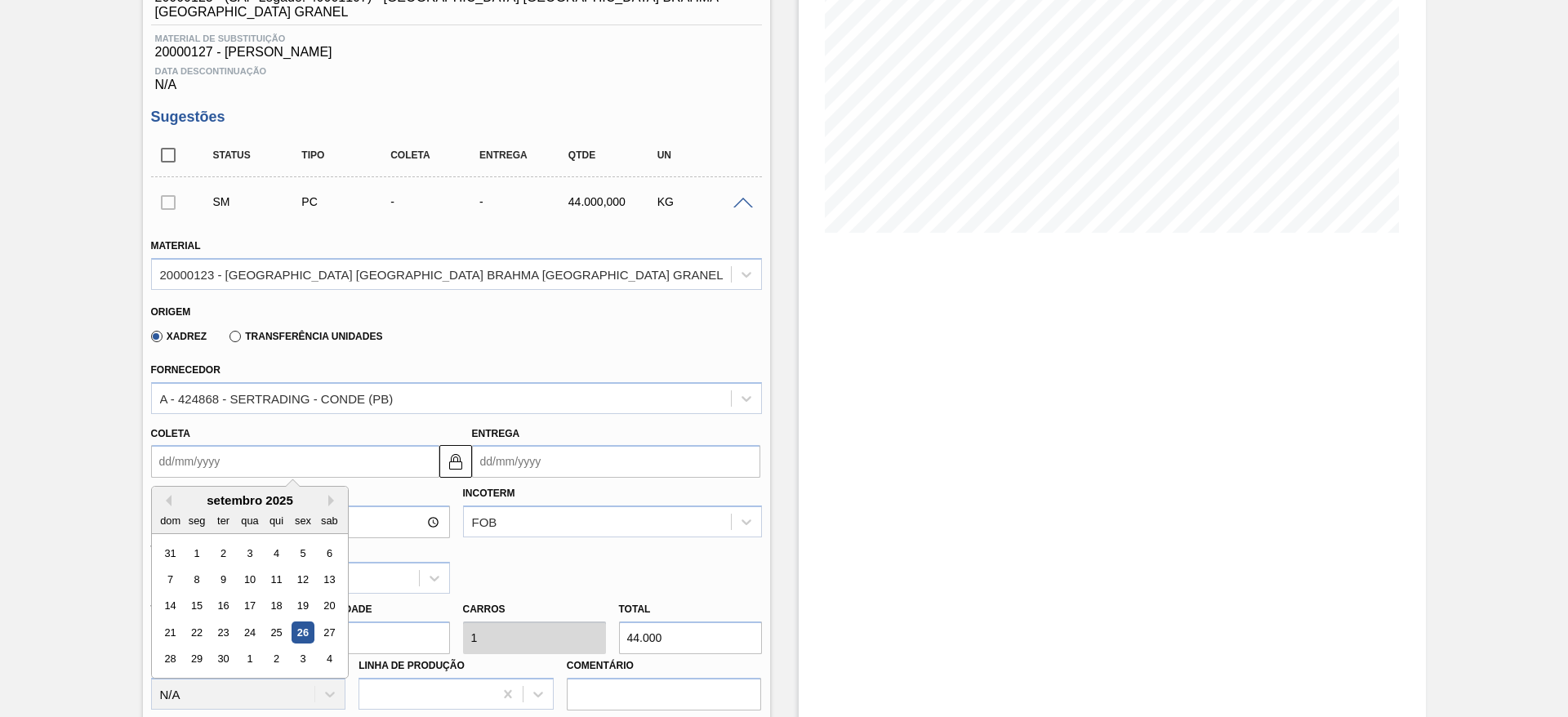
click at [161, 445] on input "Coleta" at bounding box center [295, 460] width 288 height 33
click at [164, 648] on div "28" at bounding box center [170, 659] width 22 height 22
type input "28/09/2025"
type input "[DATE]"
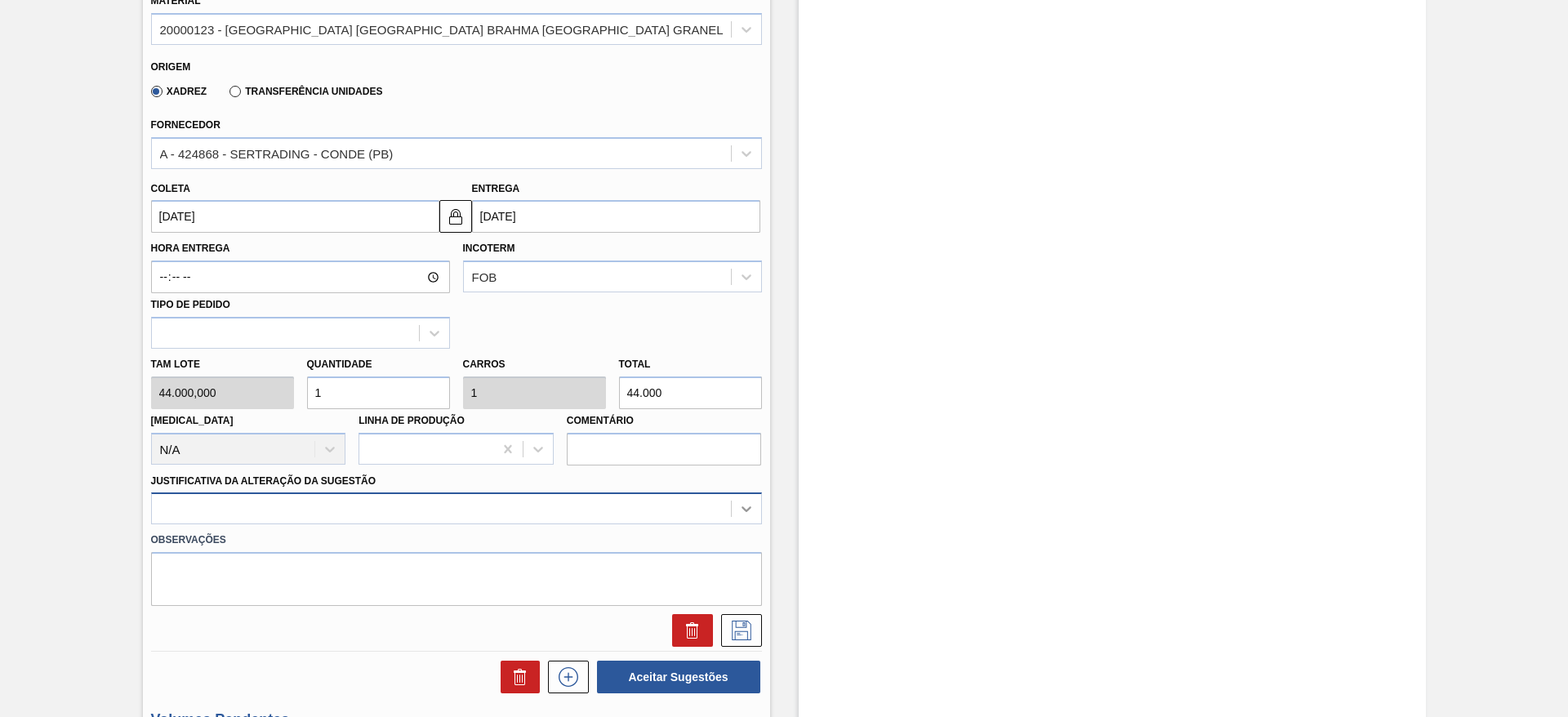
scroll to position [540, 0]
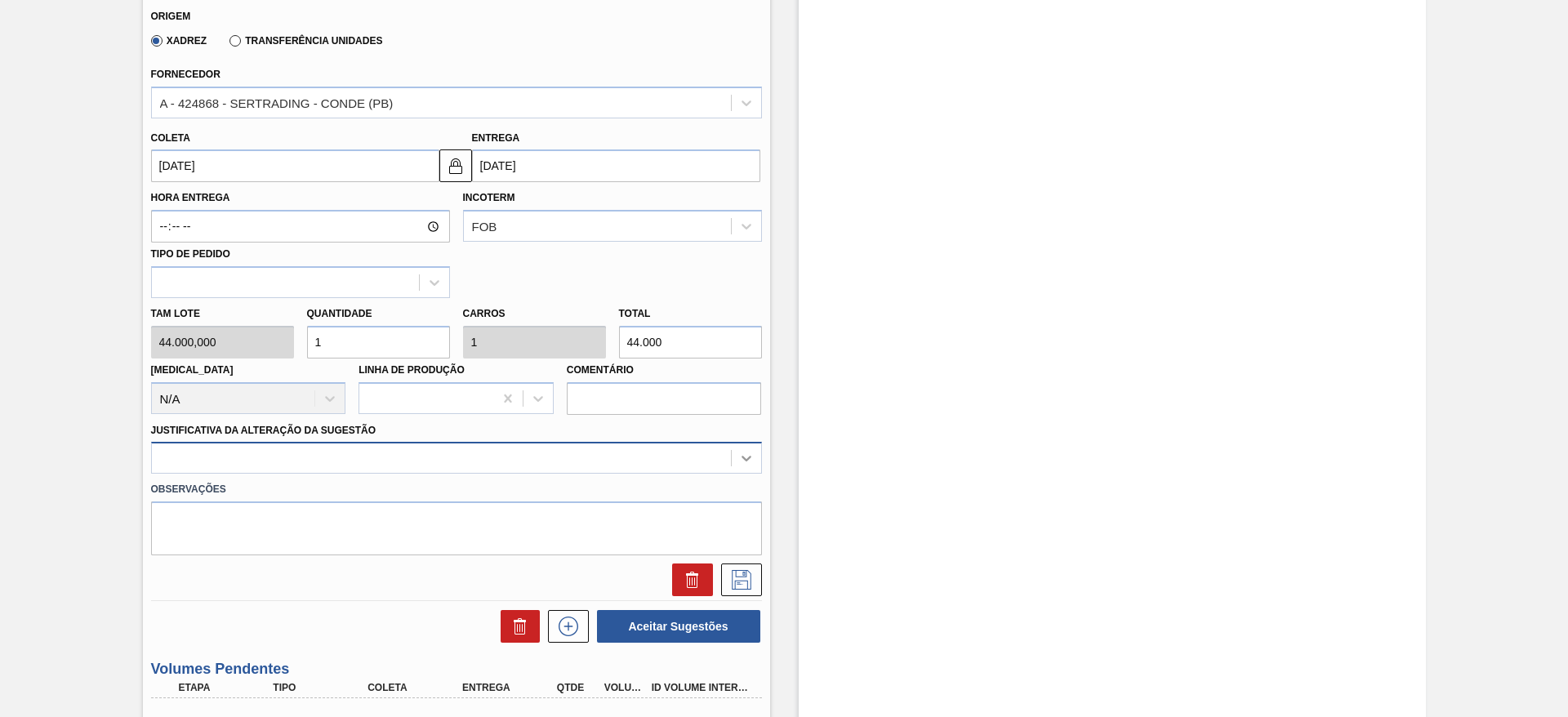
click at [751, 474] on div at bounding box center [456, 458] width 611 height 32
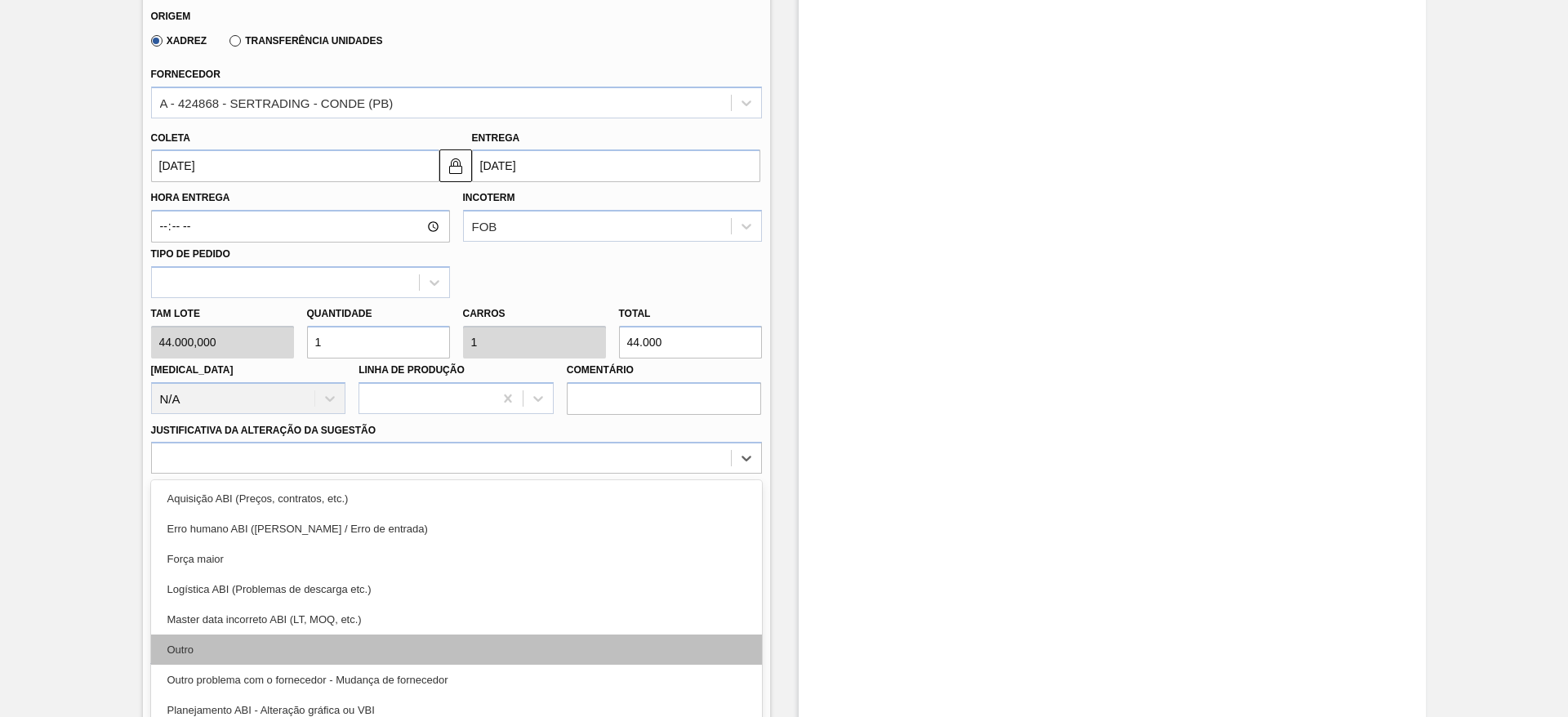
click at [204, 634] on div "Outro" at bounding box center [456, 649] width 611 height 30
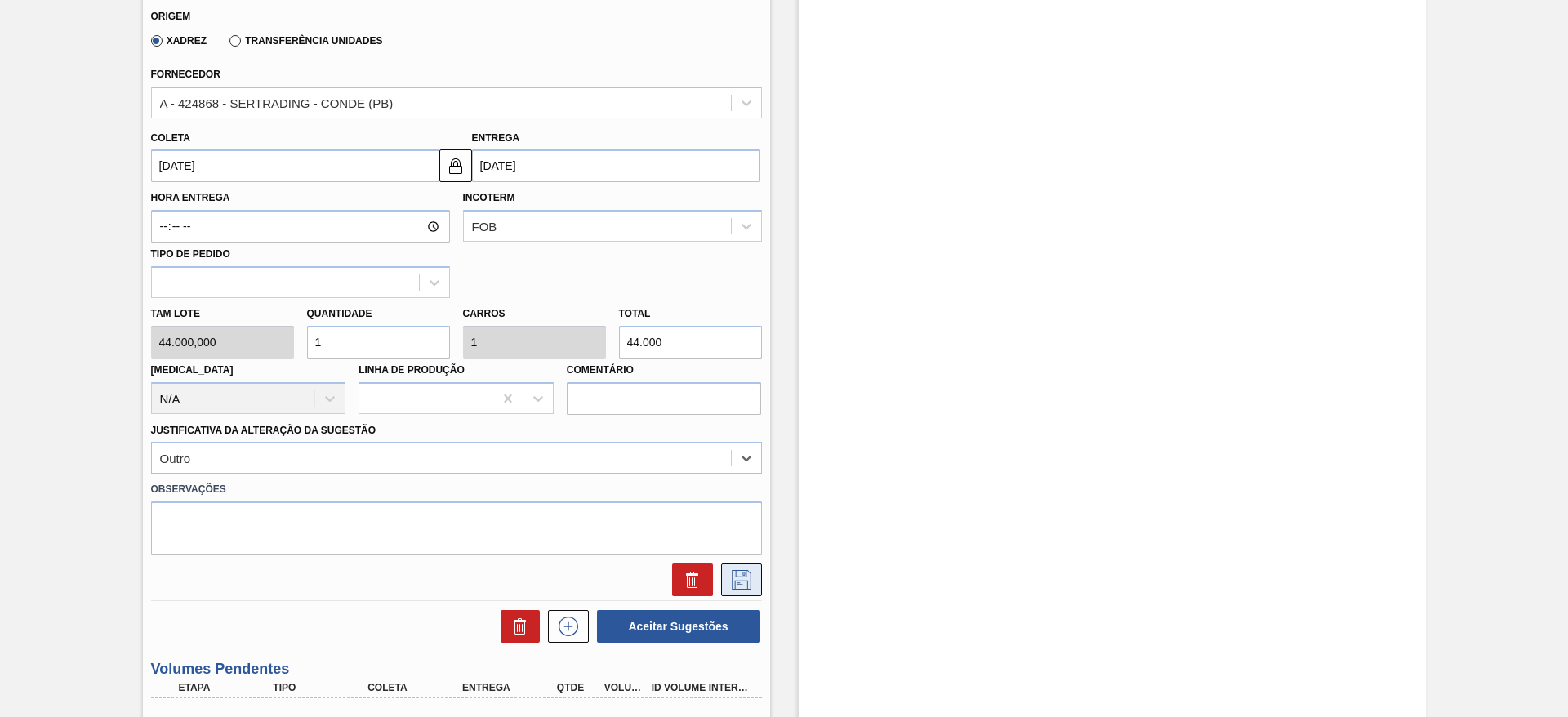
click at [725, 565] on button at bounding box center [741, 579] width 40 height 33
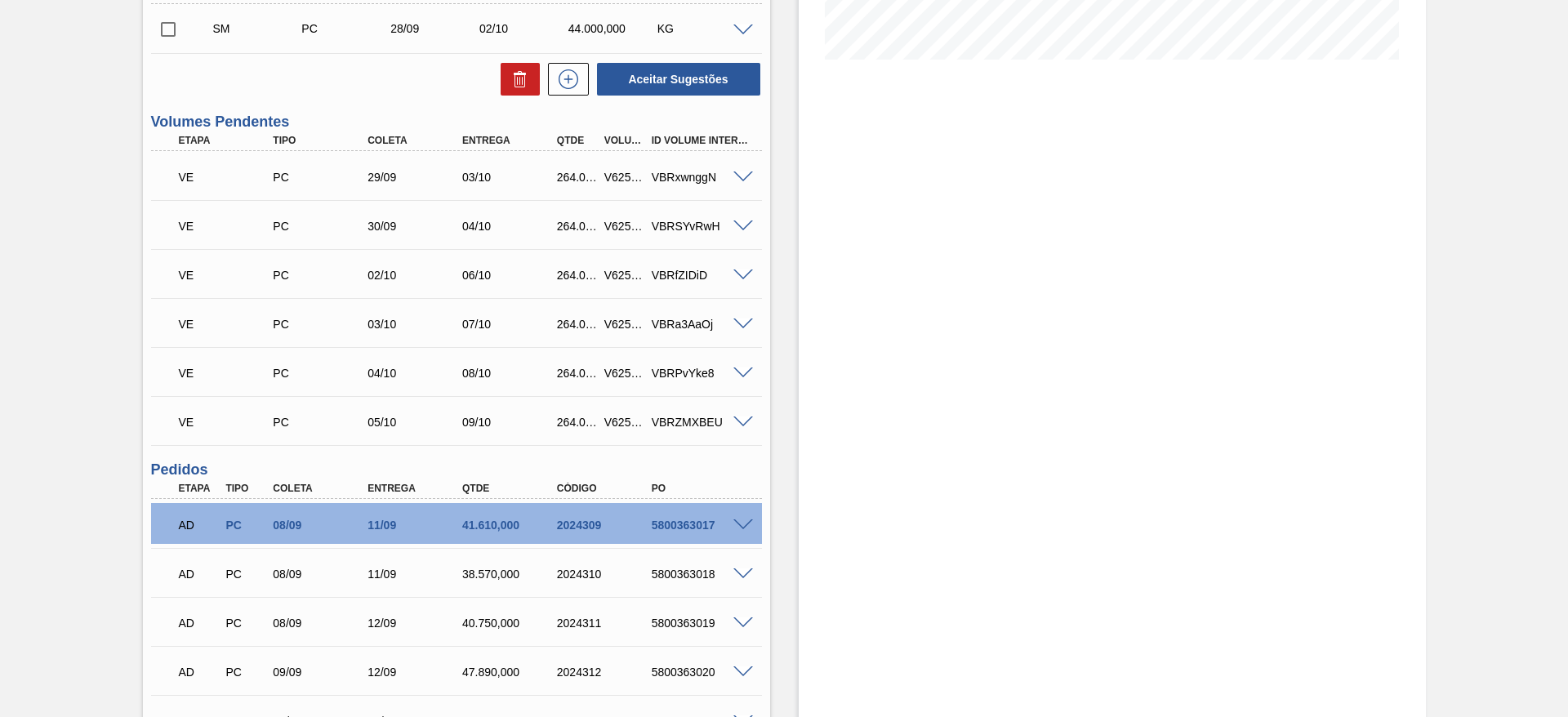
scroll to position [295, 0]
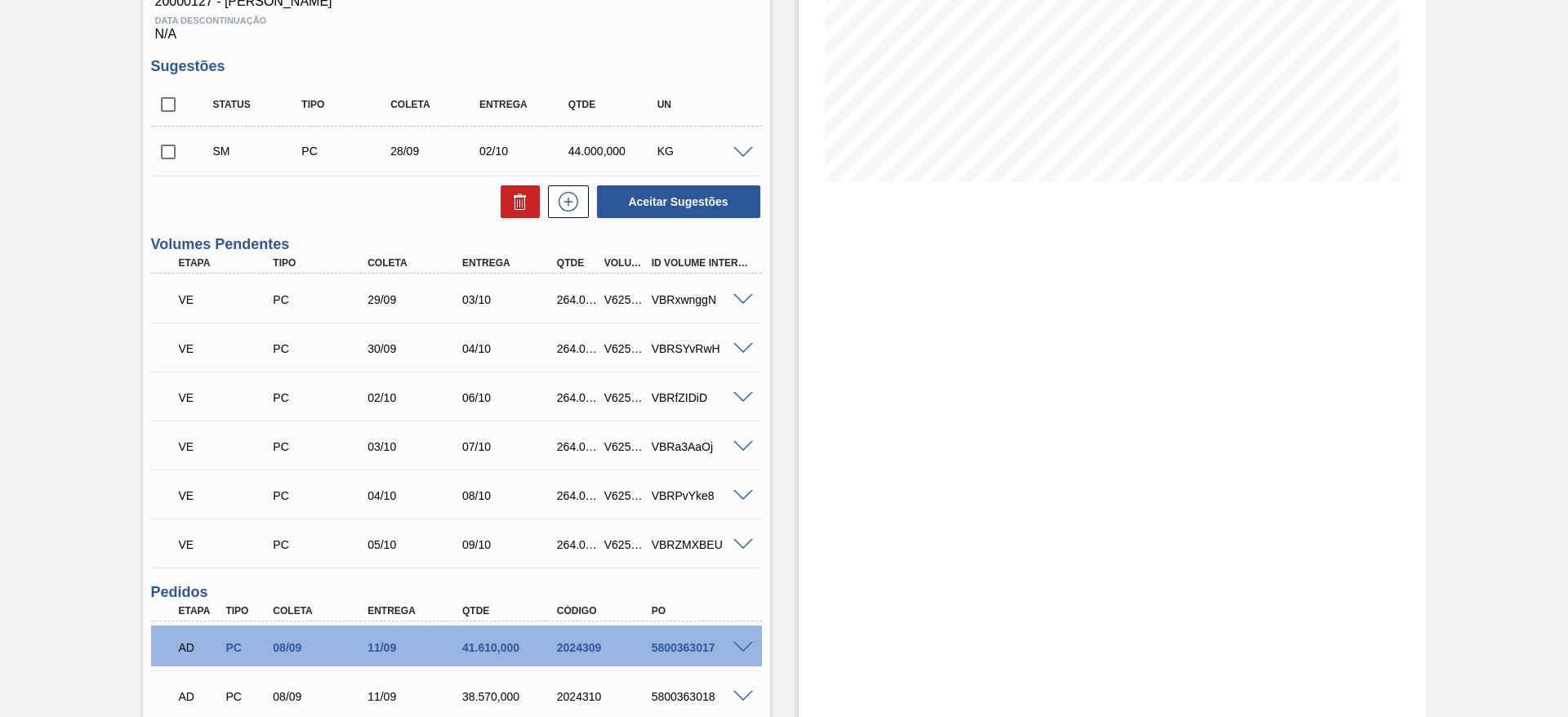
click at [175, 134] on input "checkbox" at bounding box center [168, 151] width 34 height 34
click at [650, 185] on button "Aceitar Sugestões" at bounding box center [679, 201] width 163 height 33
checkbox input "false"
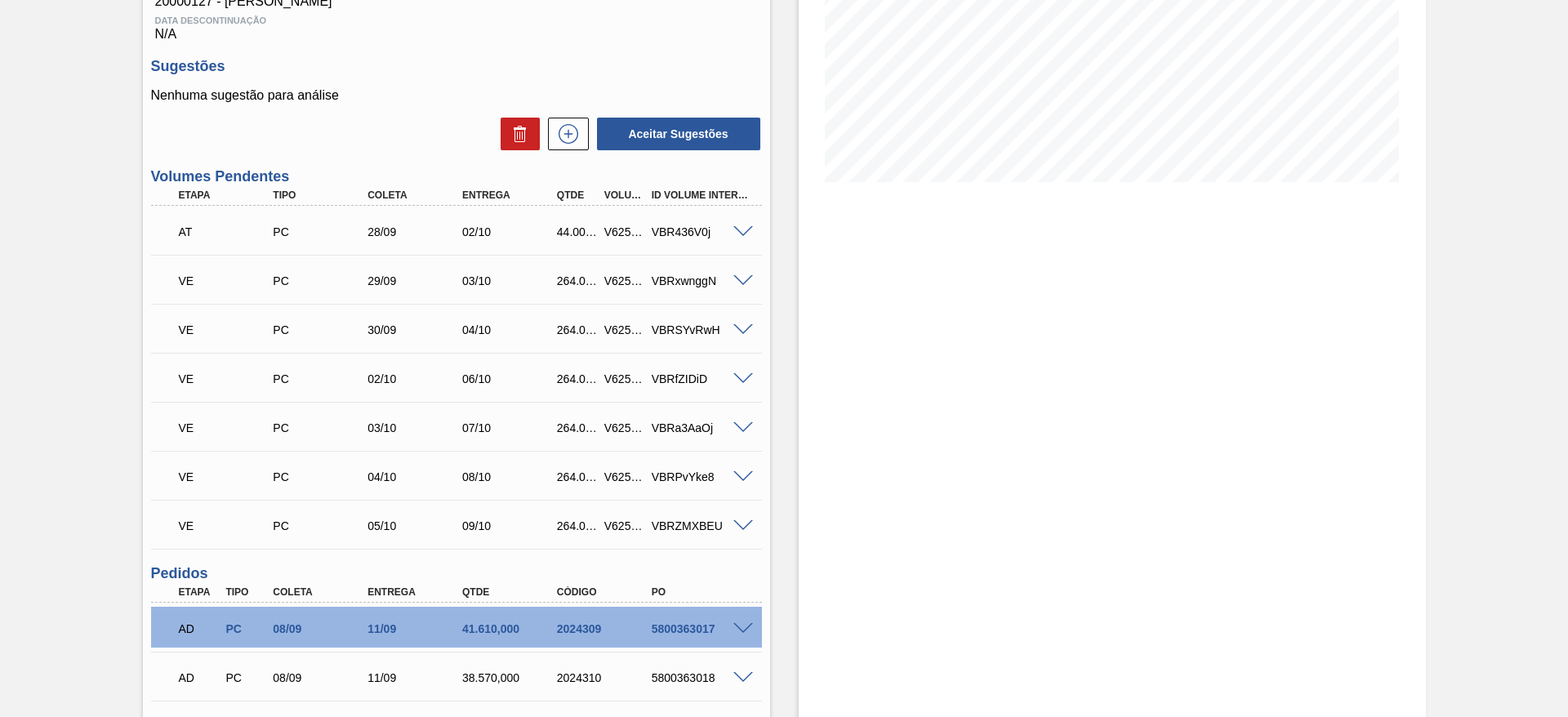
click at [622, 225] on div "V625177" at bounding box center [625, 231] width 49 height 13
copy div "V625177"
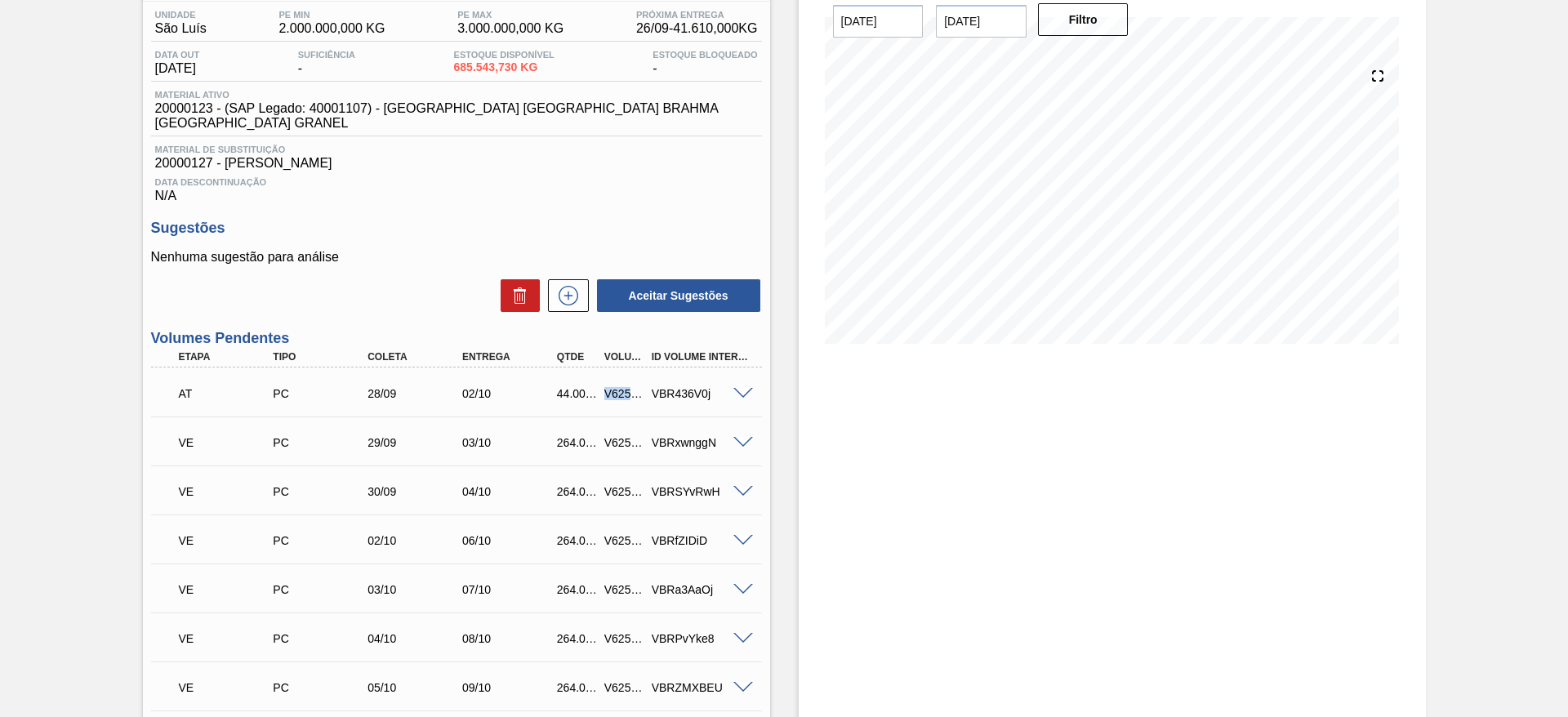
scroll to position [0, 0]
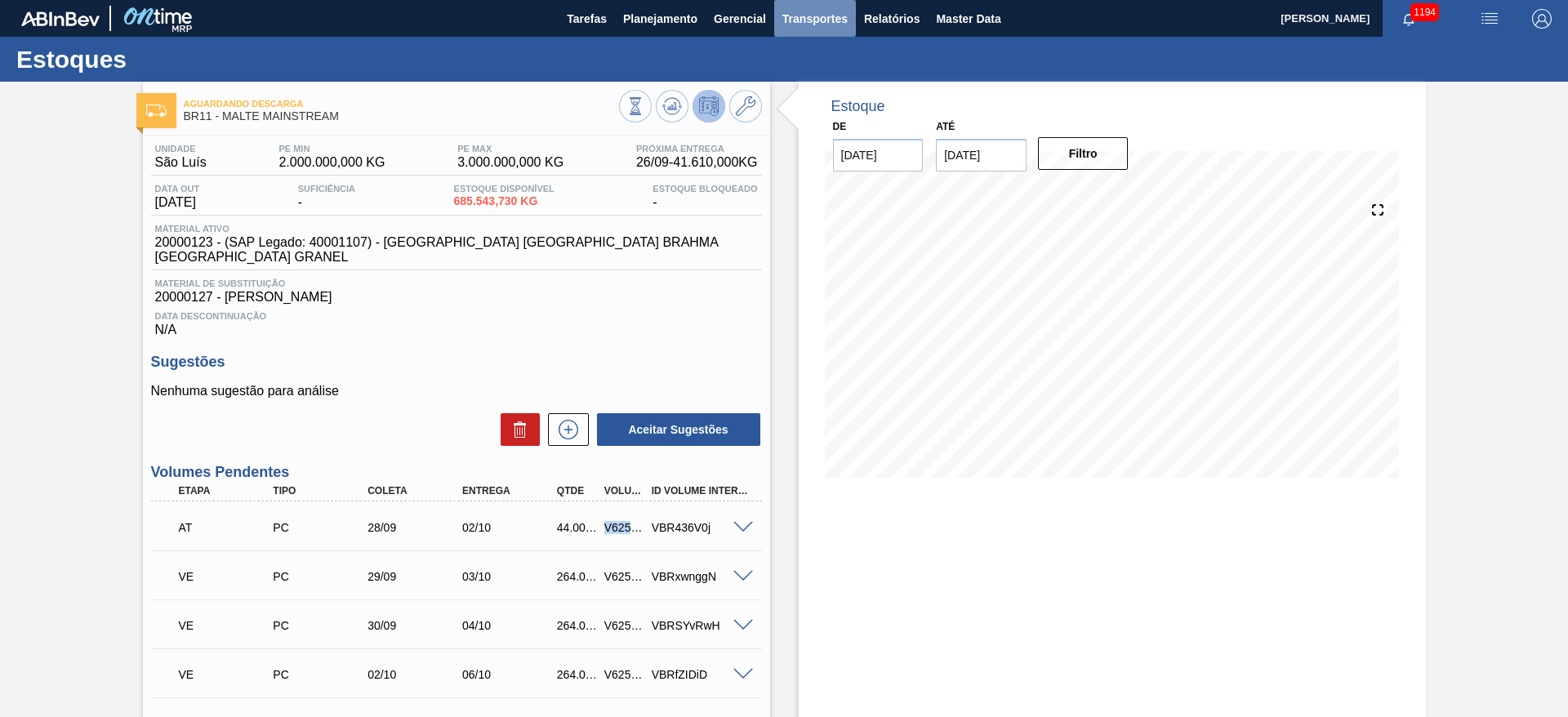
click at [827, 11] on span "Transportes" at bounding box center [815, 18] width 65 height 19
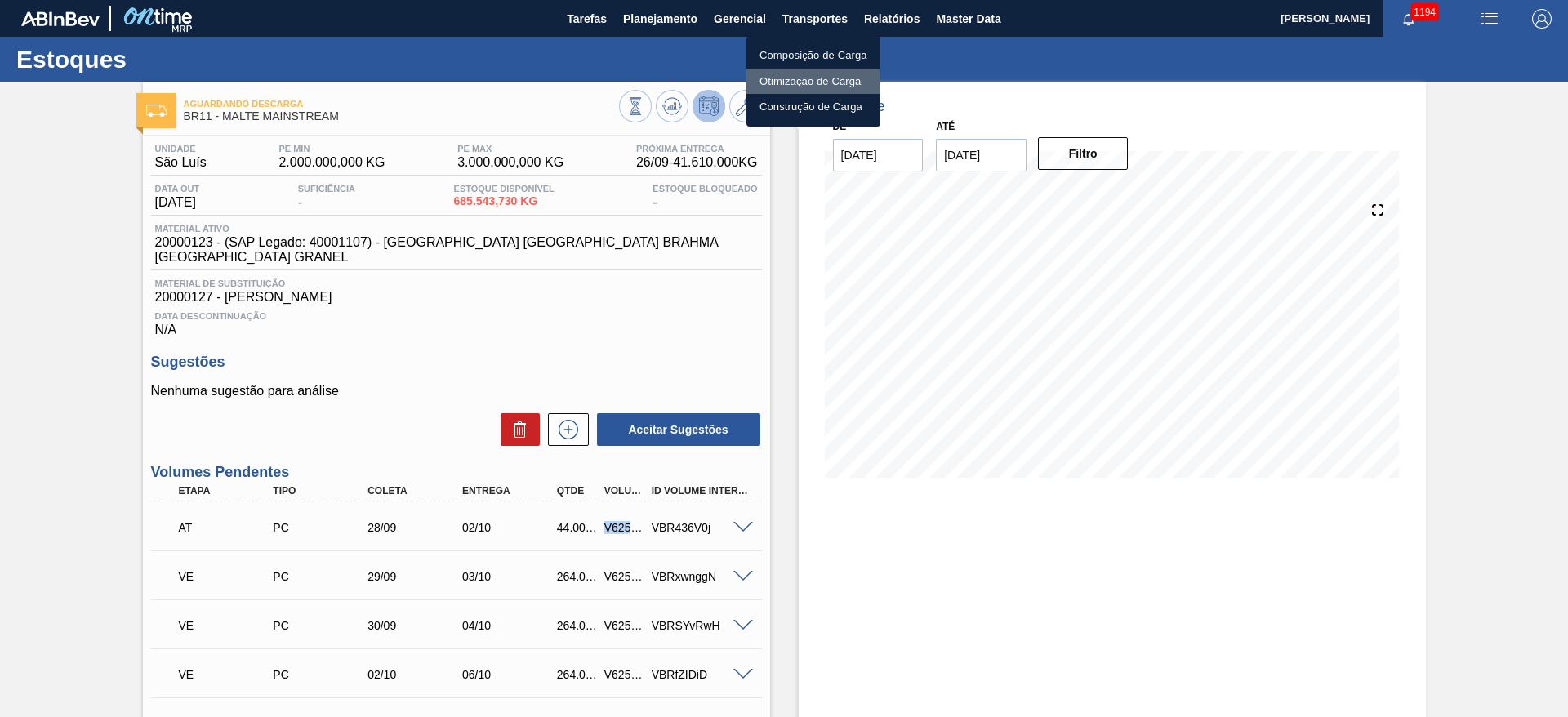
click at [774, 79] on li "Otimização de Carga" at bounding box center [813, 82] width 134 height 26
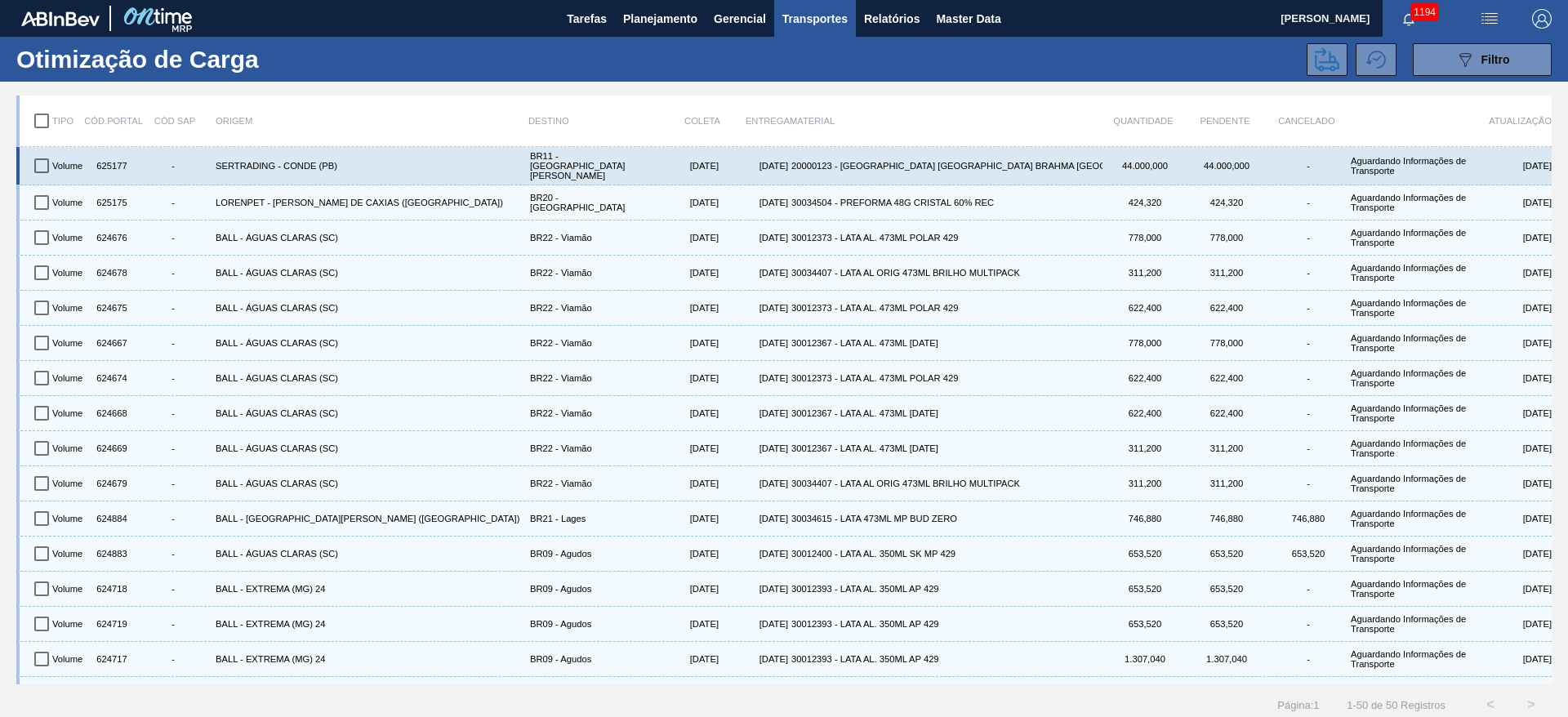
click at [40, 167] on input "checkbox" at bounding box center [41, 165] width 34 height 34
checkbox input "true"
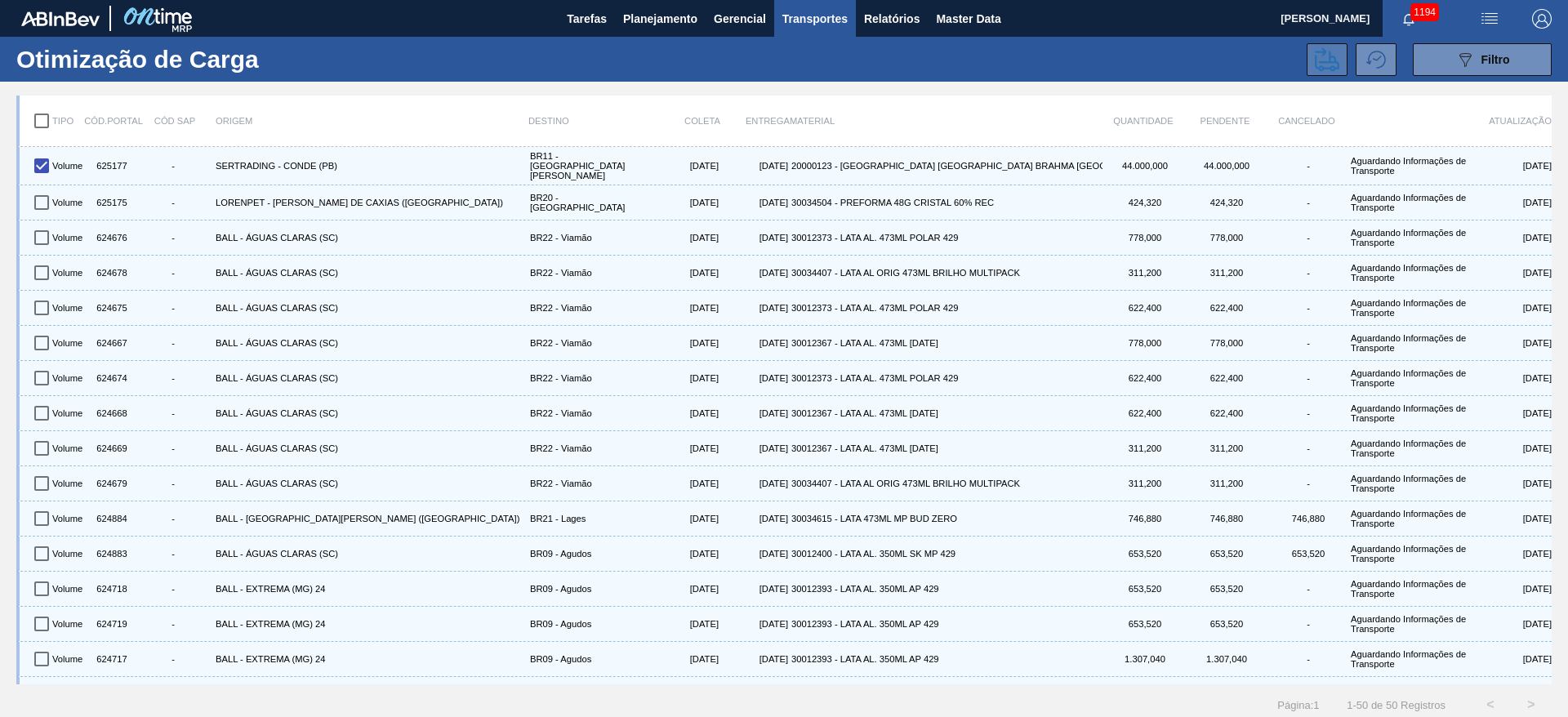
click at [1307, 65] on button at bounding box center [1327, 59] width 40 height 33
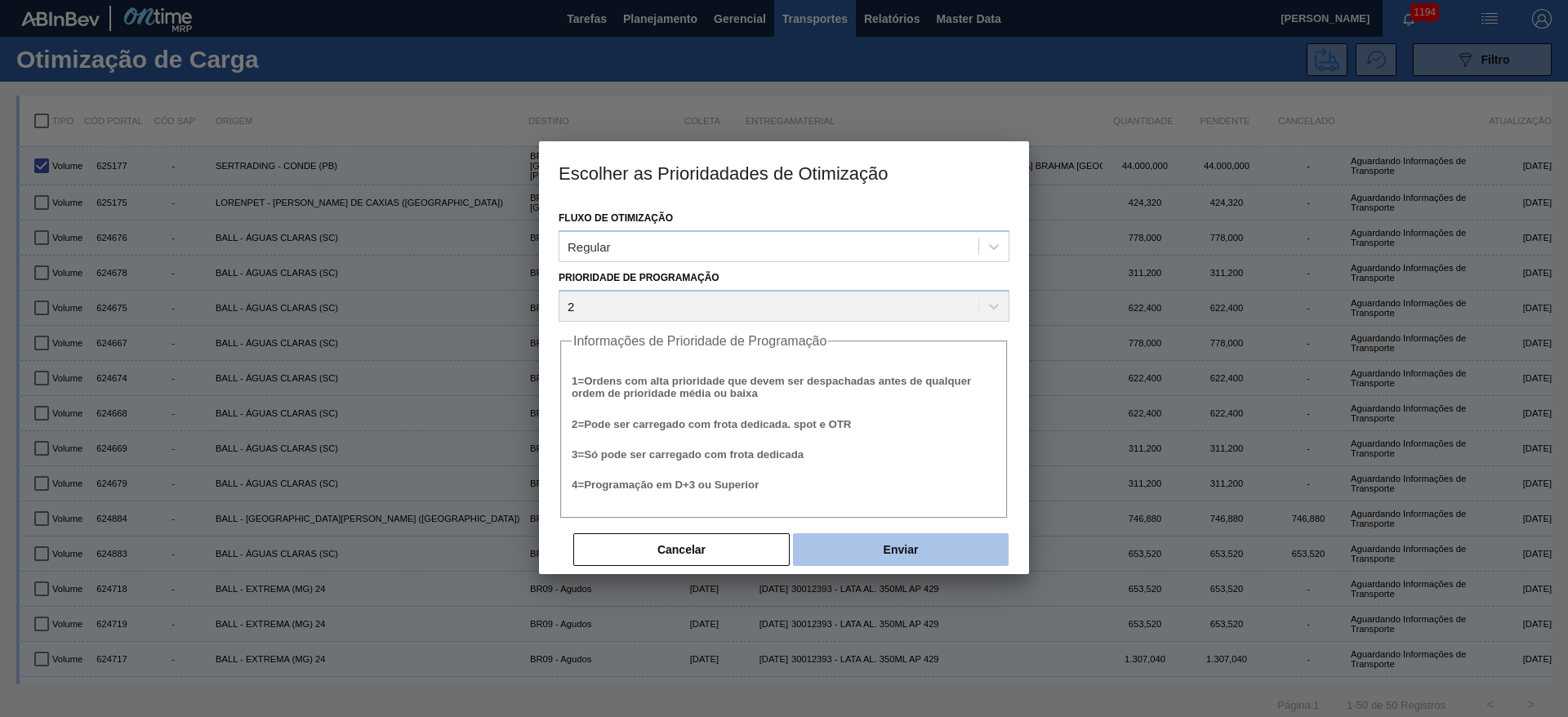
click at [929, 547] on button "Enviar" at bounding box center [900, 549] width 215 height 33
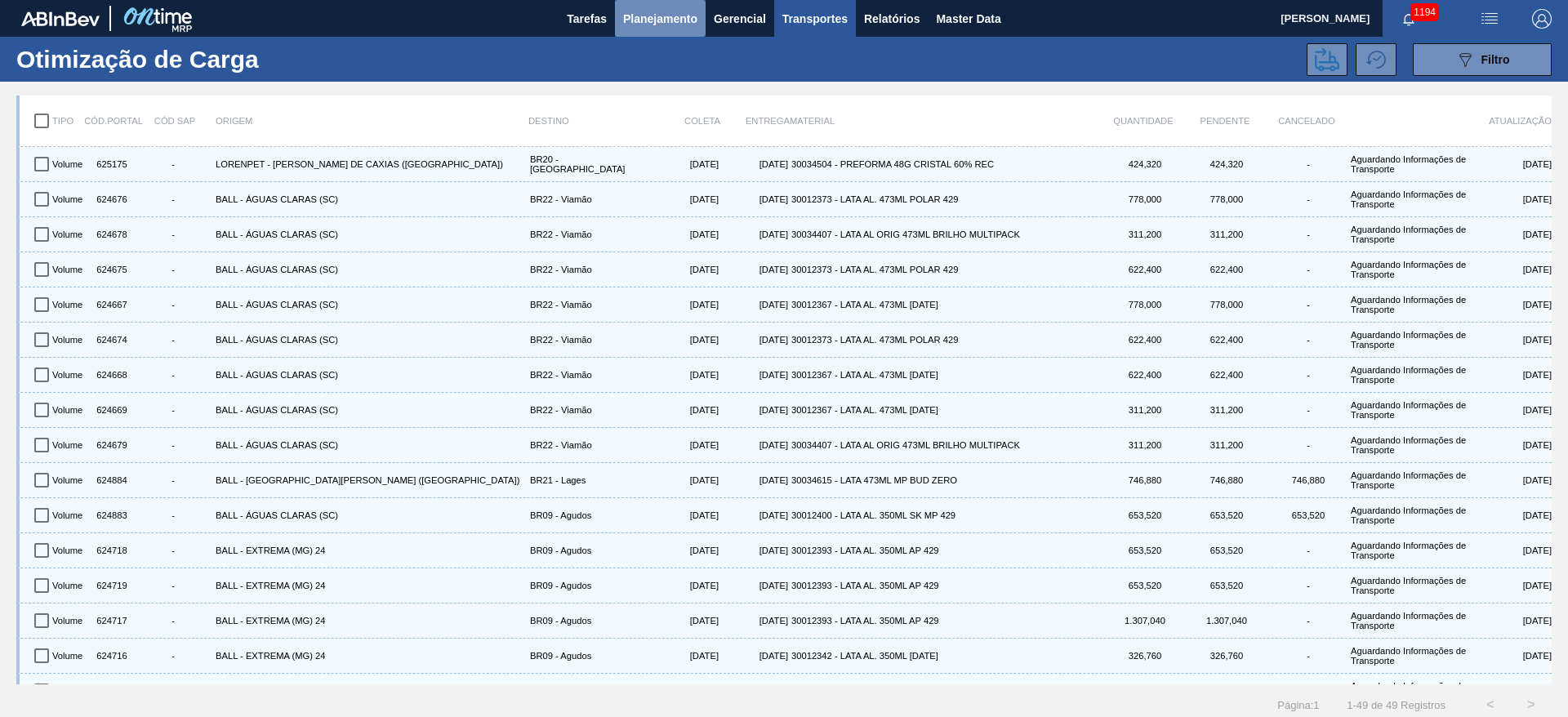
click at [650, 19] on span "Planejamento" at bounding box center [660, 18] width 75 height 19
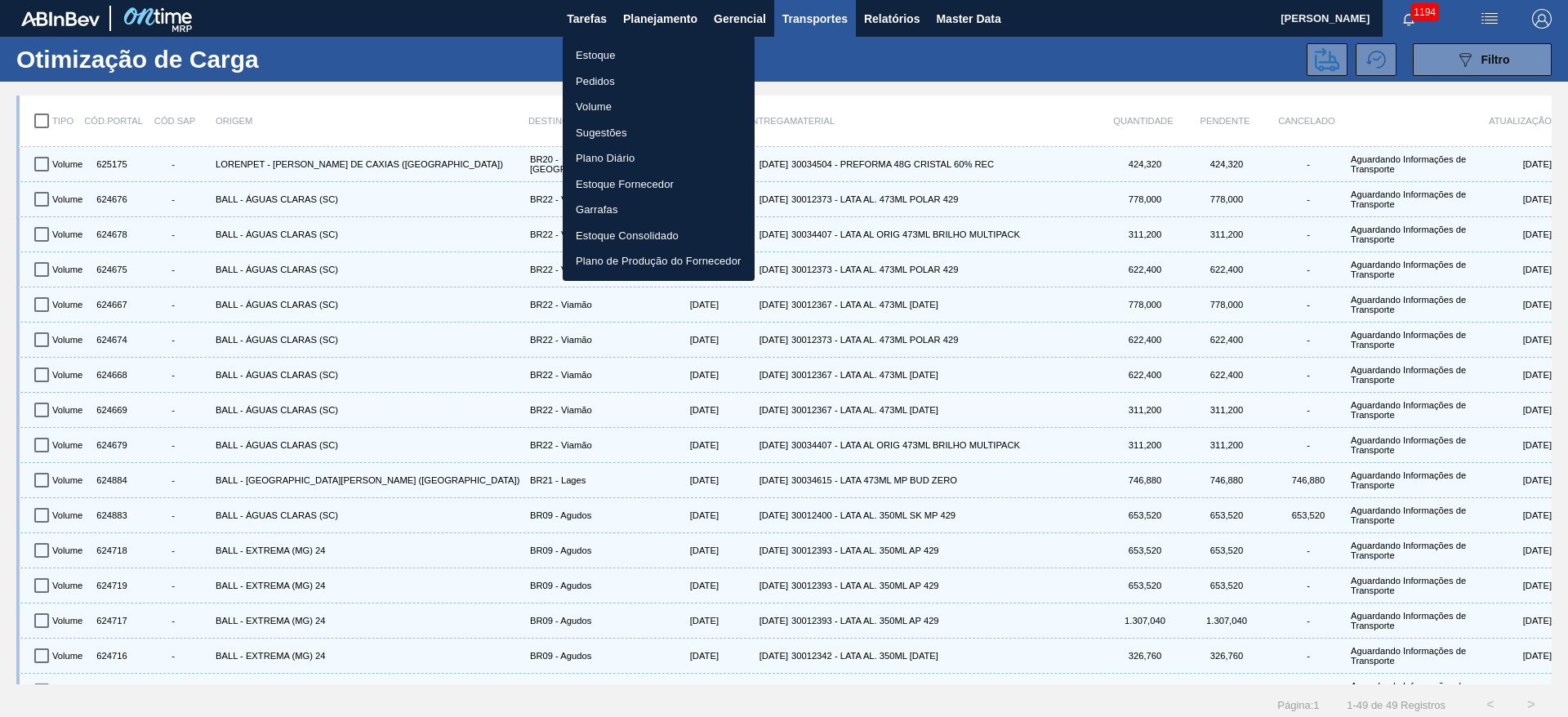
click at [592, 53] on li "Estoque" at bounding box center [658, 55] width 192 height 26
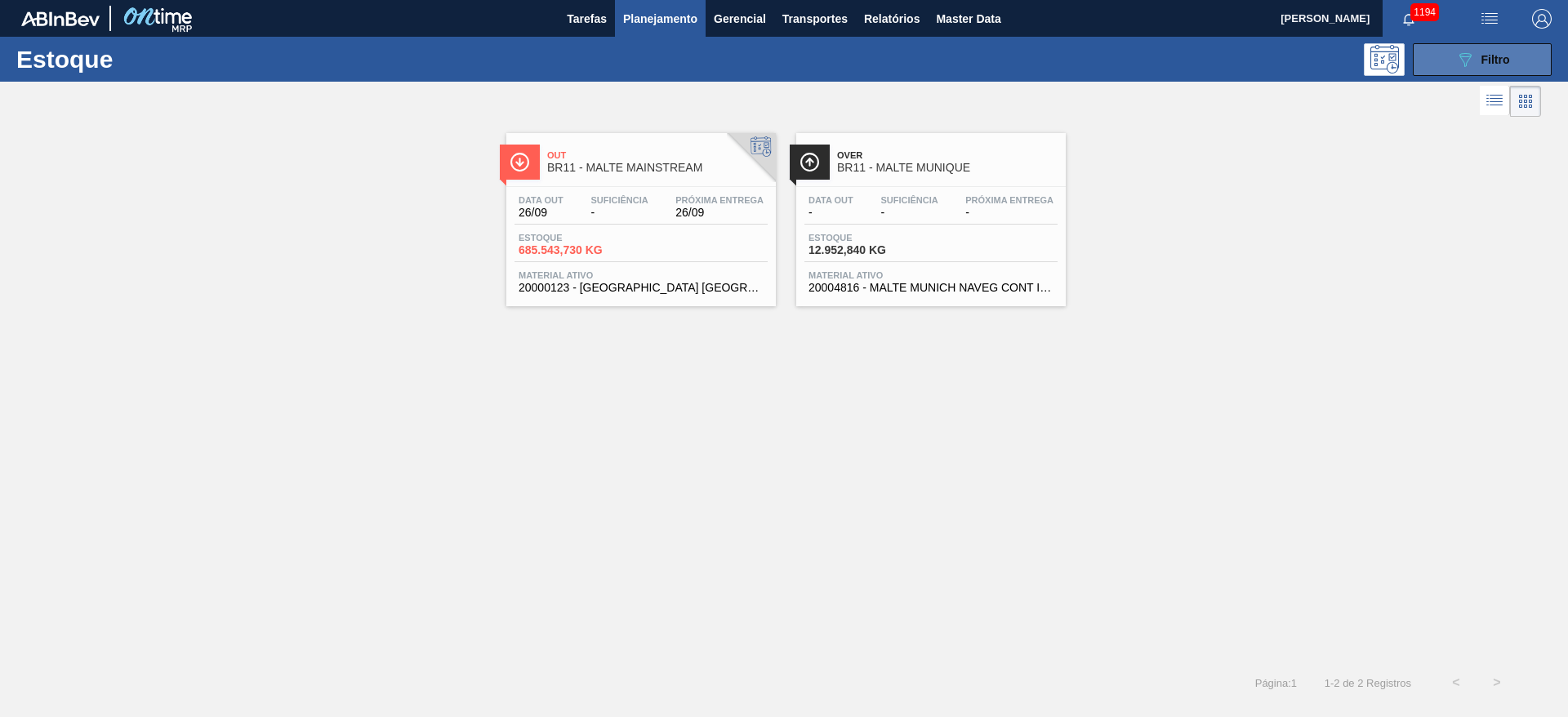
click at [1485, 55] on span "Filtro" at bounding box center [1496, 59] width 29 height 13
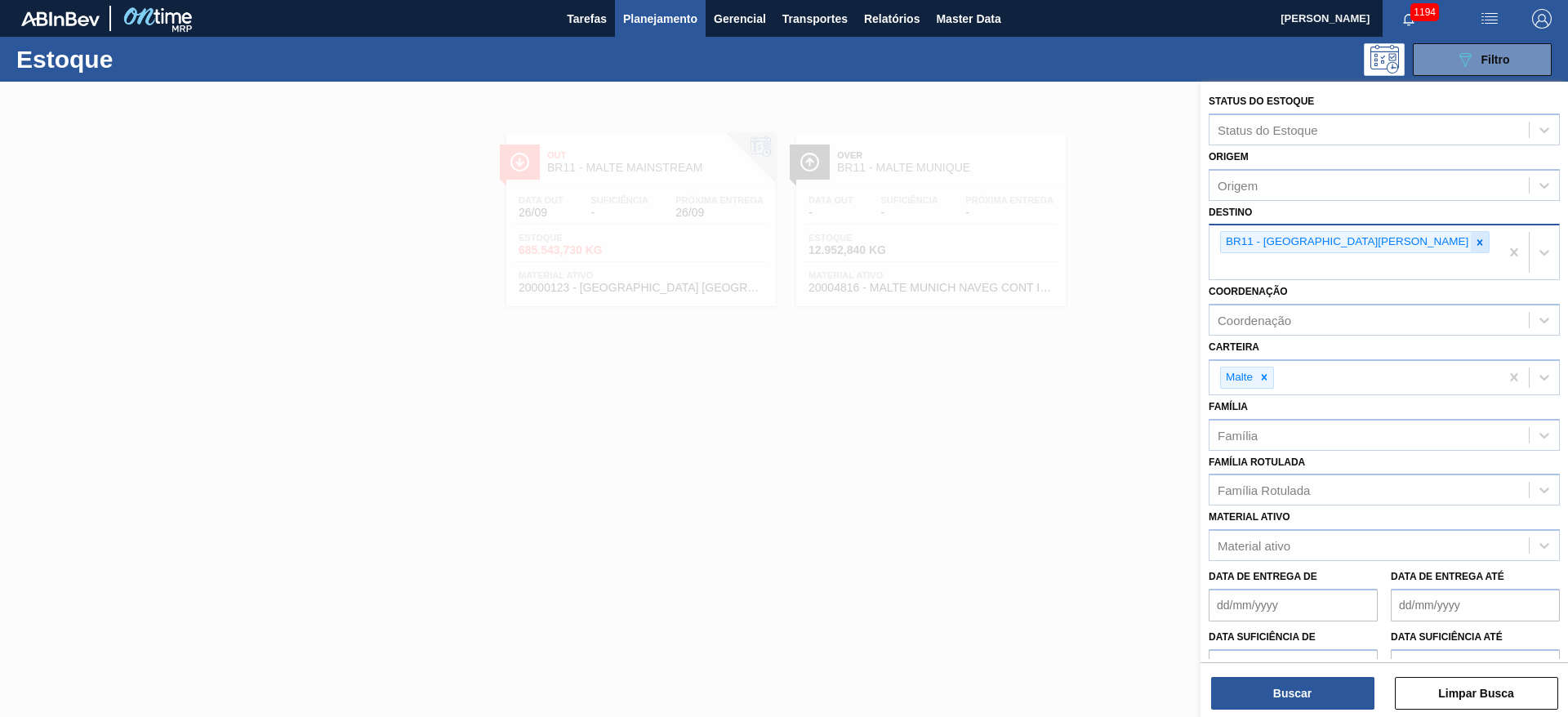
click at [1470, 243] on div at bounding box center [1479, 242] width 18 height 20
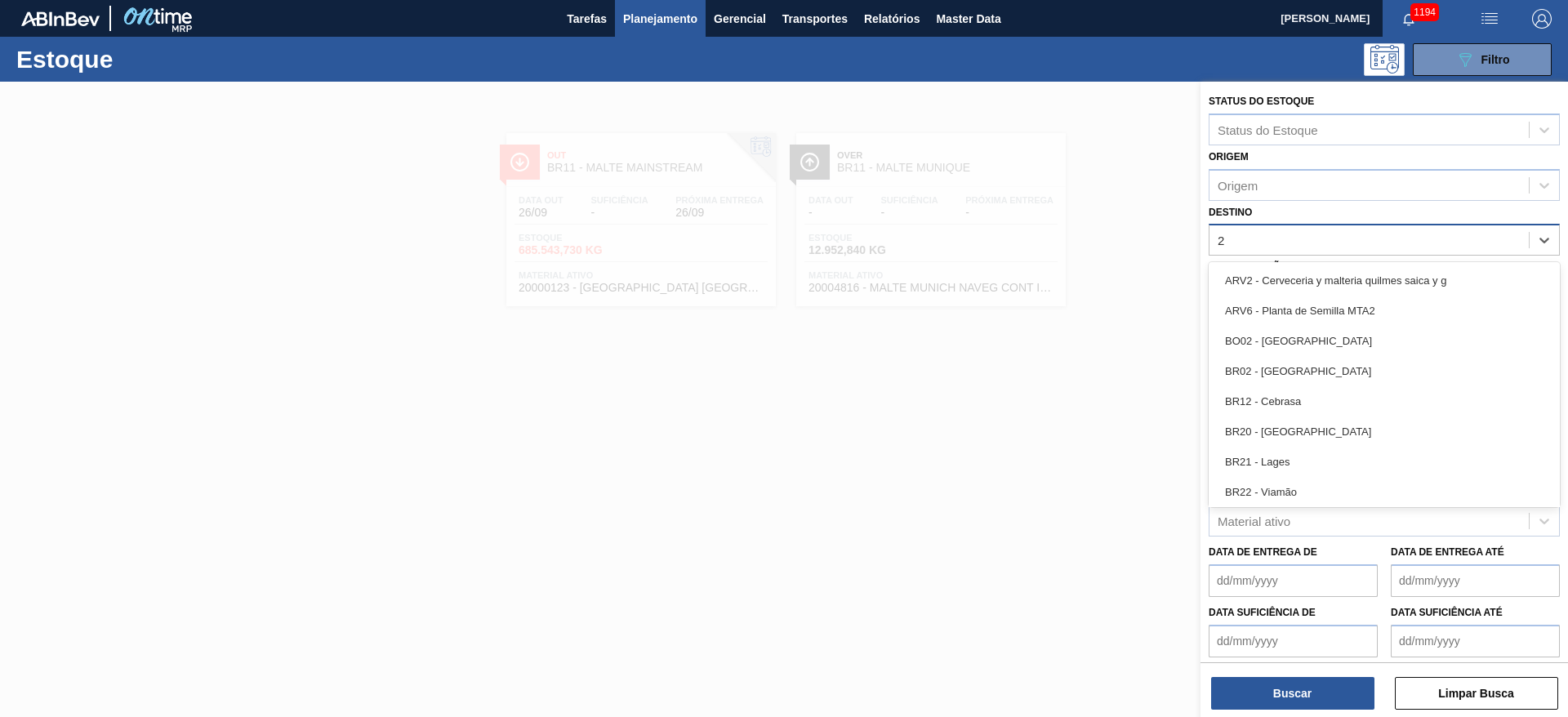
type input "23"
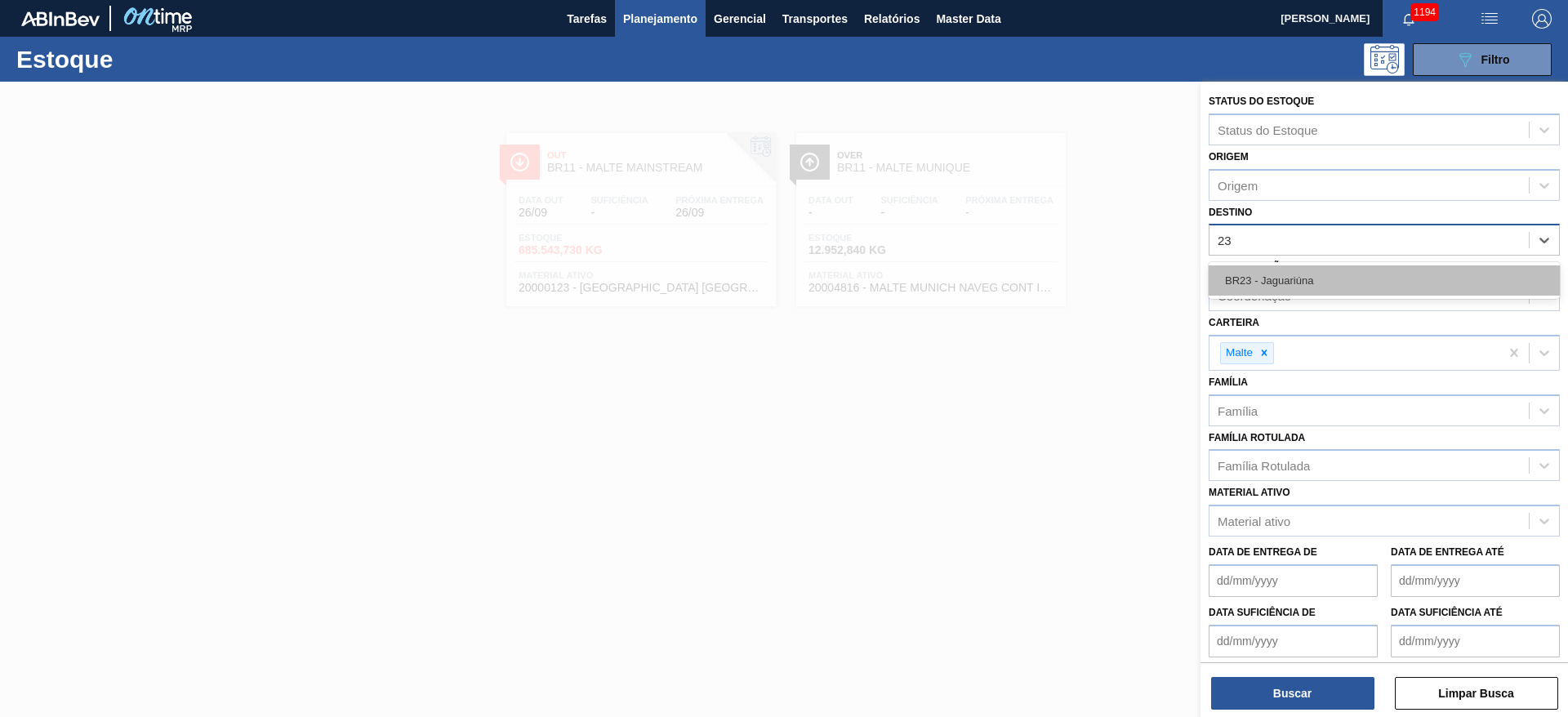
click at [1276, 278] on div "BR23 - Jaguariúna" at bounding box center [1384, 280] width 352 height 30
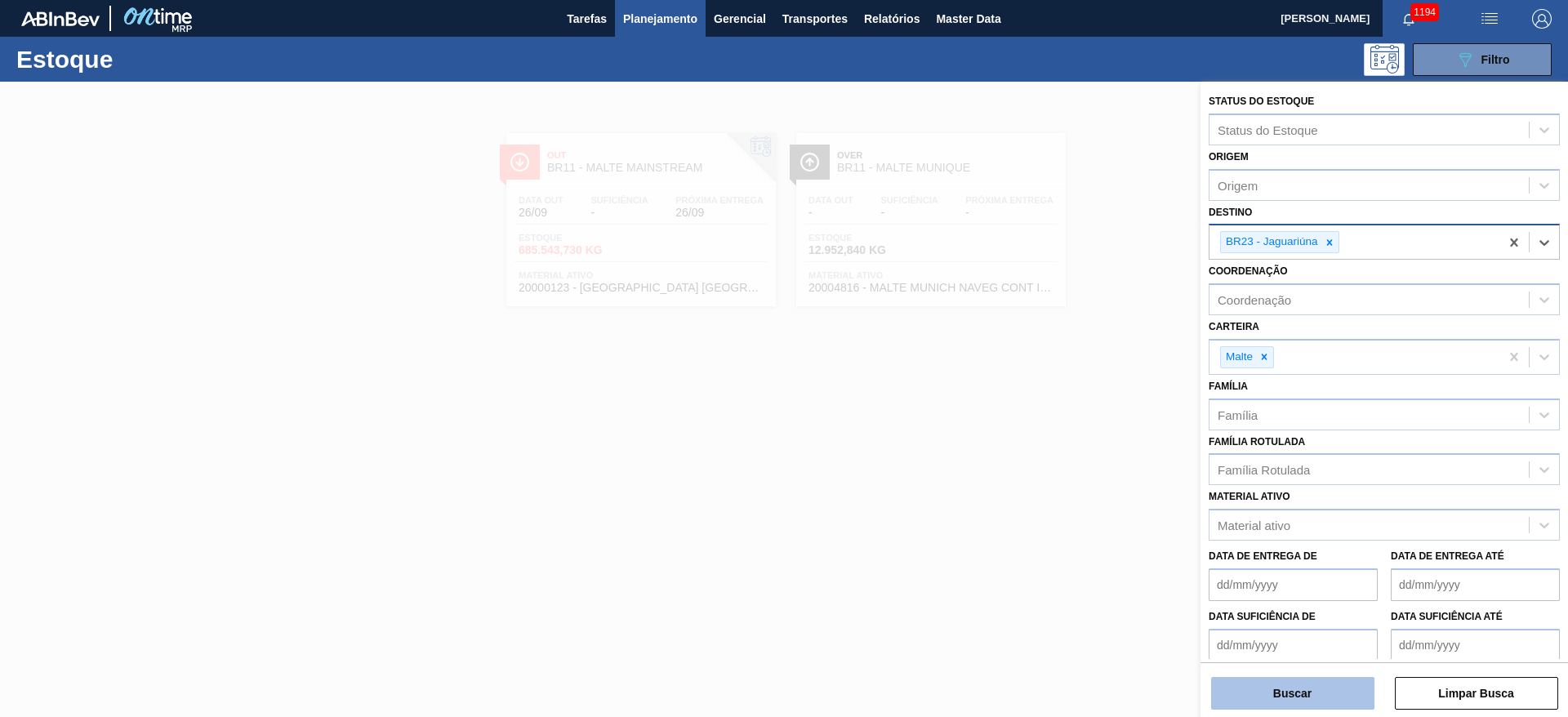
click at [1285, 688] on button "Buscar" at bounding box center [1293, 692] width 163 height 33
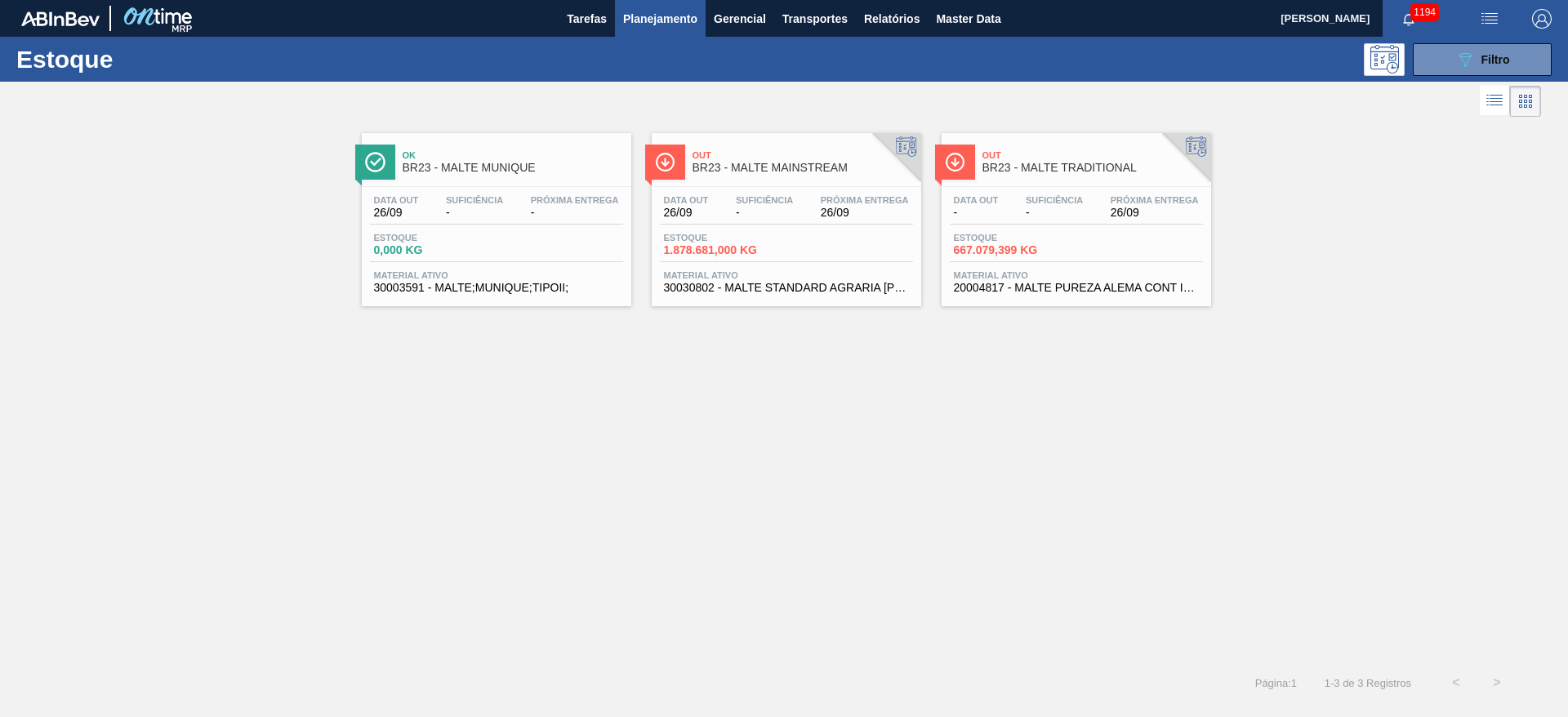
click at [1019, 228] on div "Data out - Suficiência - Próxima Entrega 26/09 Estoque 667.079,399 KG Material …" at bounding box center [1076, 243] width 270 height 111
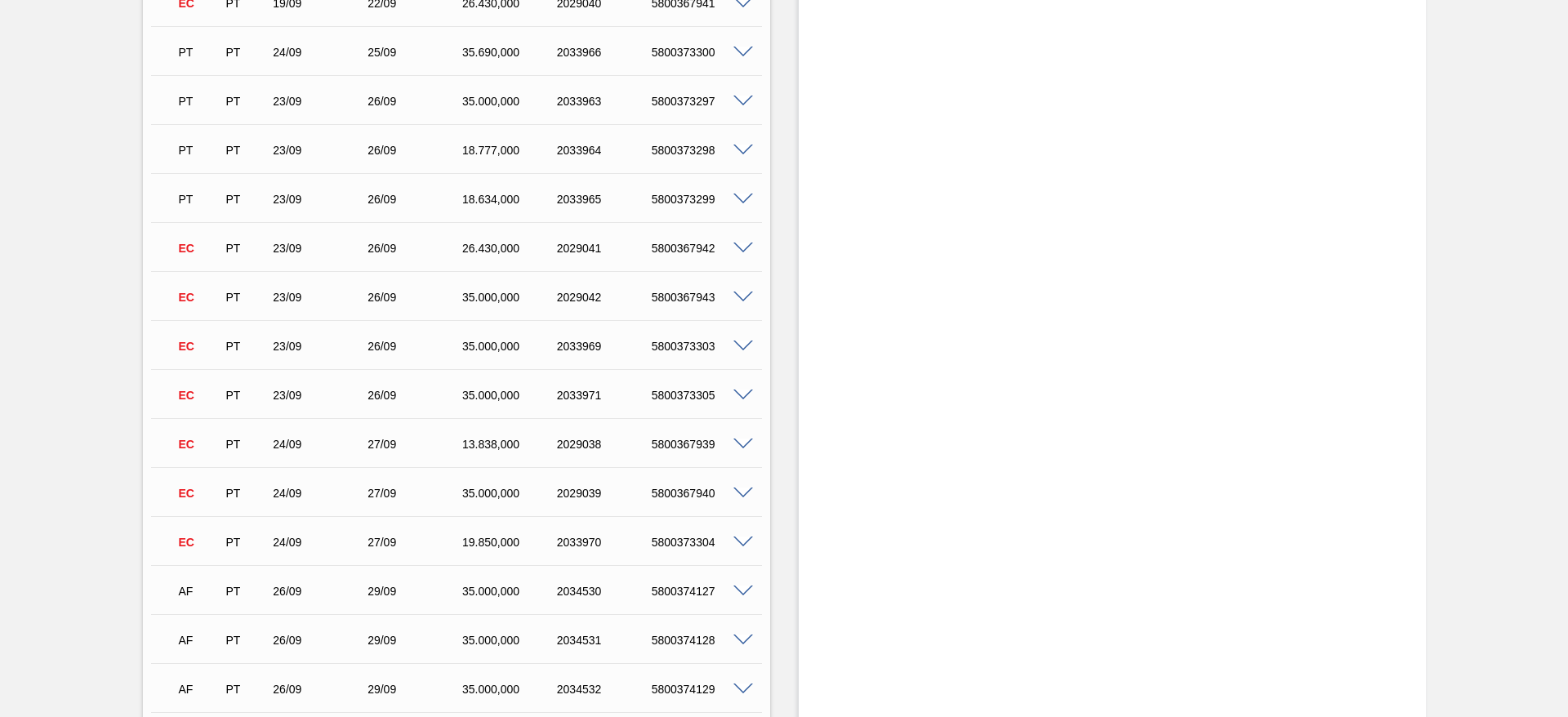
scroll to position [245, 0]
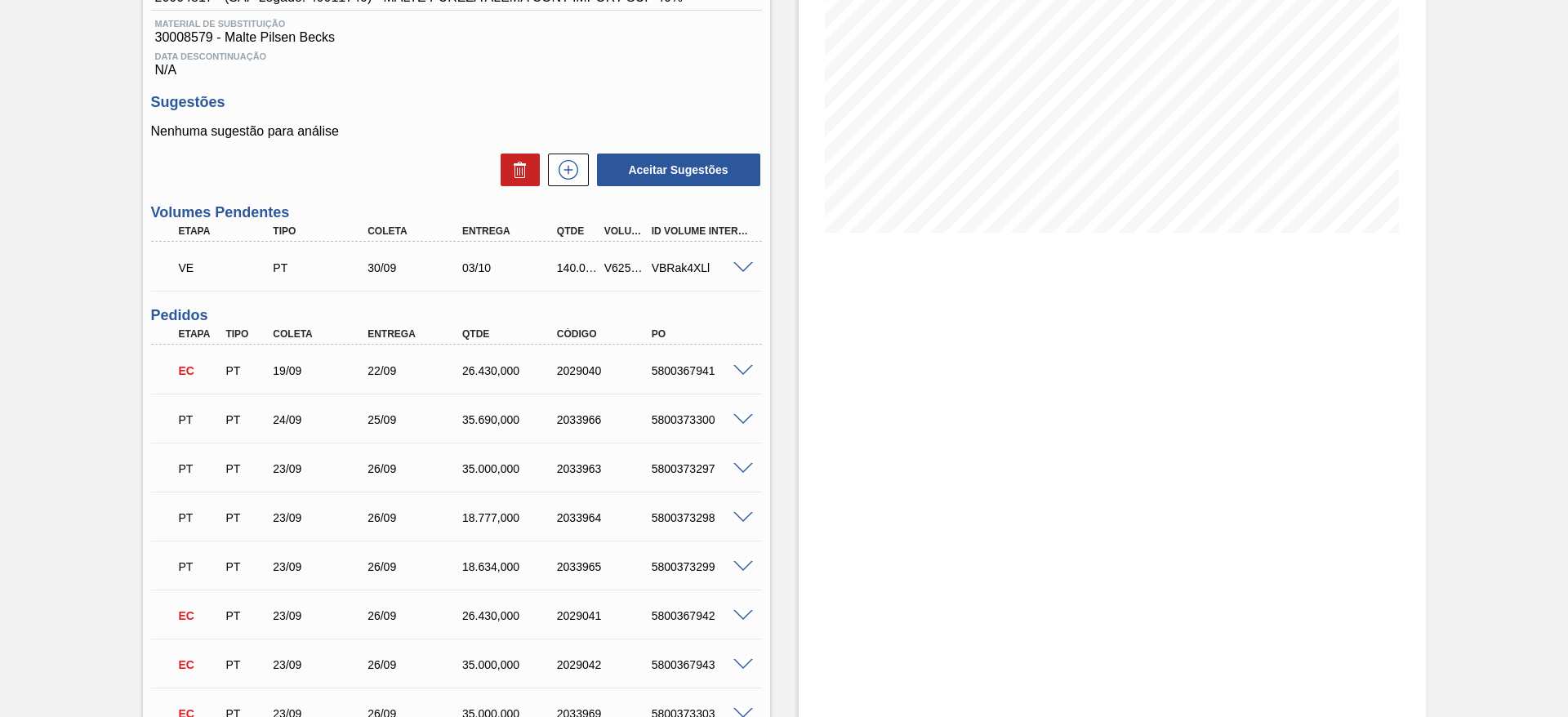
click at [742, 268] on span at bounding box center [743, 268] width 19 height 12
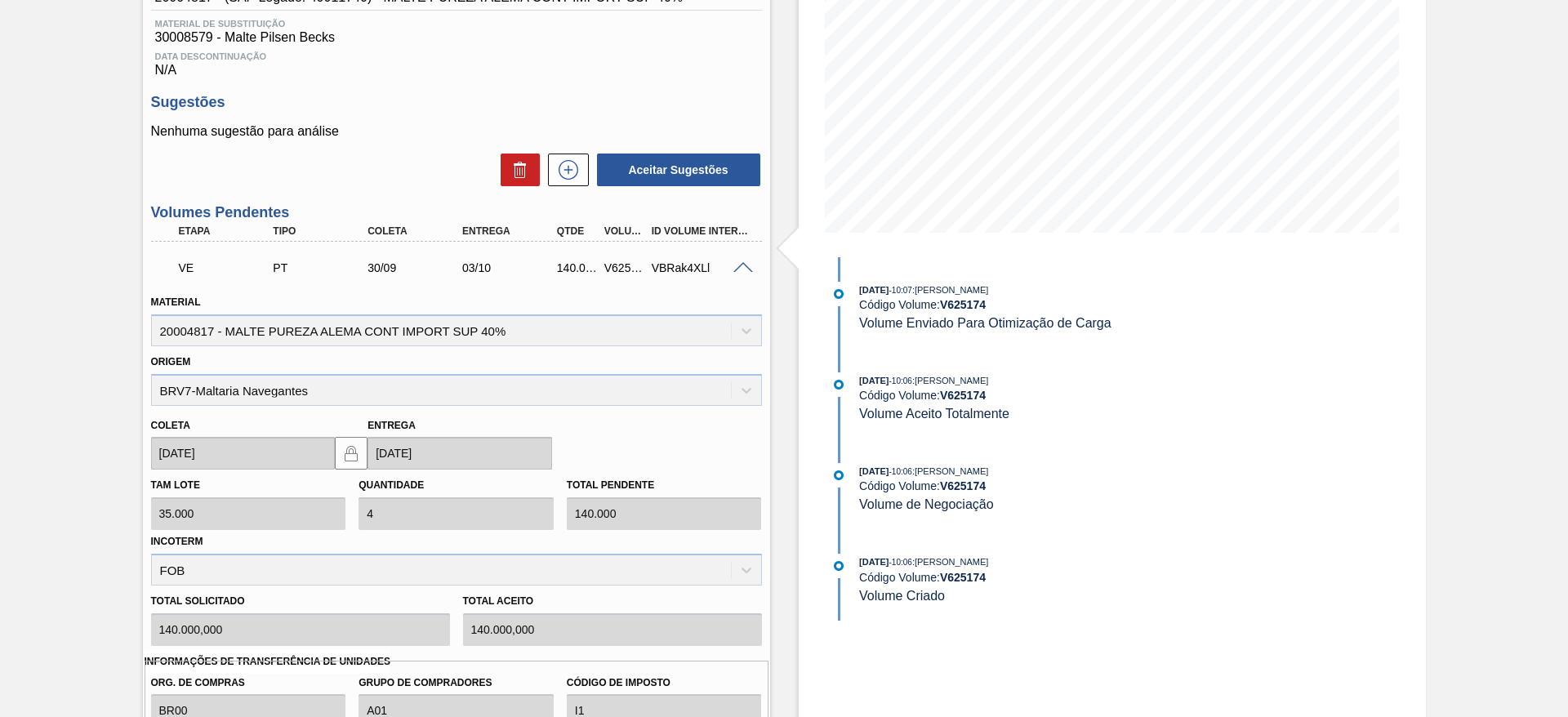
scroll to position [612, 0]
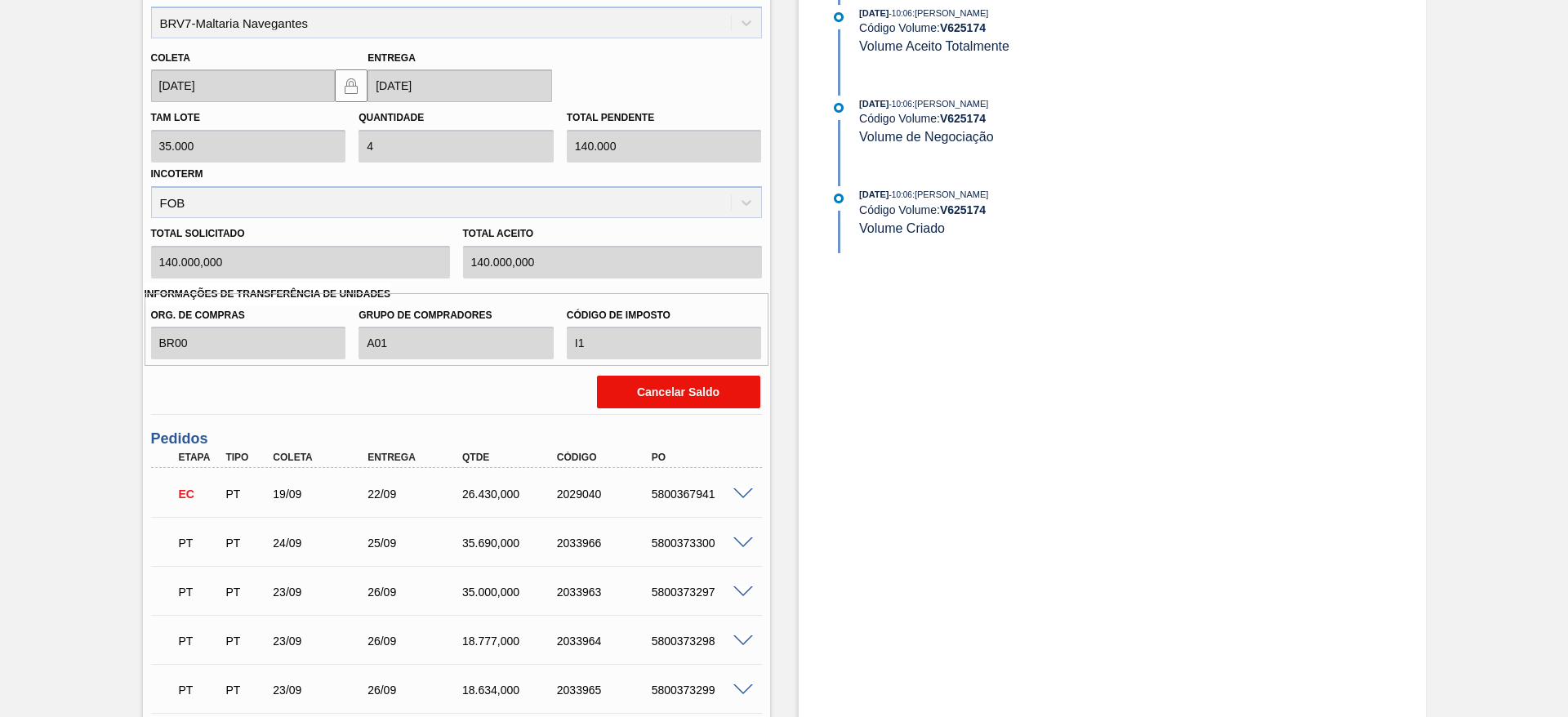
click at [656, 387] on button "Cancelar Saldo" at bounding box center [679, 391] width 163 height 33
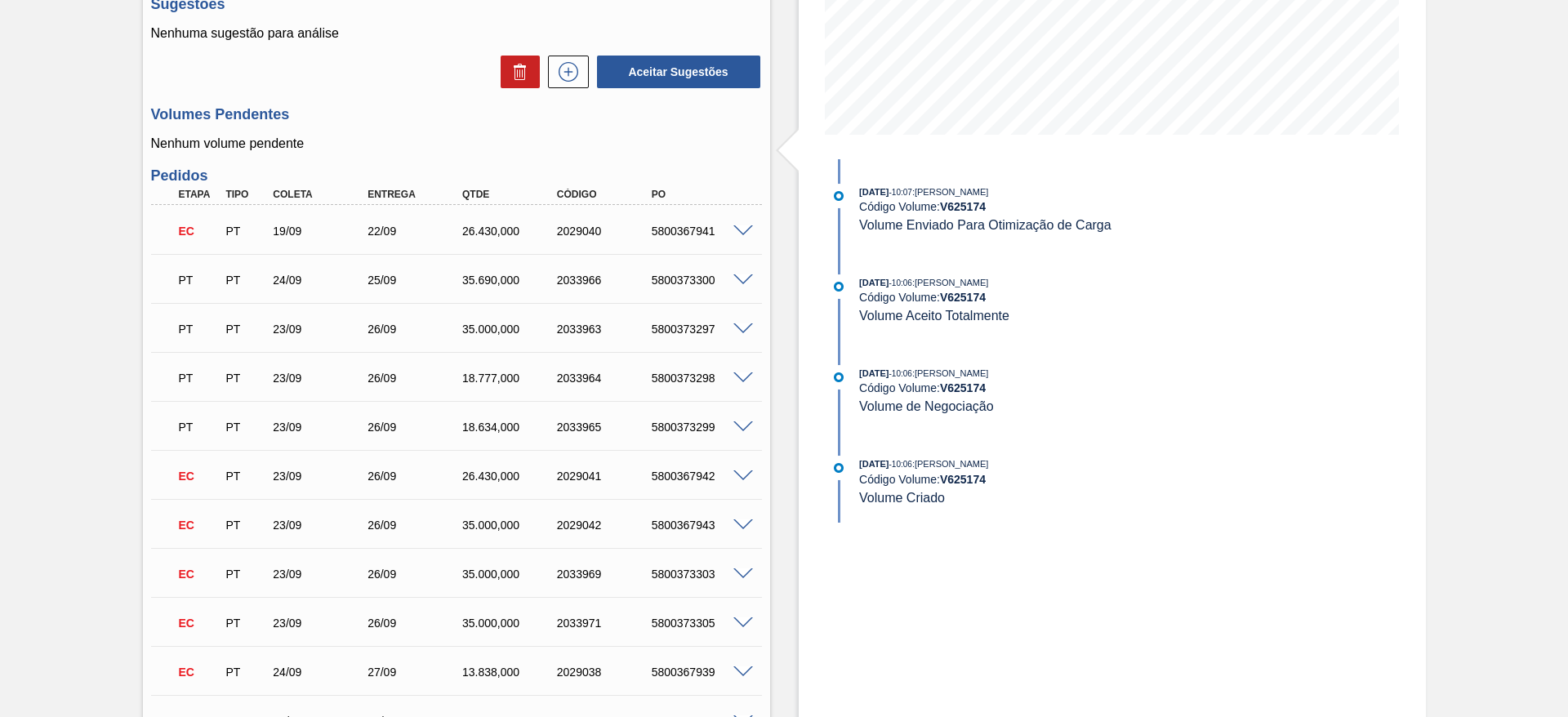
scroll to position [0, 0]
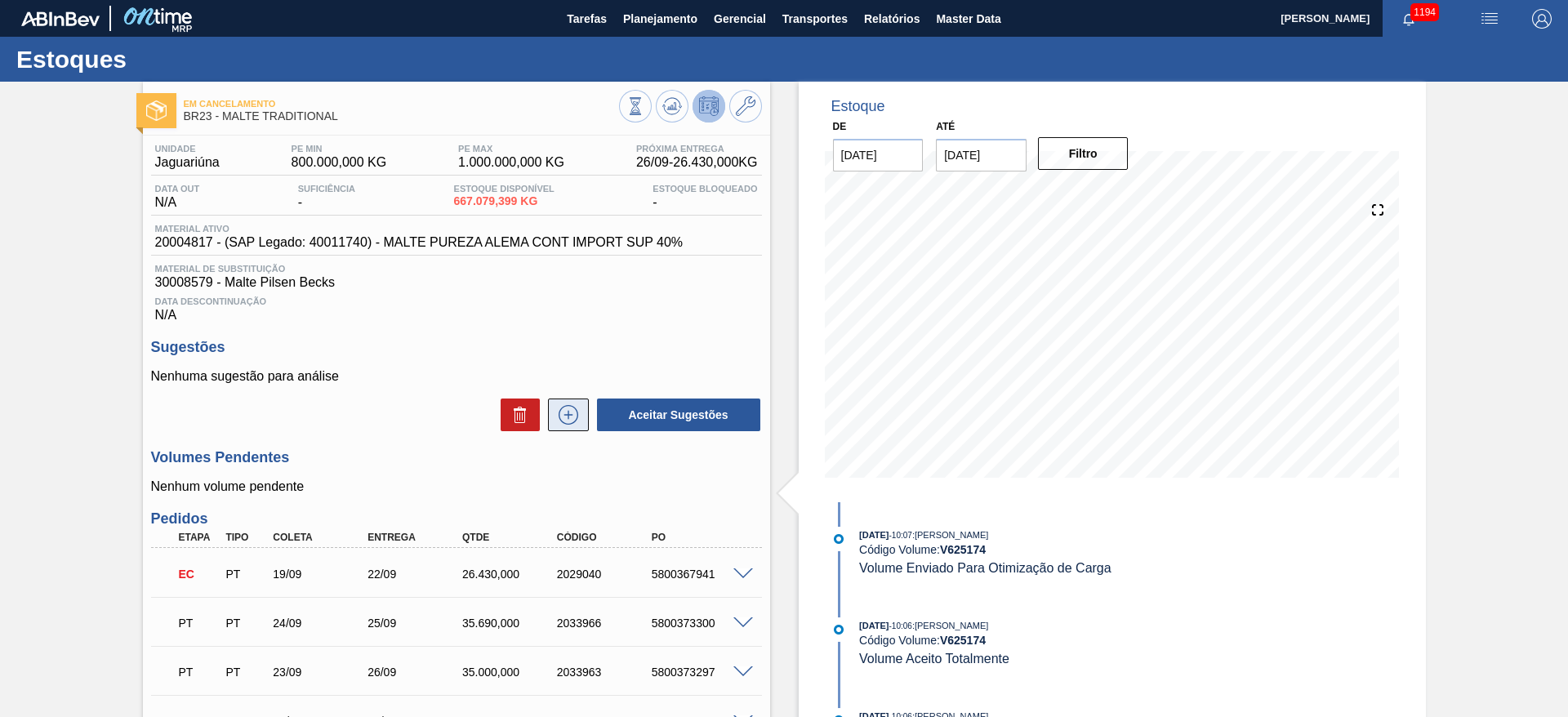
click at [561, 420] on icon at bounding box center [569, 415] width 26 height 19
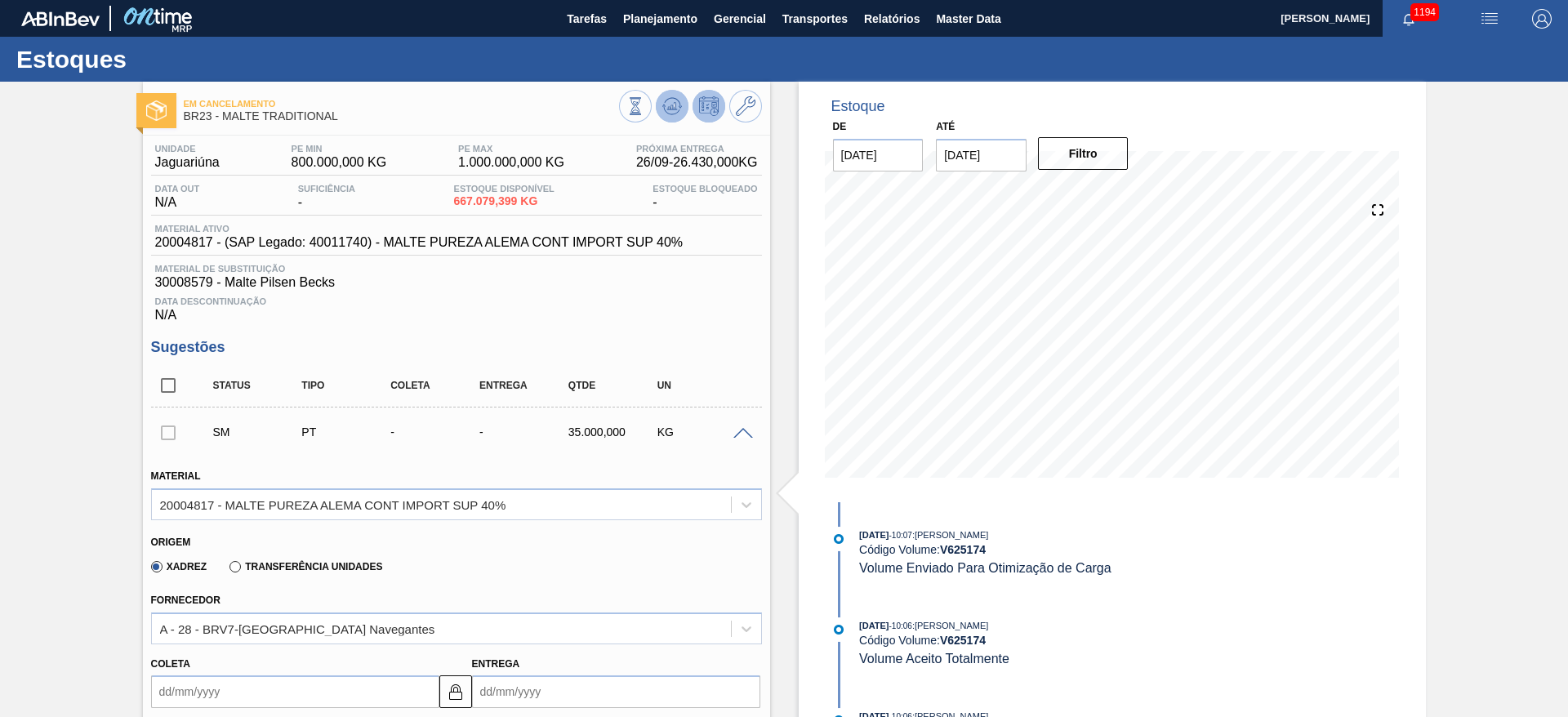
click at [664, 111] on icon at bounding box center [671, 110] width 17 height 8
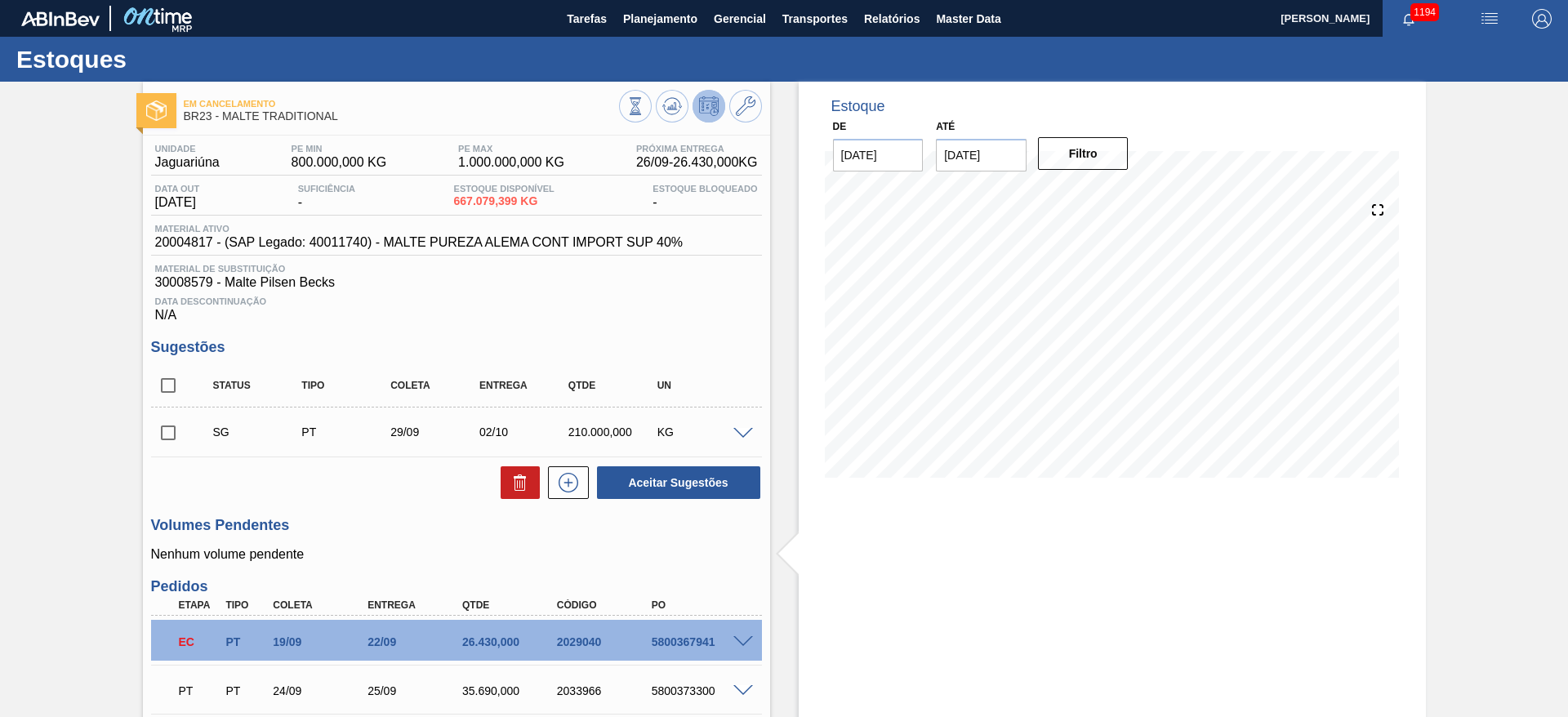
click at [741, 431] on span at bounding box center [743, 434] width 19 height 12
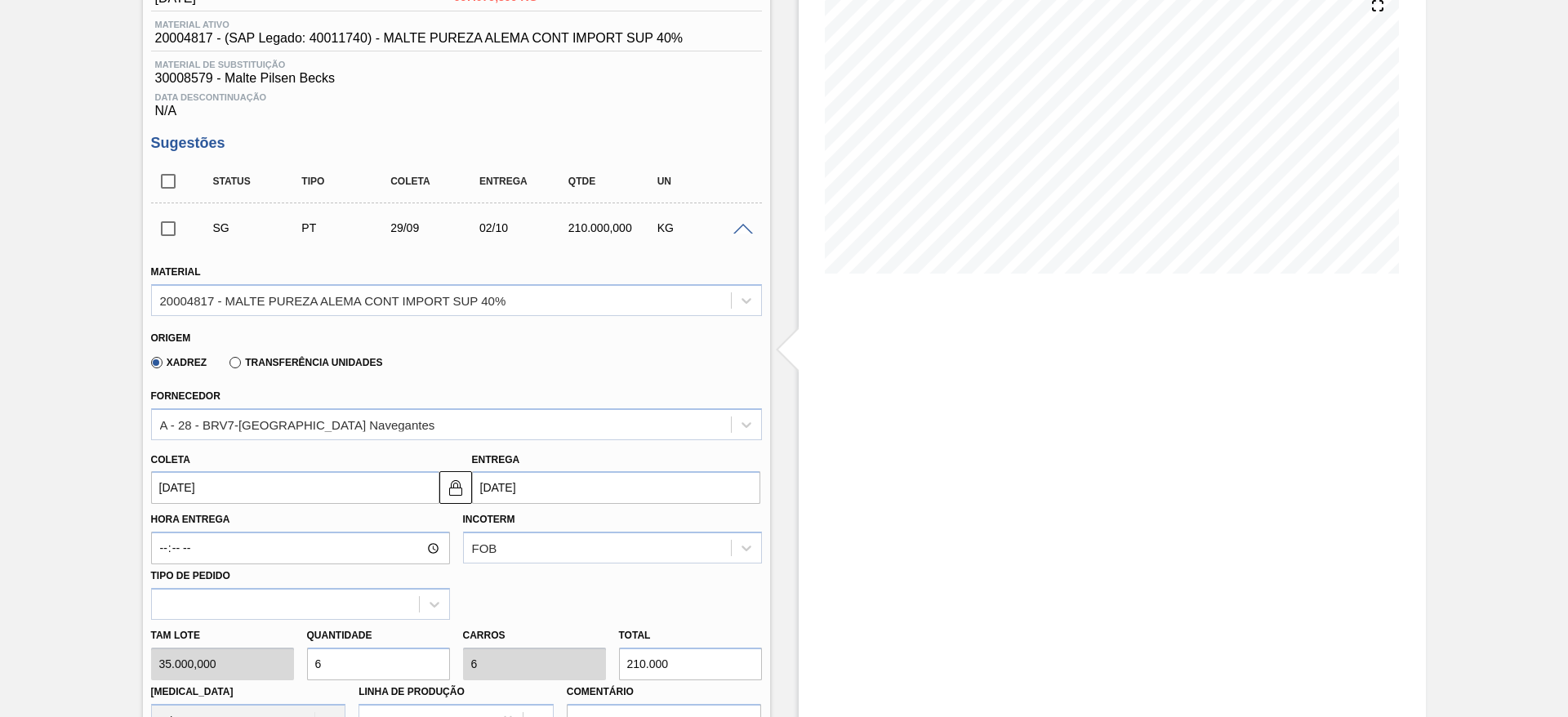
scroll to position [367, 0]
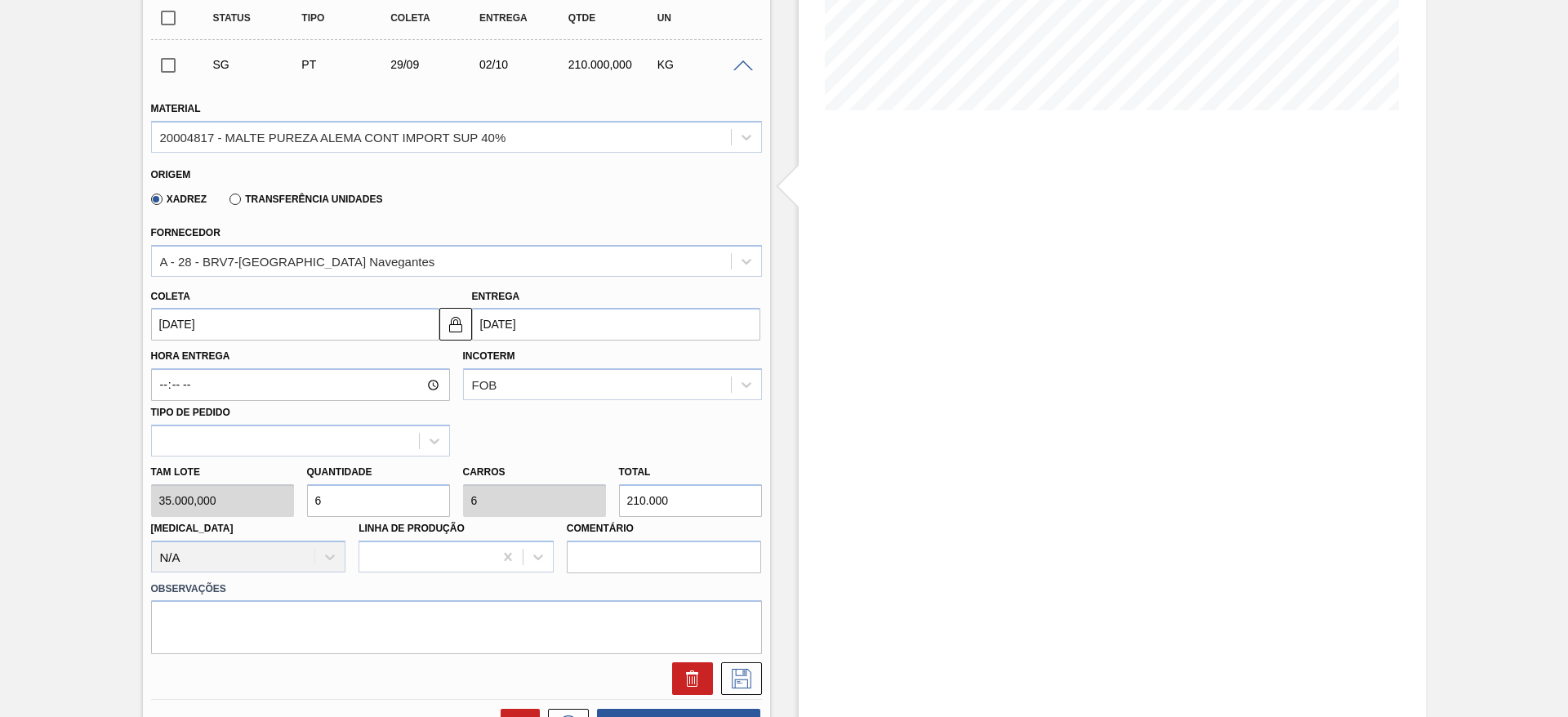
click at [256, 500] on div "Tam lote 35.000,000 Quantidade 6 Carros 6 Total 210.000 Doca N/A Linha de Produ…" at bounding box center [456, 514] width 624 height 117
type input "4"
type input "140.000"
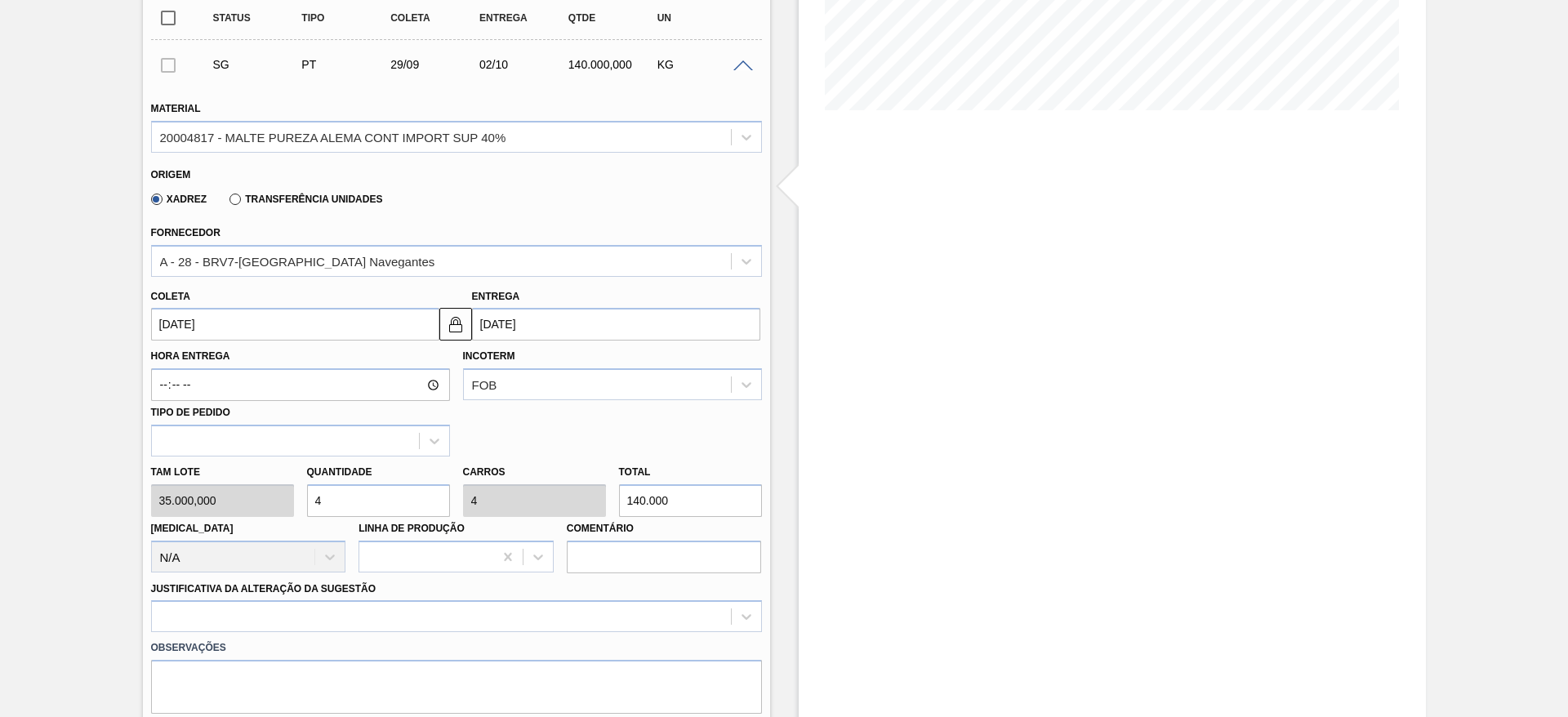
type input "4"
click at [159, 315] on input "[DATE]" at bounding box center [295, 323] width 288 height 33
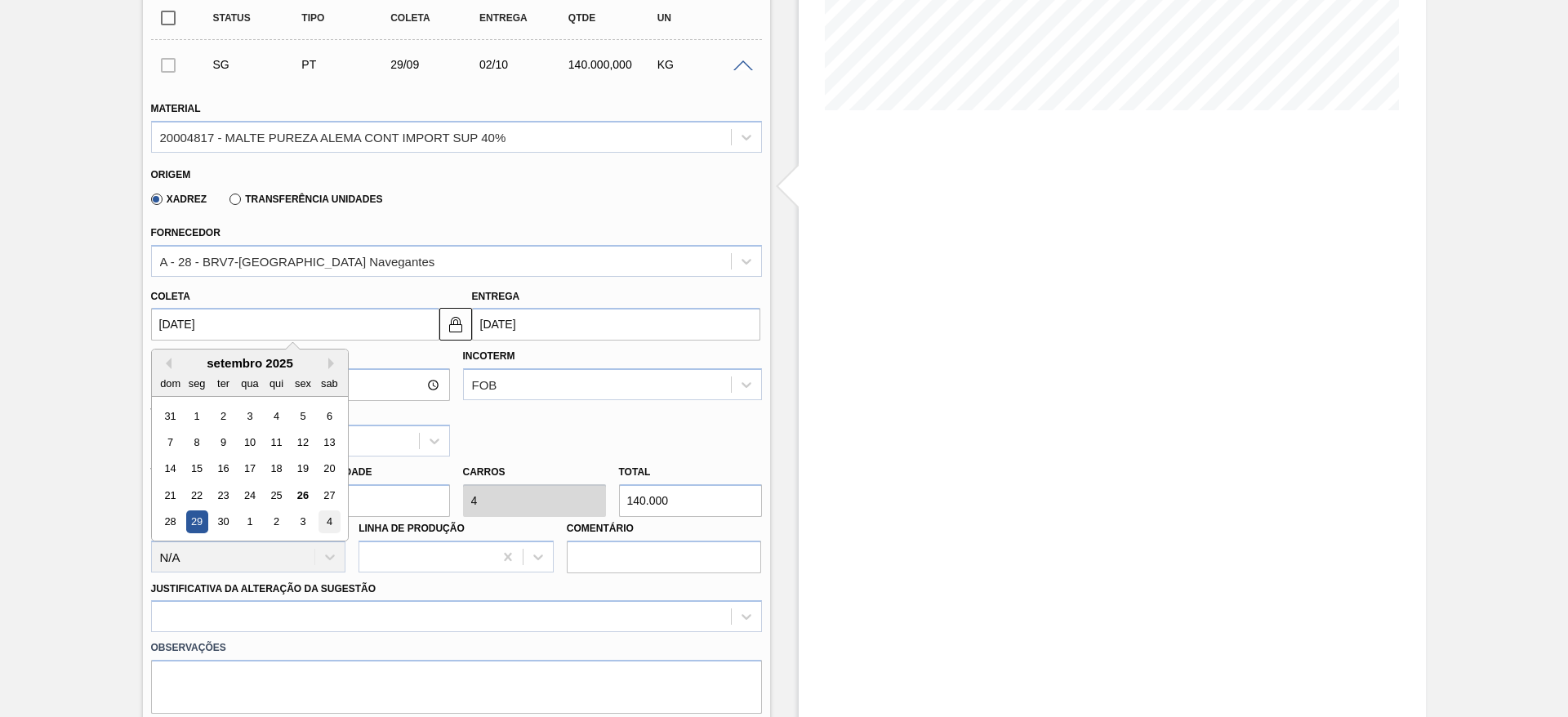
click at [329, 518] on div "4" at bounding box center [328, 522] width 22 height 22
type input "[DATE]"
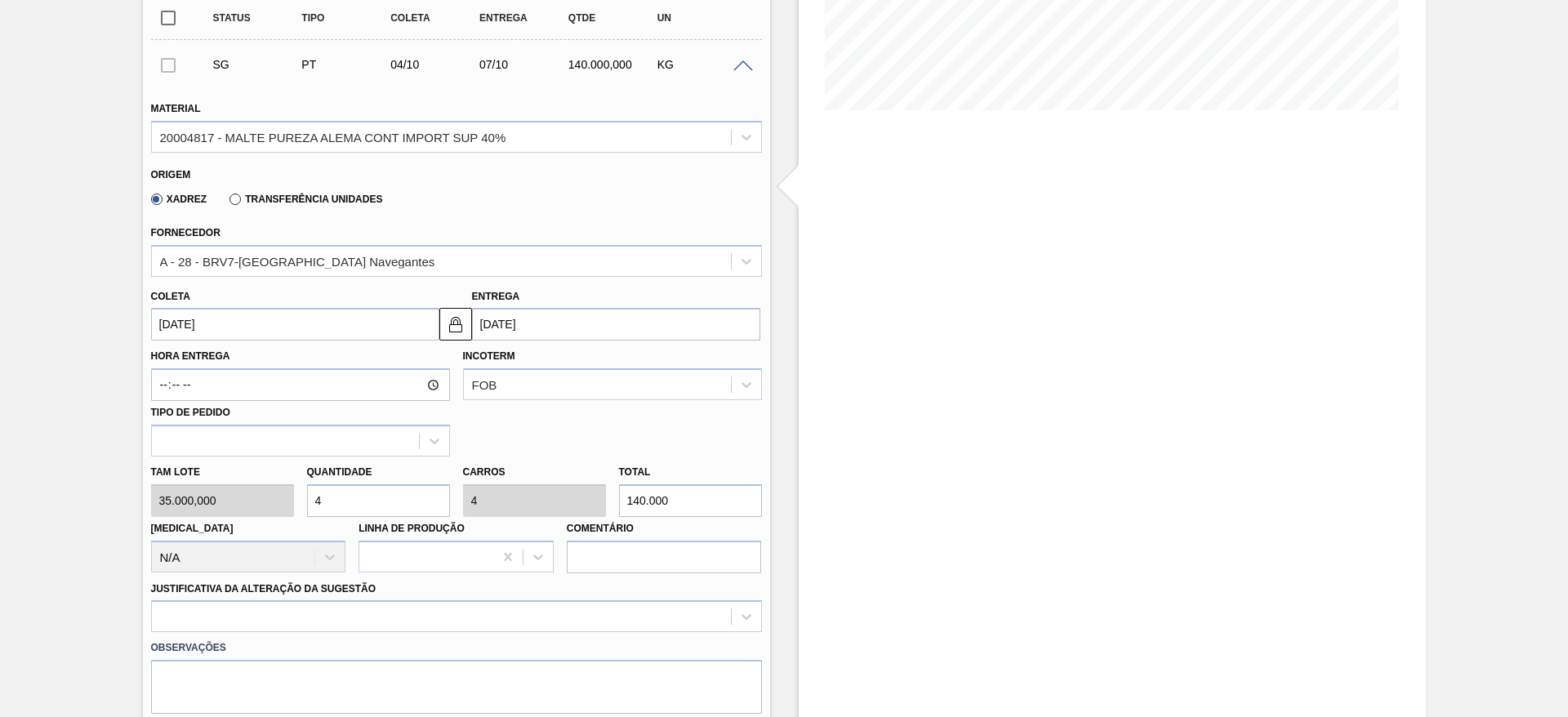
scroll to position [612, 0]
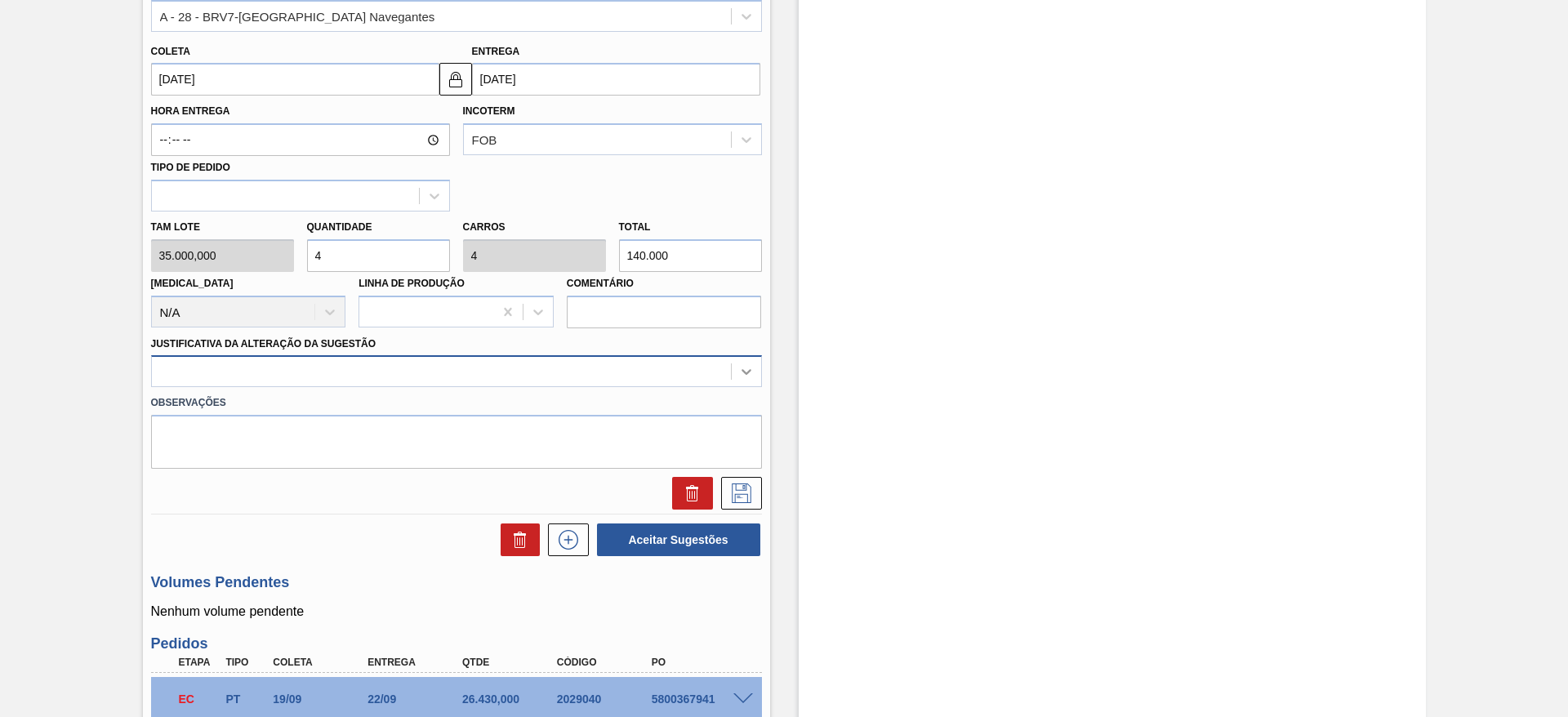
click at [749, 370] on icon at bounding box center [746, 373] width 10 height 6
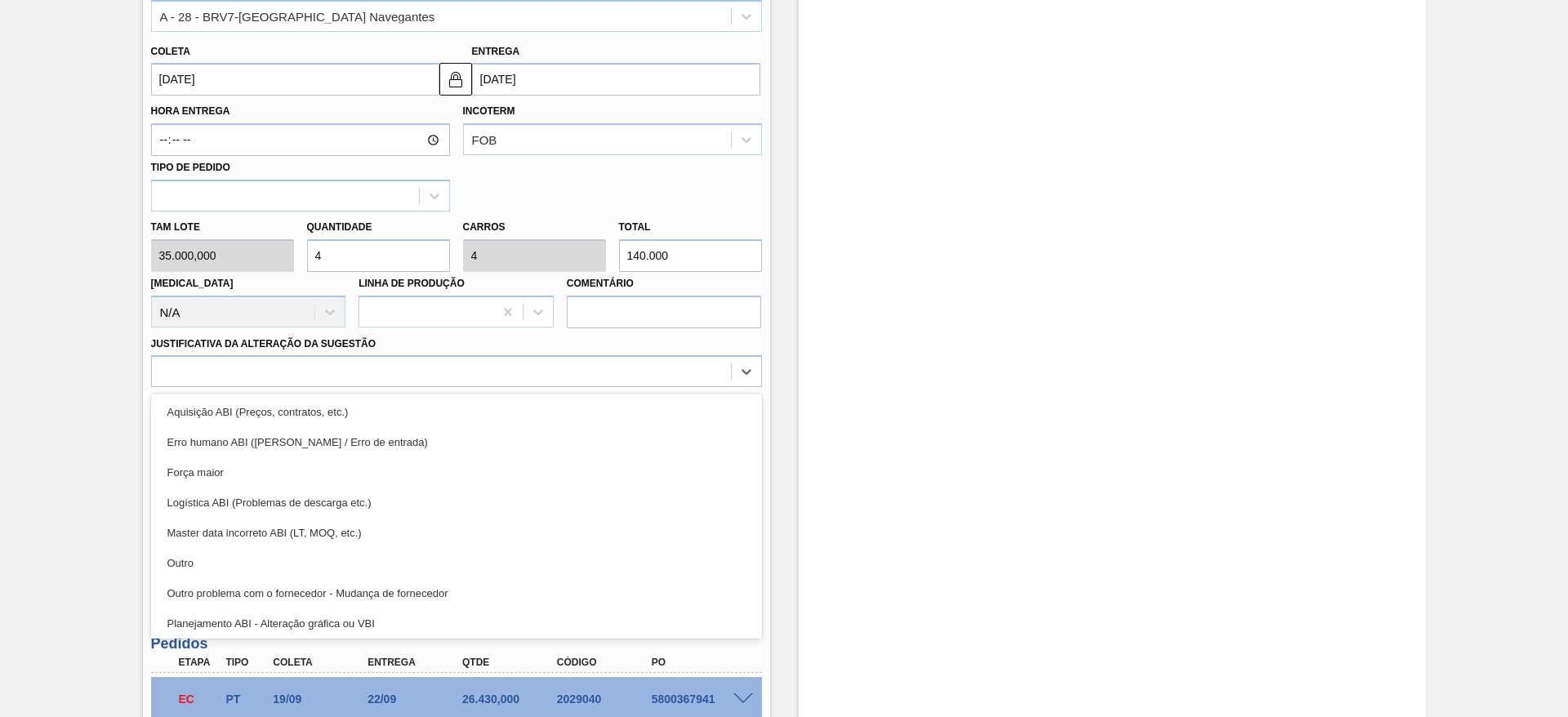
drag, startPoint x: 186, startPoint y: 565, endPoint x: 256, endPoint y: 564, distance: 70.0
click at [188, 564] on div "Outro" at bounding box center [456, 562] width 611 height 30
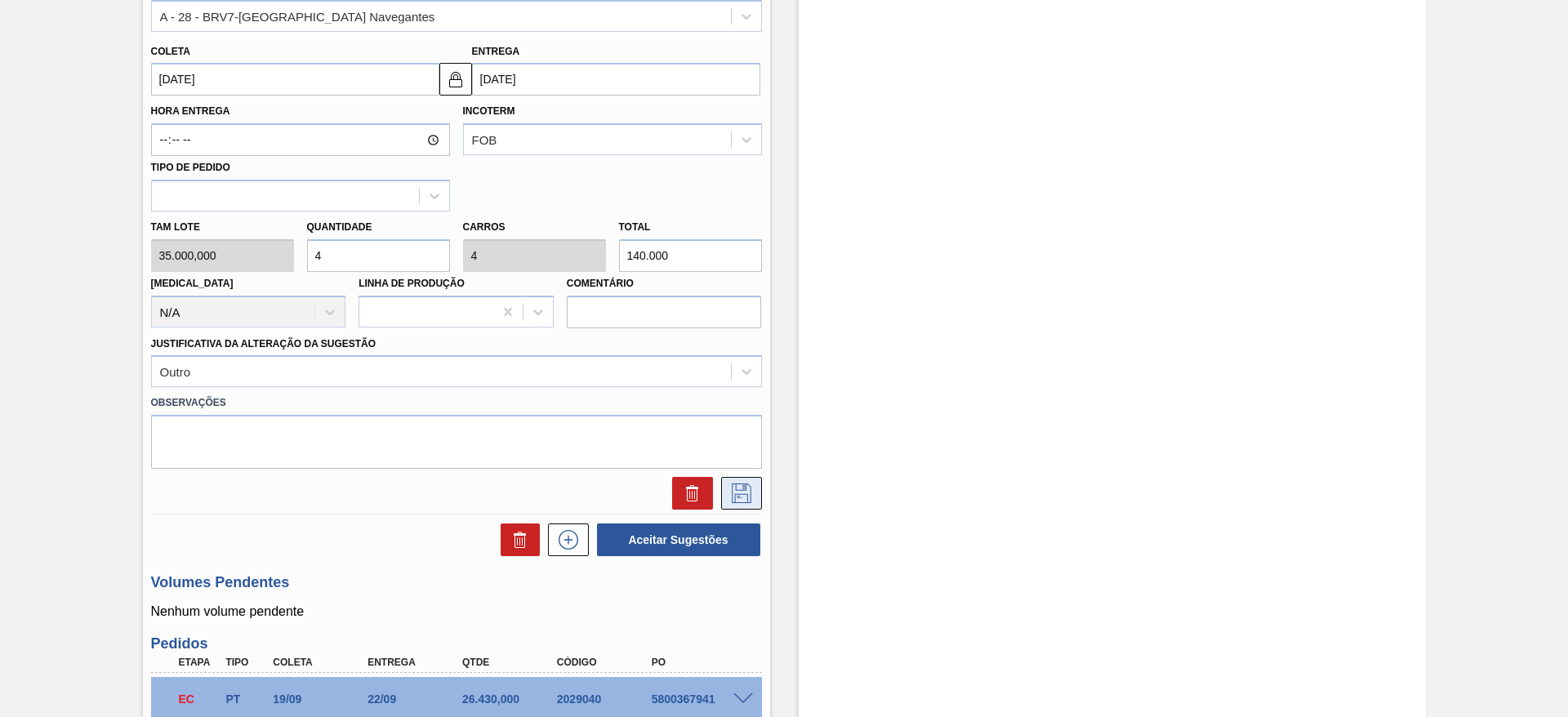
click at [741, 484] on icon at bounding box center [742, 493] width 26 height 19
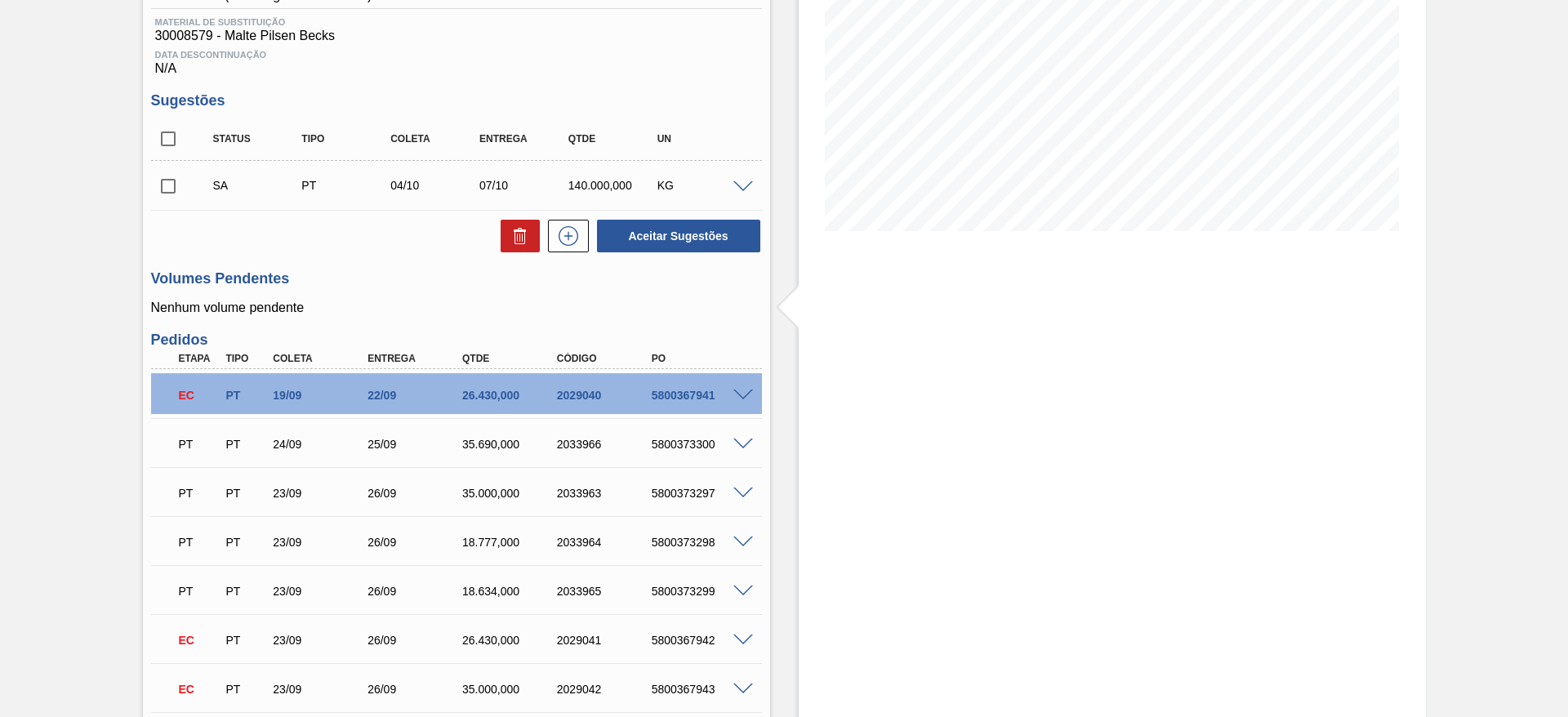
scroll to position [122, 0]
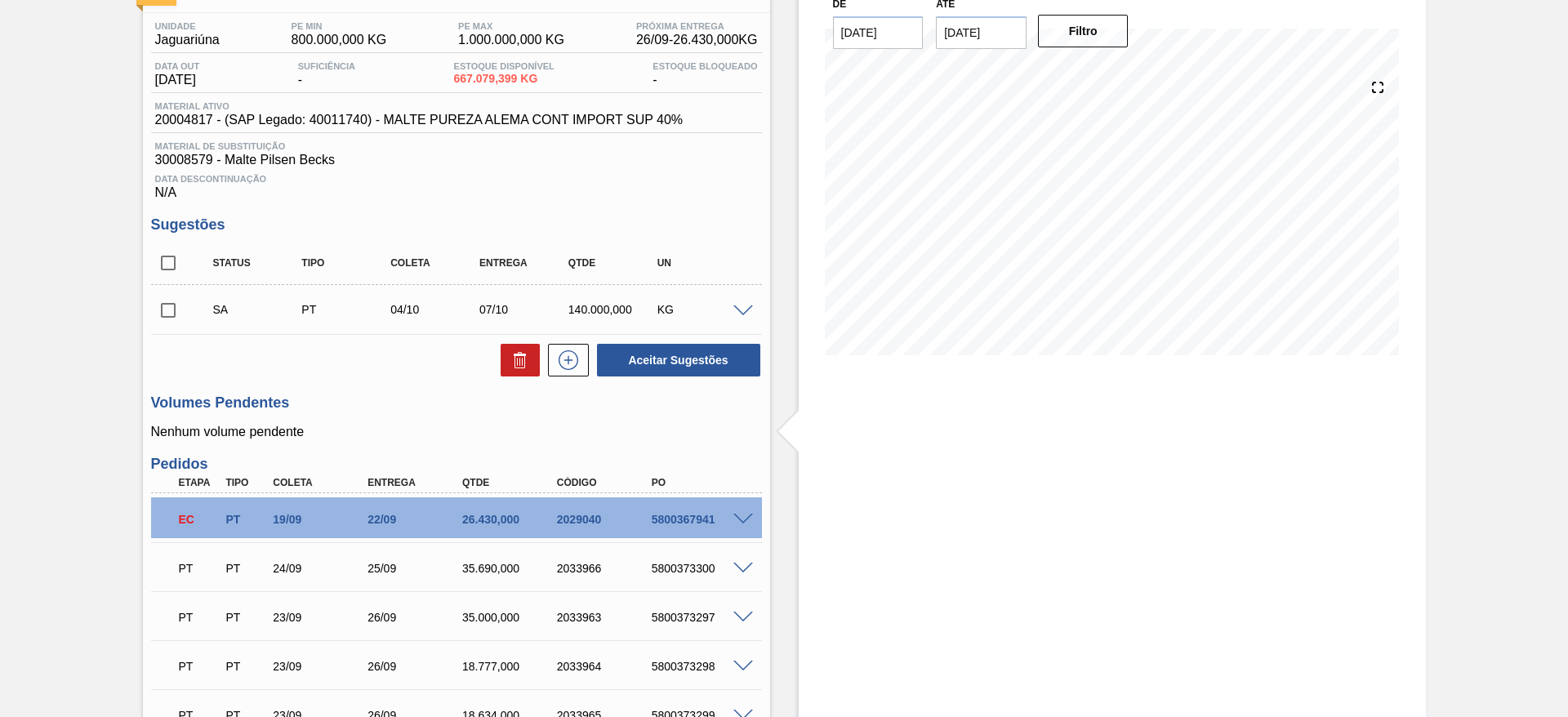
click at [169, 308] on input "checkbox" at bounding box center [168, 310] width 34 height 34
click at [668, 358] on button "Aceitar Sugestões" at bounding box center [679, 359] width 163 height 33
checkbox input "false"
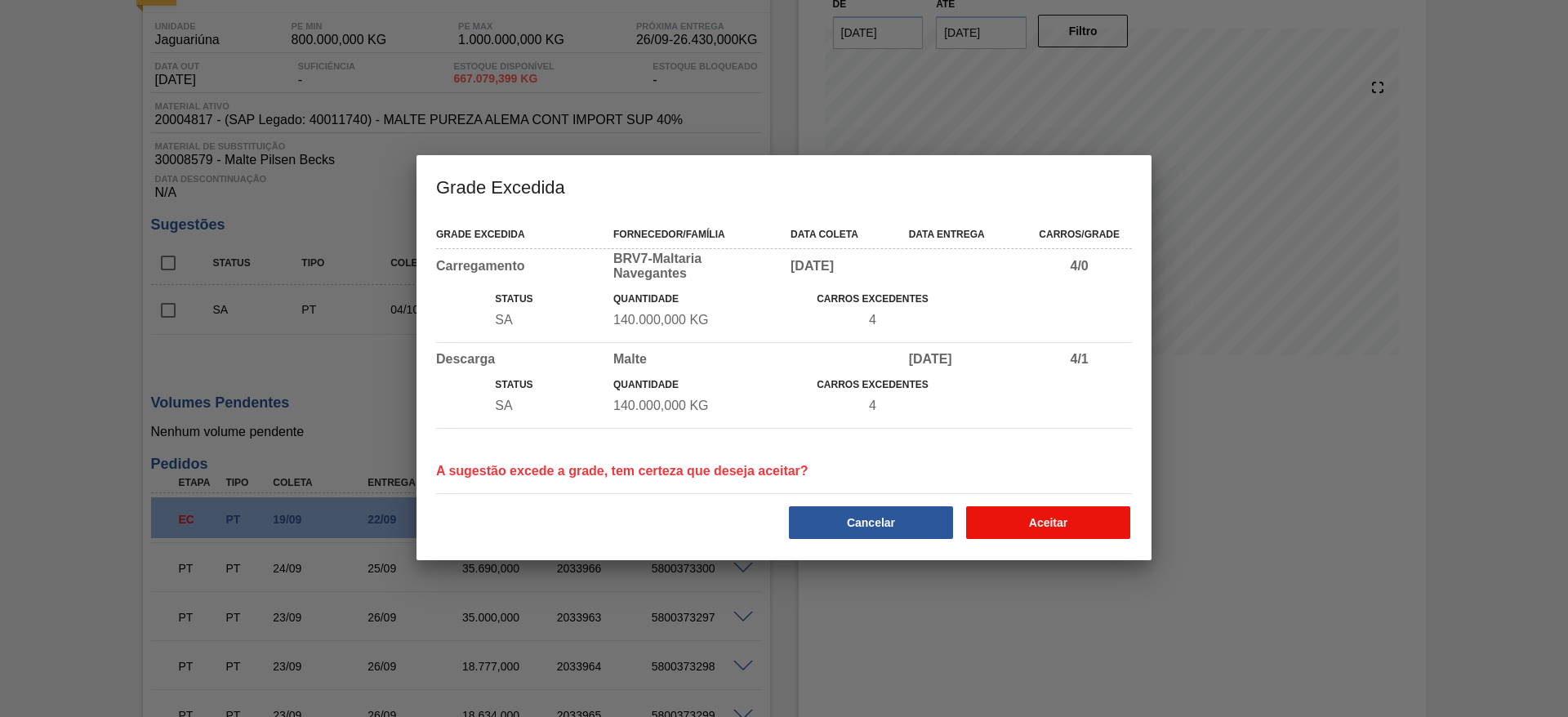
click at [1042, 516] on button "Aceitar" at bounding box center [1048, 522] width 164 height 33
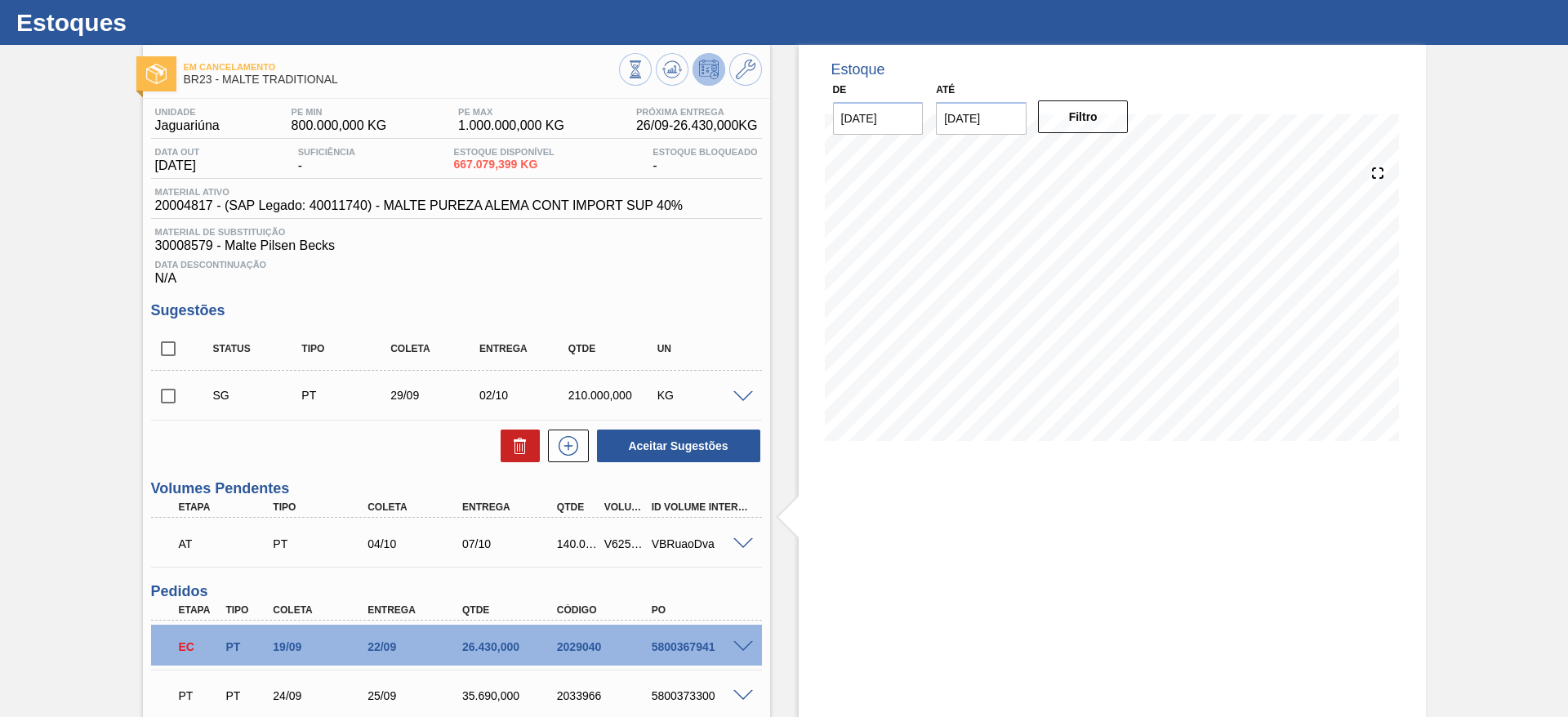
scroll to position [0, 0]
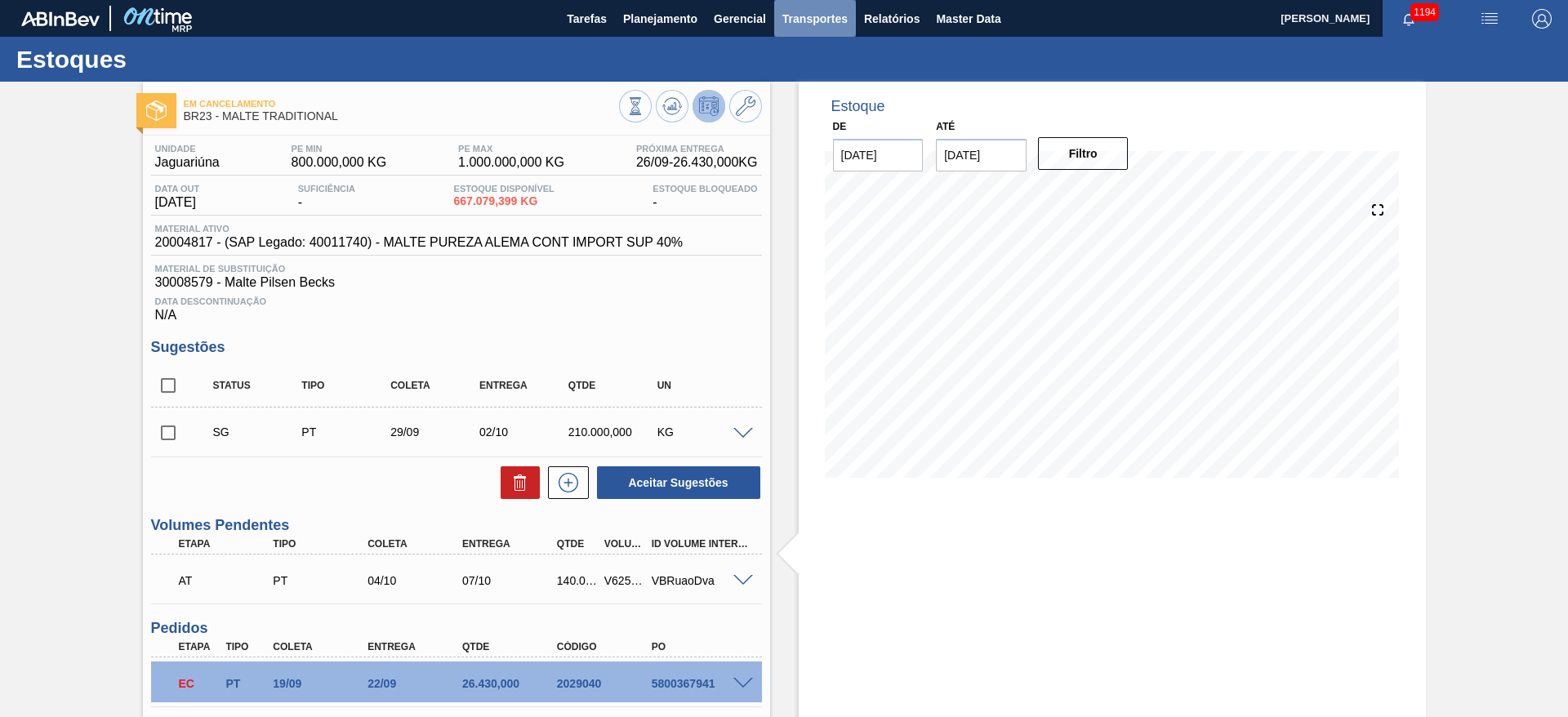
click at [824, 10] on span "Transportes" at bounding box center [815, 18] width 65 height 19
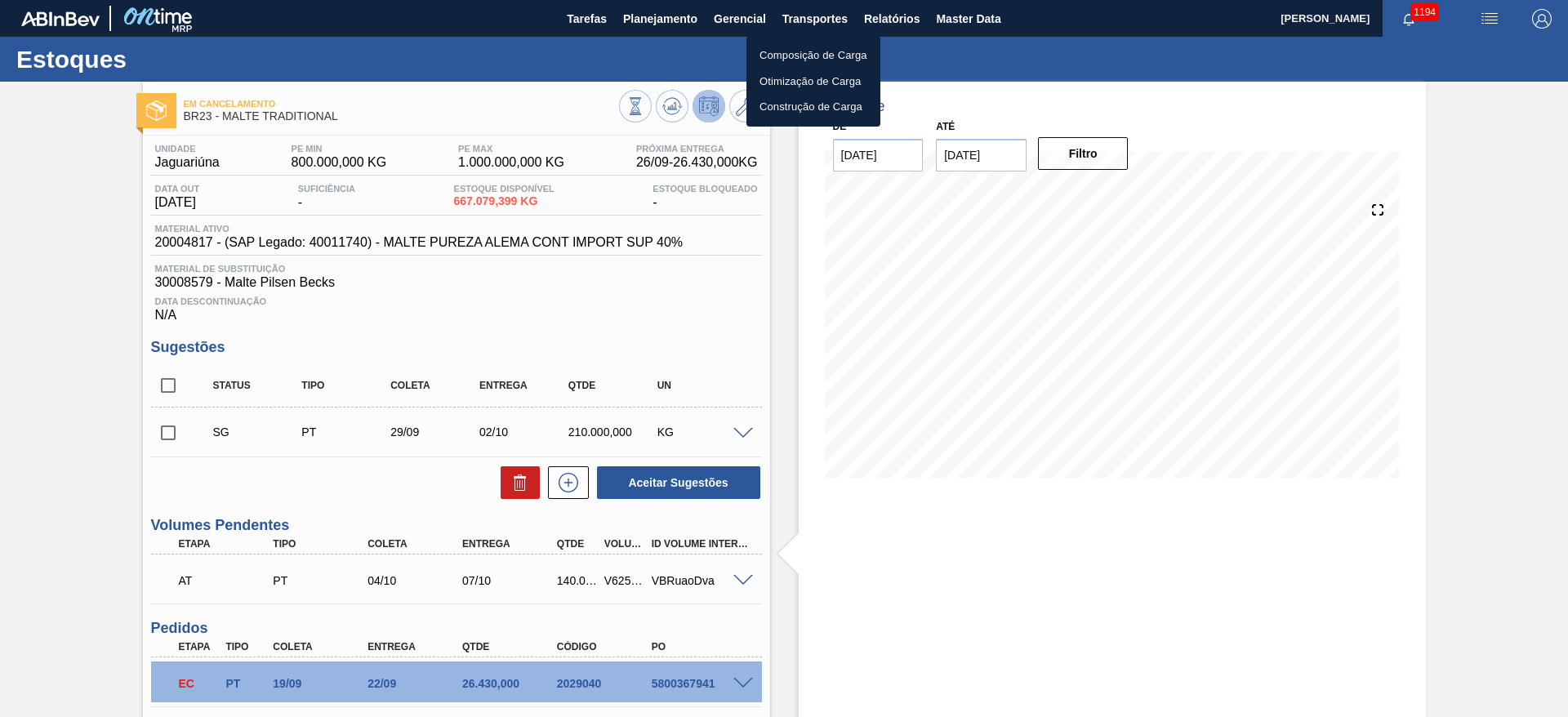
click at [781, 81] on li "Otimização de Carga" at bounding box center [813, 82] width 134 height 26
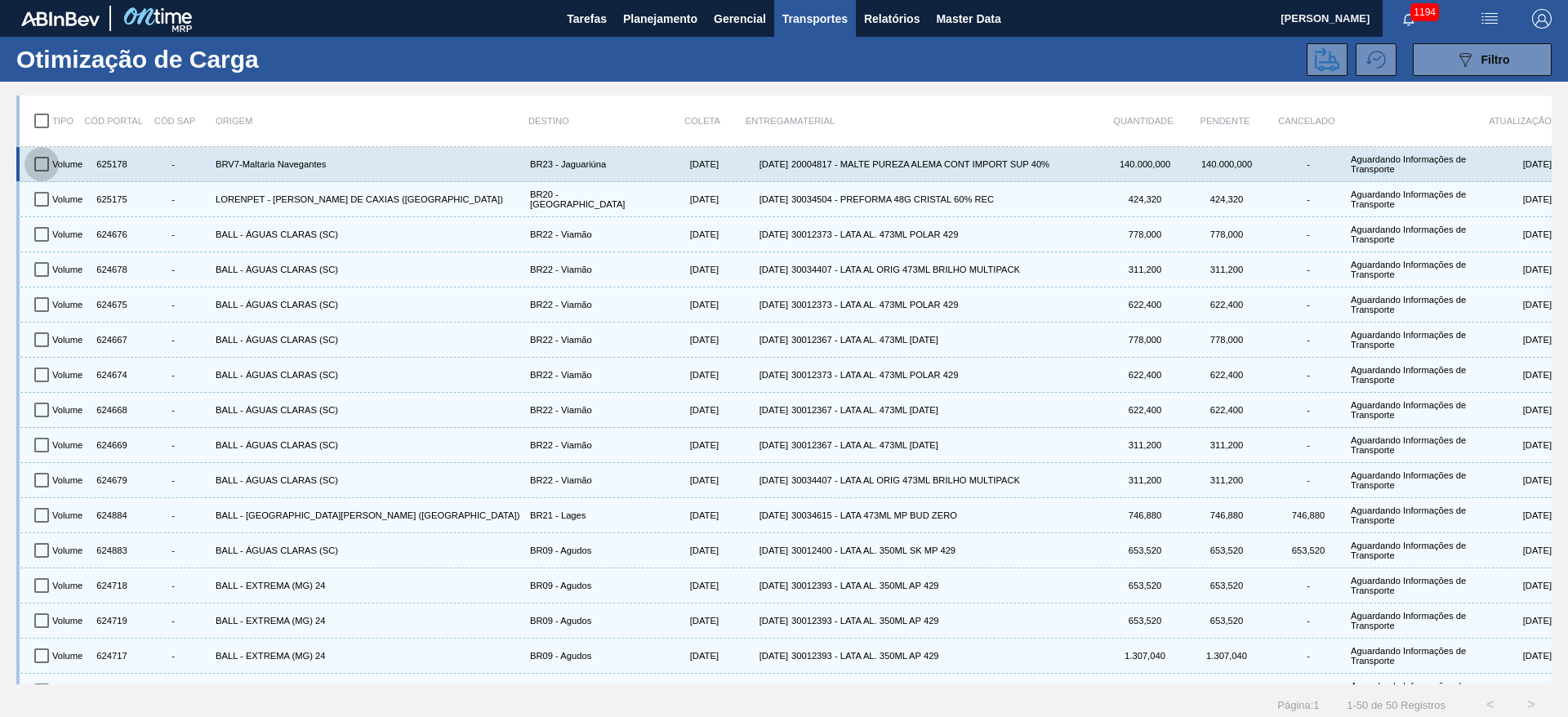
click at [44, 166] on input "checkbox" at bounding box center [41, 163] width 34 height 34
checkbox input "true"
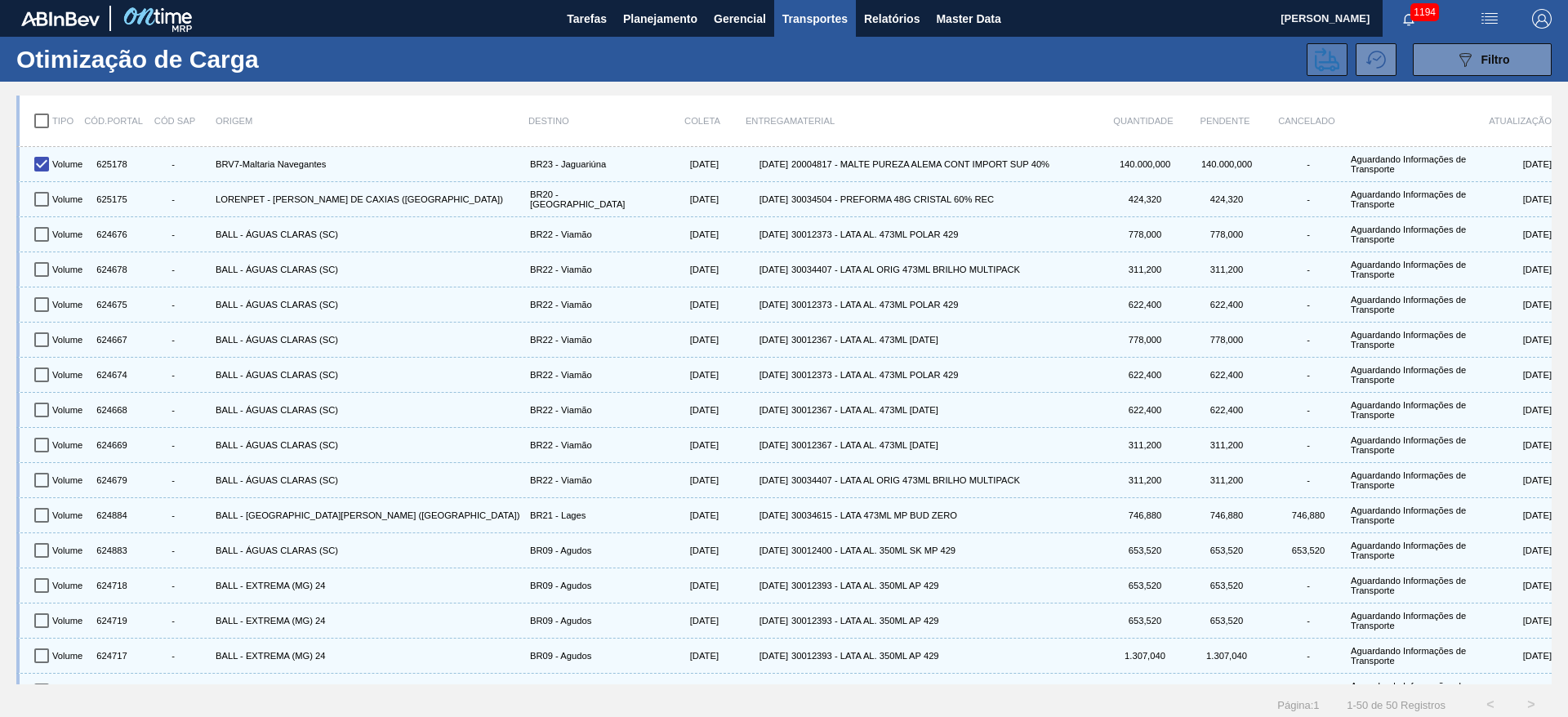
click at [1320, 69] on icon at bounding box center [1327, 59] width 25 height 24
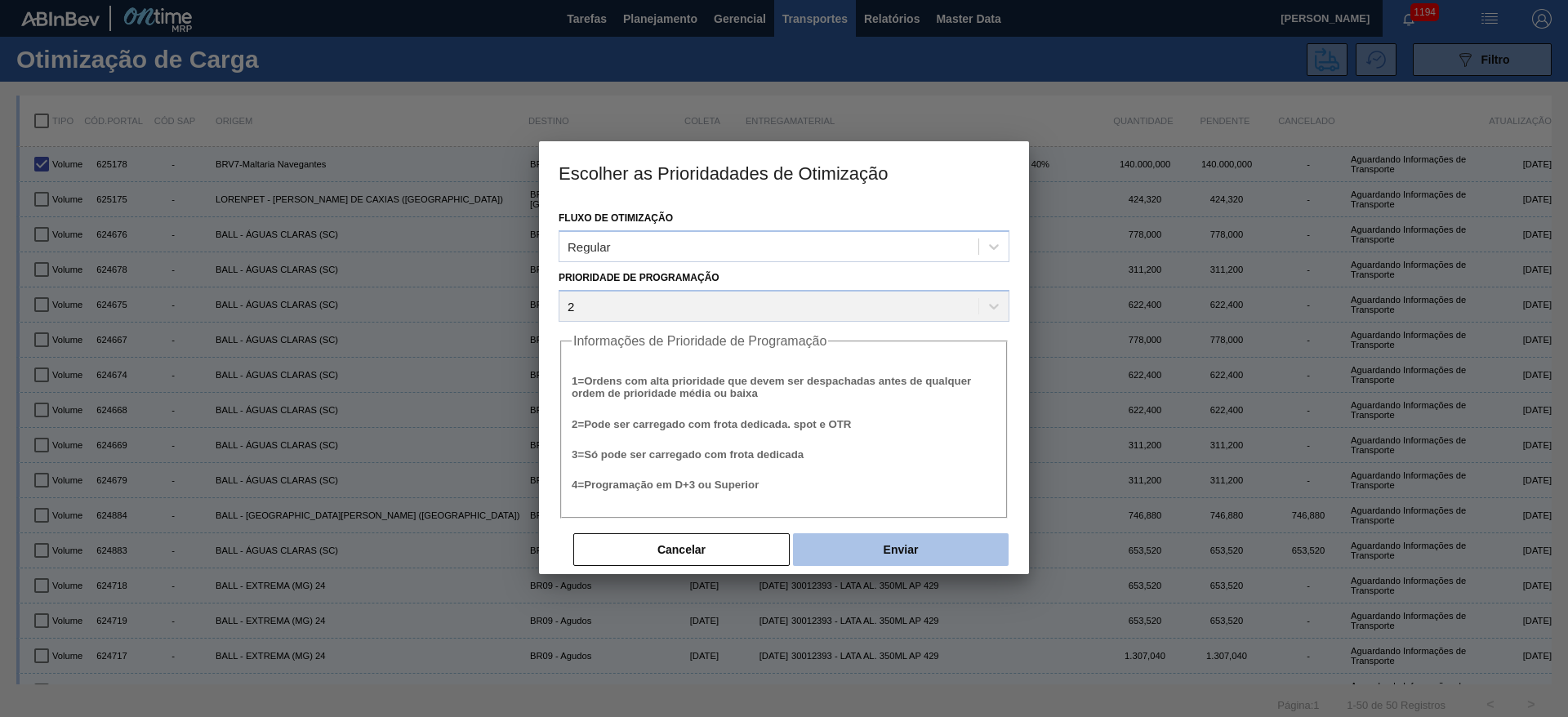
click at [954, 545] on button "Enviar" at bounding box center [900, 549] width 215 height 33
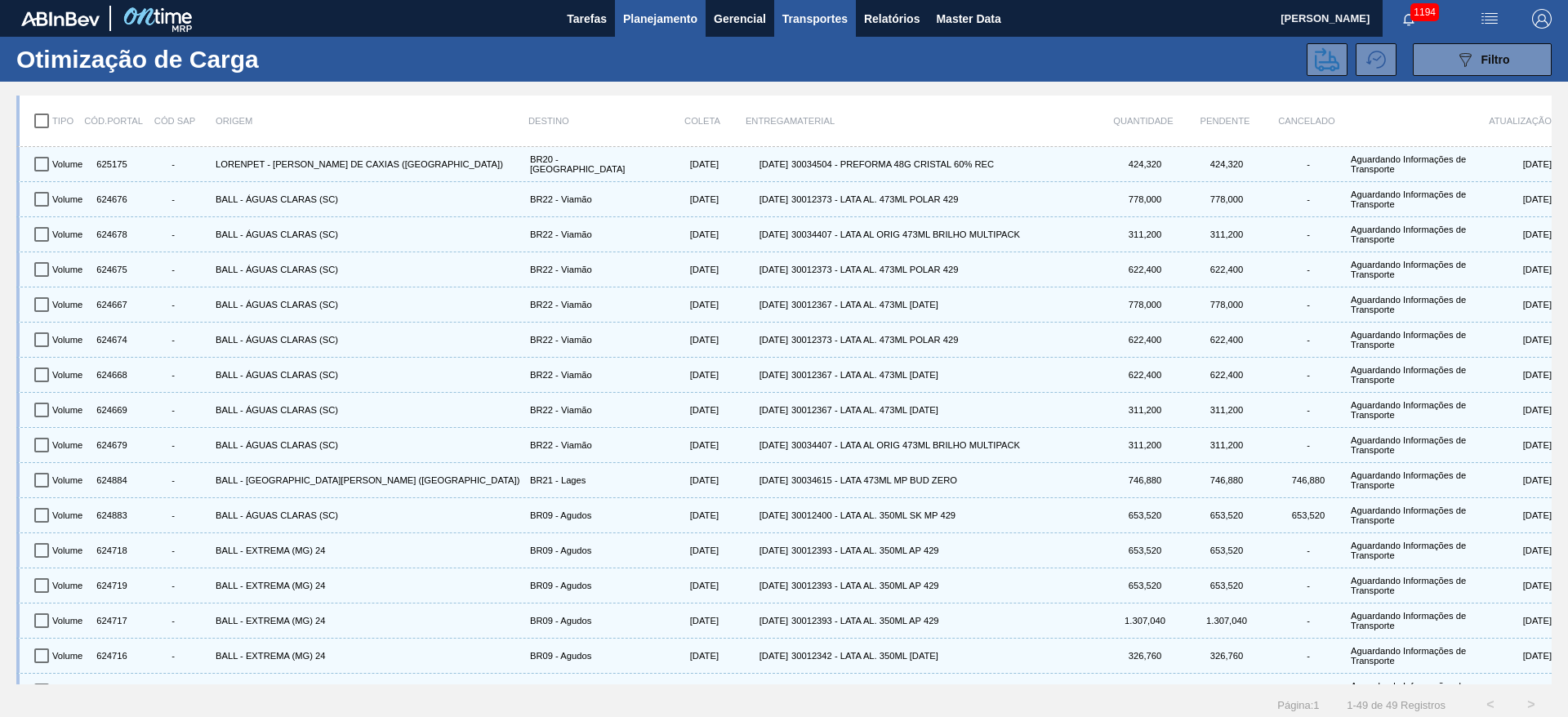
click at [647, 30] on button "Planejamento" at bounding box center [660, 18] width 91 height 37
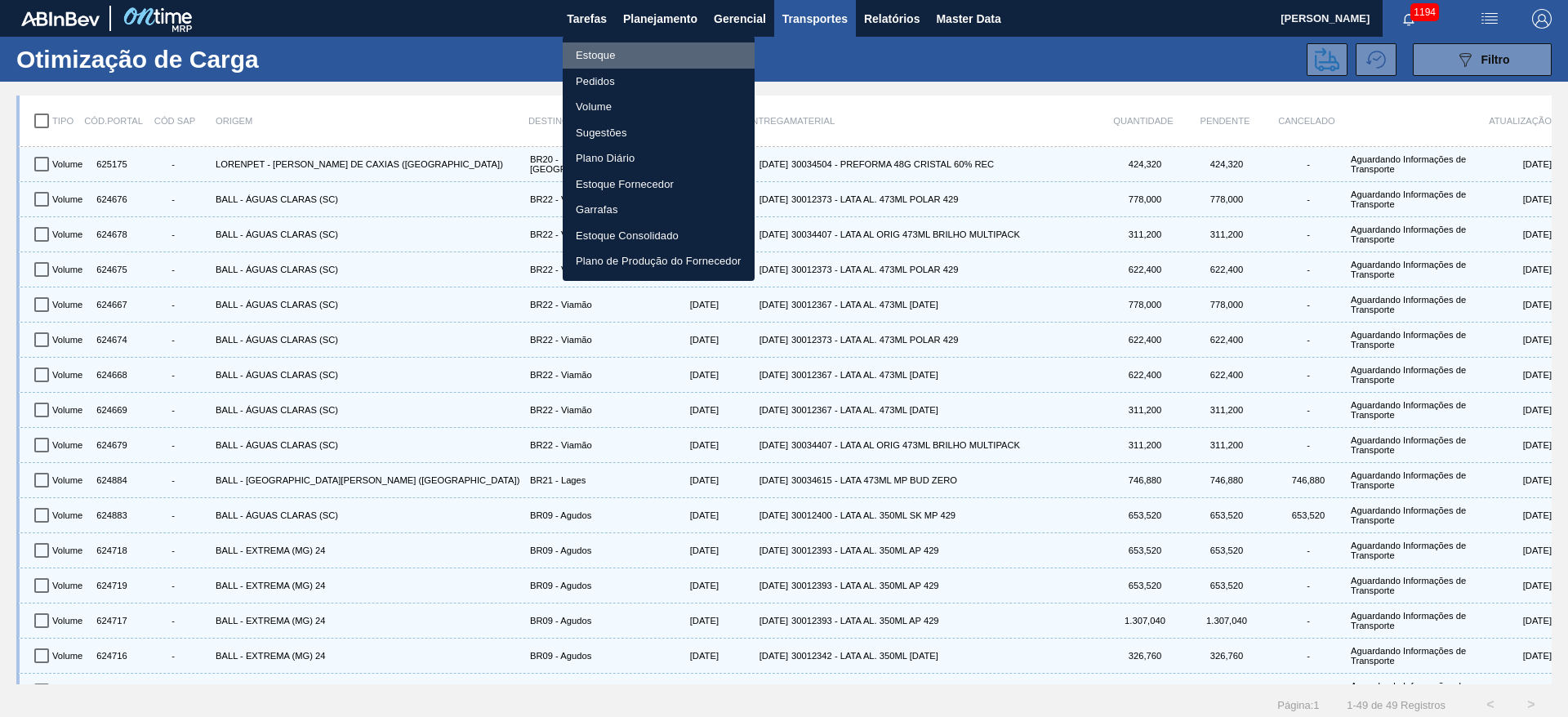
click at [601, 54] on li "Estoque" at bounding box center [658, 55] width 192 height 26
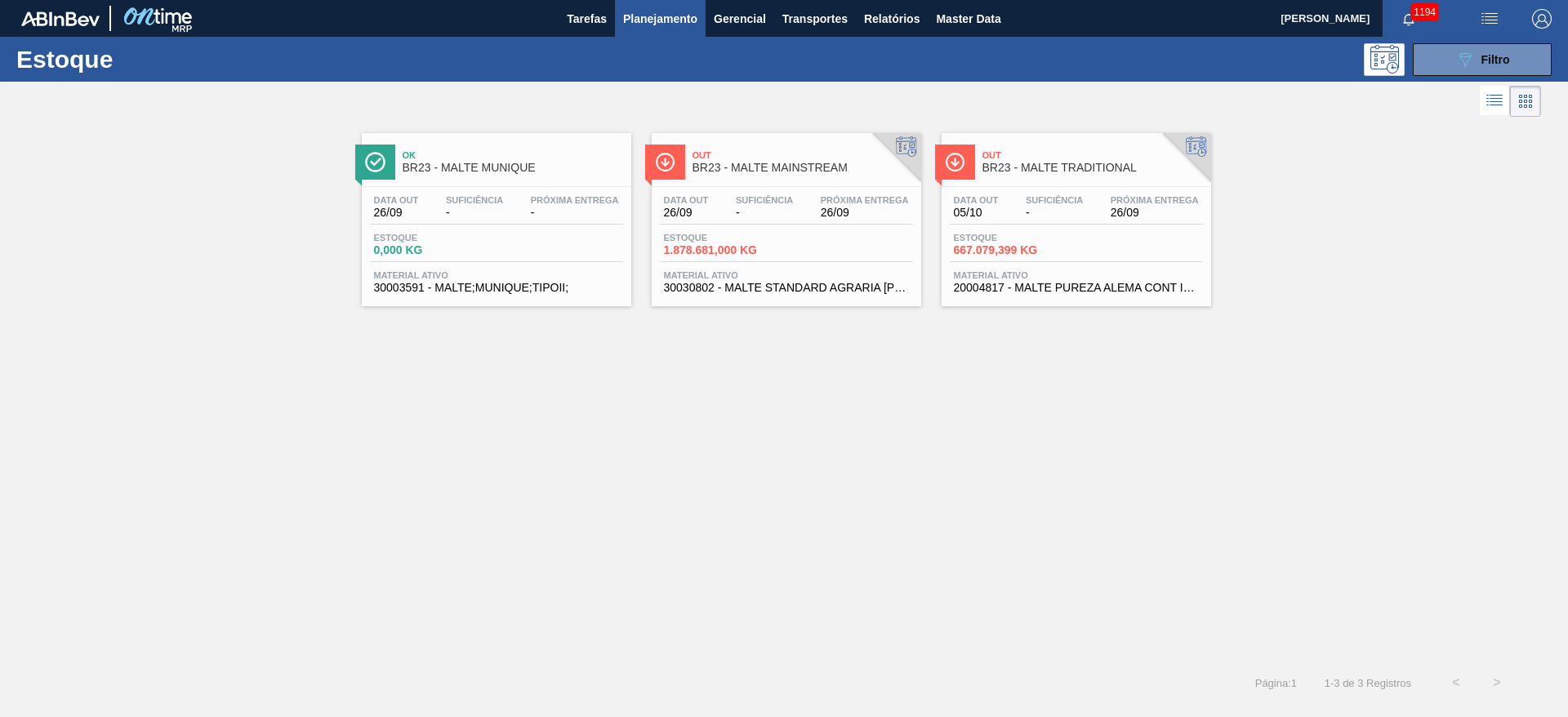
click at [783, 225] on div "Data out 26/09 Suficiência - Próxima Entrega 26/09 Estoque 1.878.681,000 KG Mat…" at bounding box center [786, 243] width 270 height 111
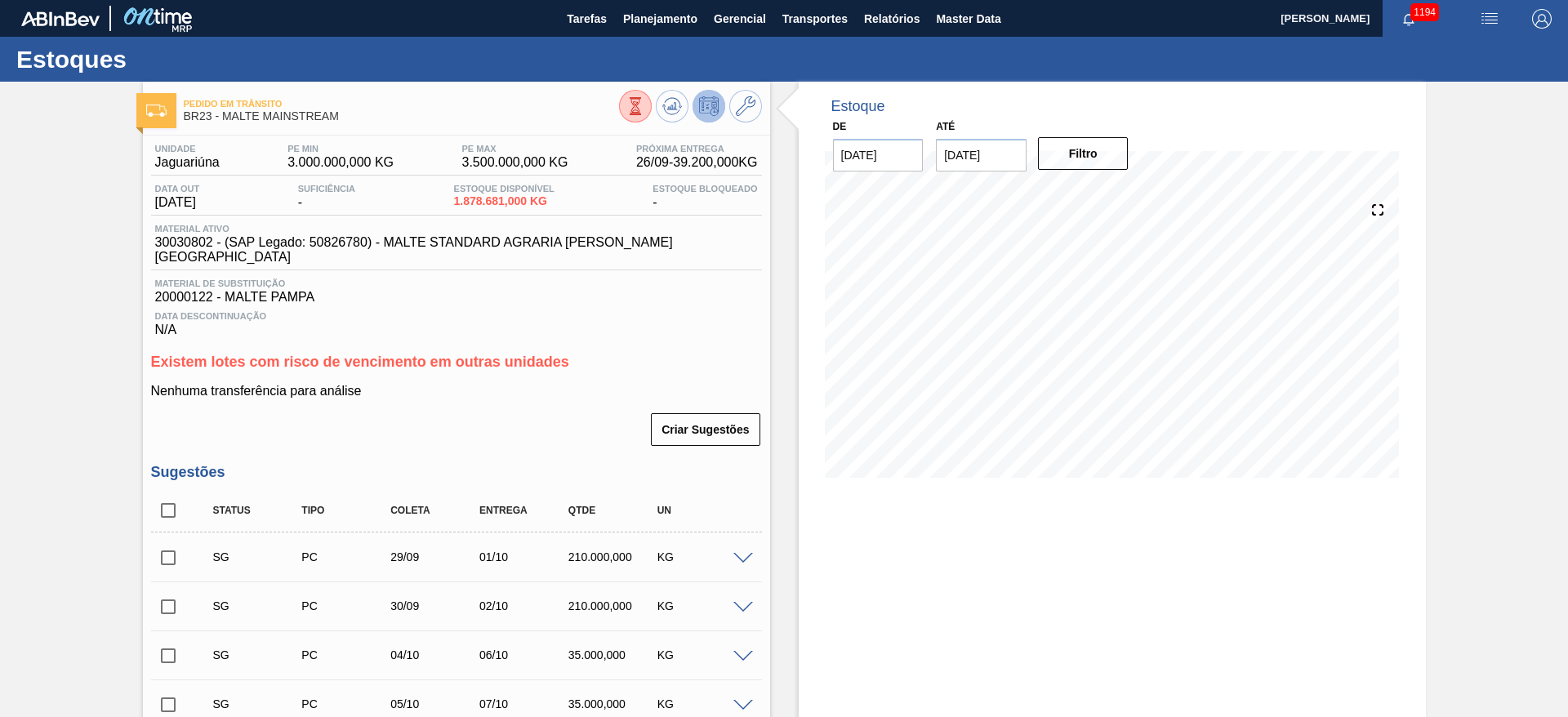
click at [191, 243] on span "30030802 - (SAP Legado: 50826780) - MALTE STANDARD AGRARIA [PERSON_NAME][GEOGRA…" at bounding box center [461, 250] width 611 height 29
copy span "30030802"
click at [672, 17] on span "Planejamento" at bounding box center [660, 18] width 75 height 19
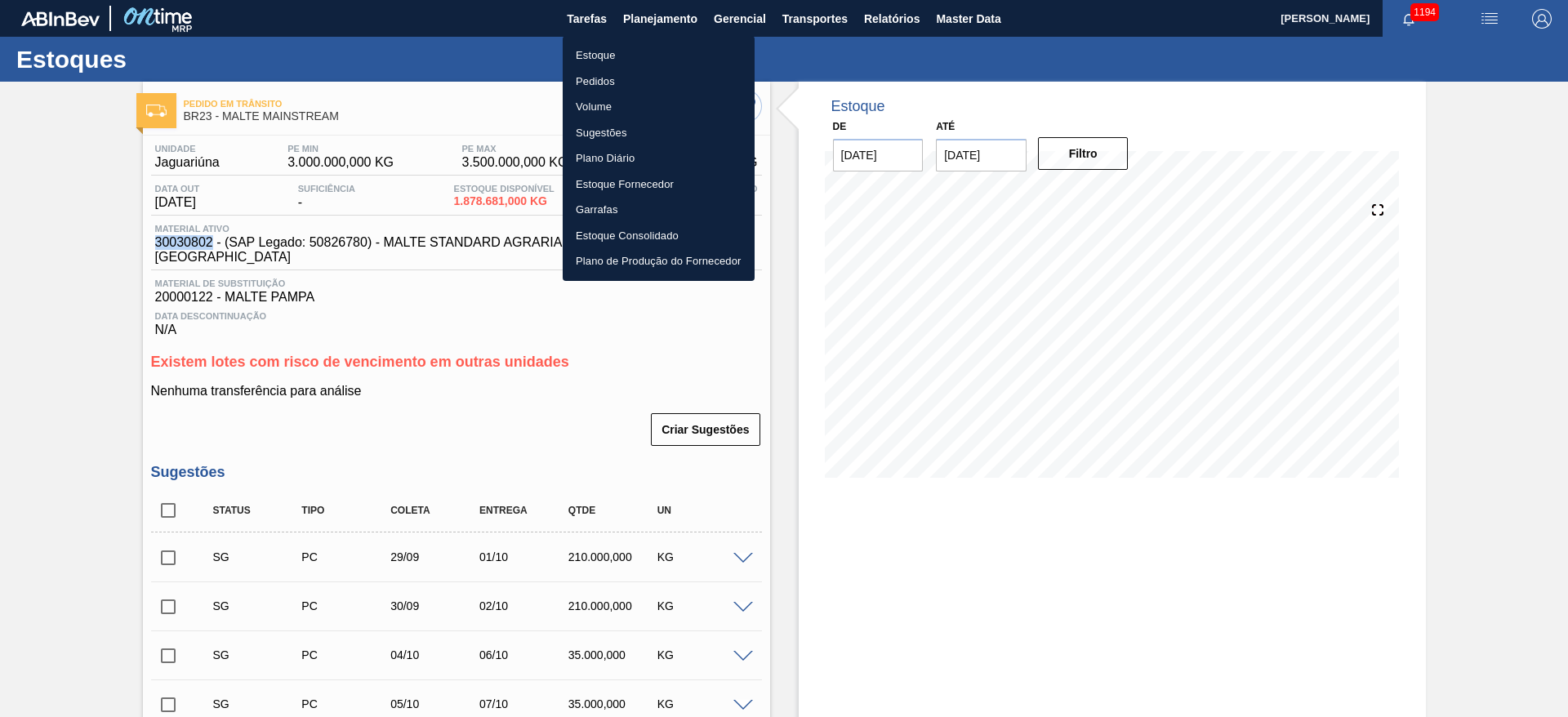
click at [598, 86] on li "Pedidos" at bounding box center [658, 82] width 192 height 26
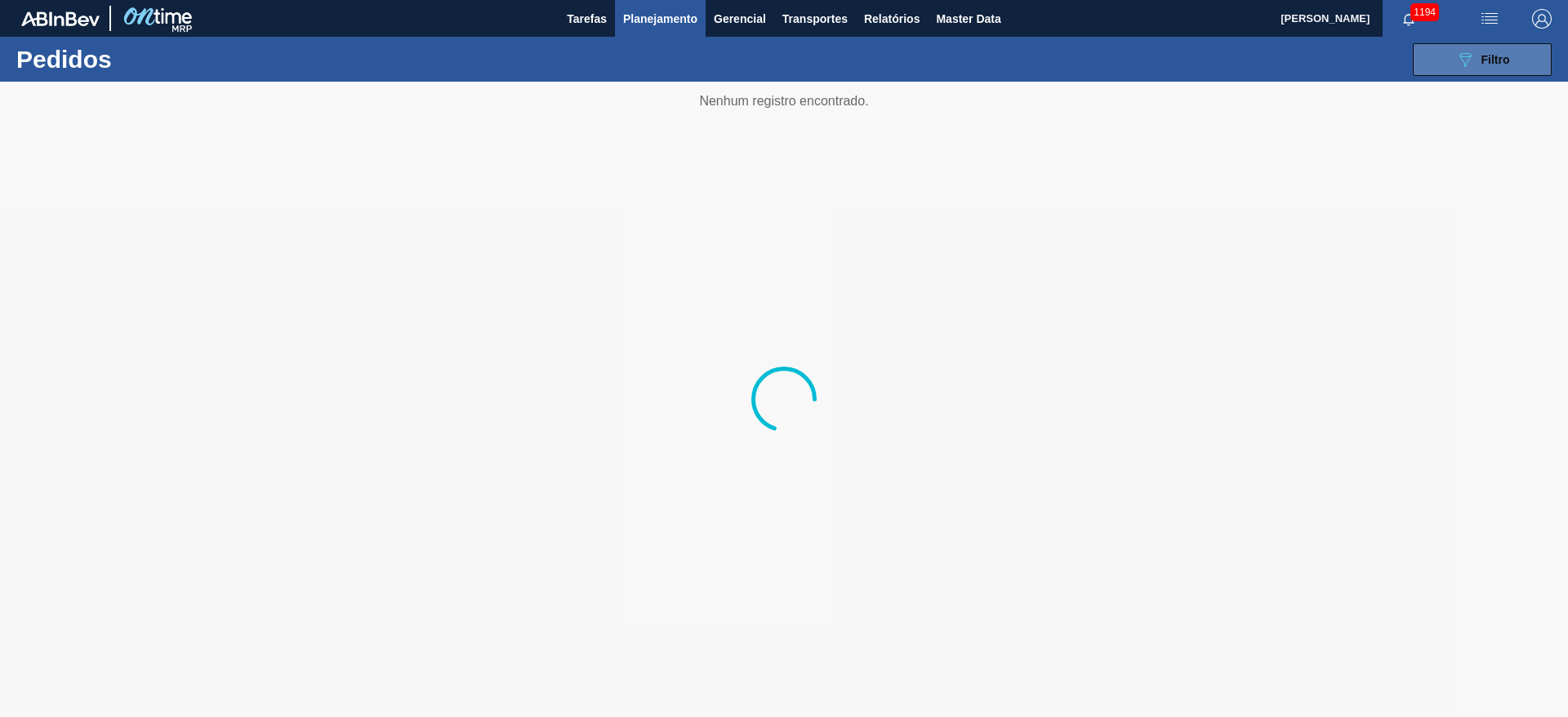
click at [1480, 70] on button "089F7B8B-B2A5-4AFE-B5C0-19BA573D28AC Filtro" at bounding box center [1482, 59] width 139 height 33
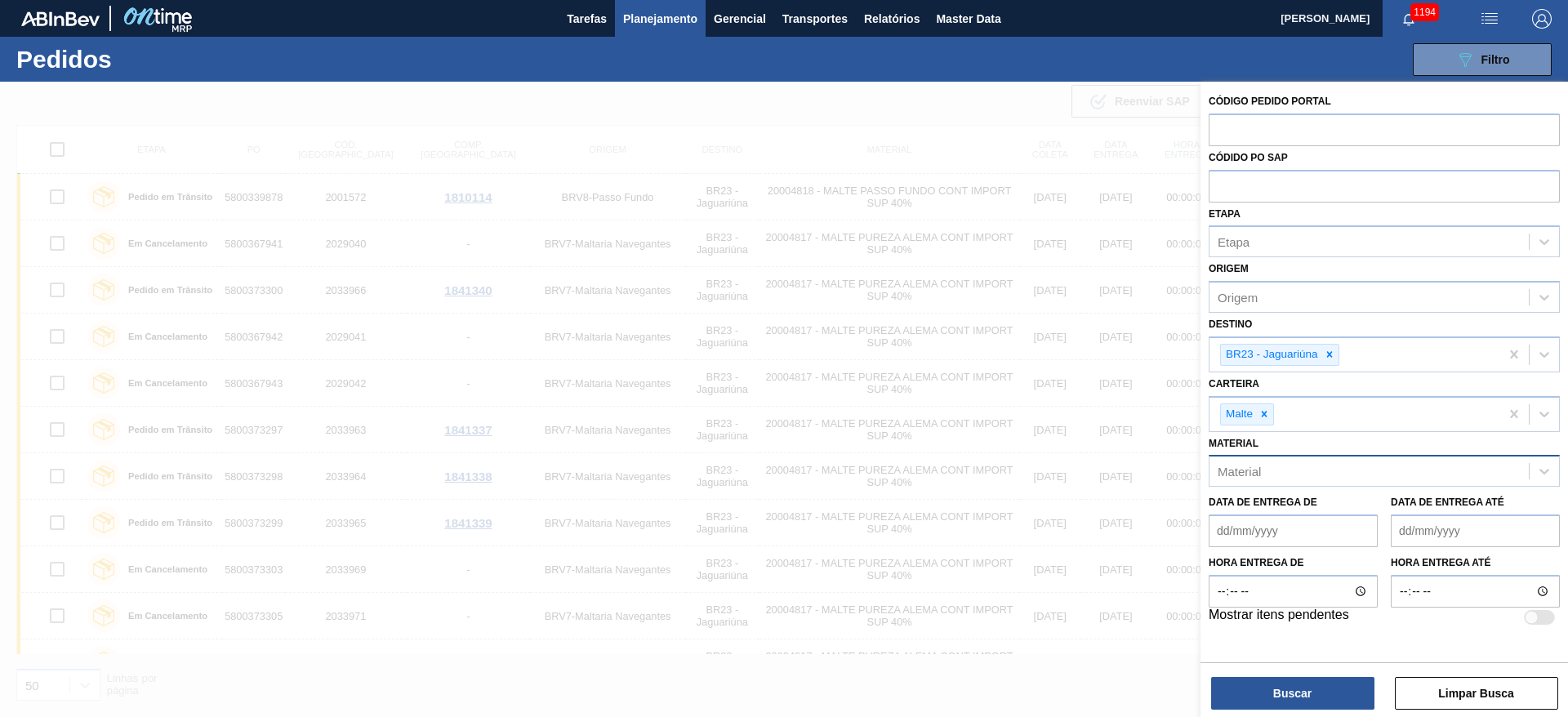
click at [1266, 467] on div "Material" at bounding box center [1368, 471] width 319 height 24
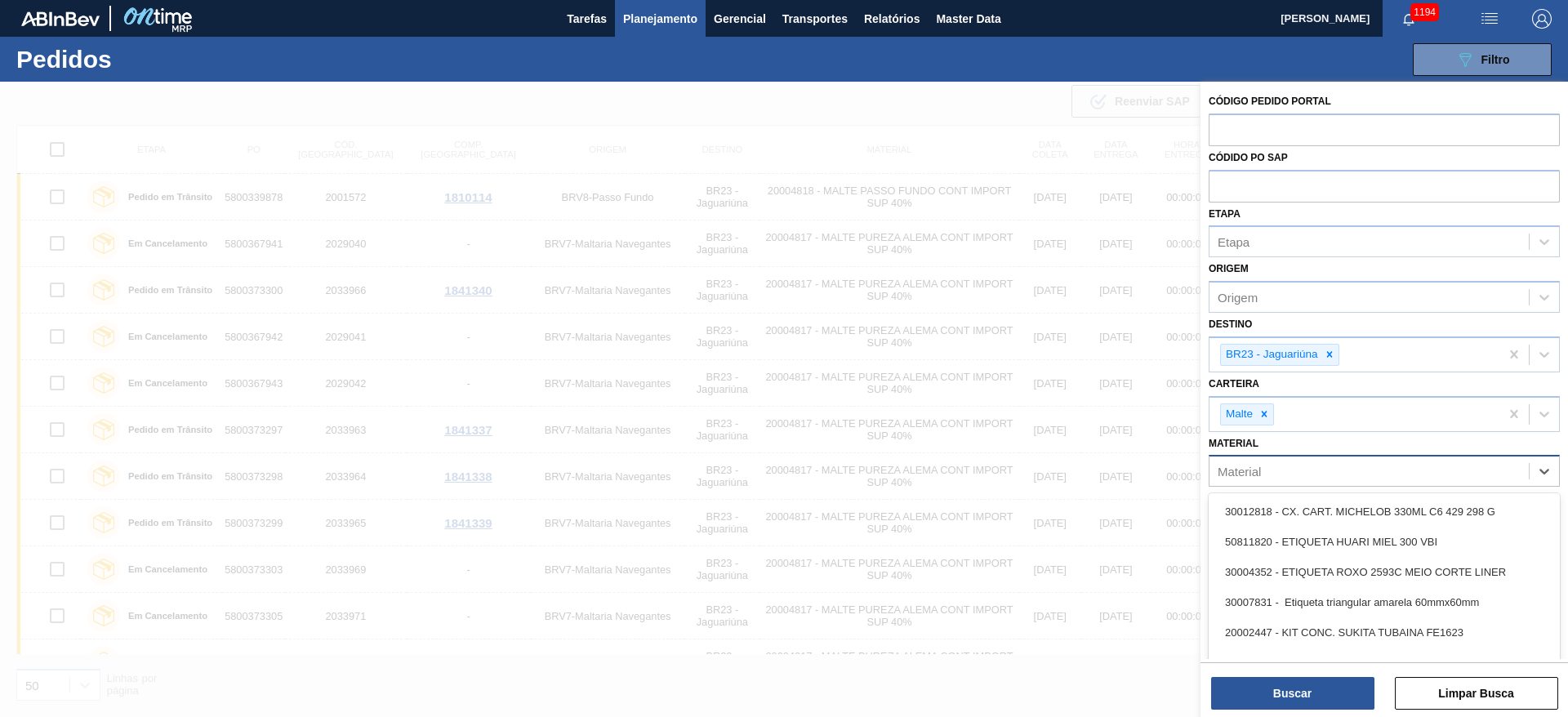
paste input "30030802"
type input "30030802"
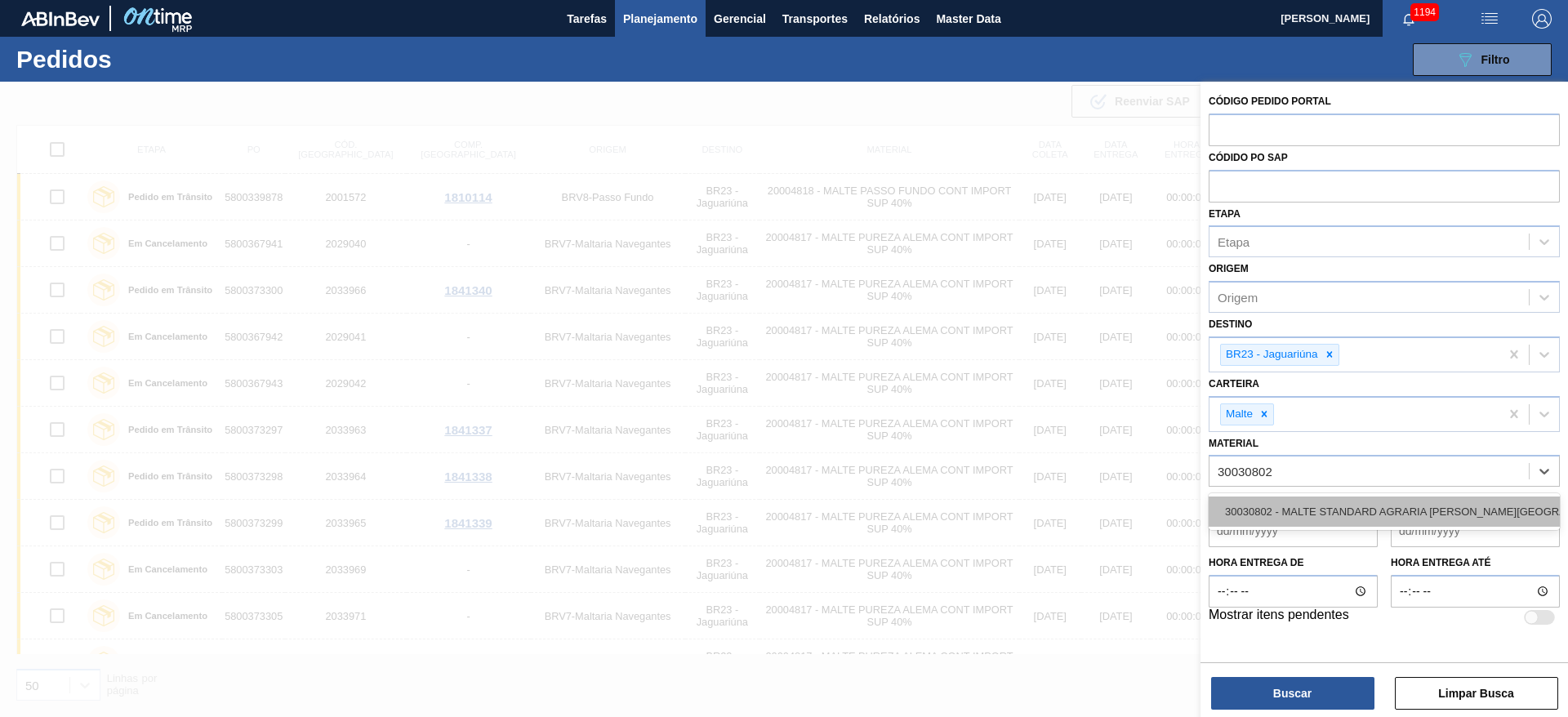
click at [1283, 503] on div "30030802 - MALTE STANDARD AGRARIA [PERSON_NAME][GEOGRAPHIC_DATA]" at bounding box center [1384, 511] width 352 height 30
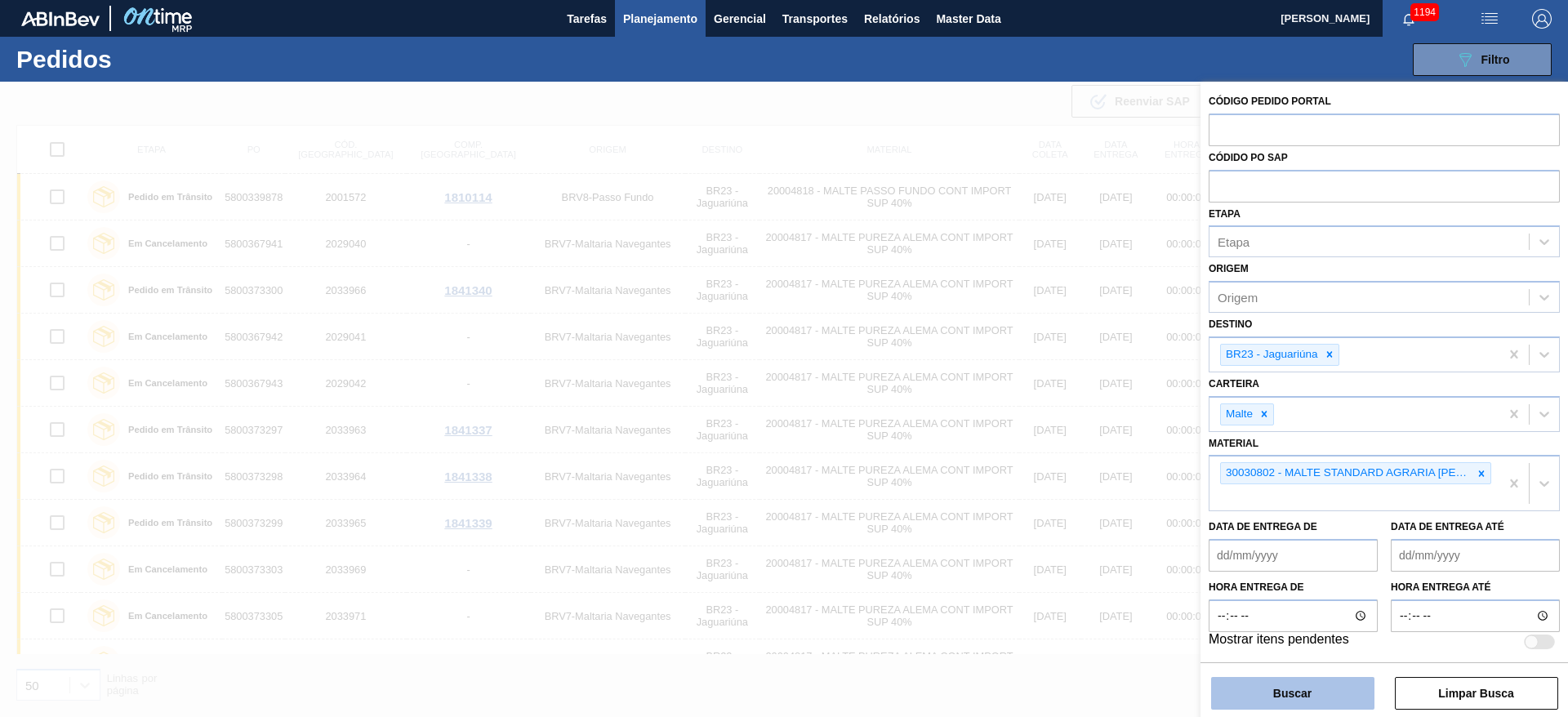
click at [1292, 690] on button "Buscar" at bounding box center [1293, 692] width 163 height 33
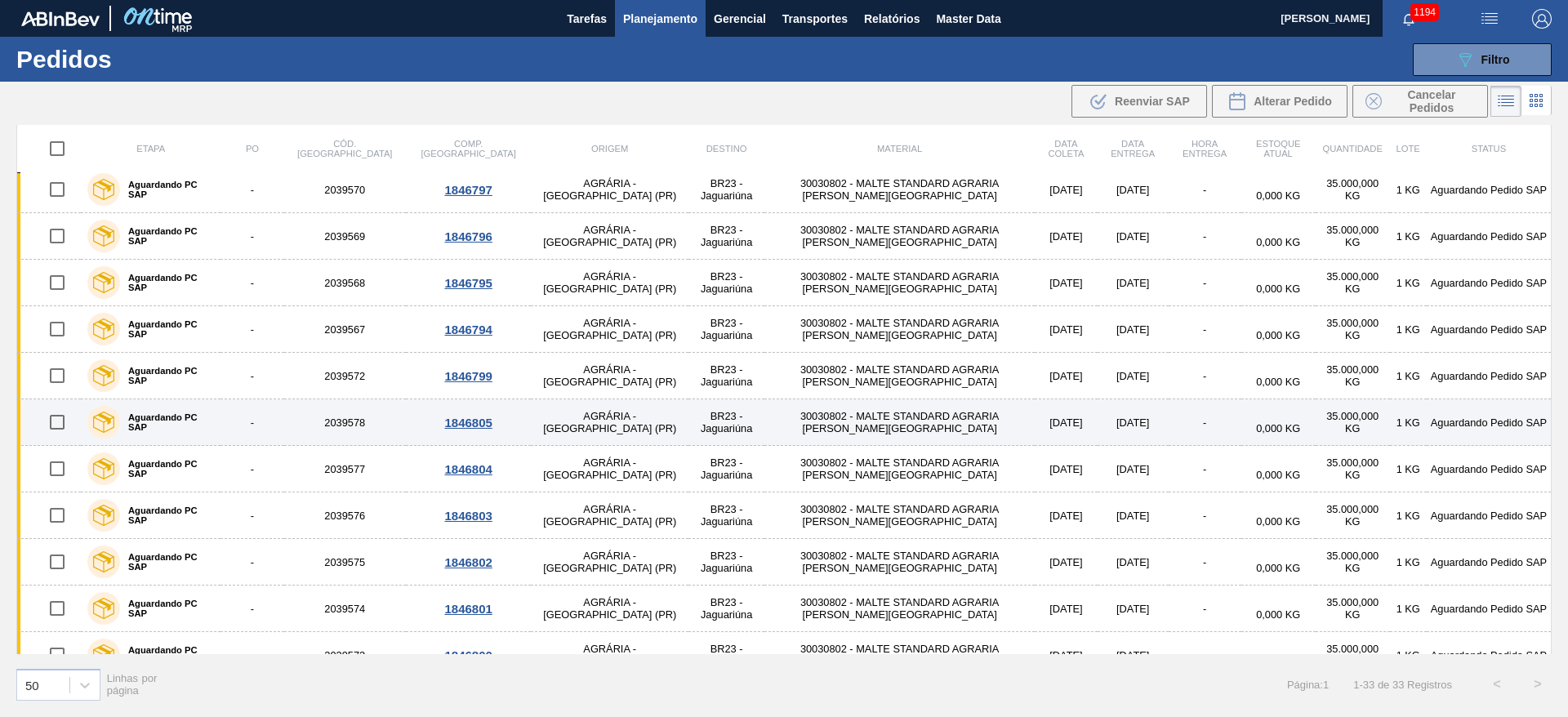
scroll to position [444, 0]
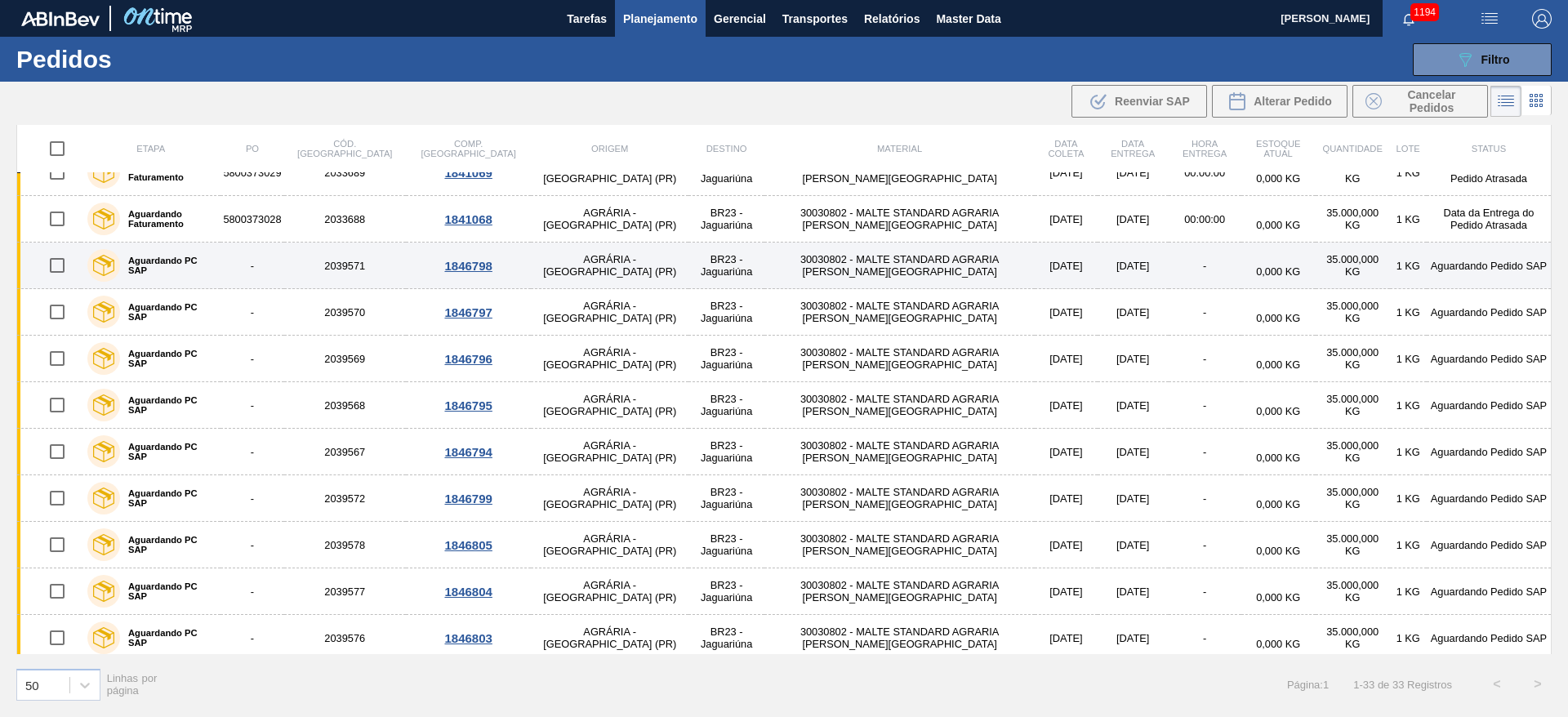
click at [62, 264] on input "checkbox" at bounding box center [57, 264] width 34 height 34
checkbox input "true"
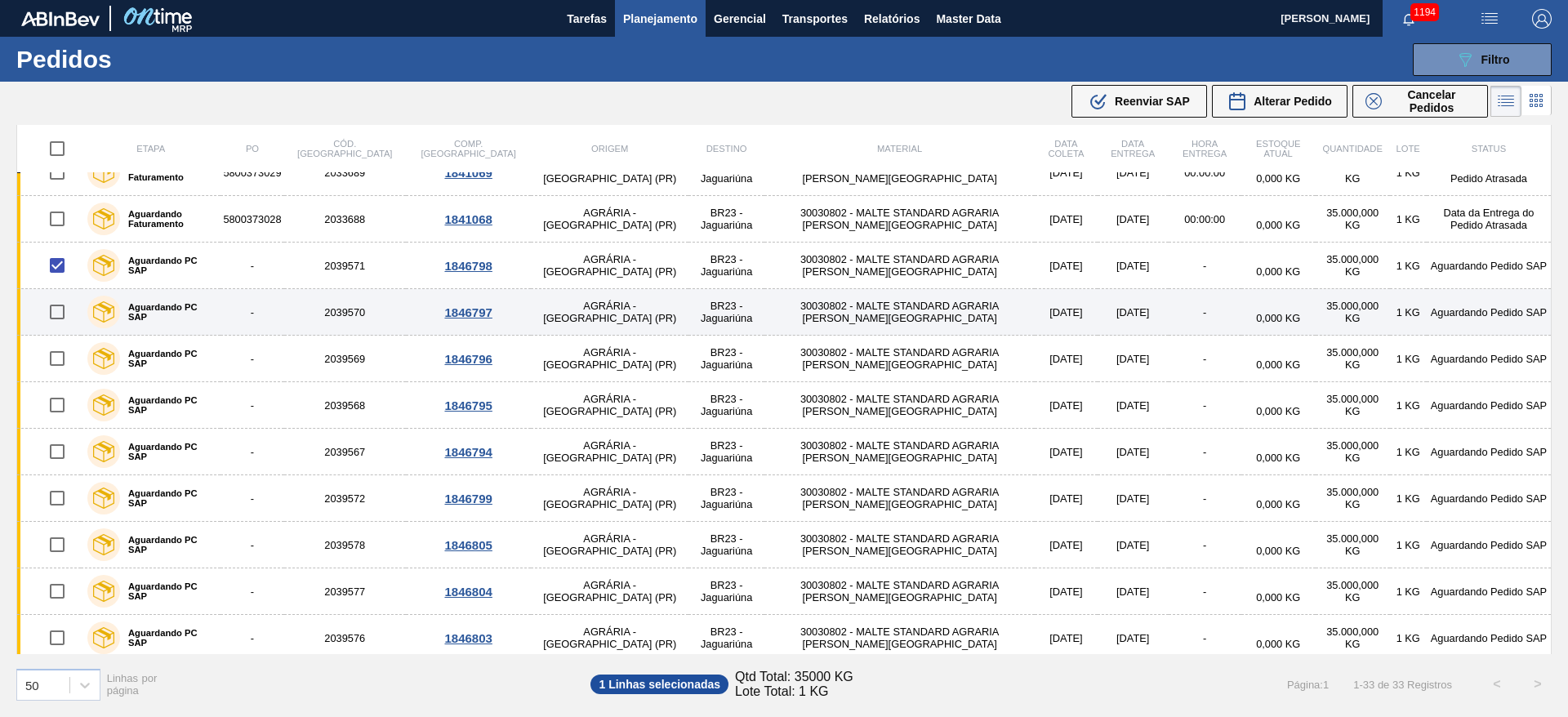
click at [57, 308] on input "checkbox" at bounding box center [57, 311] width 34 height 34
checkbox input "true"
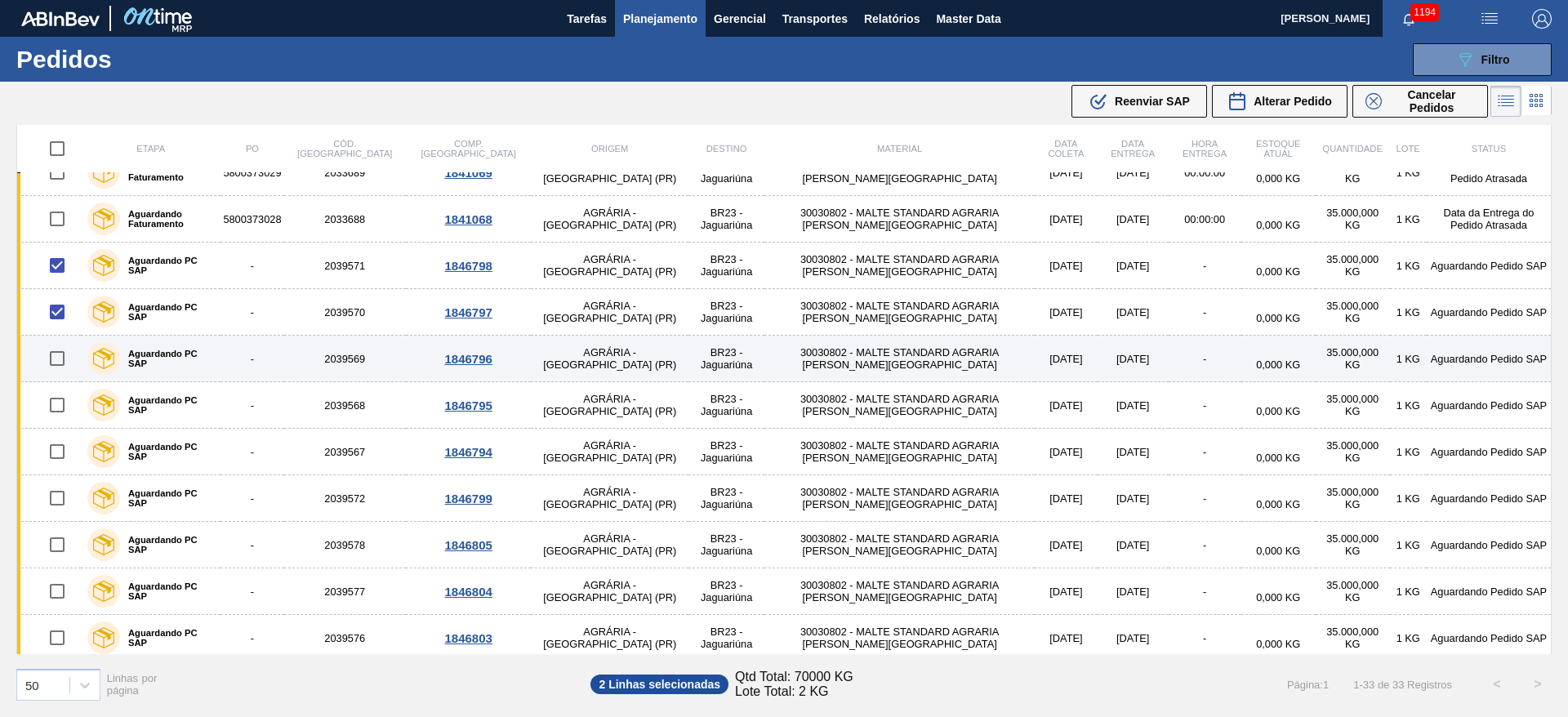
click at [54, 367] on input "checkbox" at bounding box center [57, 358] width 34 height 34
checkbox input "true"
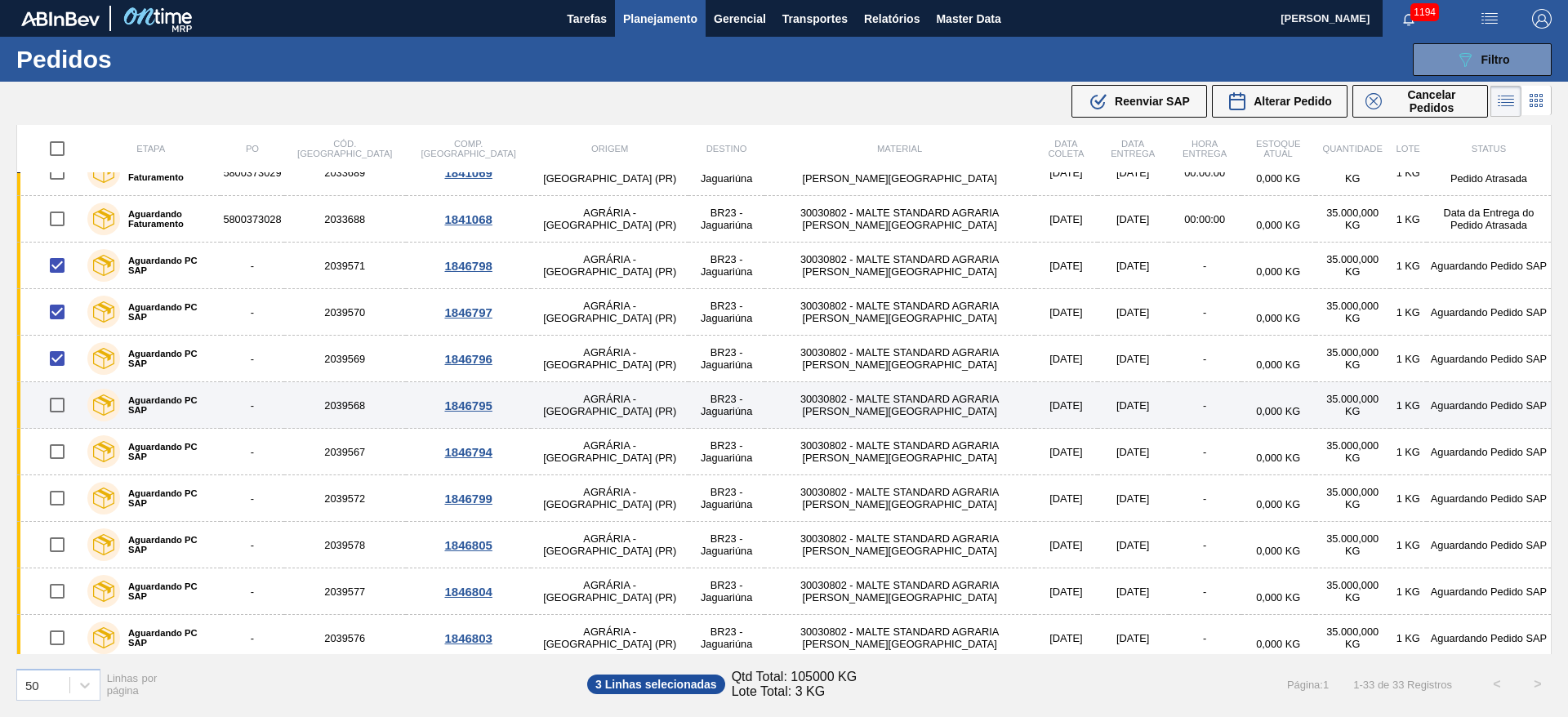
click at [57, 404] on input "checkbox" at bounding box center [57, 404] width 34 height 34
checkbox input "true"
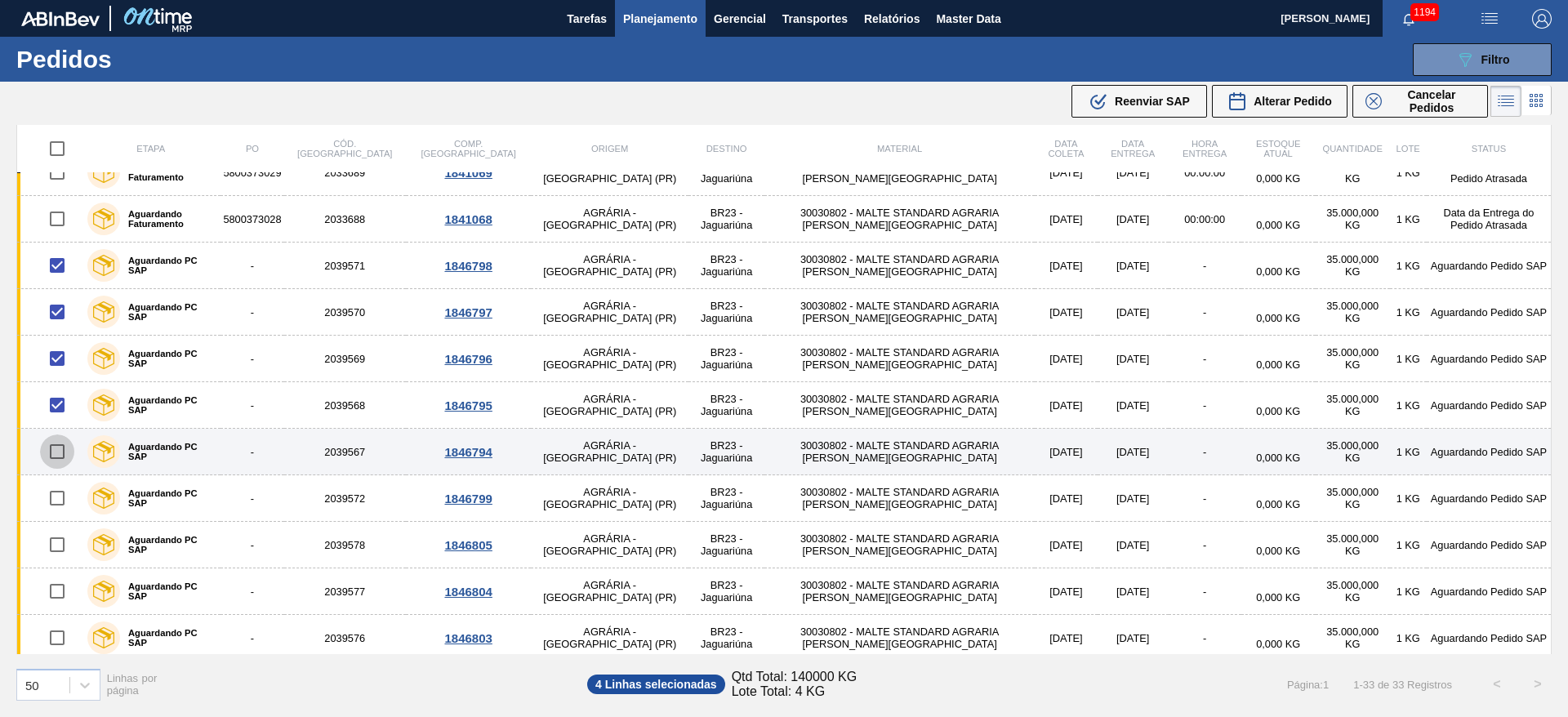
click at [60, 451] on input "checkbox" at bounding box center [57, 451] width 34 height 34
checkbox input "true"
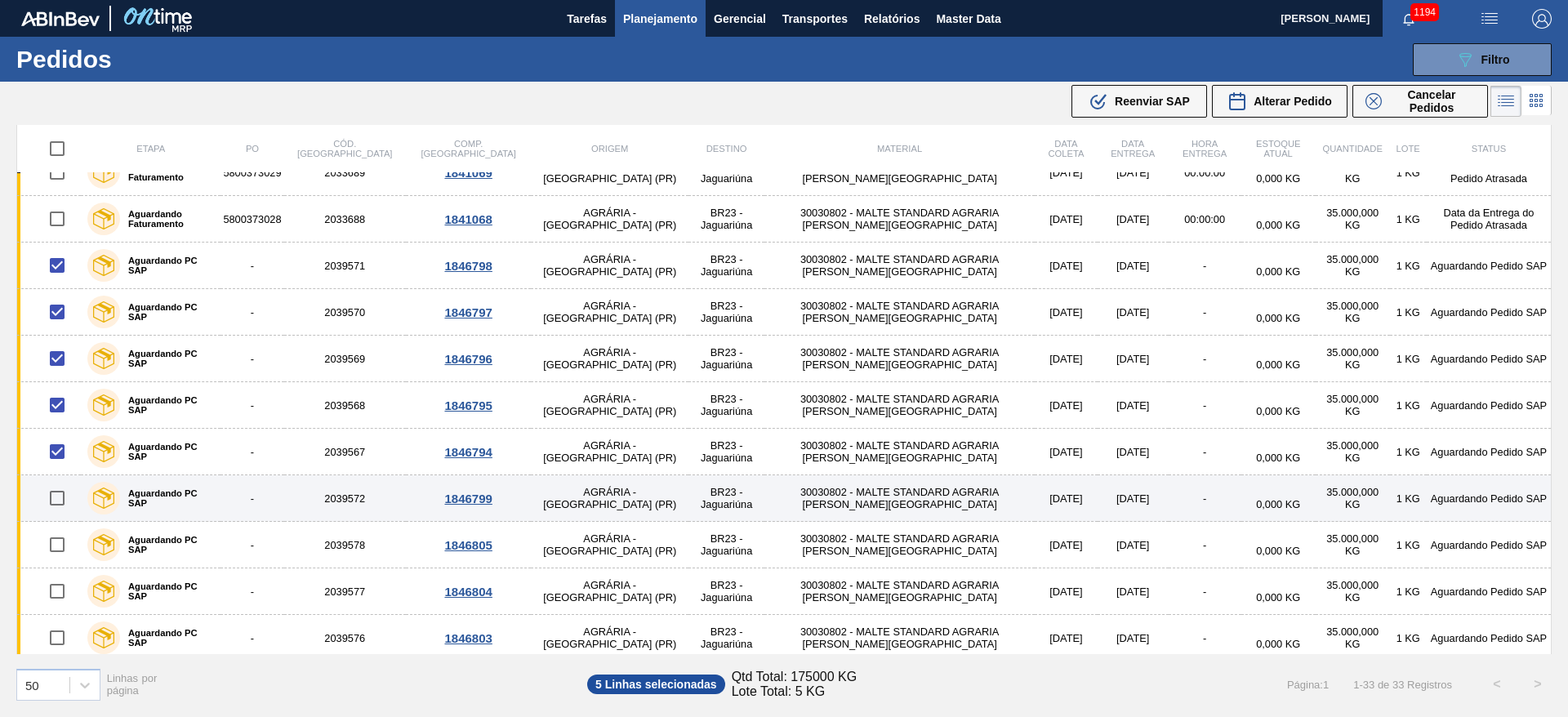
click at [56, 500] on input "checkbox" at bounding box center [57, 497] width 34 height 34
checkbox input "true"
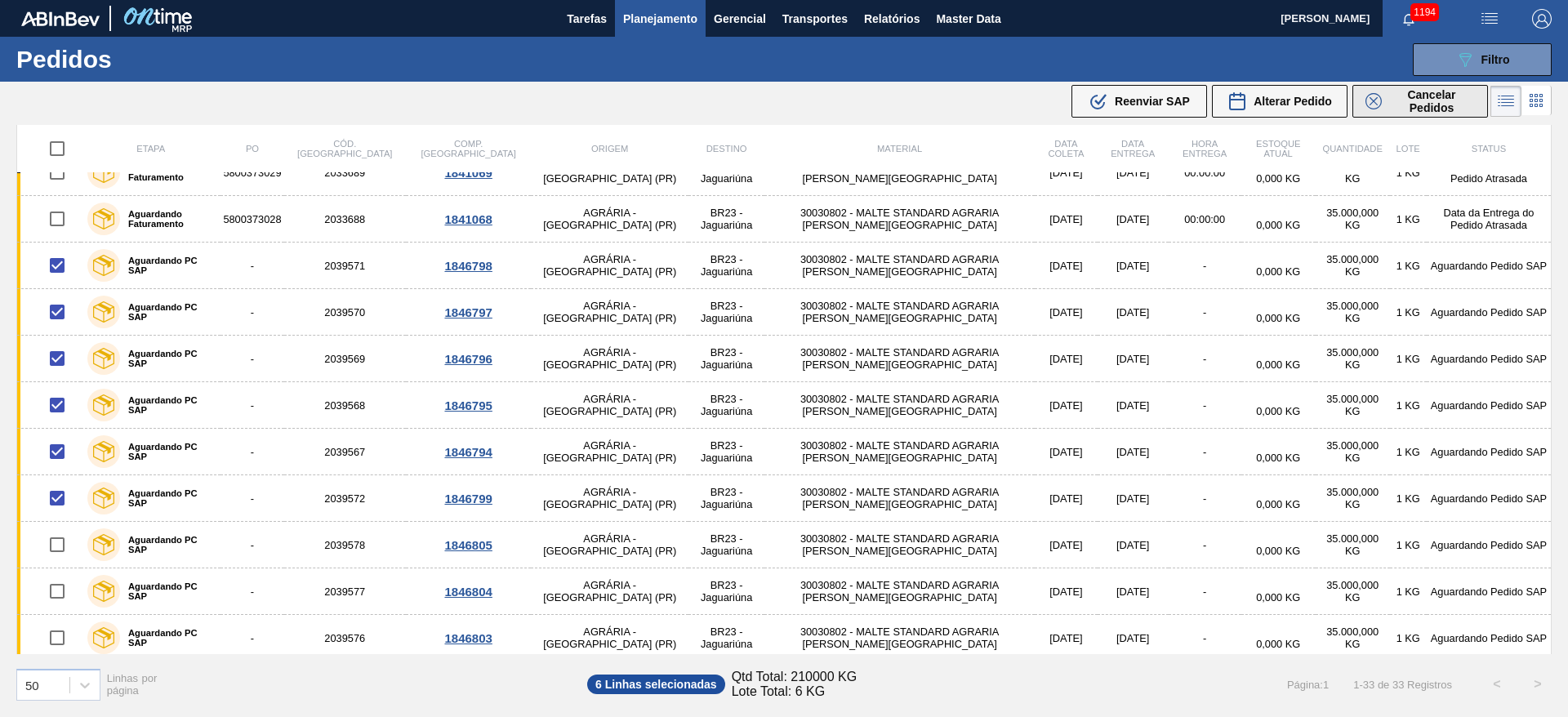
click at [1424, 98] on span "Cancelar Pedidos" at bounding box center [1432, 101] width 86 height 26
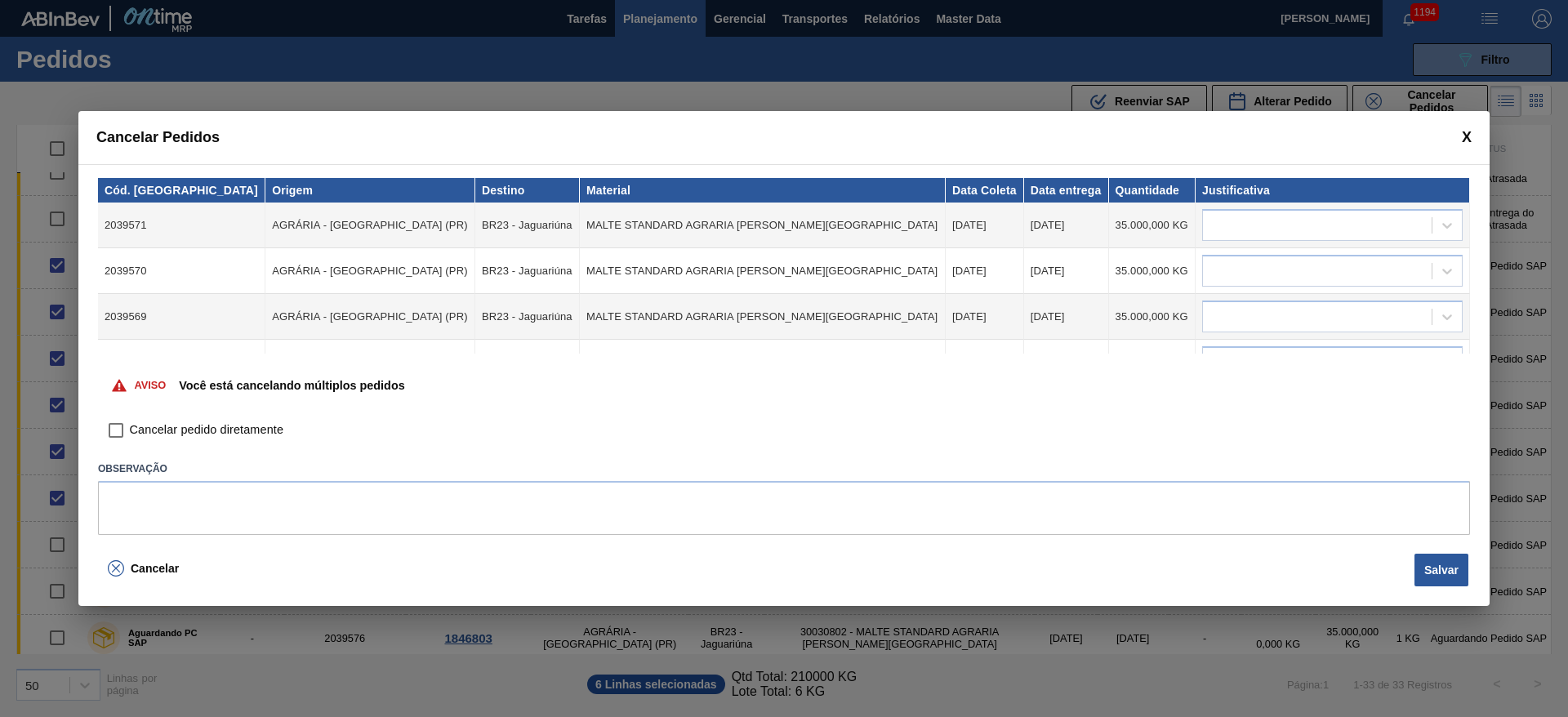
click at [123, 427] on input "Cancelar pedido diretamente" at bounding box center [116, 431] width 28 height 28
checkbox input "true"
click at [1231, 225] on div at bounding box center [1318, 225] width 229 height 24
type input "outr"
drag, startPoint x: 1245, startPoint y: 300, endPoint x: 1216, endPoint y: 250, distance: 57.8
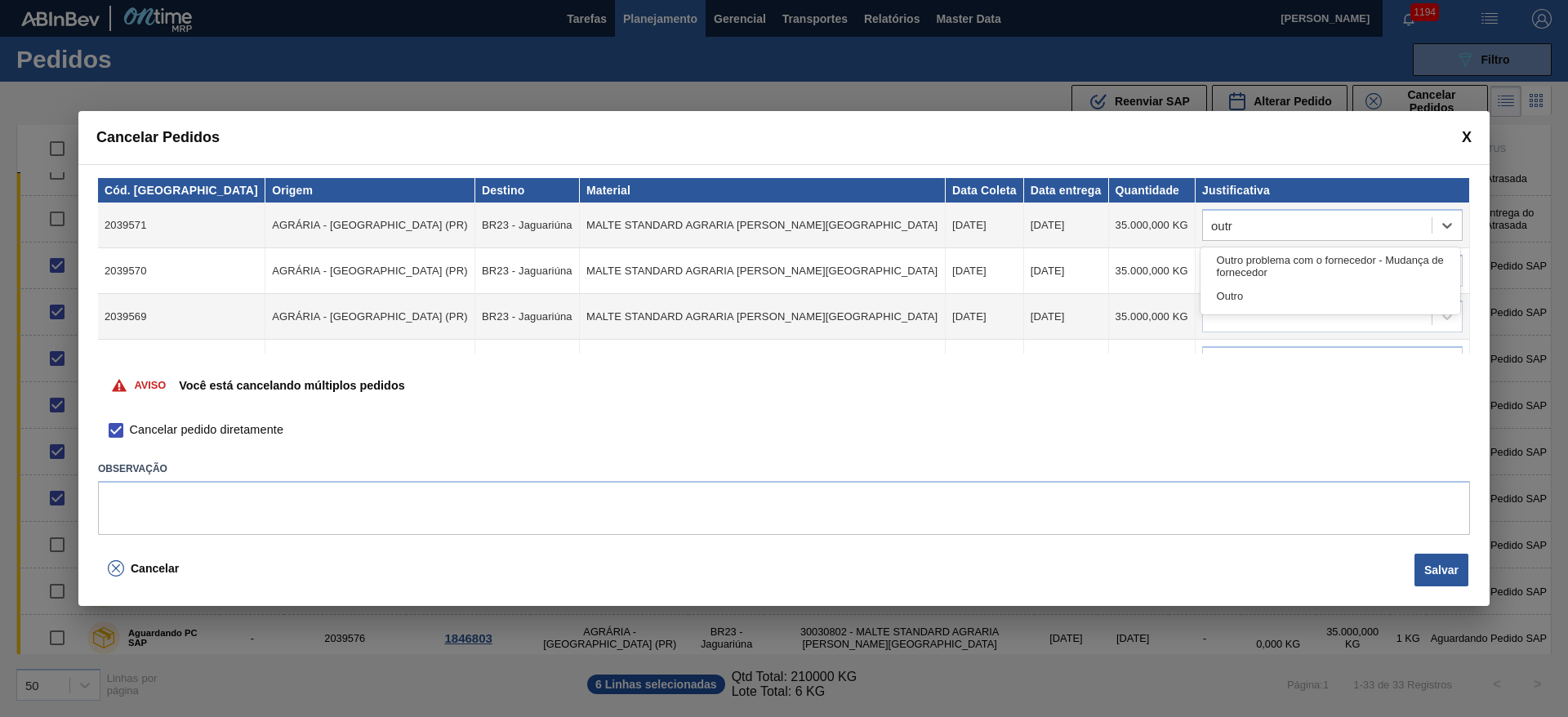
click at [1242, 294] on div "Outro" at bounding box center [1330, 296] width 259 height 30
click at [1215, 267] on div at bounding box center [1318, 271] width 229 height 24
type input "outro"
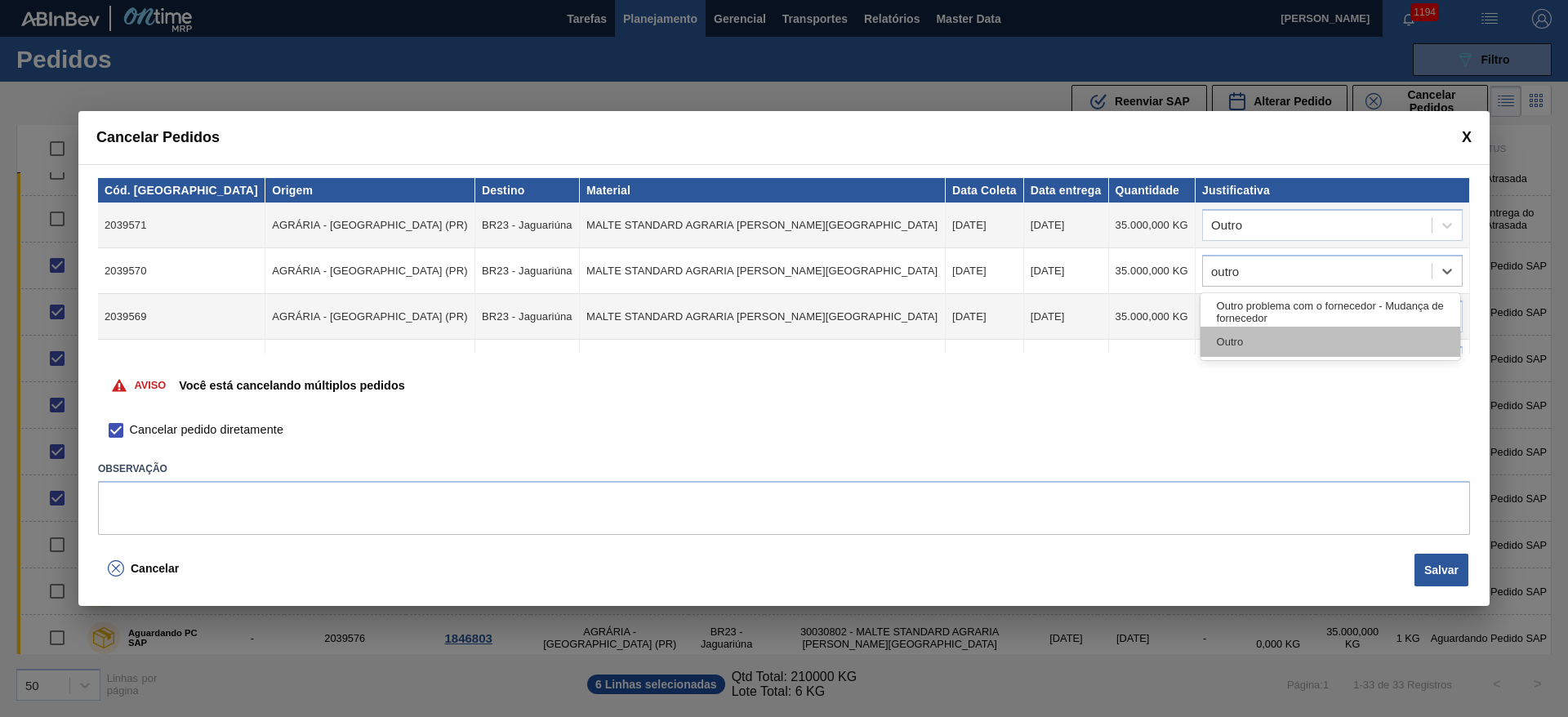
click at [1238, 340] on div "Outro" at bounding box center [1330, 342] width 259 height 30
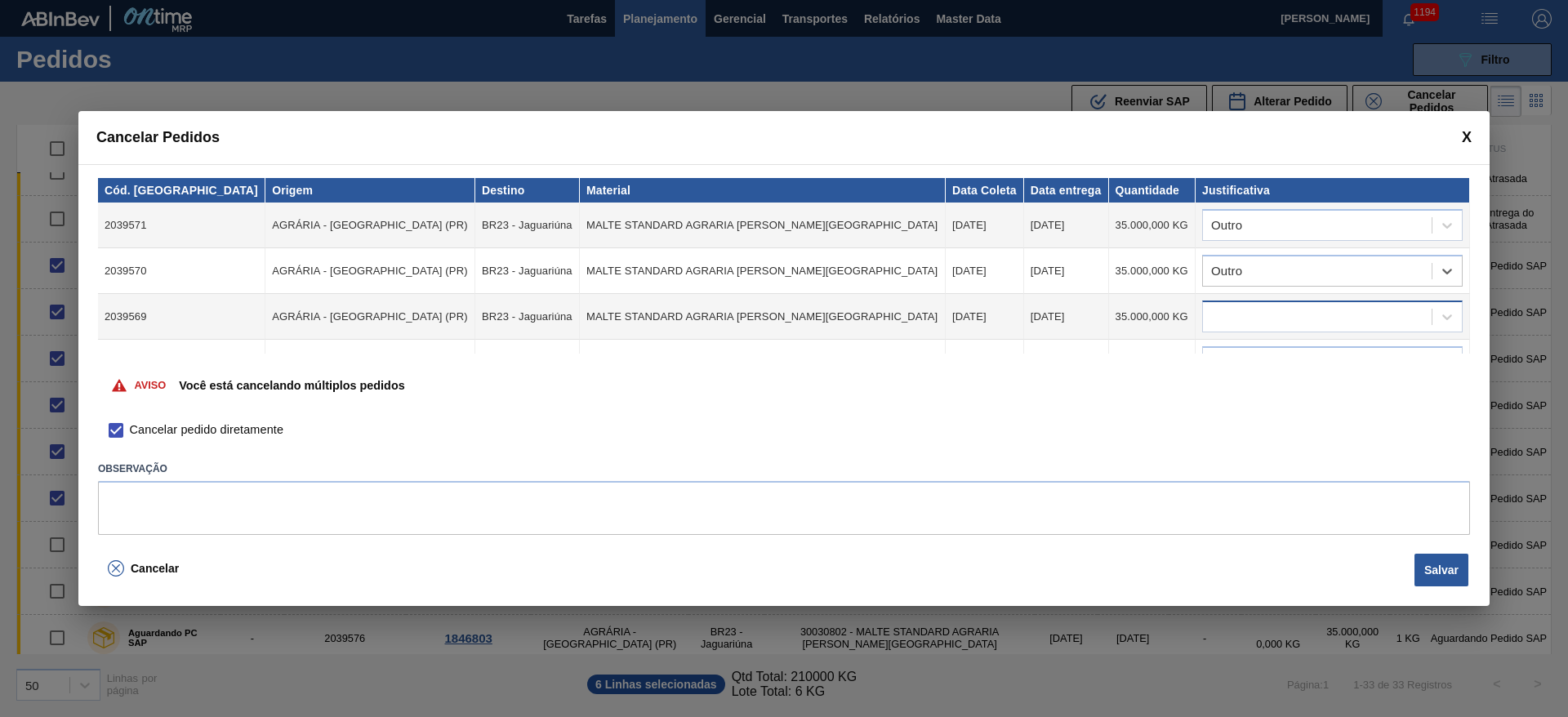
click at [1231, 322] on div at bounding box center [1318, 317] width 229 height 24
type input "outro"
click at [1239, 405] on div "Outro problema com o fornecedor - Mudança de fornecedor Outro" at bounding box center [1330, 373] width 259 height 67
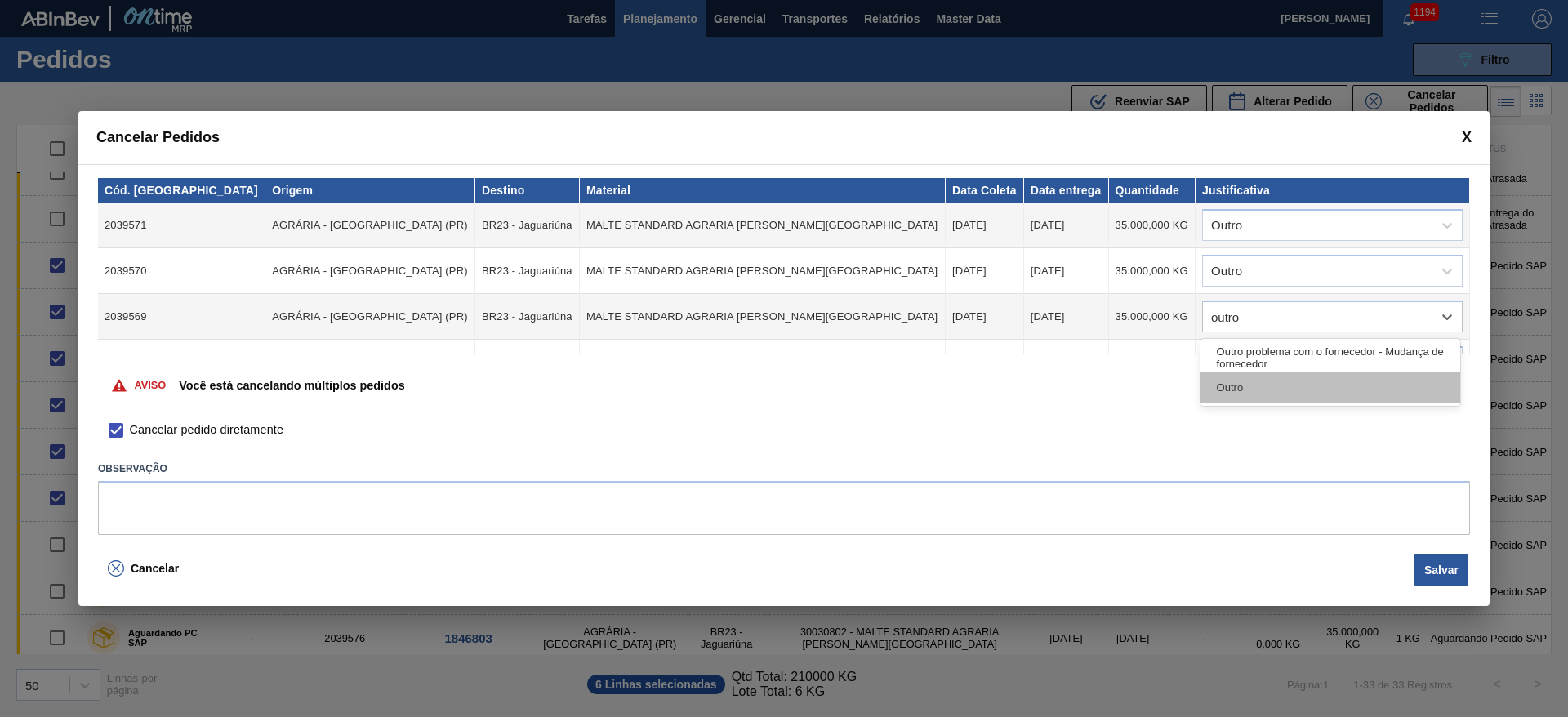
click at [1238, 391] on div "Outro" at bounding box center [1330, 387] width 259 height 30
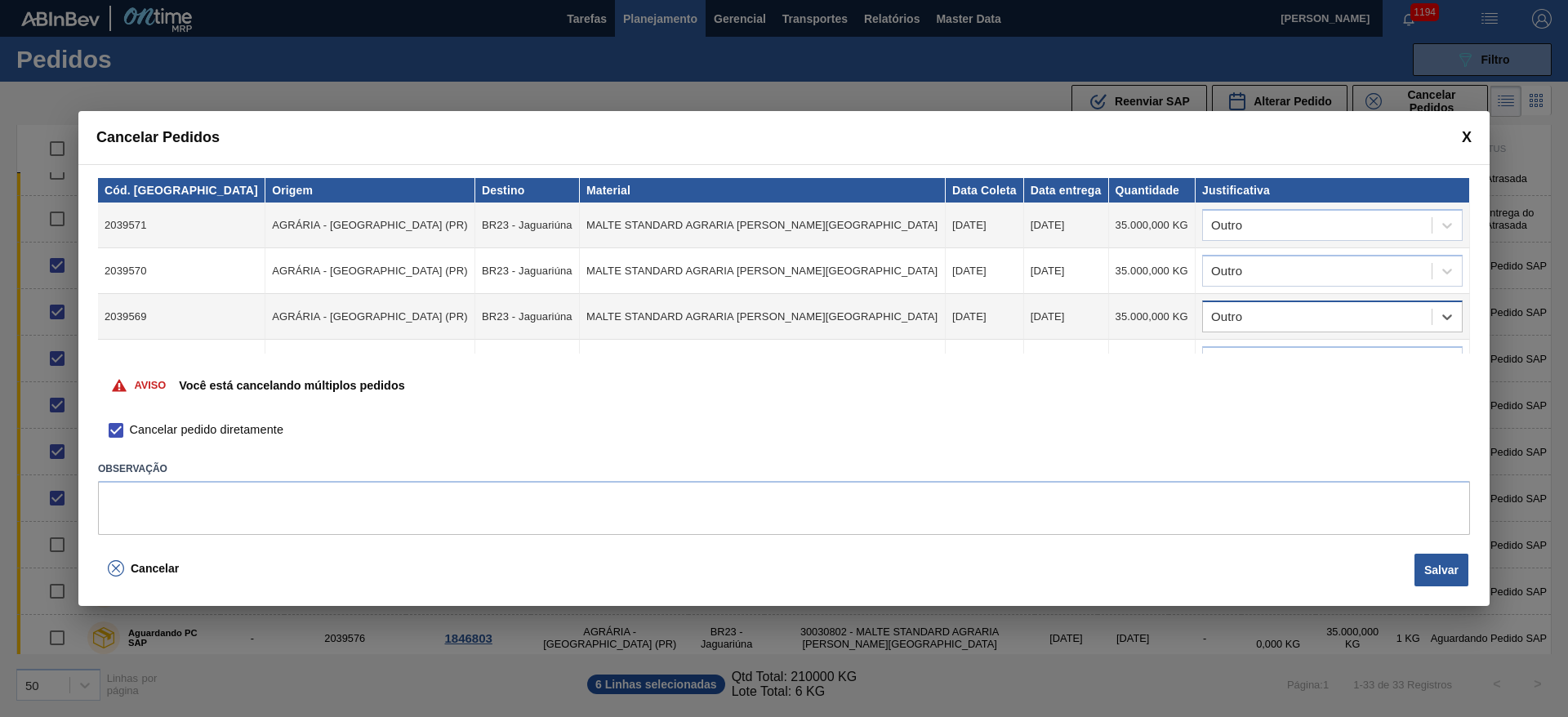
scroll to position [122, 0]
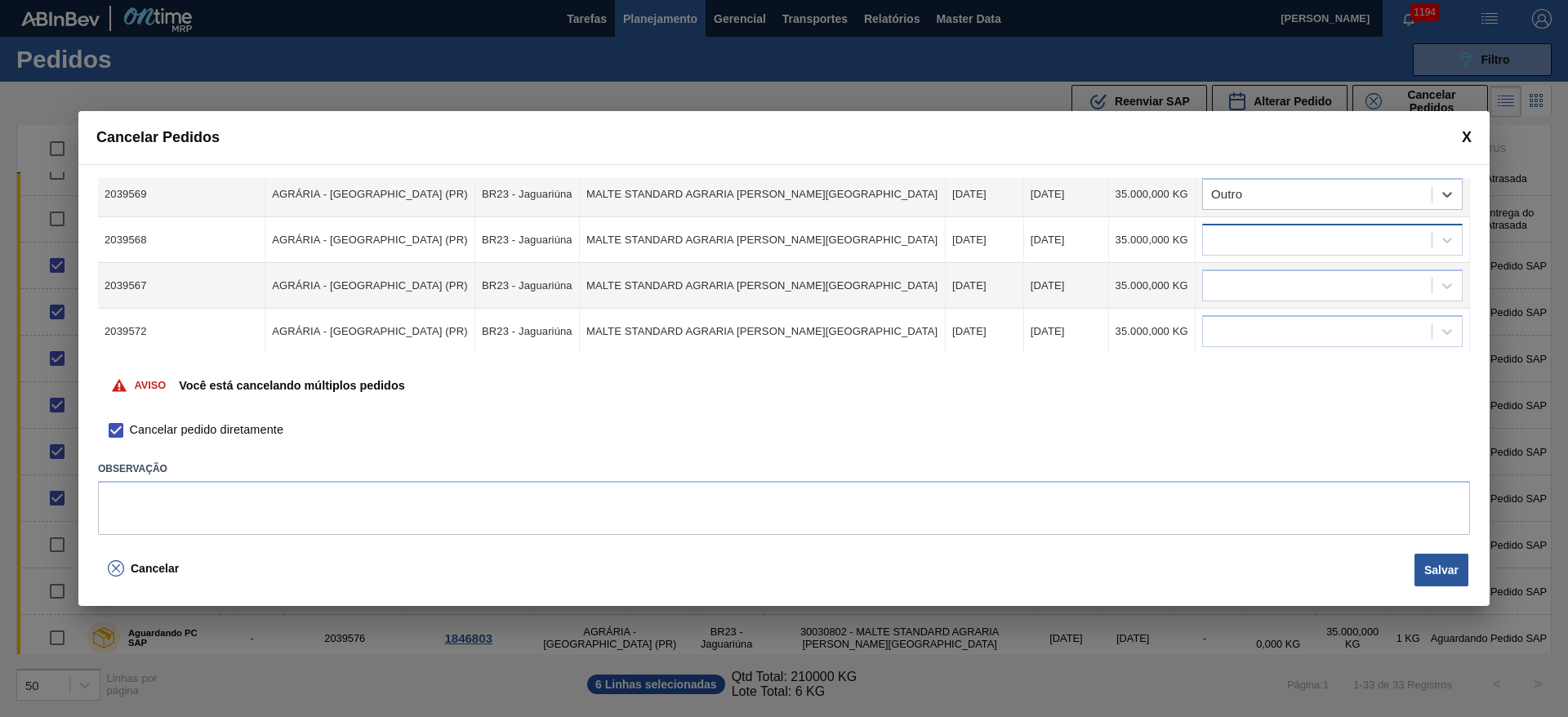
click at [1239, 242] on div at bounding box center [1318, 240] width 229 height 24
type input "outro"
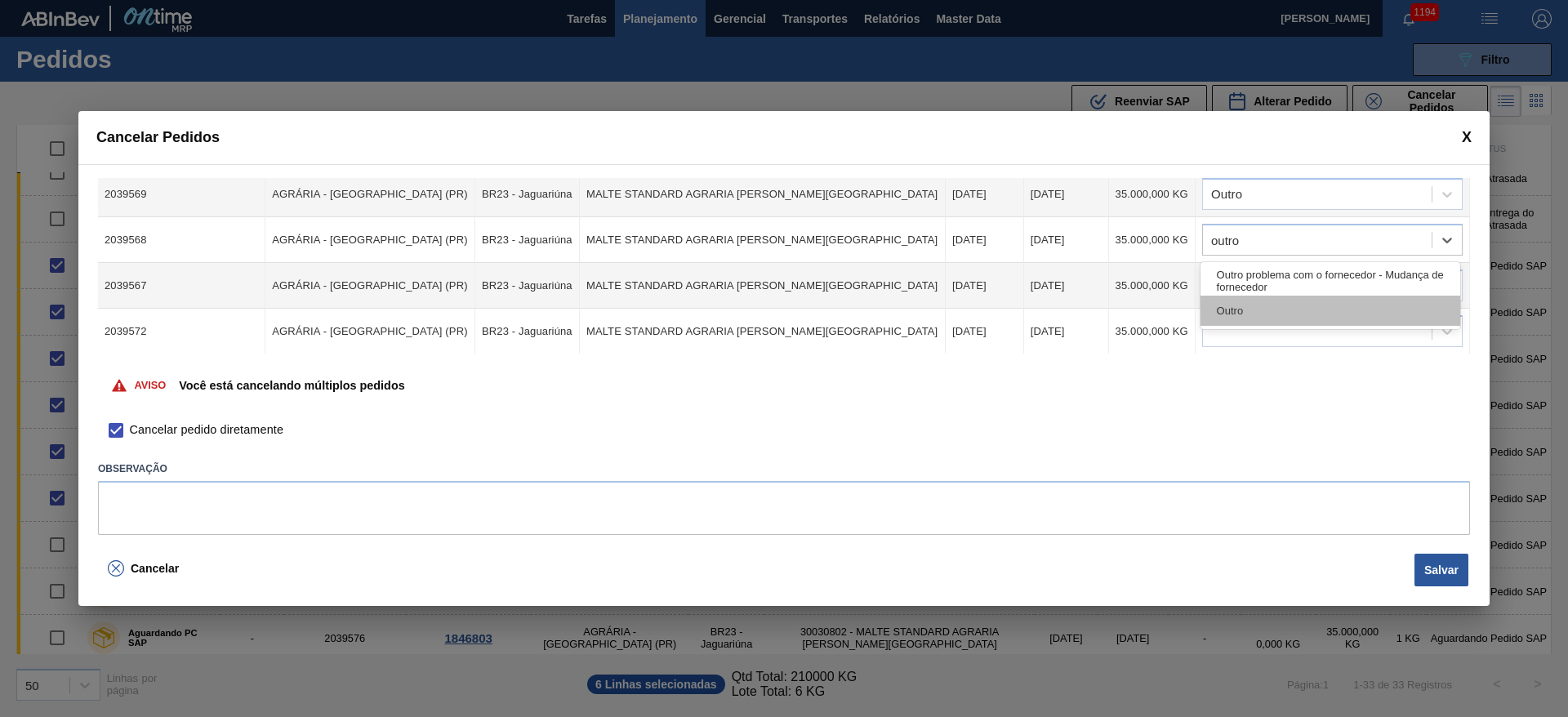
click at [1237, 303] on div "Outro" at bounding box center [1330, 310] width 259 height 30
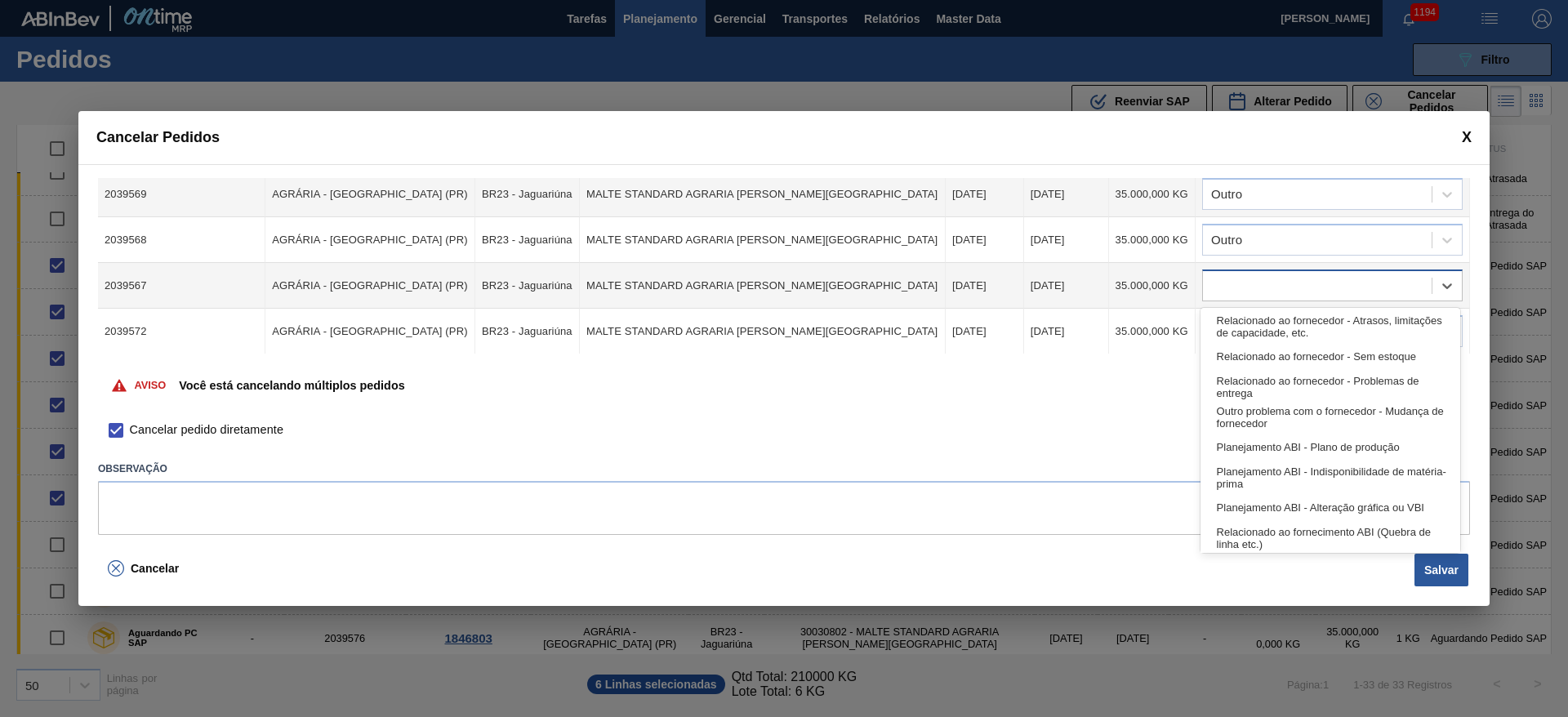
click at [1237, 281] on div at bounding box center [1318, 286] width 229 height 24
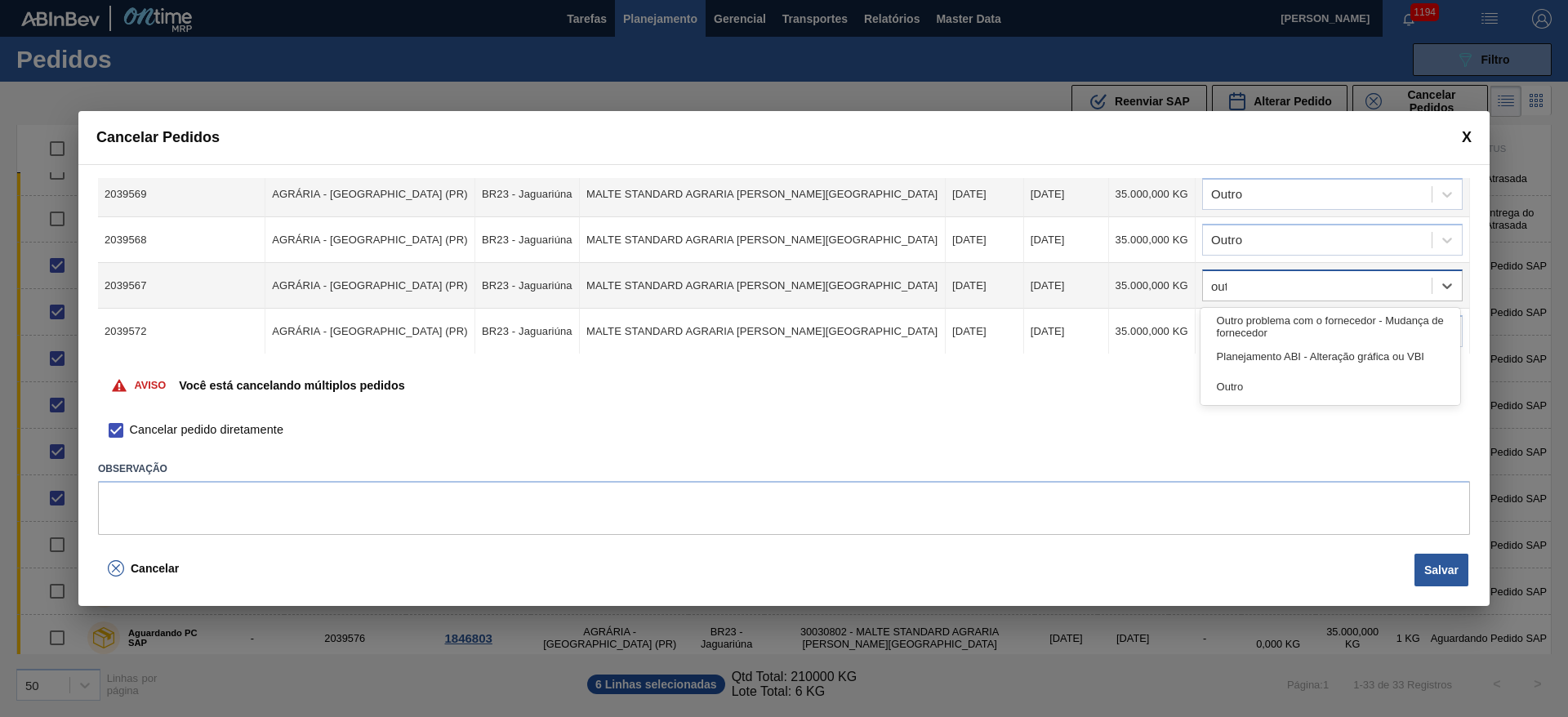
type input "outro"
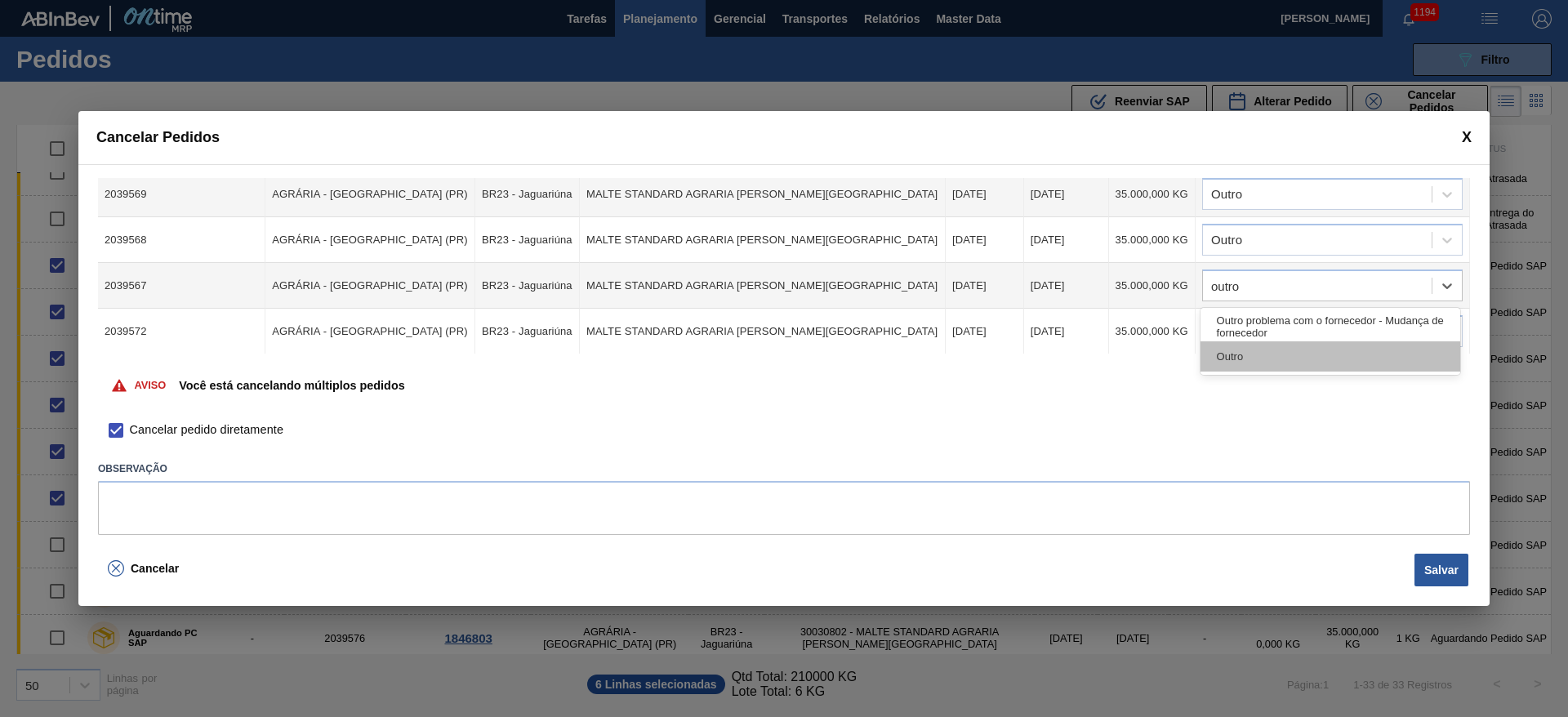
click at [1252, 358] on div "Outro" at bounding box center [1330, 356] width 259 height 30
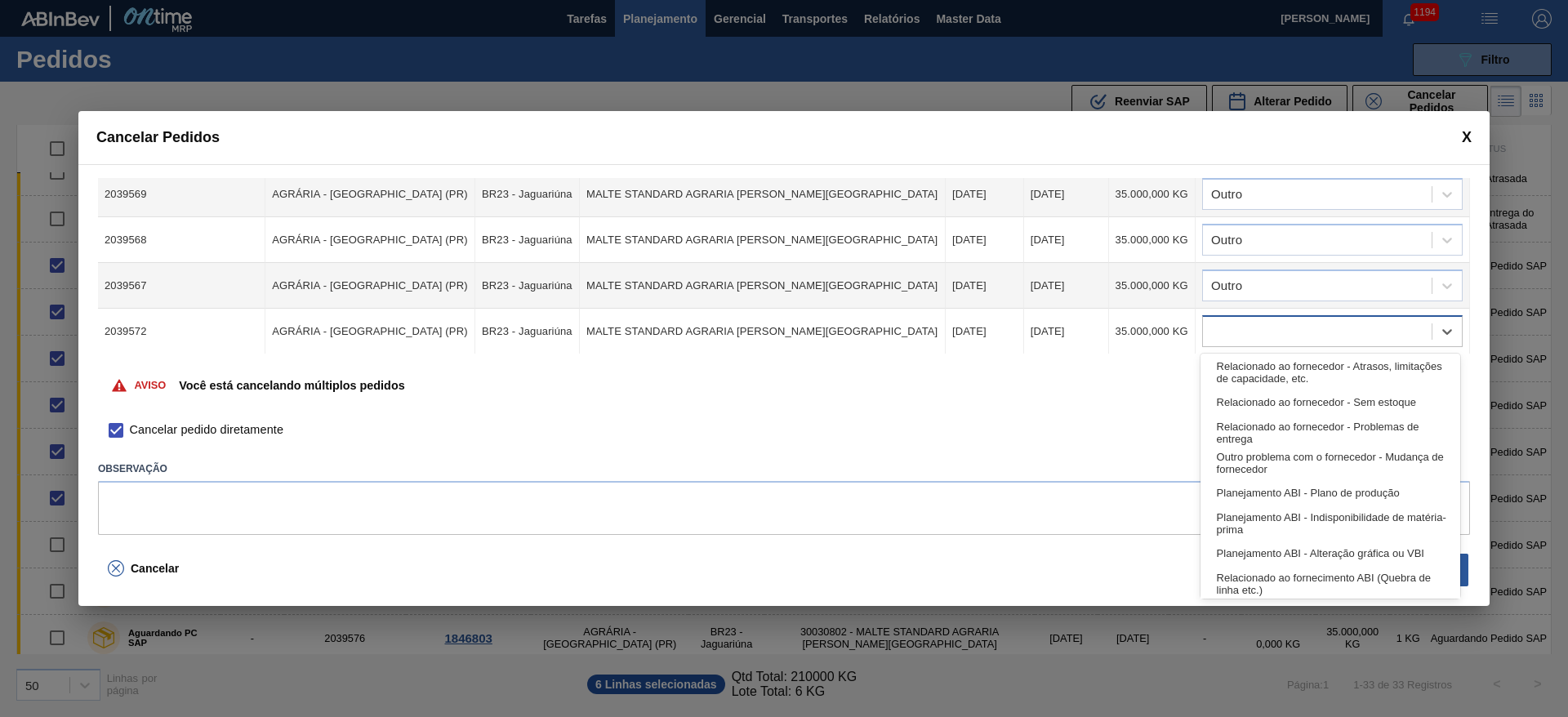
click at [1236, 321] on div at bounding box center [1318, 331] width 229 height 24
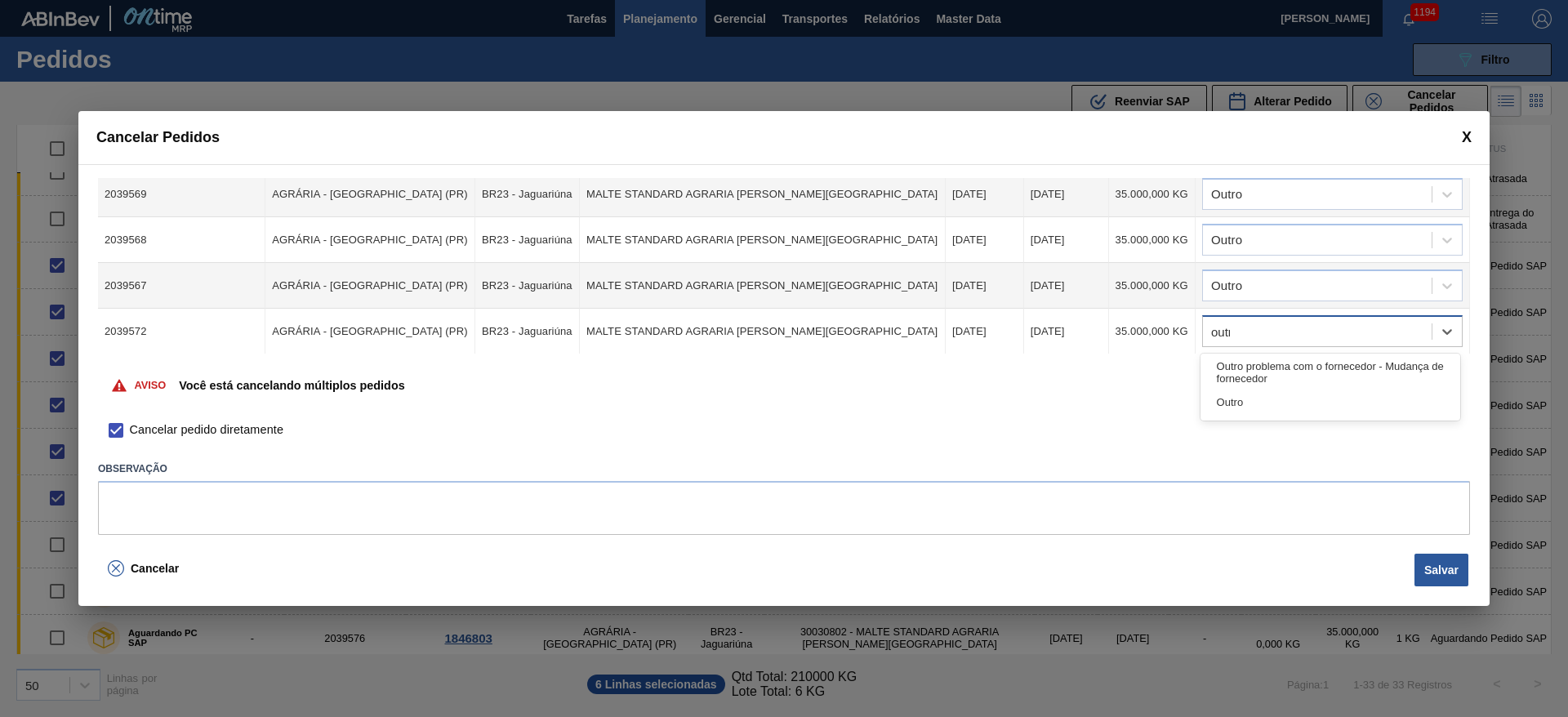
type input "outro"
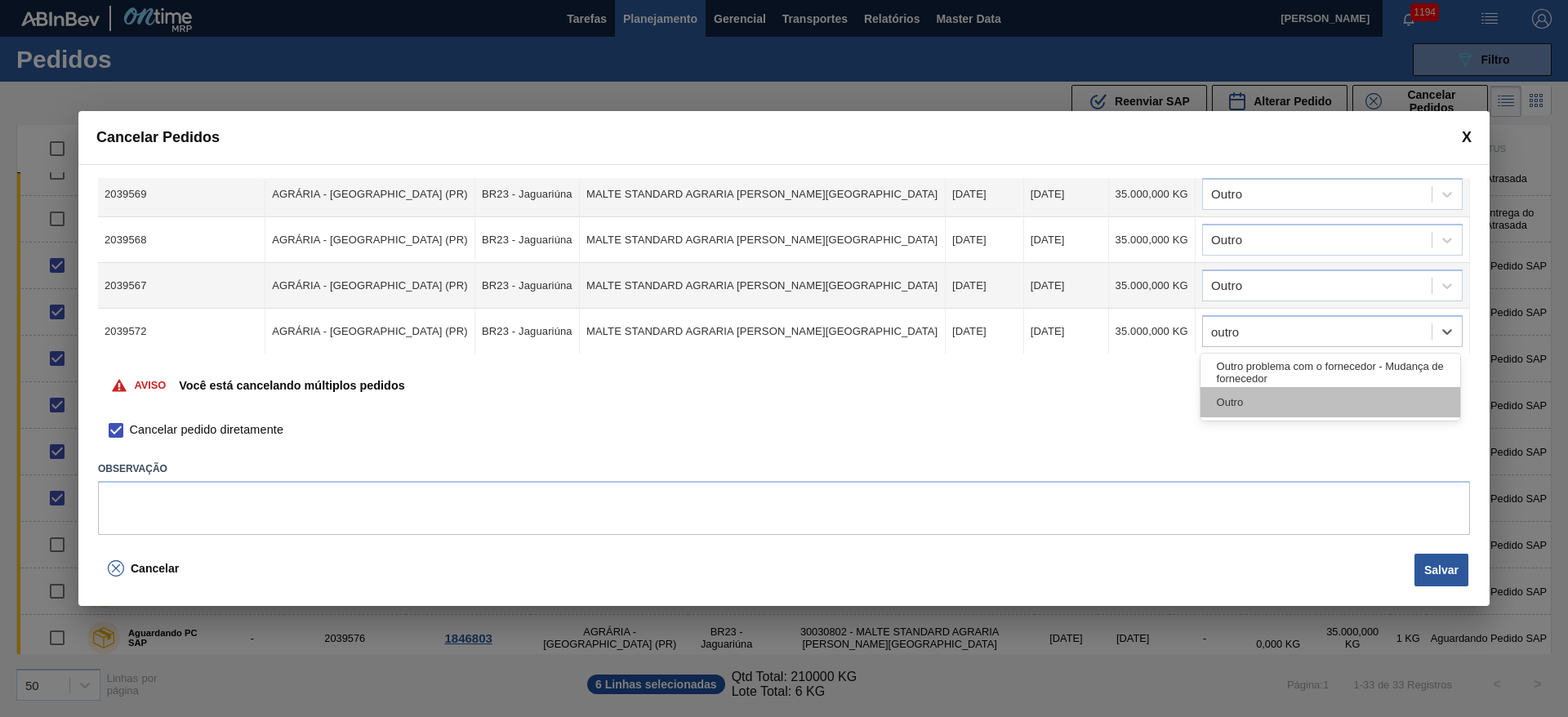
click at [1217, 395] on div "Outro" at bounding box center [1330, 402] width 259 height 30
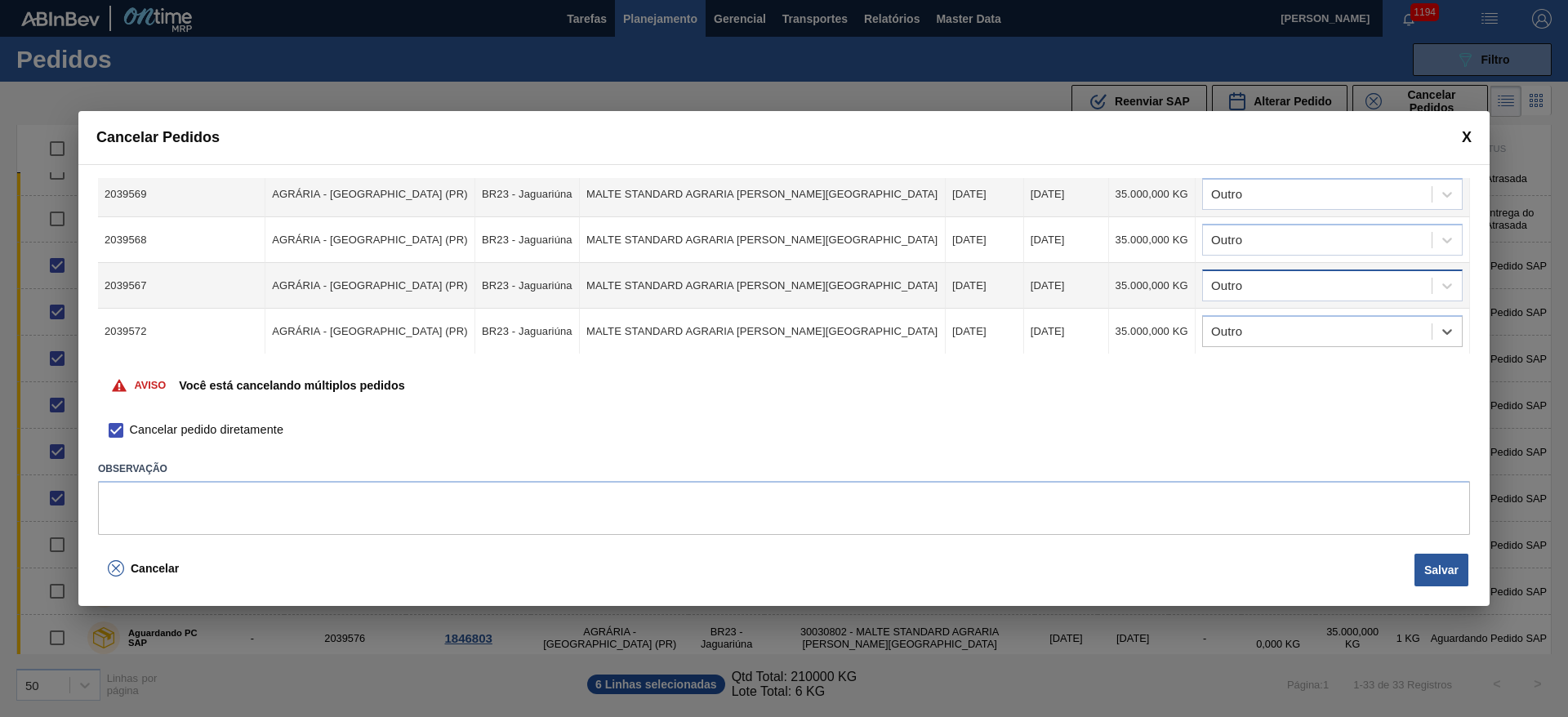
scroll to position [123, 0]
click at [1440, 572] on button "Salvar" at bounding box center [1441, 569] width 54 height 33
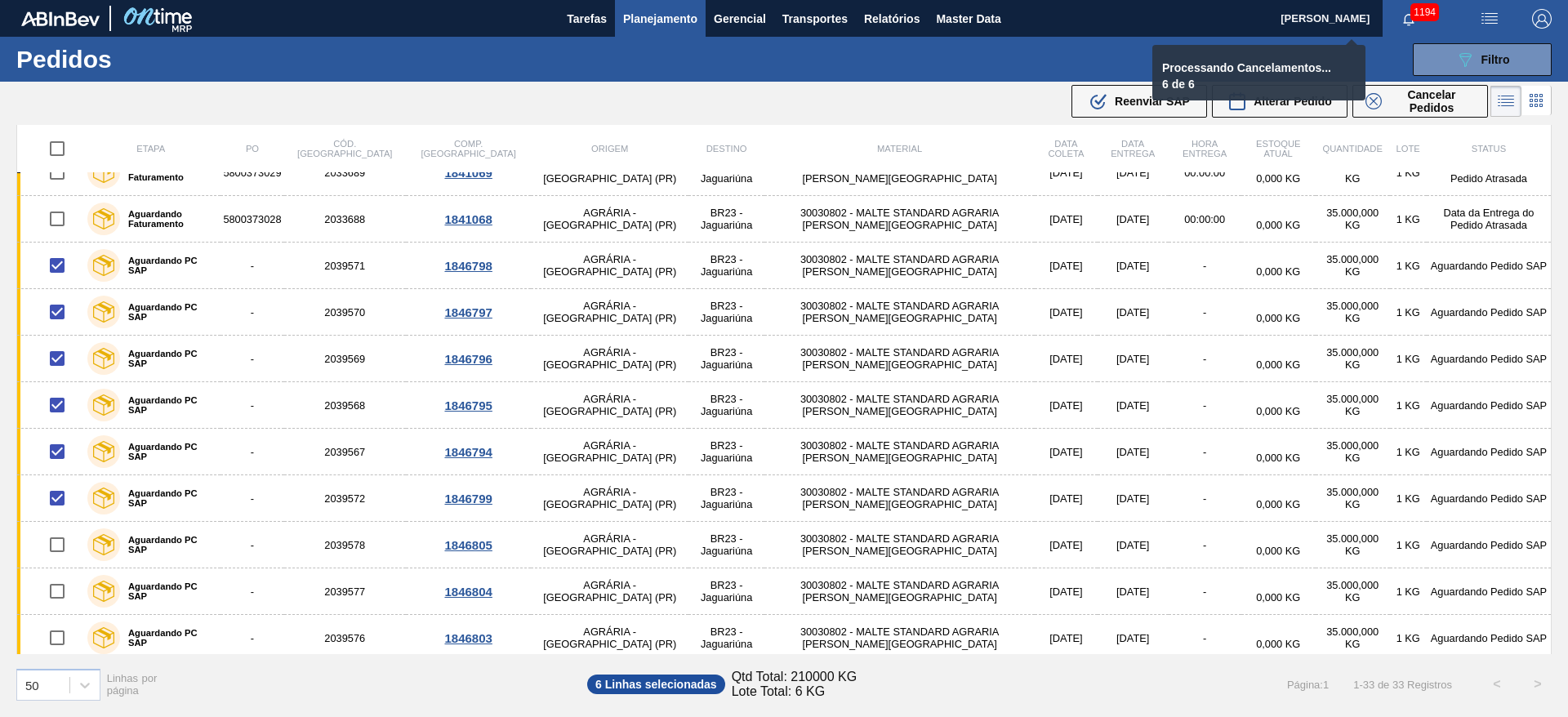
checkbox input "false"
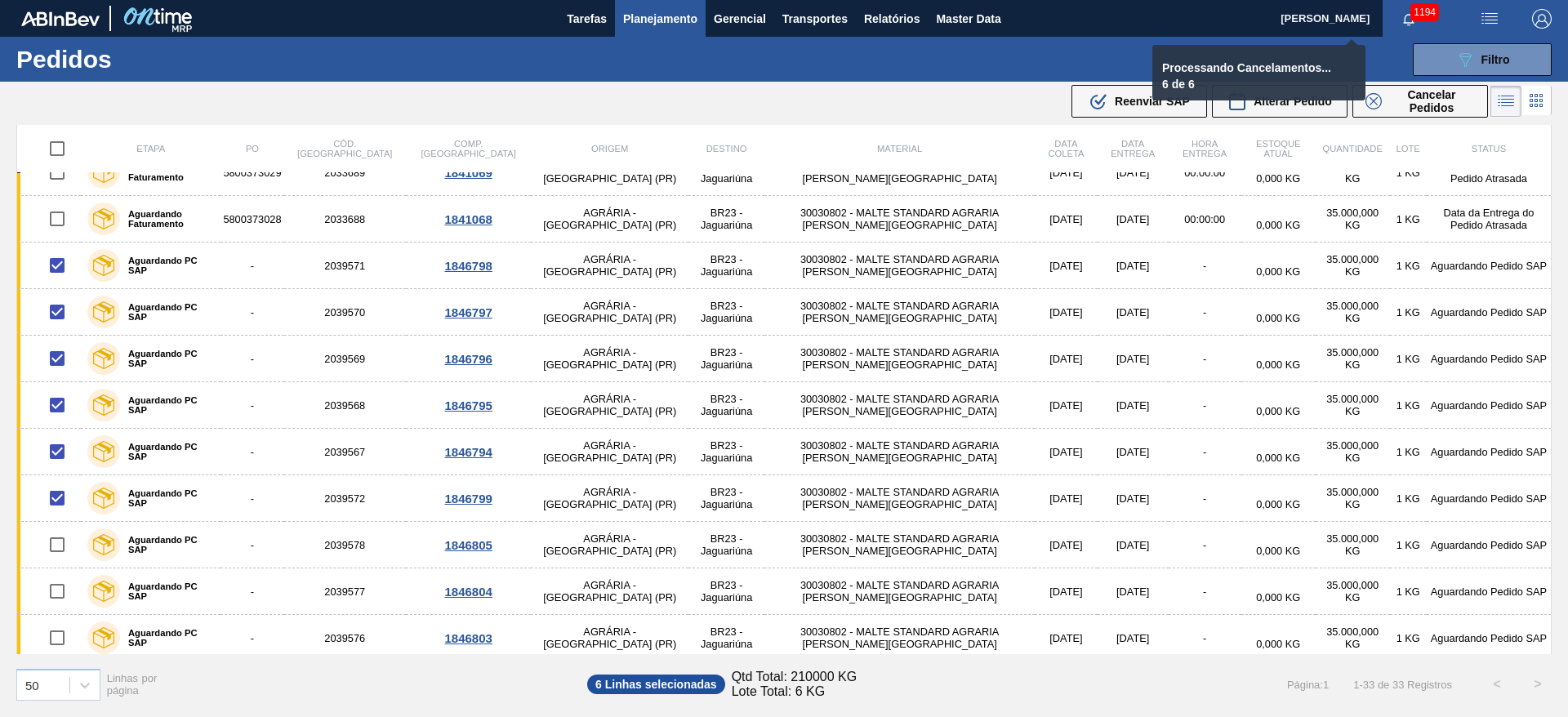
checkbox input "false"
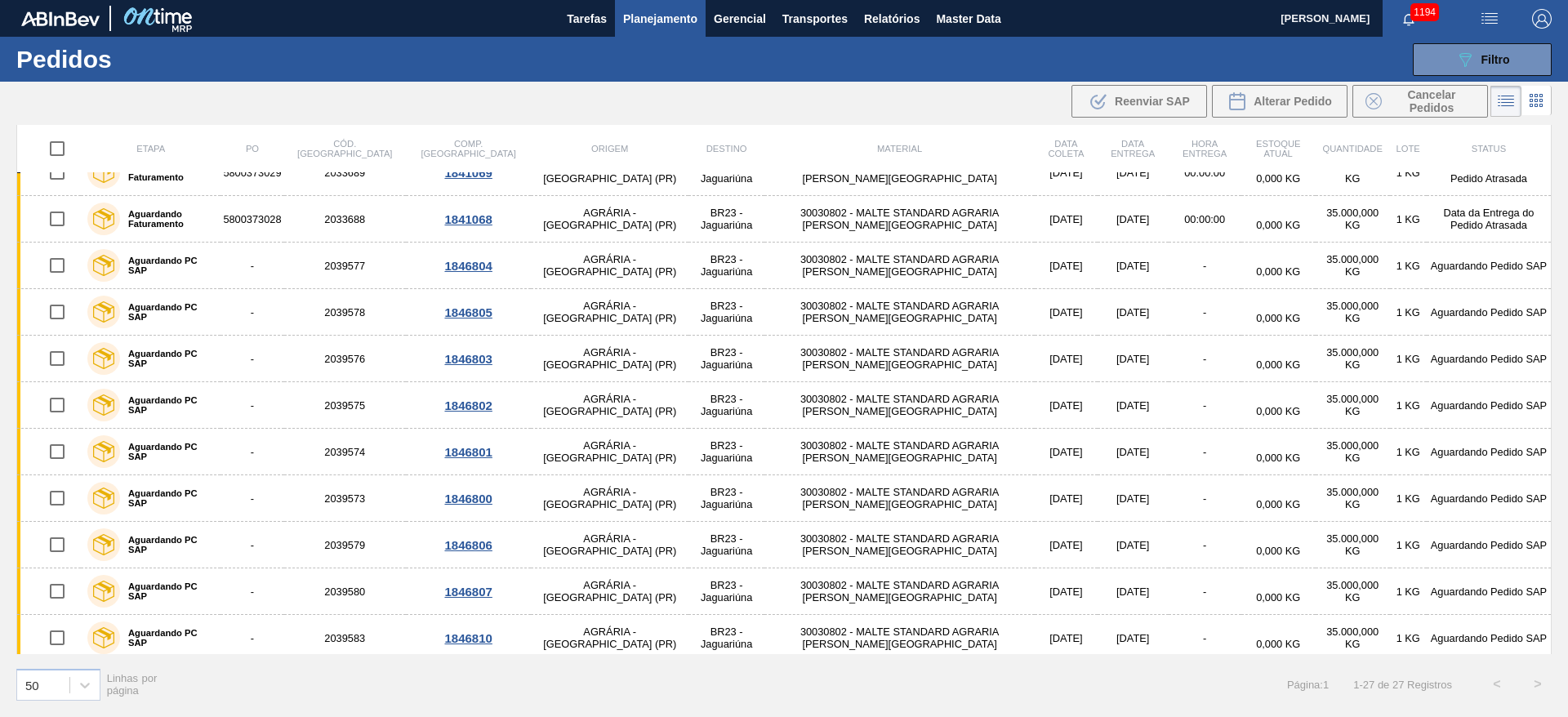
click at [660, 21] on span "Planejamento" at bounding box center [660, 18] width 75 height 19
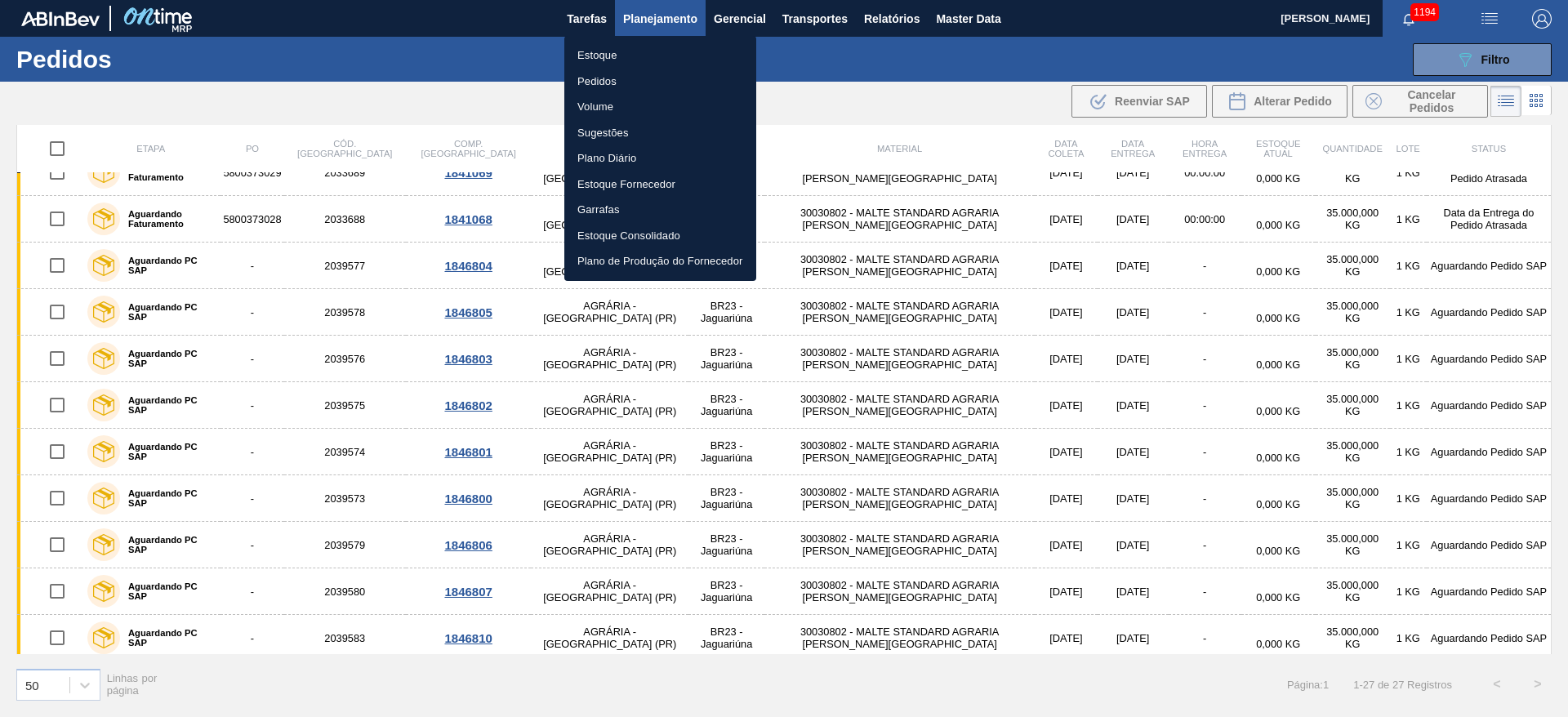
click at [604, 49] on li "Estoque" at bounding box center [660, 55] width 192 height 26
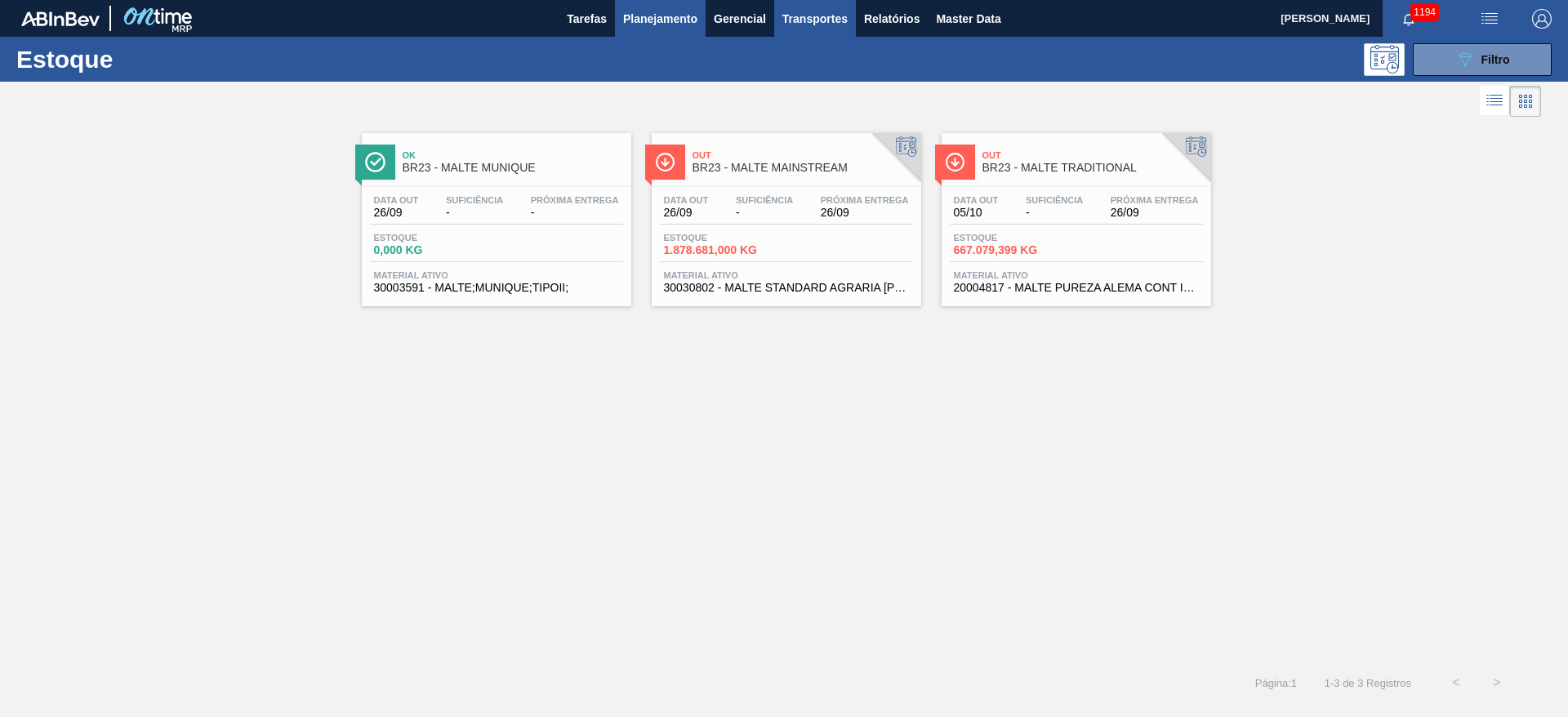
click at [825, 18] on span "Transportes" at bounding box center [815, 18] width 65 height 19
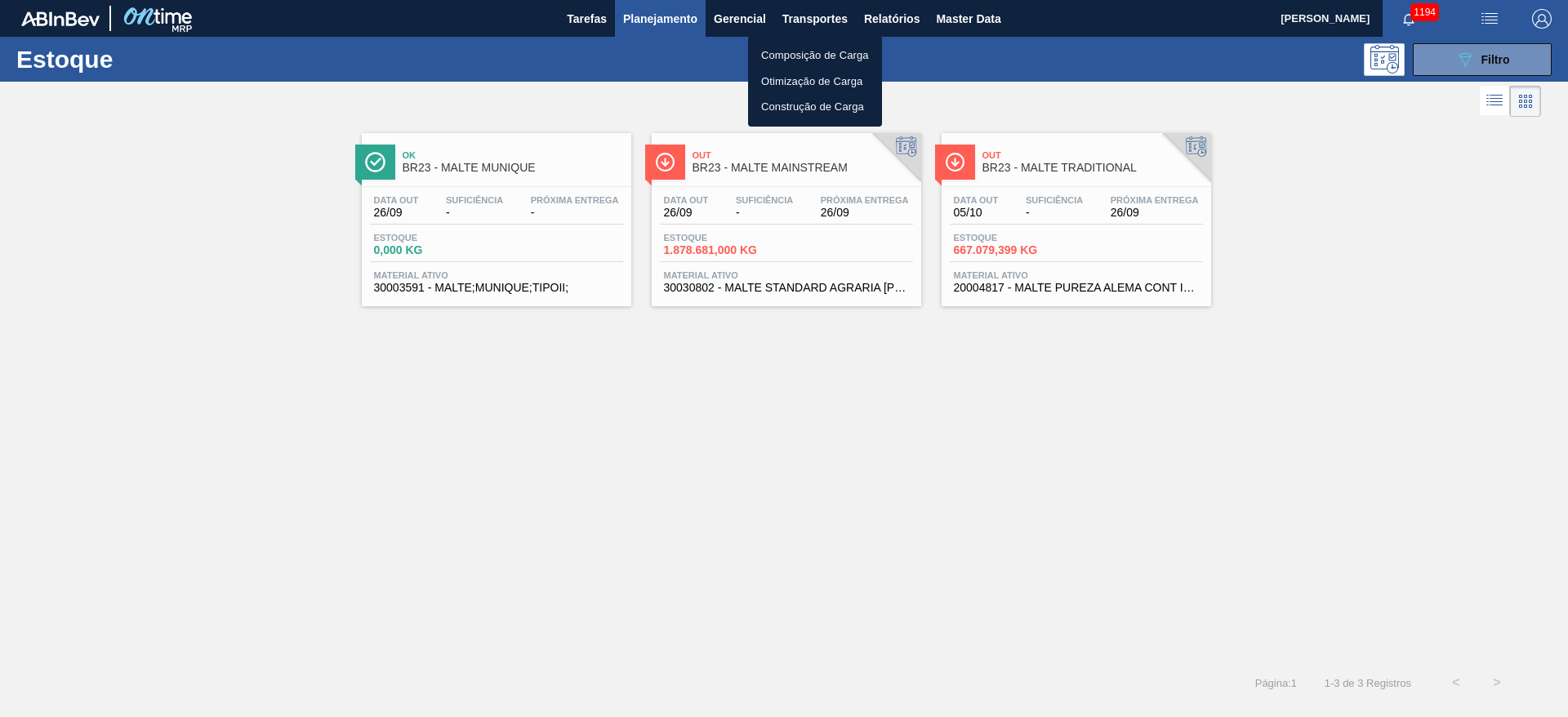
click at [789, 74] on li "Otimização de Carga" at bounding box center [815, 82] width 134 height 26
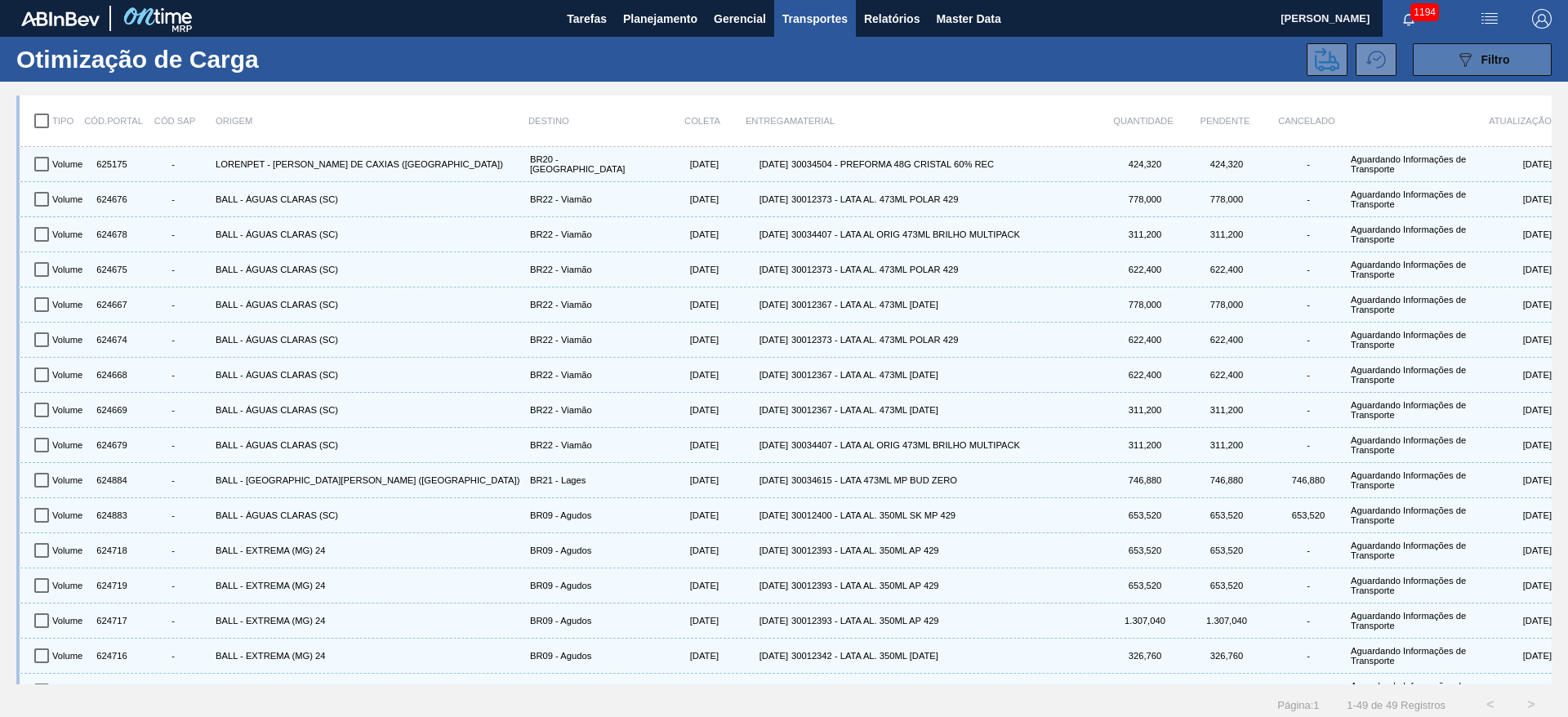
click at [1462, 63] on icon at bounding box center [1465, 60] width 12 height 14
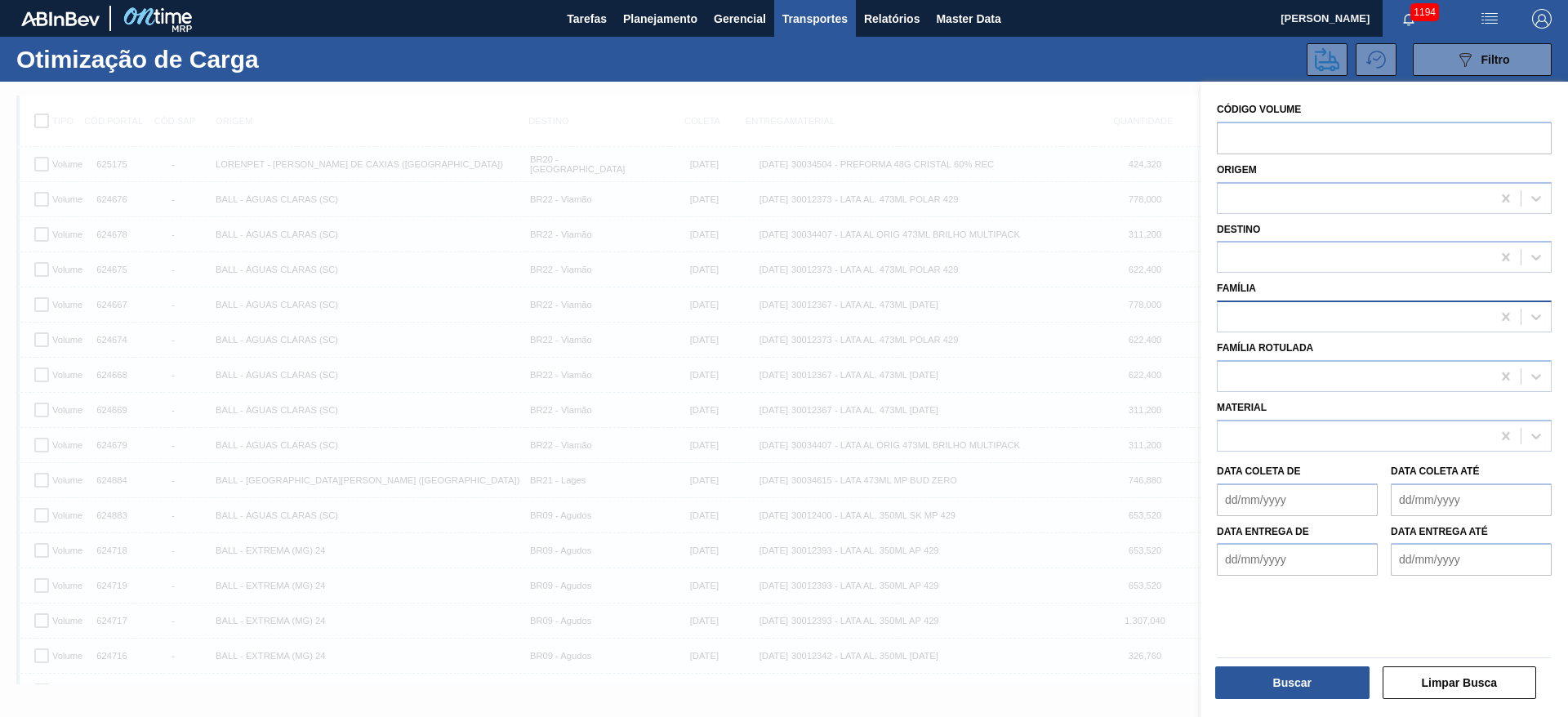
click at [1250, 306] on div at bounding box center [1354, 317] width 273 height 24
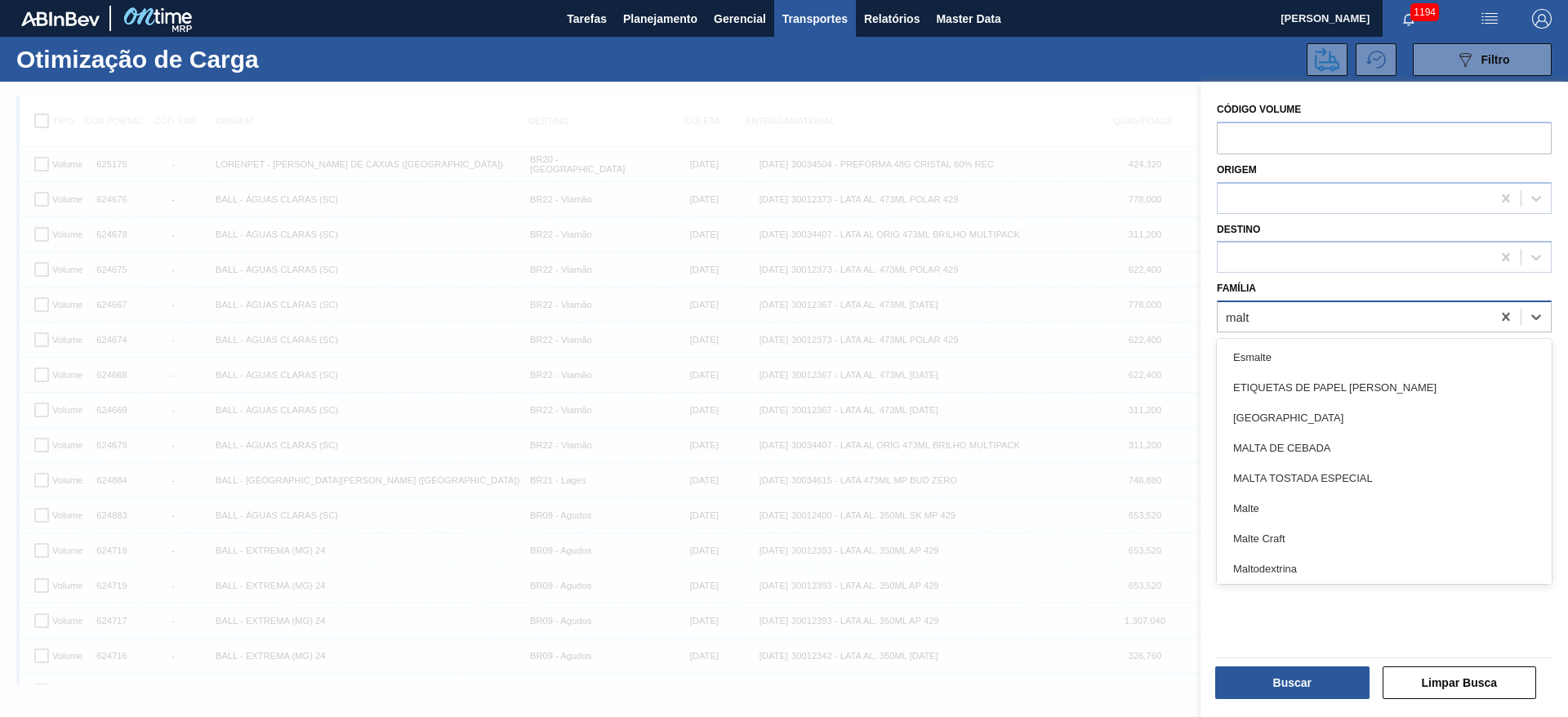
type input "malte"
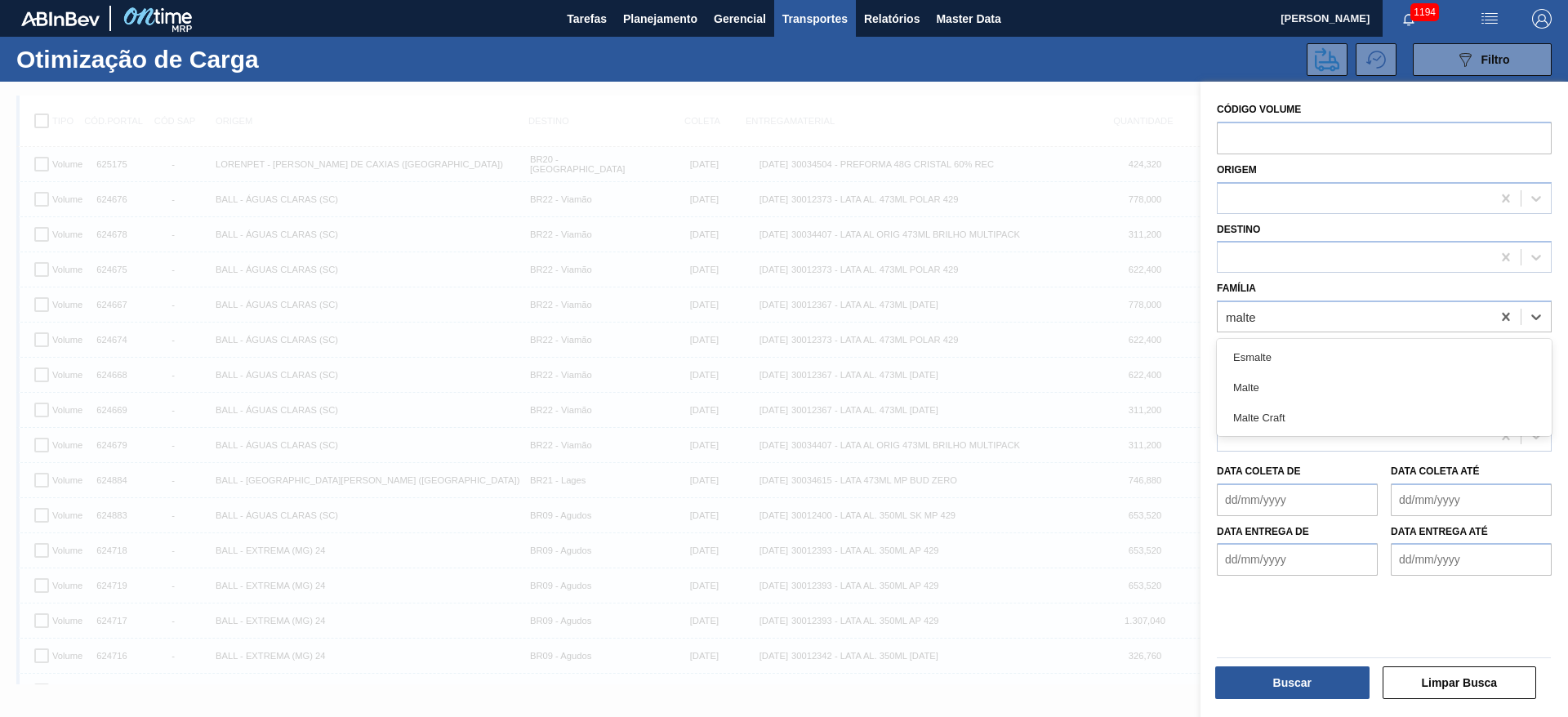
click at [1242, 384] on div "Malte" at bounding box center [1383, 387] width 335 height 30
click at [1273, 681] on button "Buscar" at bounding box center [1293, 682] width 155 height 33
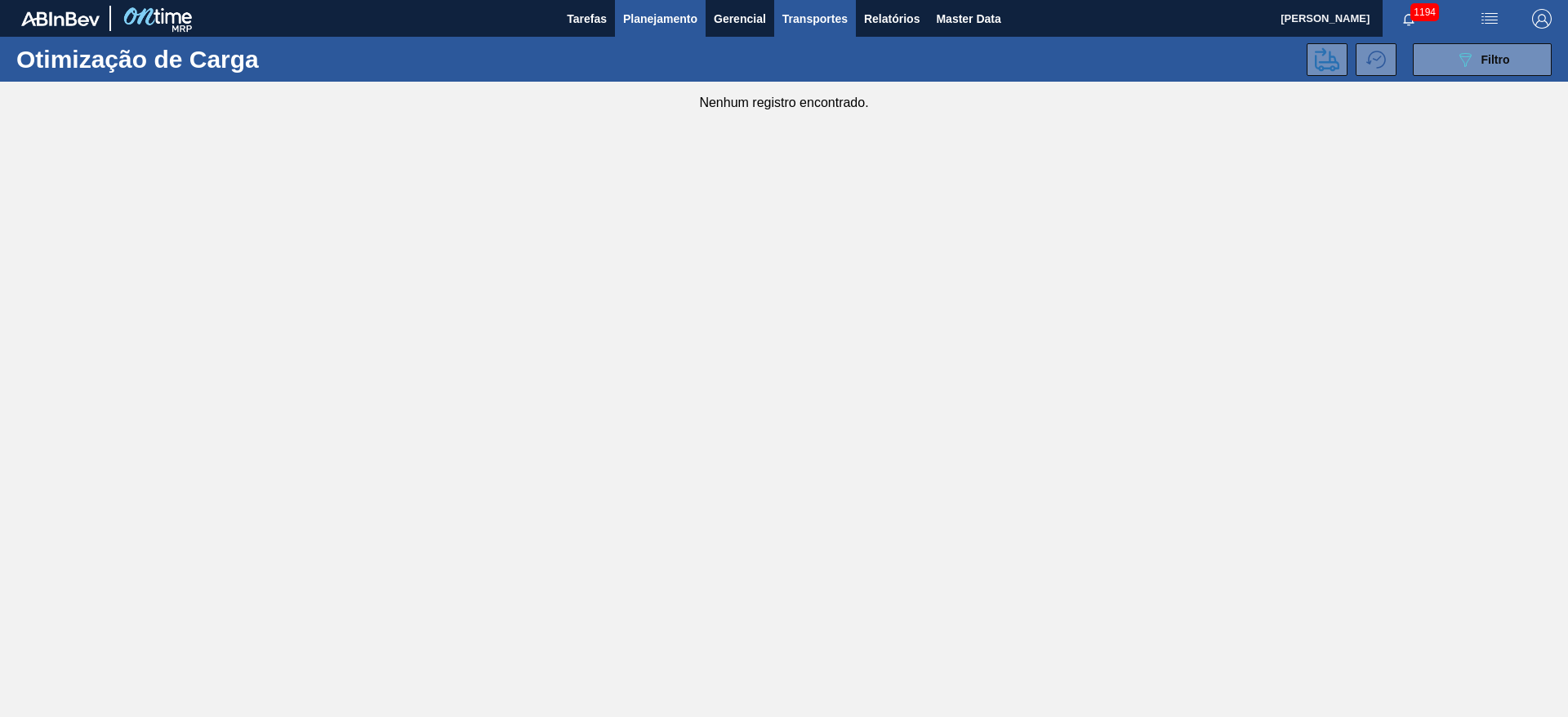
click at [634, 6] on button "Planejamento" at bounding box center [660, 18] width 91 height 37
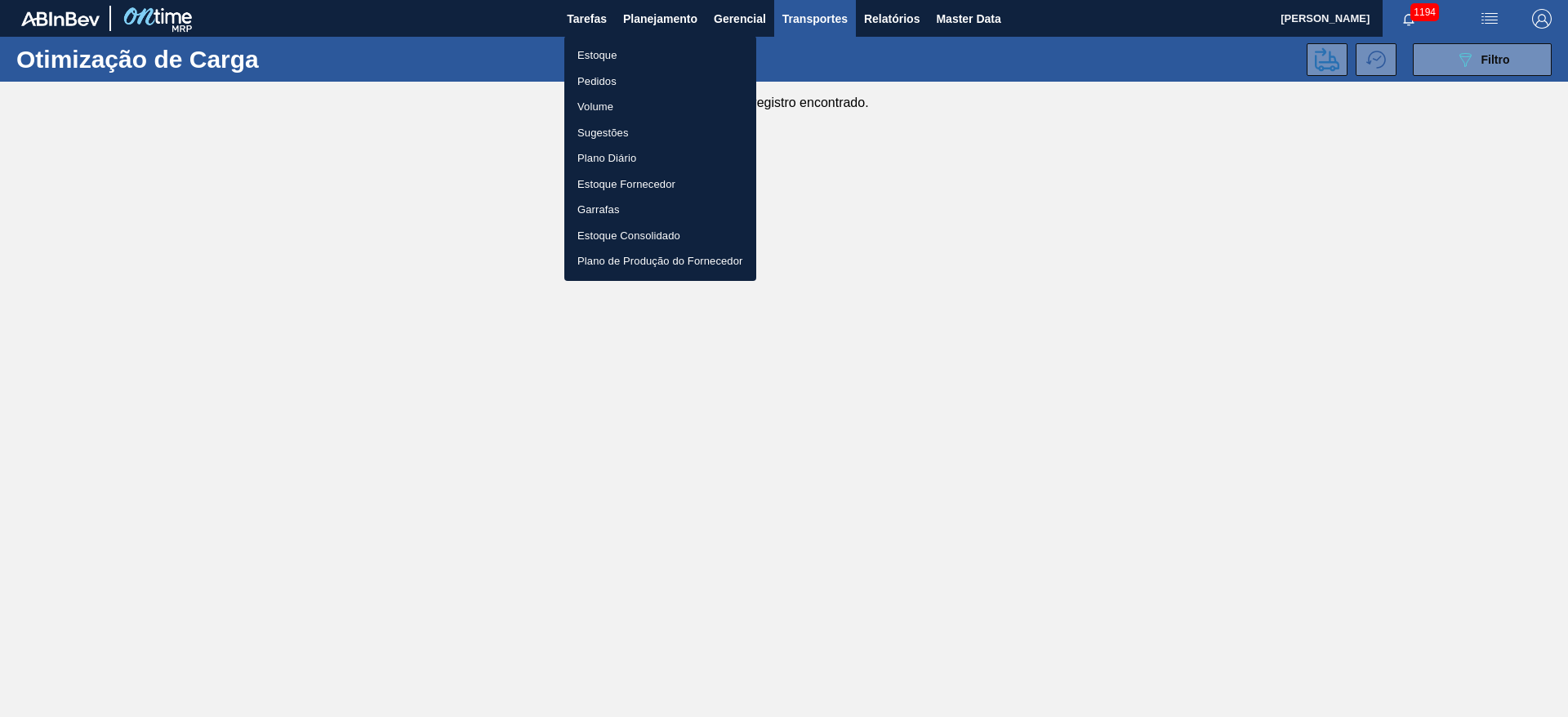
click at [618, 52] on li "Estoque" at bounding box center [660, 55] width 192 height 26
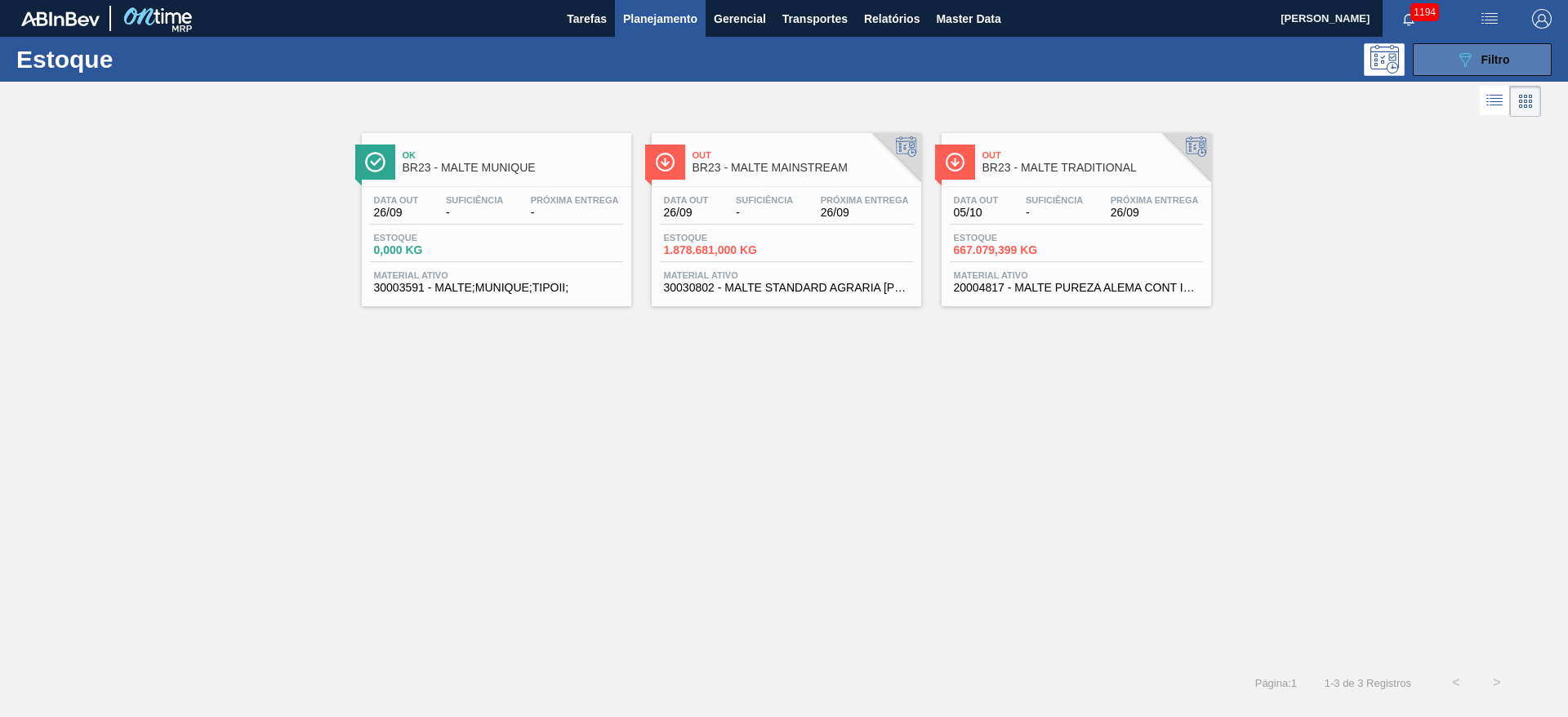
click at [1457, 55] on icon "089F7B8B-B2A5-4AFE-B5C0-19BA573D28AC" at bounding box center [1465, 60] width 19 height 19
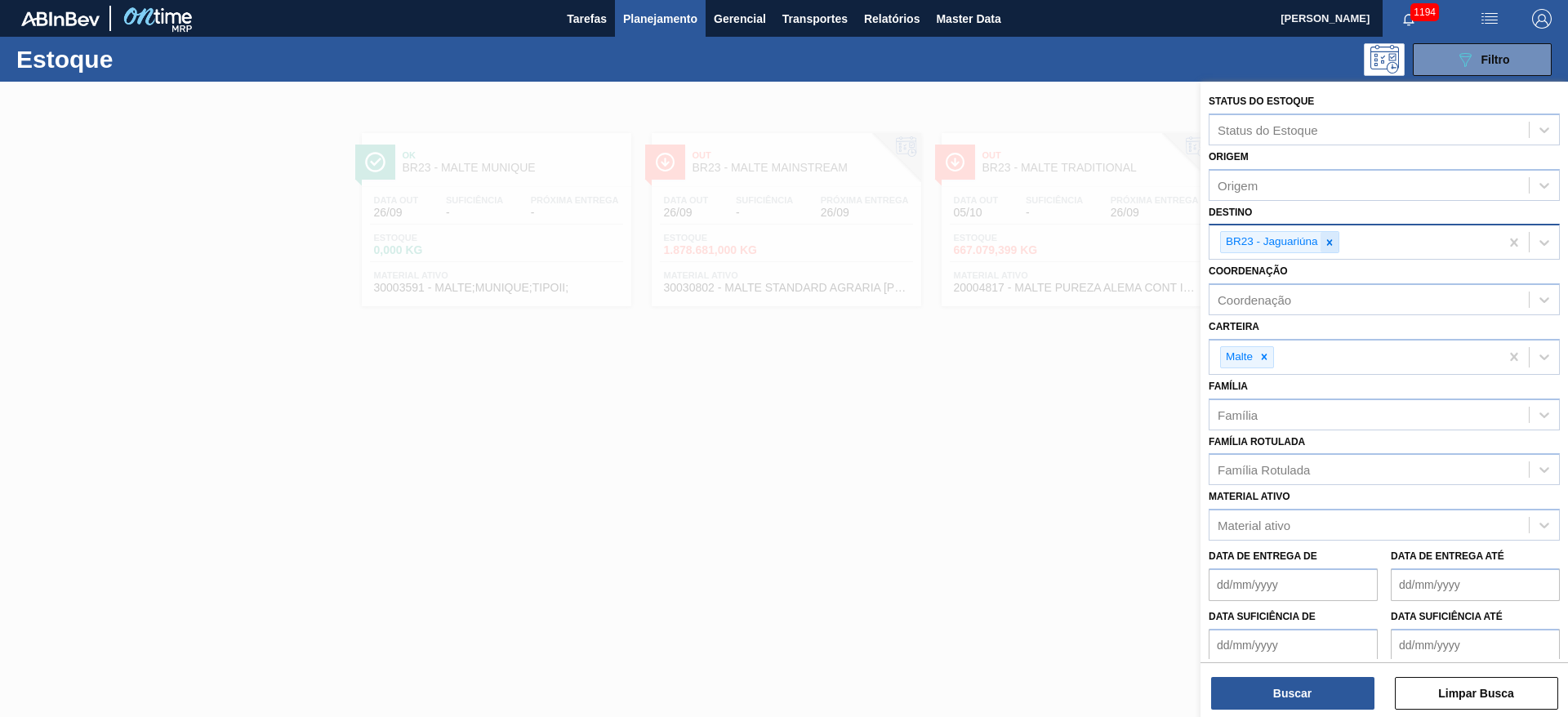
click at [1332, 236] on icon at bounding box center [1329, 242] width 11 height 11
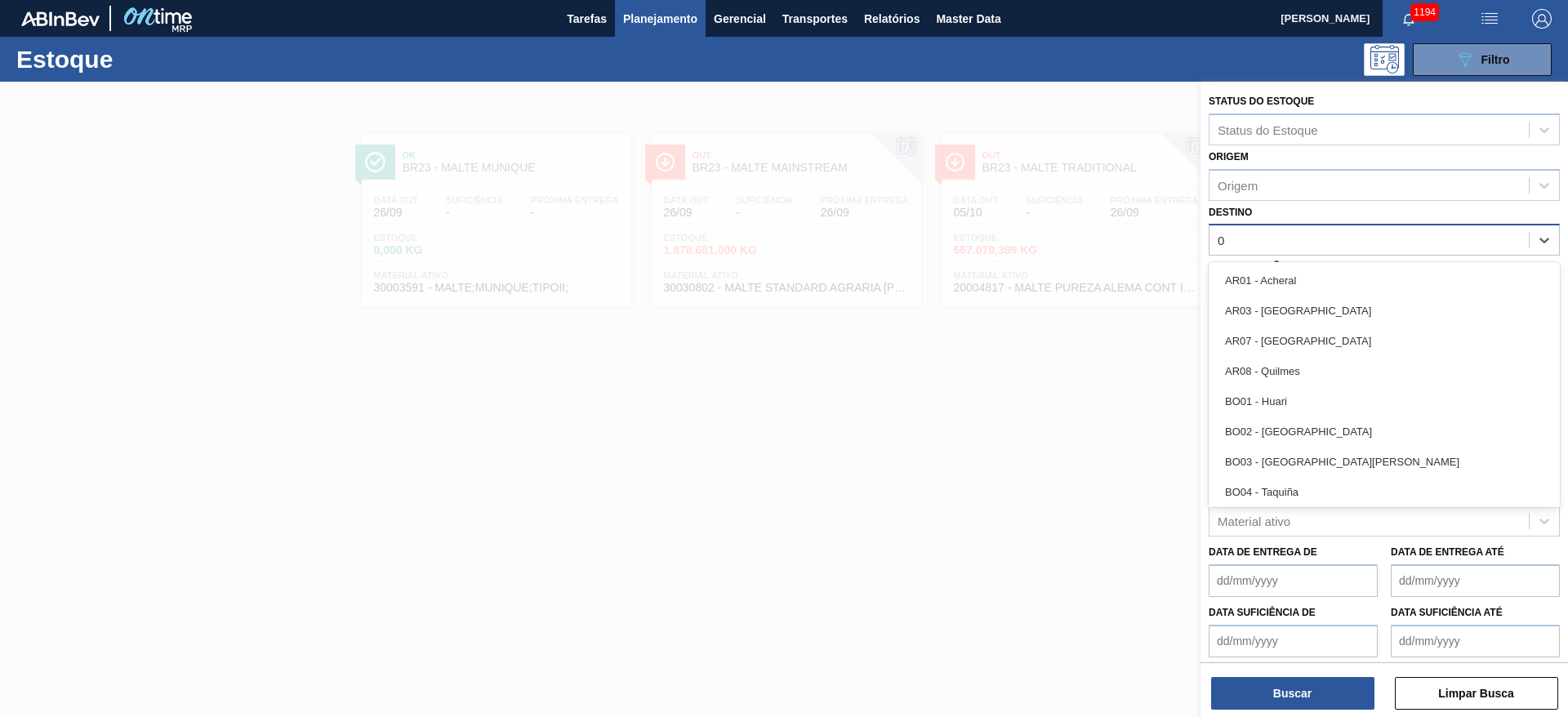
type input "09"
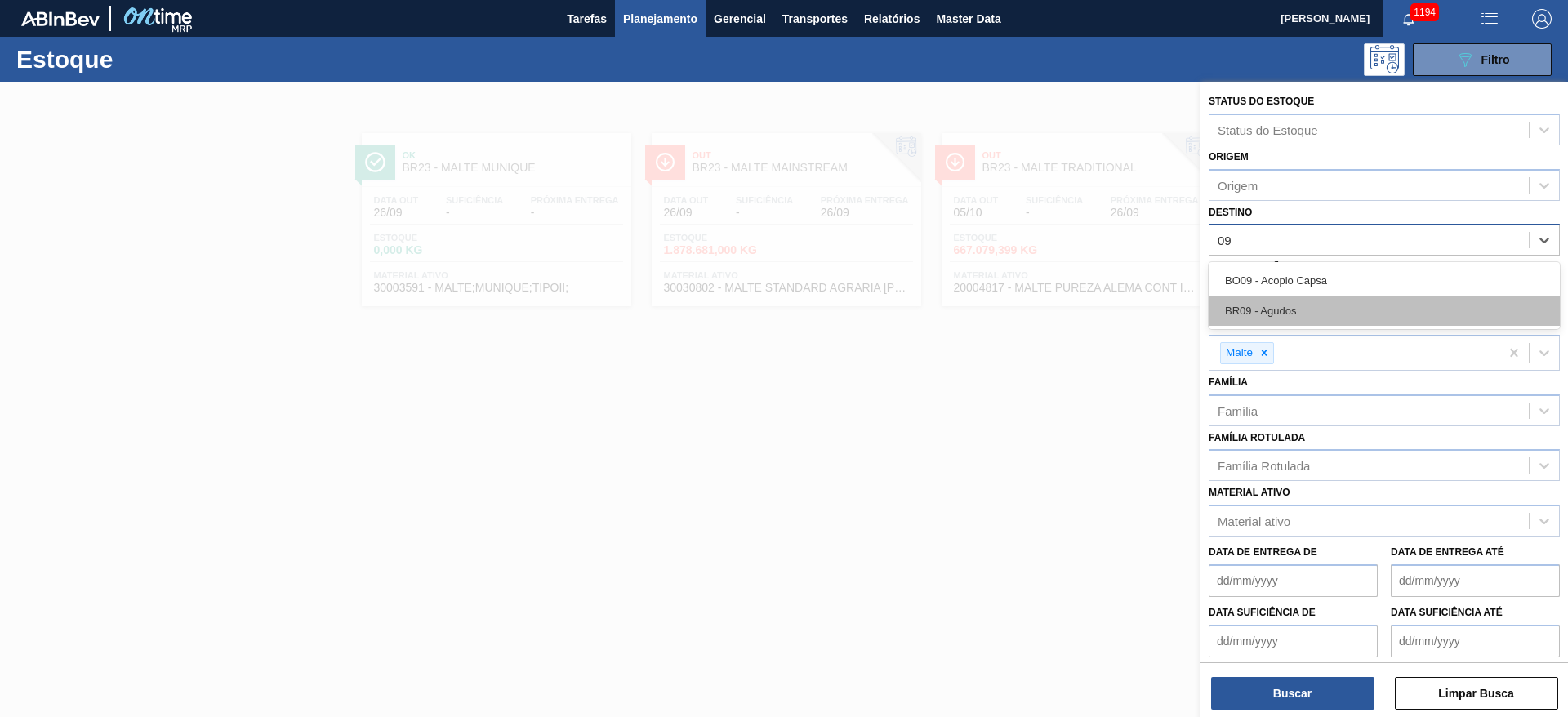
click at [1318, 300] on div "BR09 - Agudos" at bounding box center [1384, 310] width 352 height 30
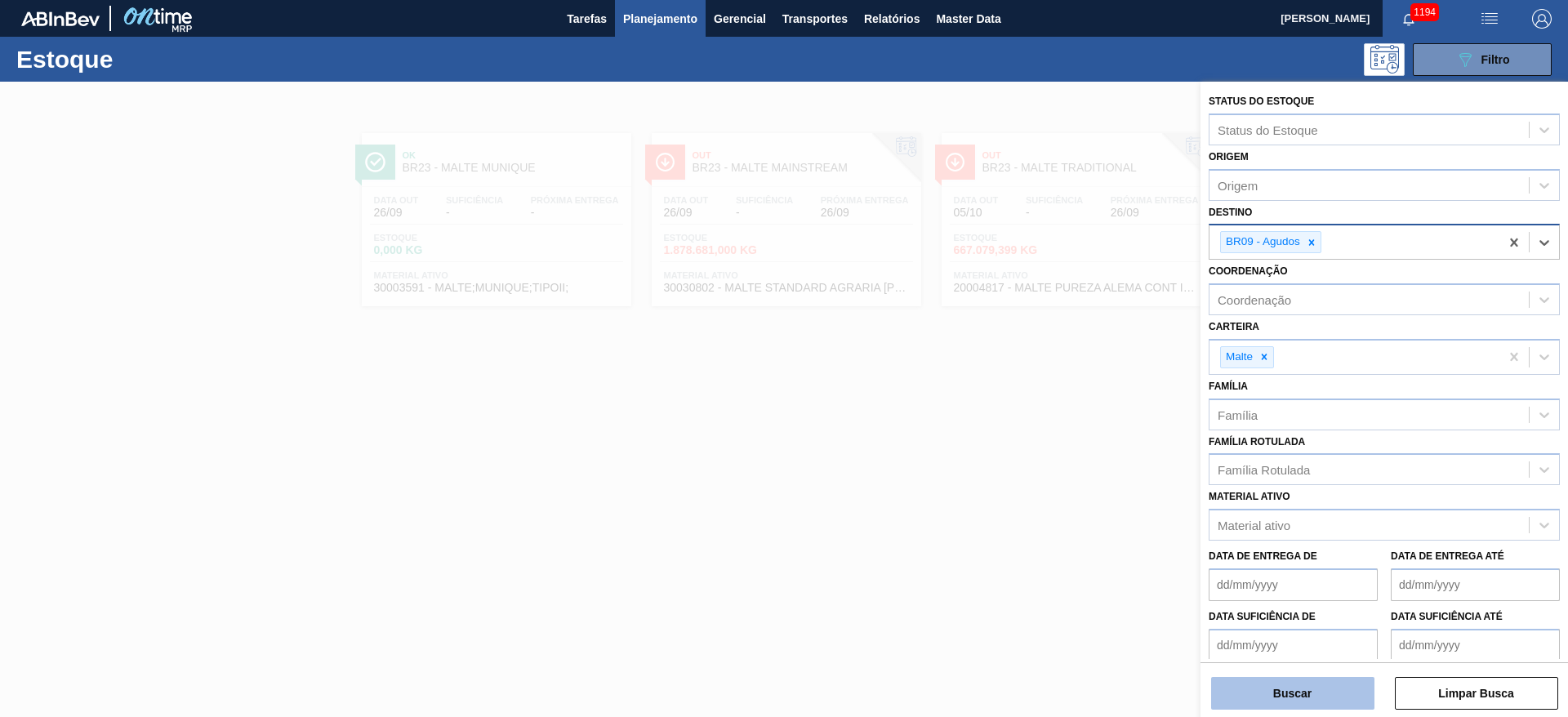
click at [1288, 697] on button "Buscar" at bounding box center [1293, 692] width 163 height 33
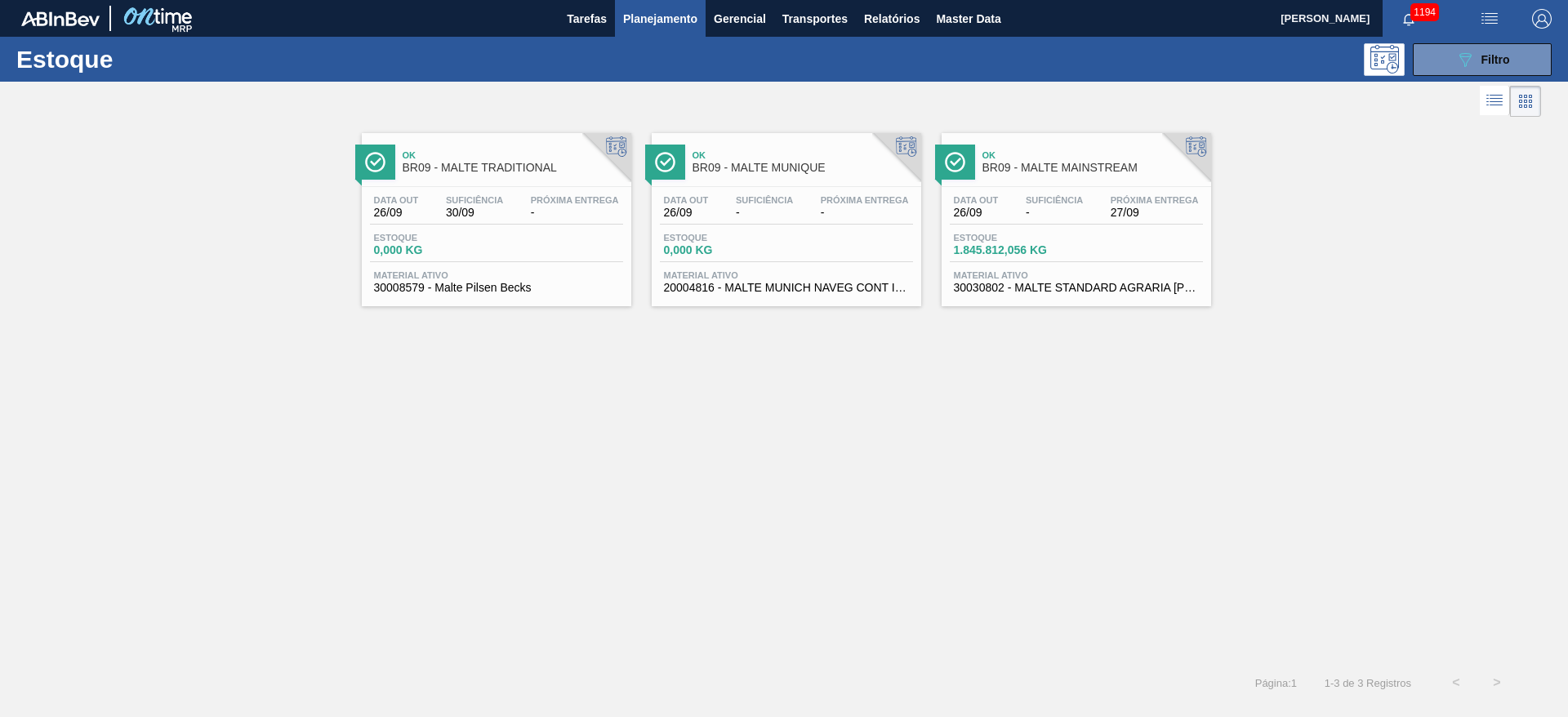
click at [990, 222] on div "Data out 26/09 Suficiência - Próxima Entrega 27/09" at bounding box center [1077, 209] width 253 height 29
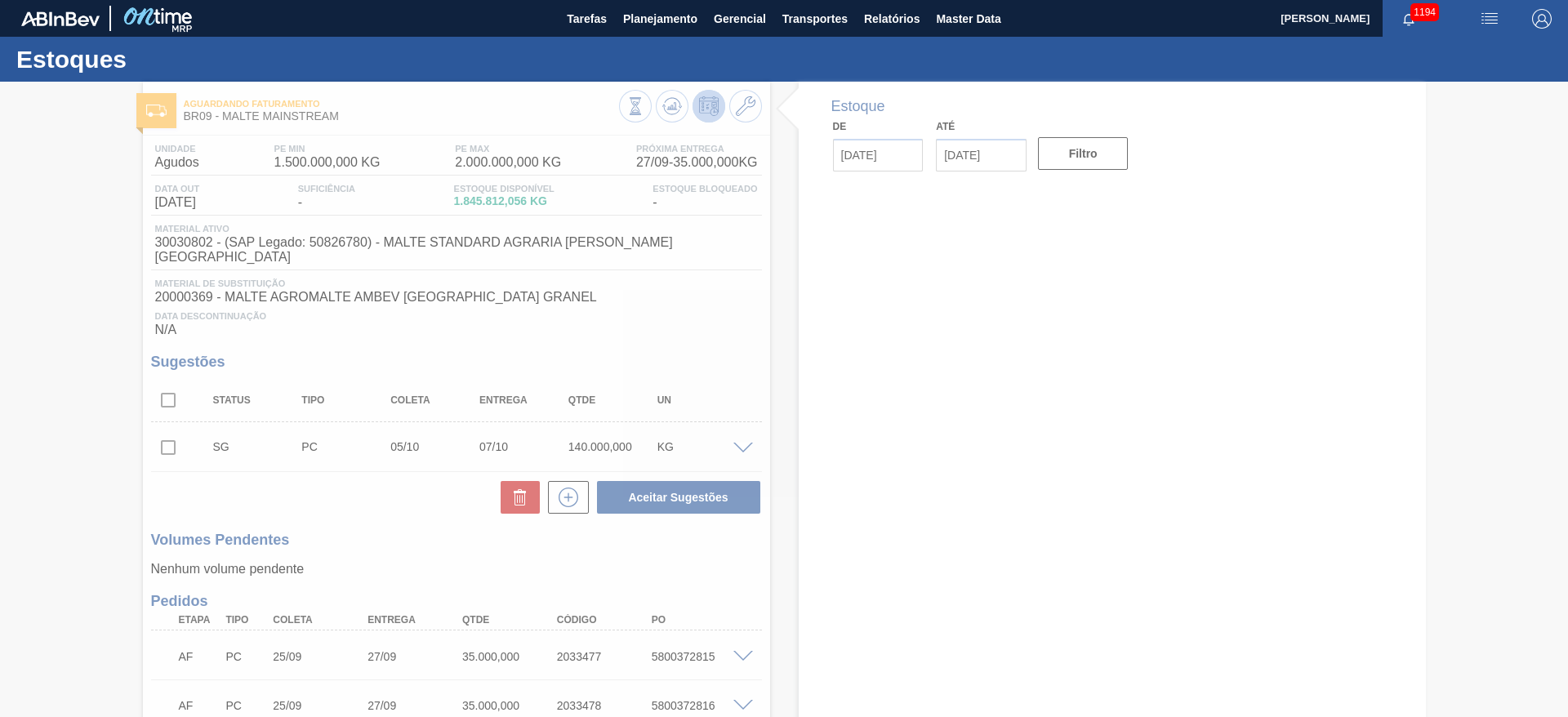
type input "[DATE]"
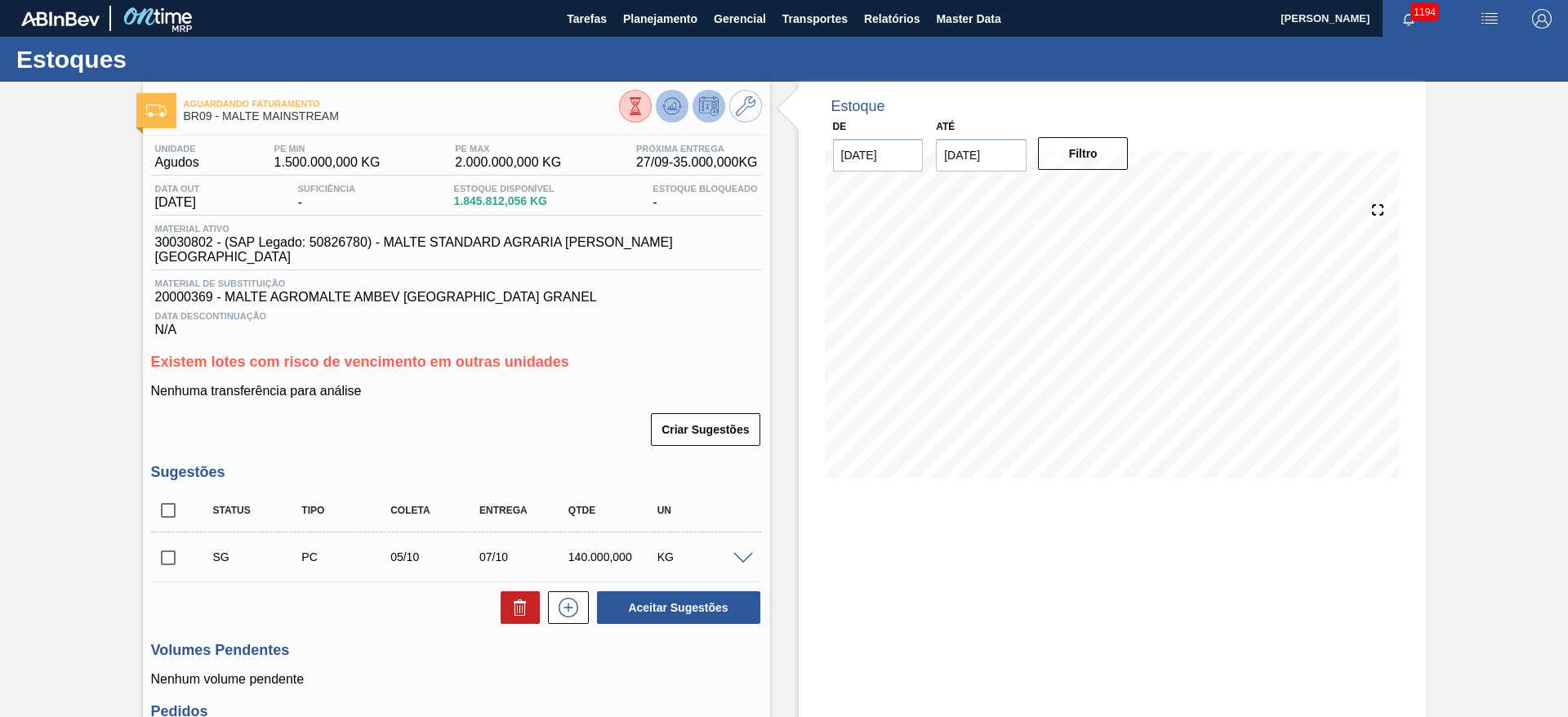
click at [679, 107] on icon at bounding box center [672, 106] width 19 height 19
